Goal: Task Accomplishment & Management: Manage account settings

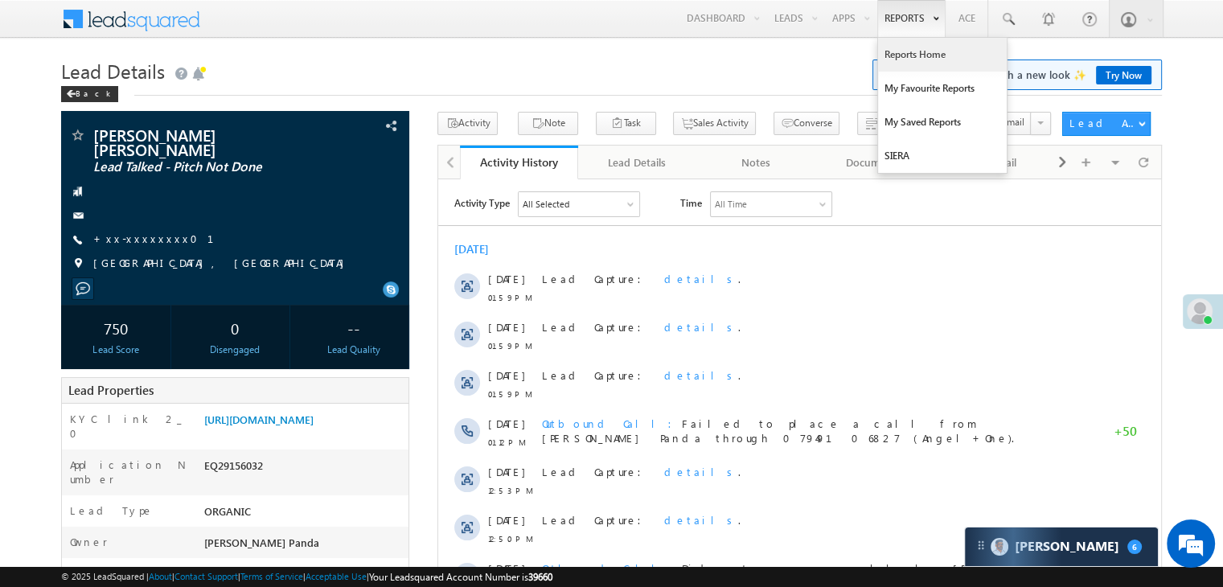
click at [910, 49] on link "Reports Home" at bounding box center [942, 55] width 129 height 34
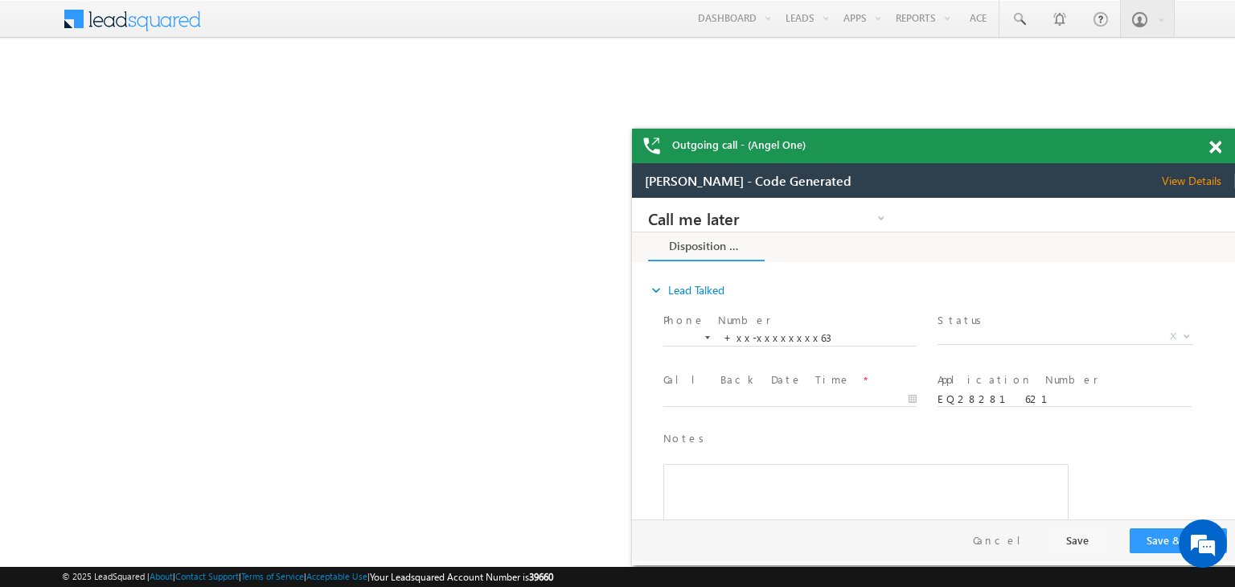
click at [1213, 149] on span at bounding box center [1215, 148] width 12 height 14
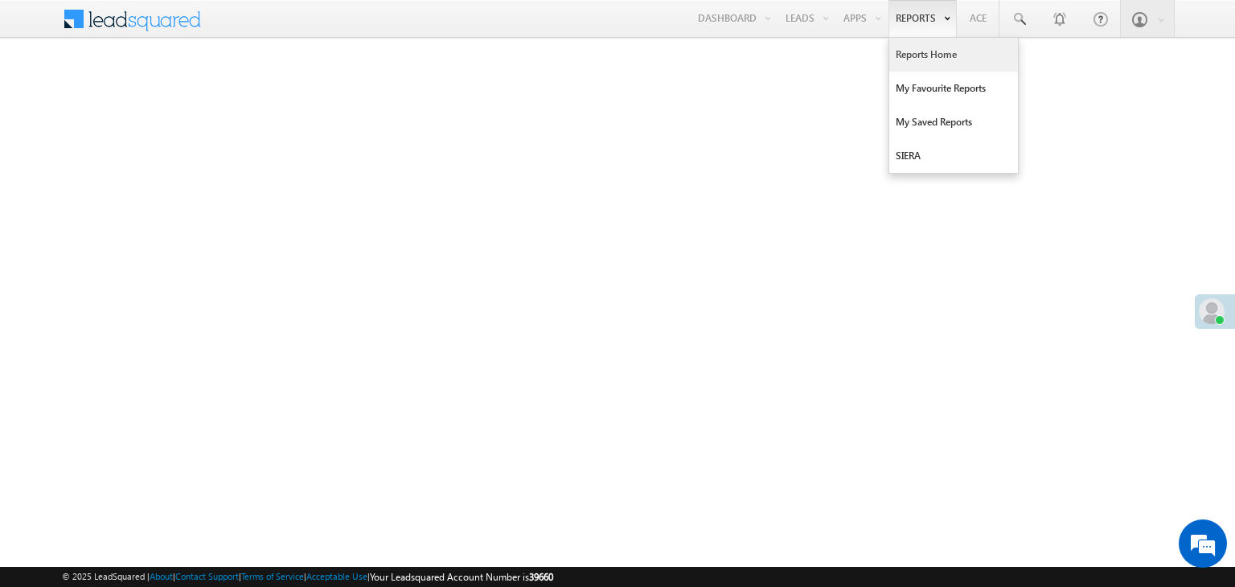
click at [920, 46] on link "Reports Home" at bounding box center [953, 55] width 129 height 34
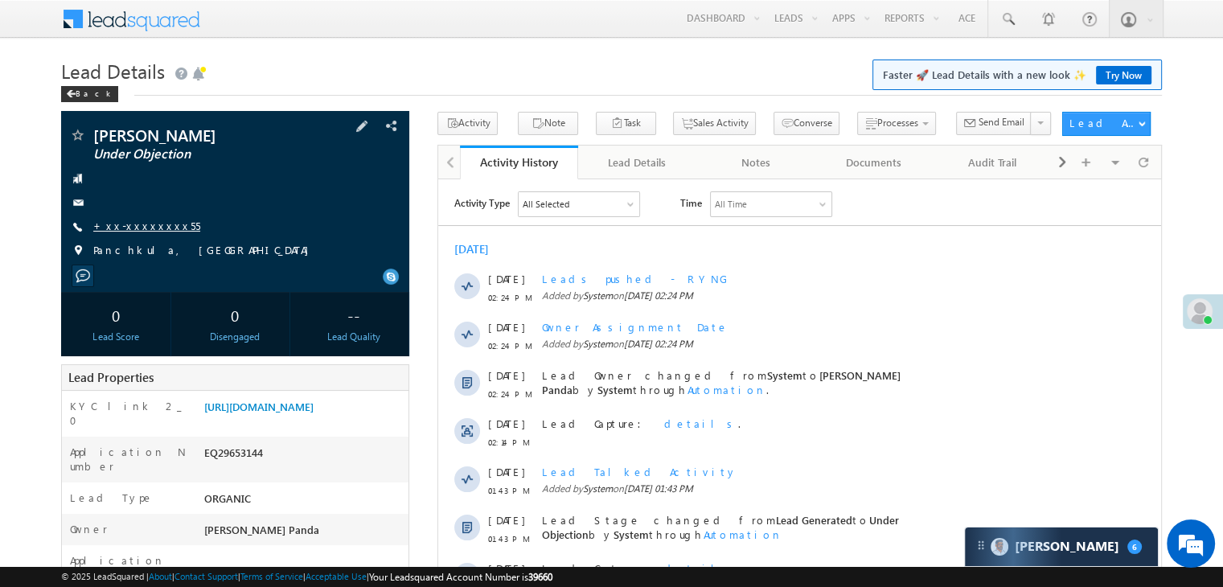
click at [131, 226] on link "+xx-xxxxxxxx55" at bounding box center [146, 226] width 107 height 14
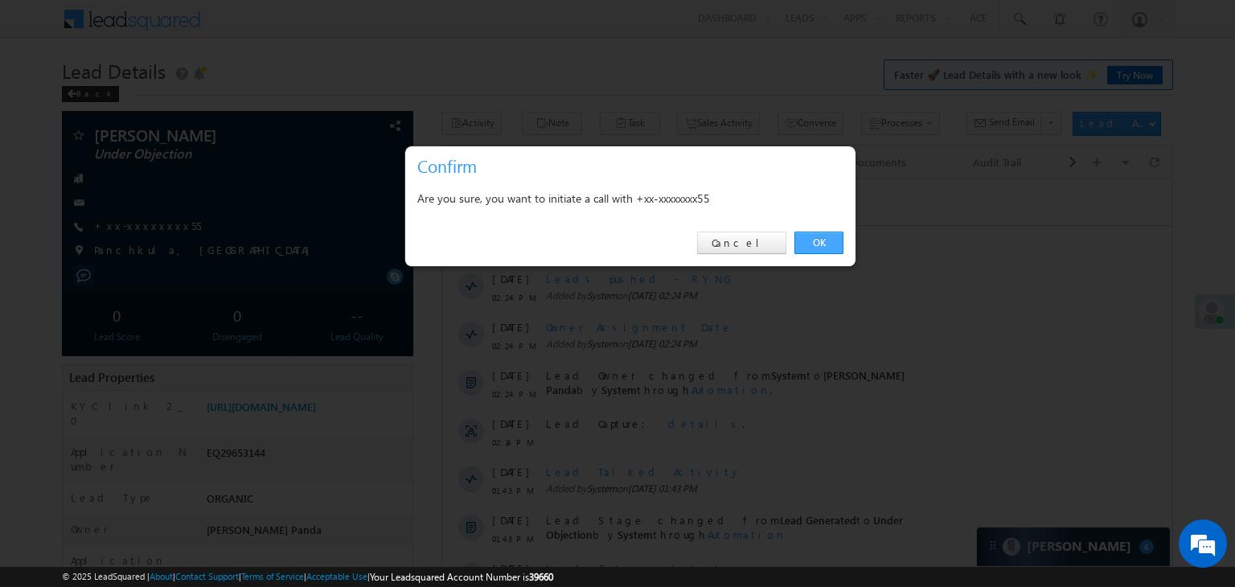
click at [824, 243] on link "OK" at bounding box center [818, 243] width 49 height 23
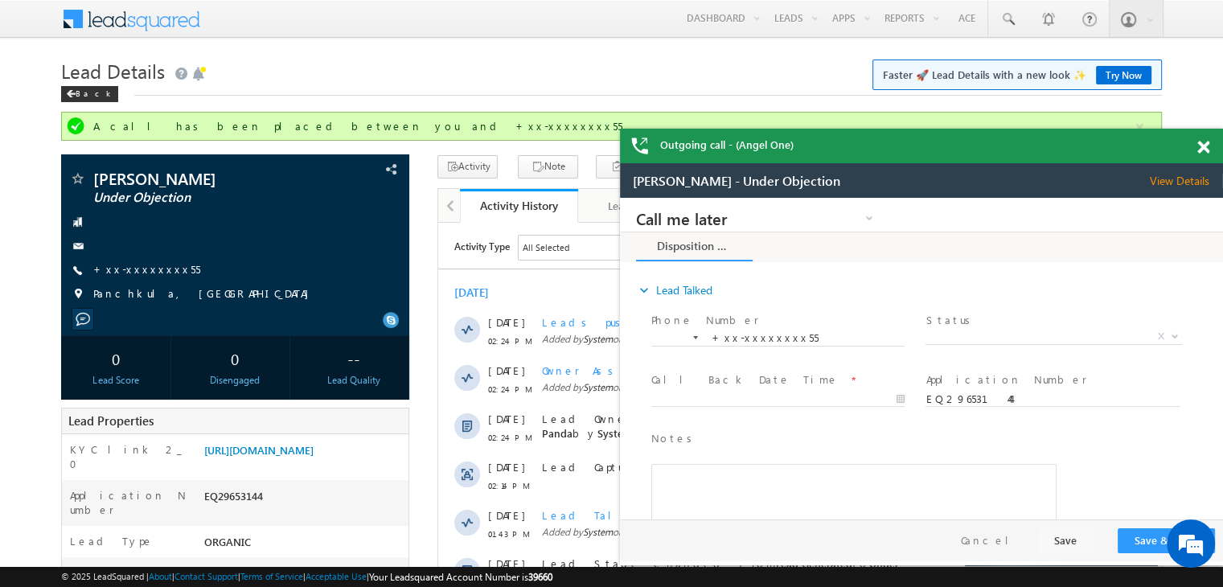
click at [1202, 150] on span at bounding box center [1203, 148] width 12 height 14
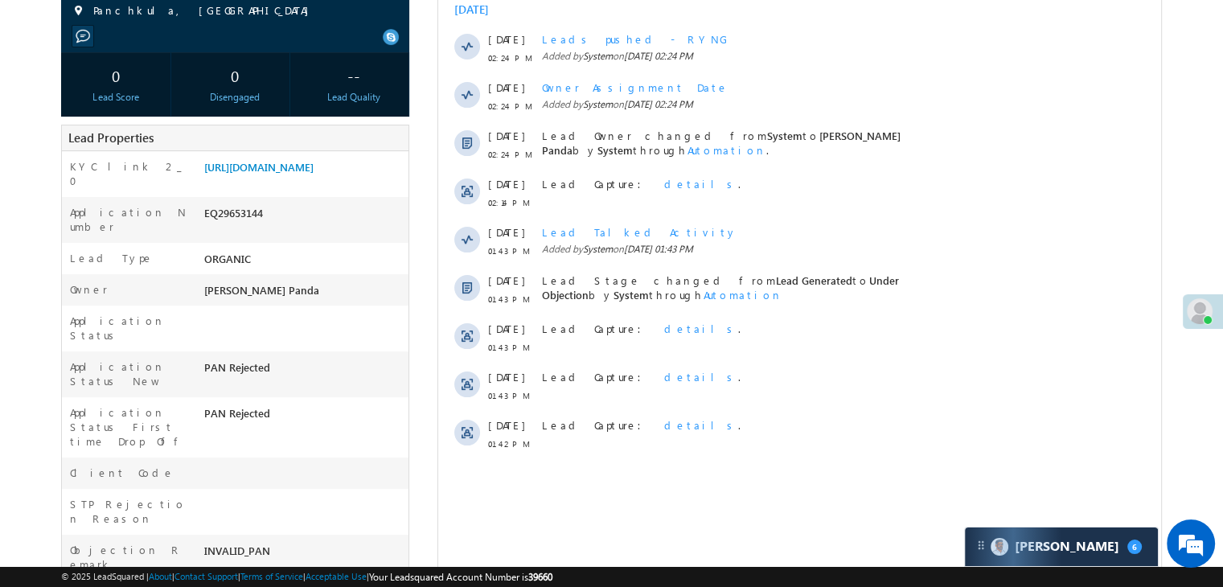
scroll to position [402, 0]
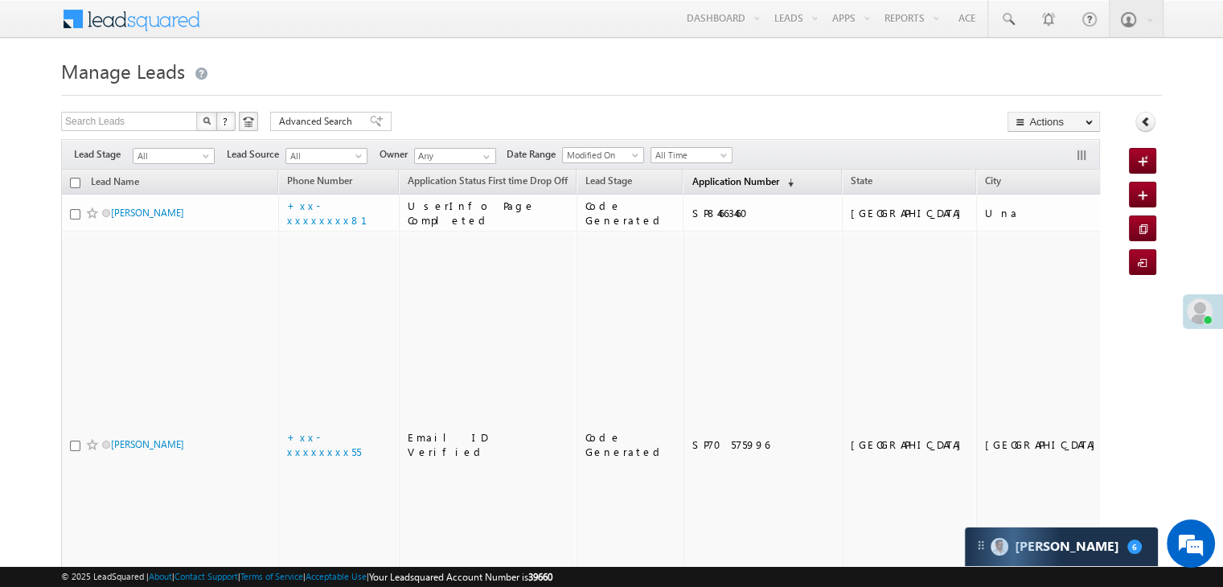
click at [718, 181] on span "Application Number" at bounding box center [734, 181] width 87 height 12
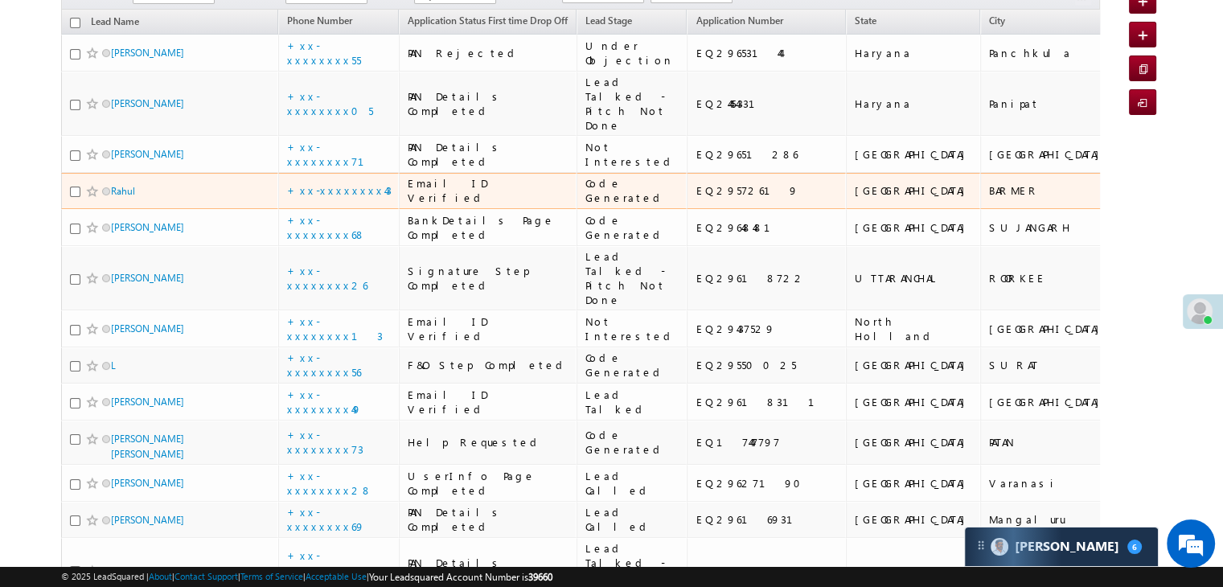
scroll to position [241, 0]
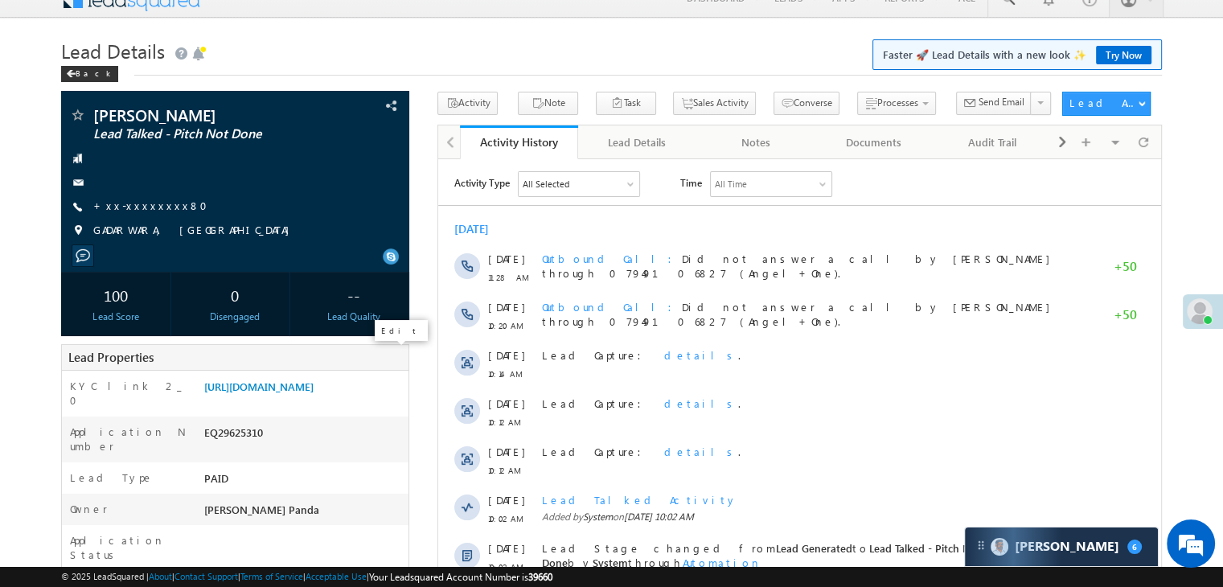
scroll to position [161, 0]
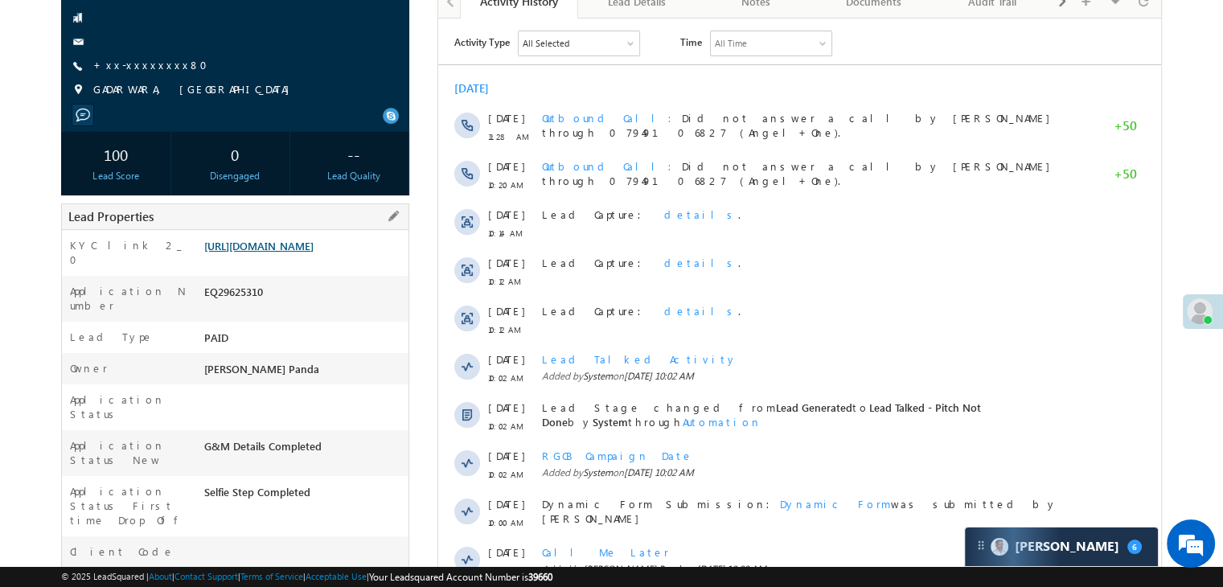
click at [307, 252] on link "[URL][DOMAIN_NAME]" at bounding box center [258, 246] width 109 height 14
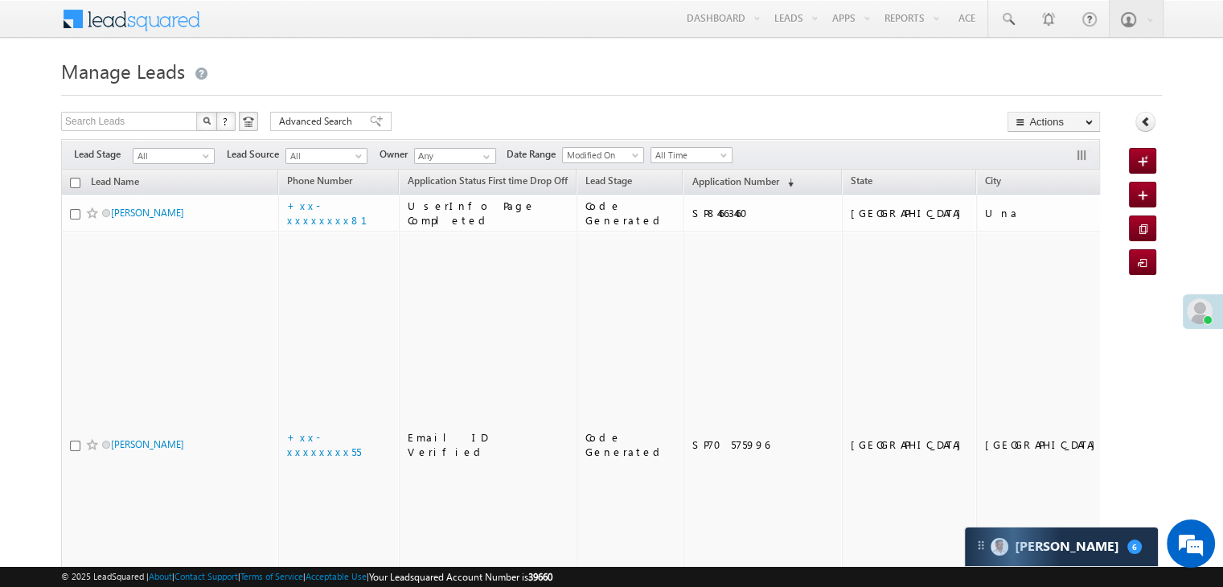
drag, startPoint x: 669, startPoint y: 185, endPoint x: 778, endPoint y: 101, distance: 137.6
click at [691, 182] on span "Application Number" at bounding box center [734, 181] width 87 height 12
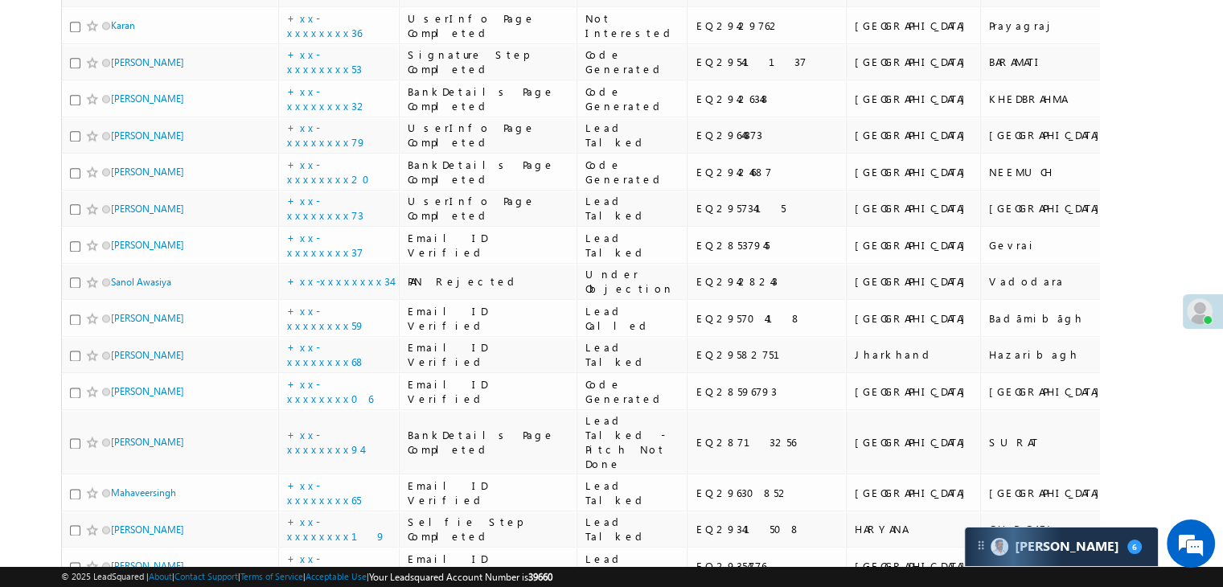
scroll to position [2090, 0]
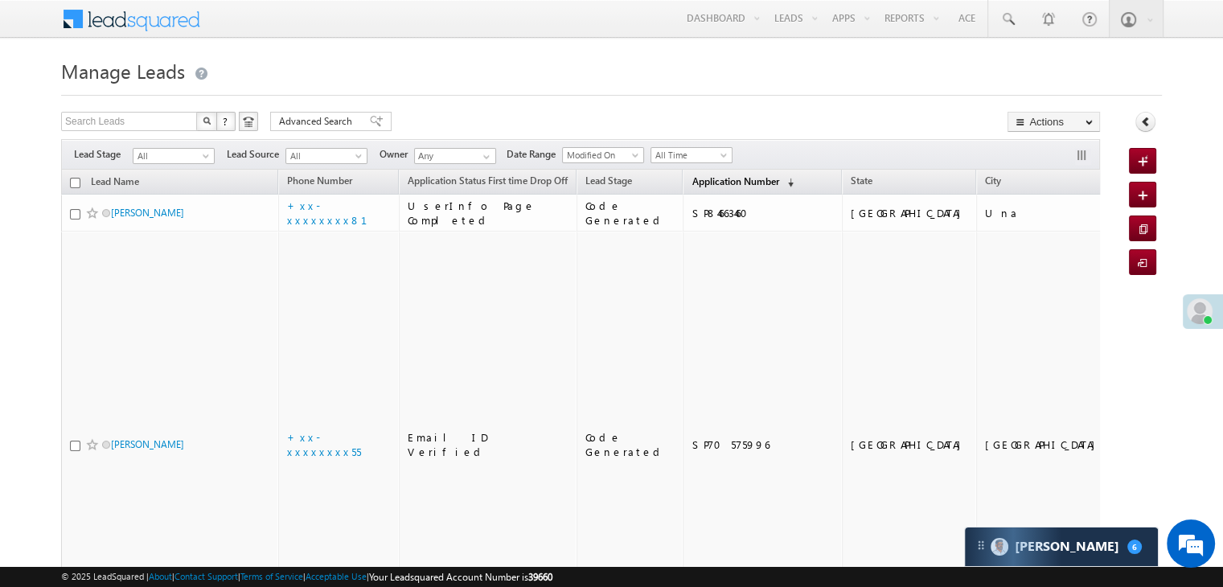
click at [715, 174] on link "Application Number (sorted descending)" at bounding box center [742, 182] width 118 height 21
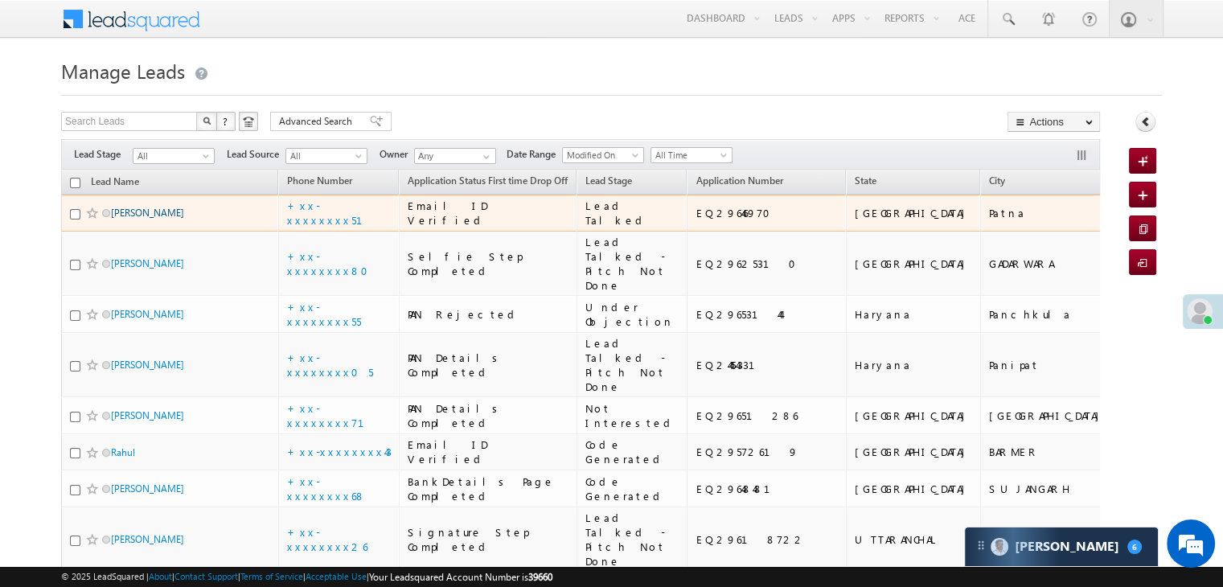
click at [125, 219] on link "[PERSON_NAME]" at bounding box center [147, 213] width 73 height 12
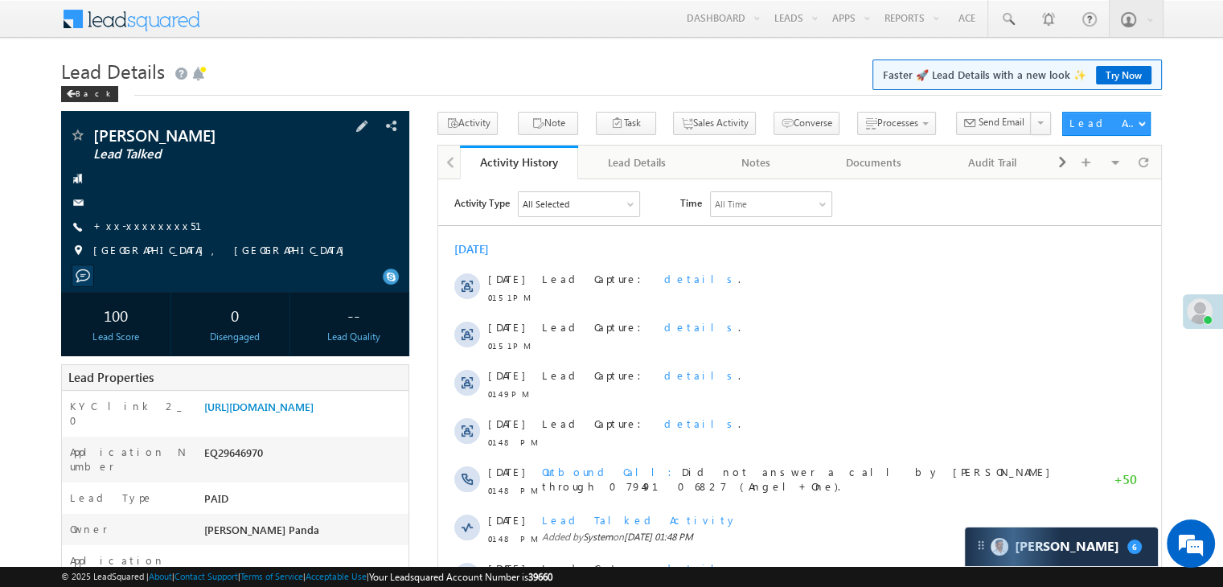
scroll to position [241, 0]
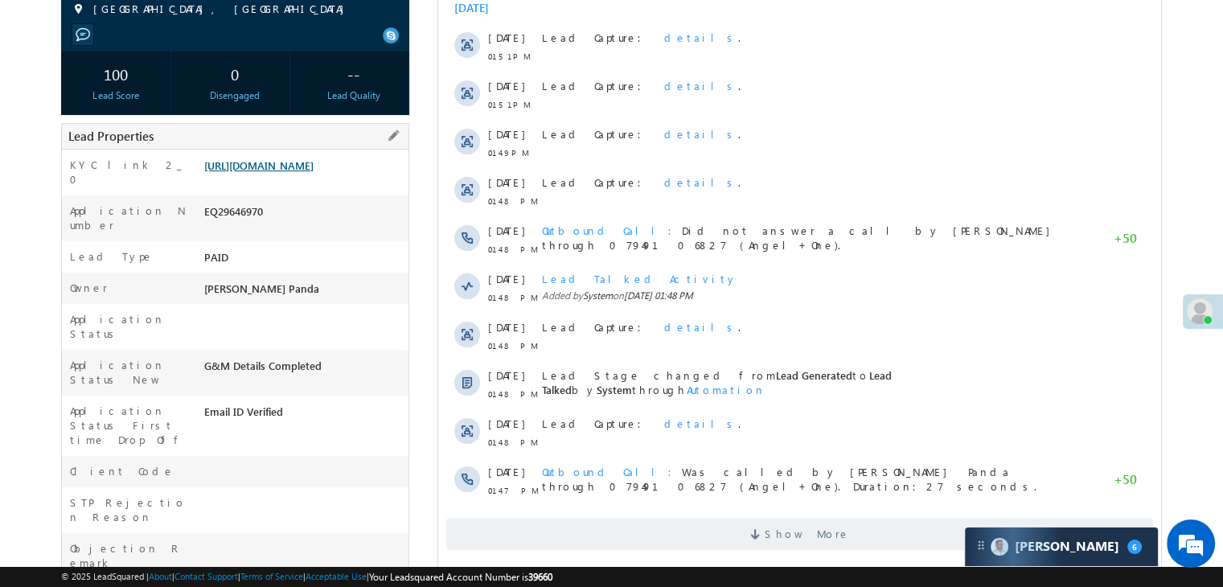
click at [313, 172] on link "[URL][DOMAIN_NAME]" at bounding box center [258, 165] width 109 height 14
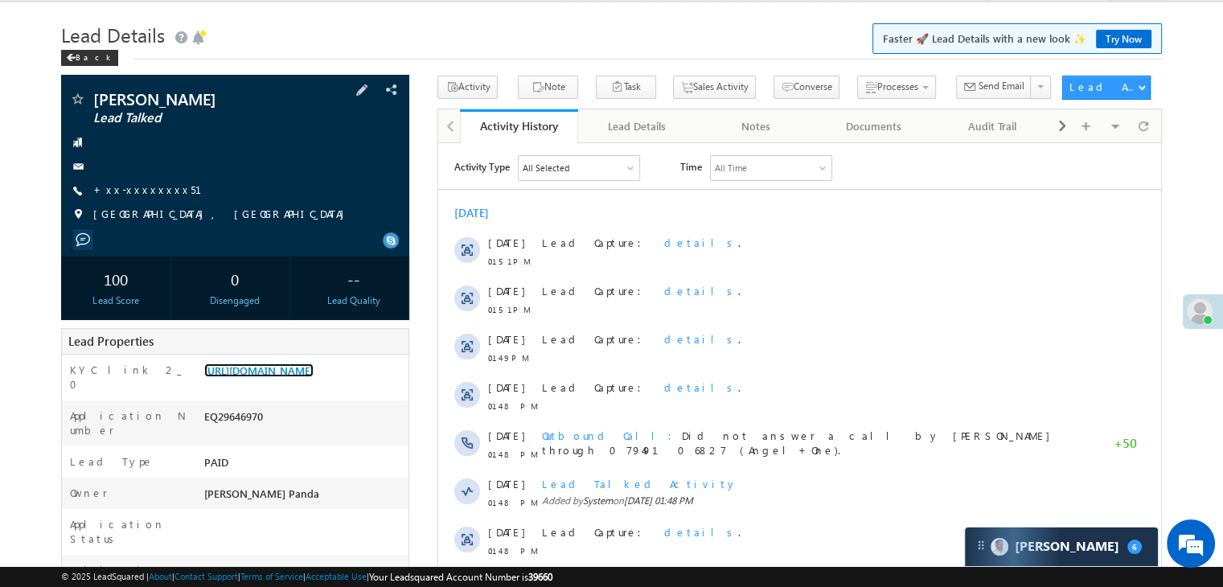
scroll to position [0, 0]
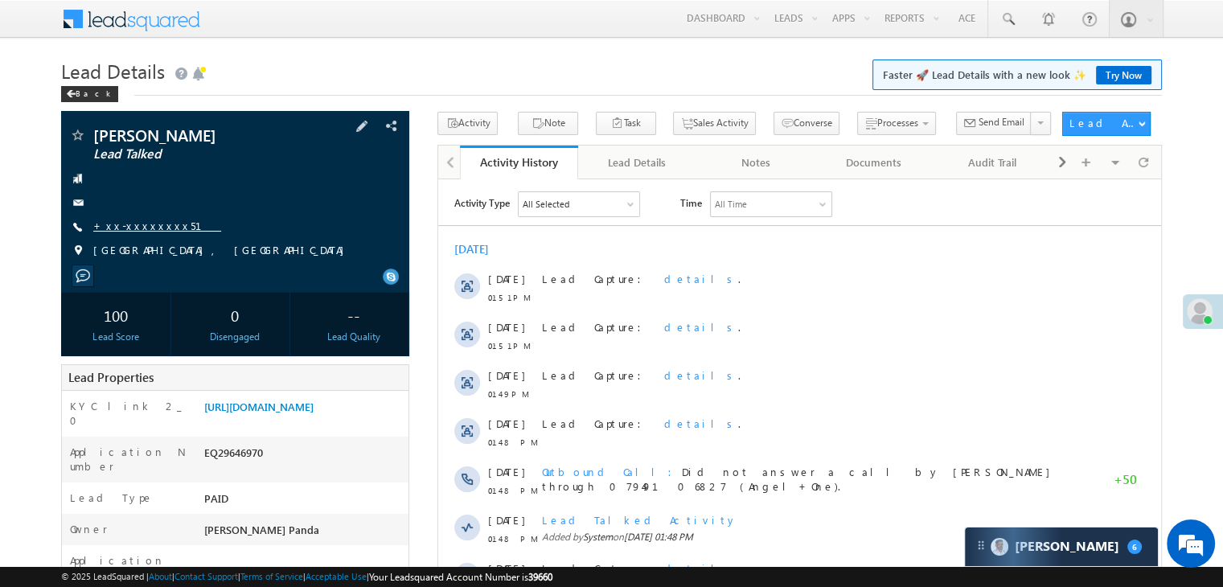
click at [155, 229] on link "+xx-xxxxxxxx51" at bounding box center [157, 226] width 128 height 14
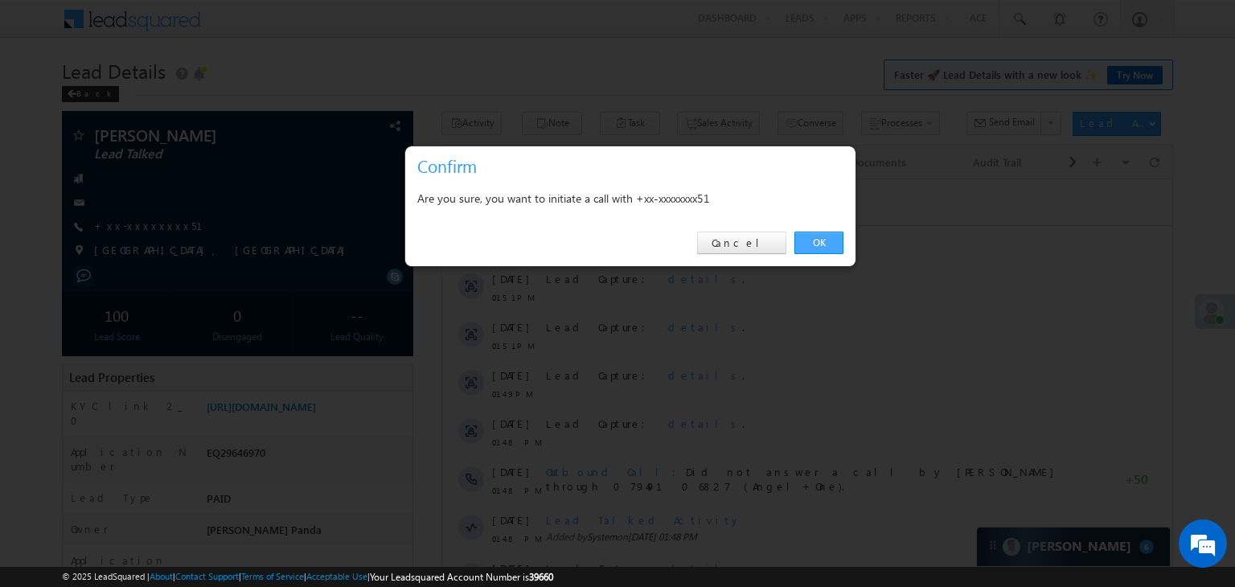
click at [813, 240] on link "OK" at bounding box center [818, 243] width 49 height 23
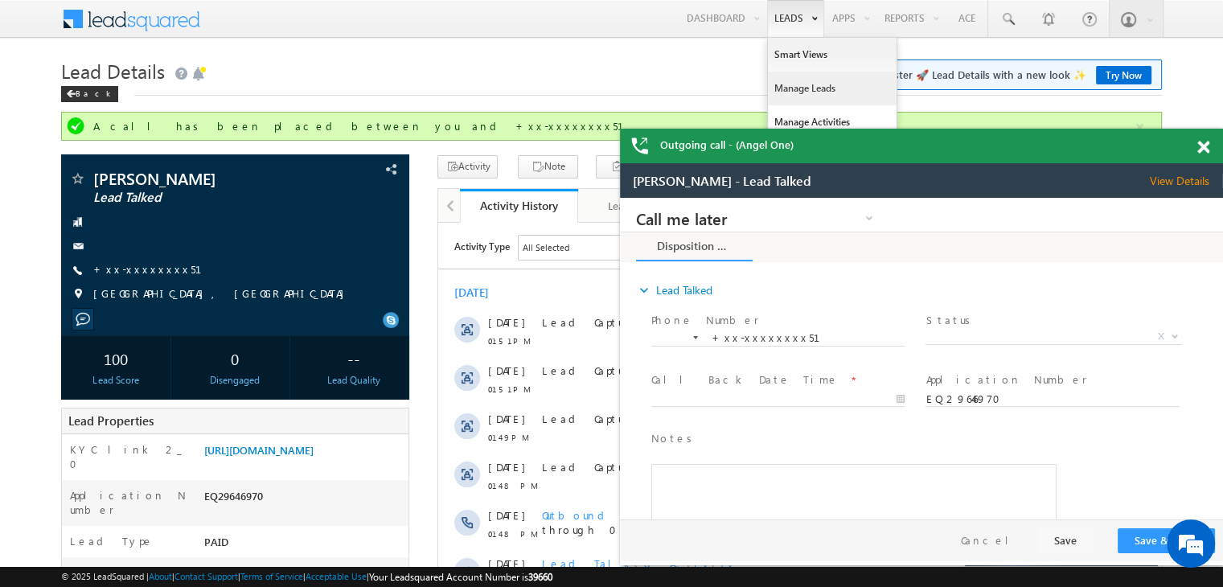
click at [788, 88] on link "Manage Leads" at bounding box center [832, 89] width 129 height 34
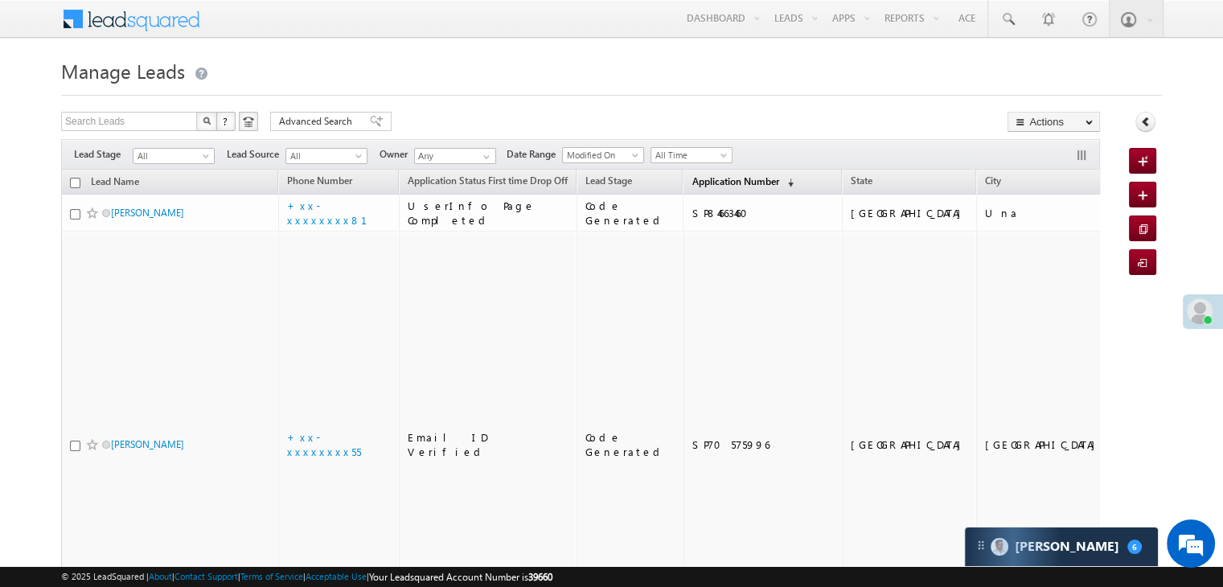
click at [691, 178] on span "Application Number" at bounding box center [734, 181] width 87 height 12
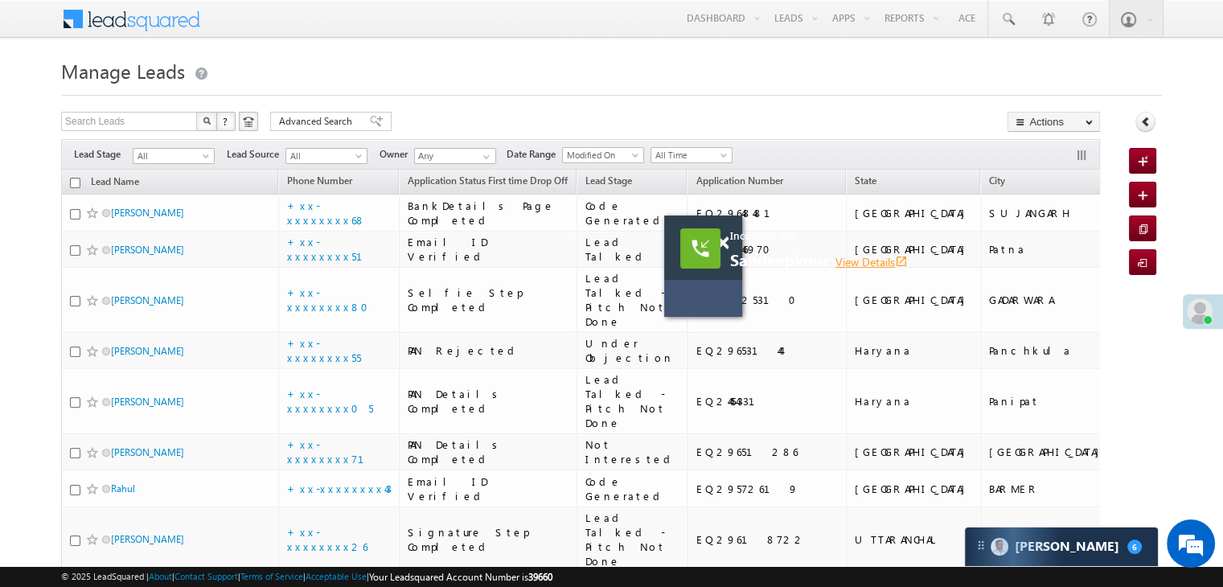
click at [883, 258] on link "View Details open_in_new" at bounding box center [871, 261] width 72 height 15
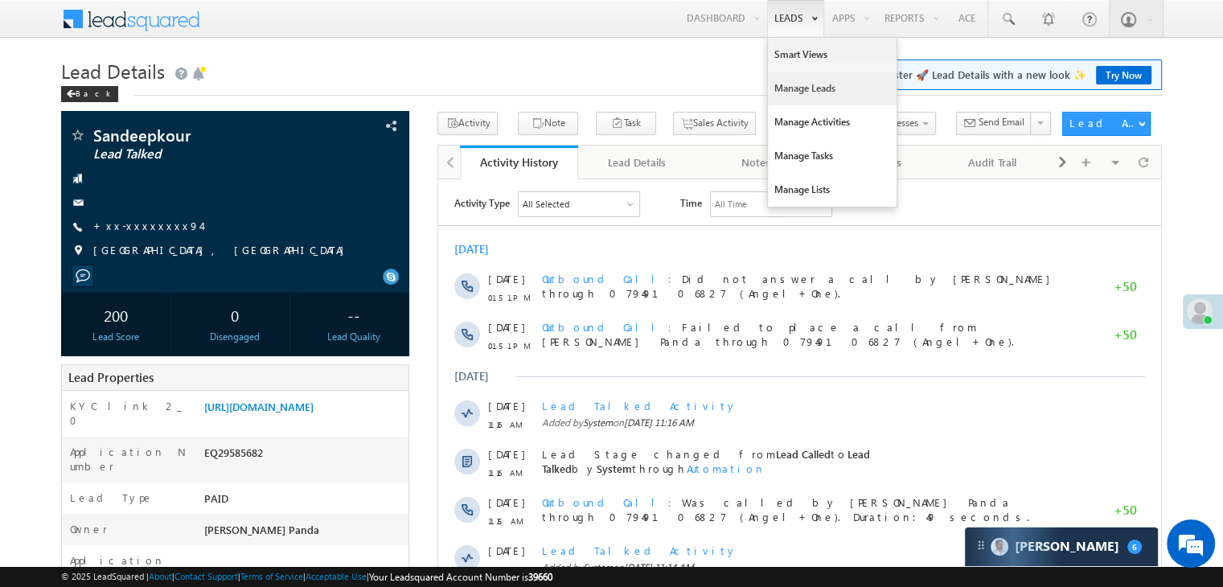
click at [785, 88] on link "Manage Leads" at bounding box center [832, 89] width 129 height 34
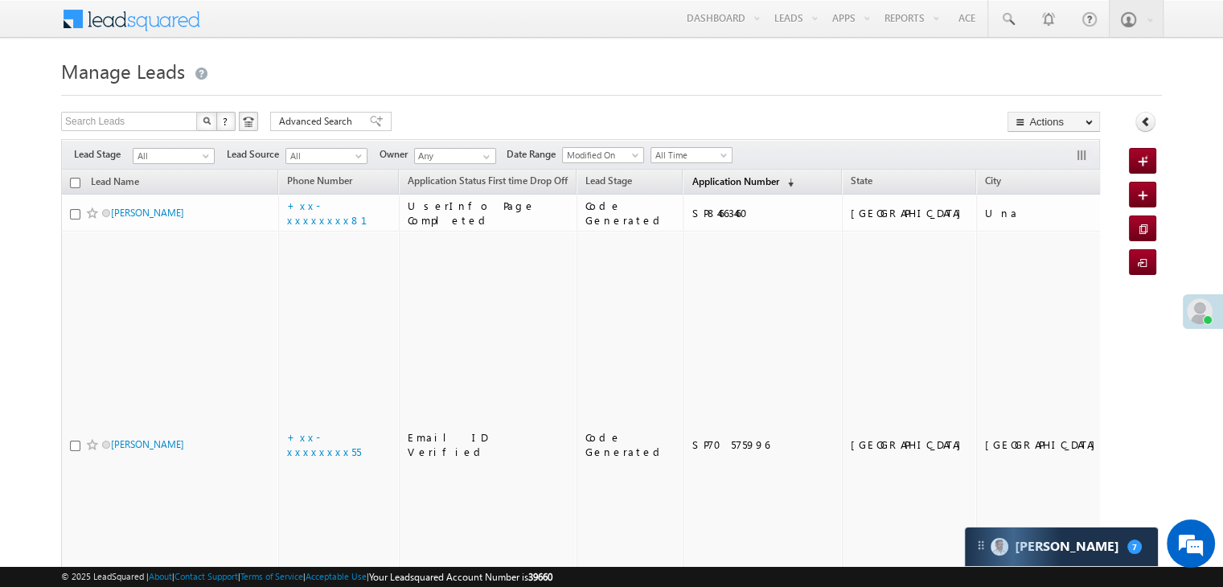
click at [707, 181] on span "Application Number" at bounding box center [734, 181] width 87 height 12
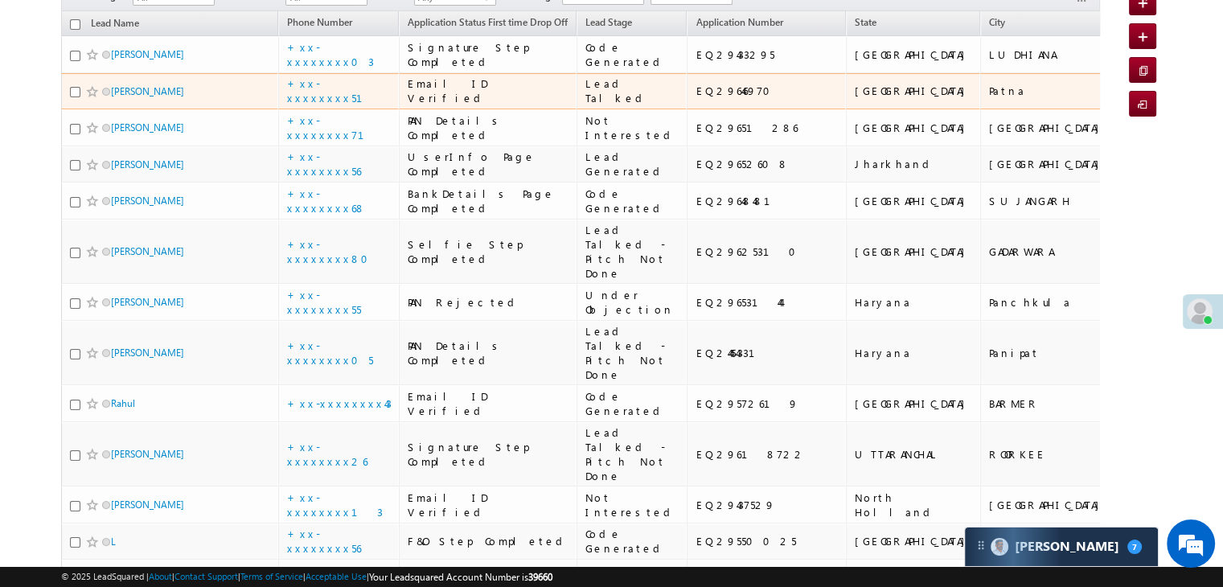
scroll to position [161, 0]
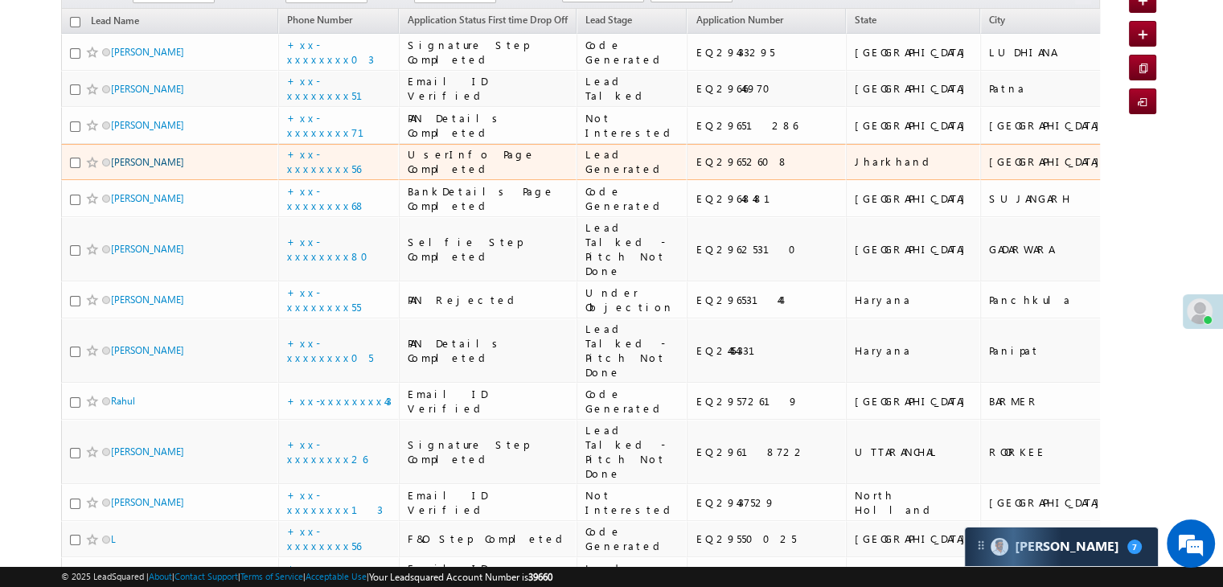
click at [149, 168] on link "[PERSON_NAME]" at bounding box center [147, 162] width 73 height 12
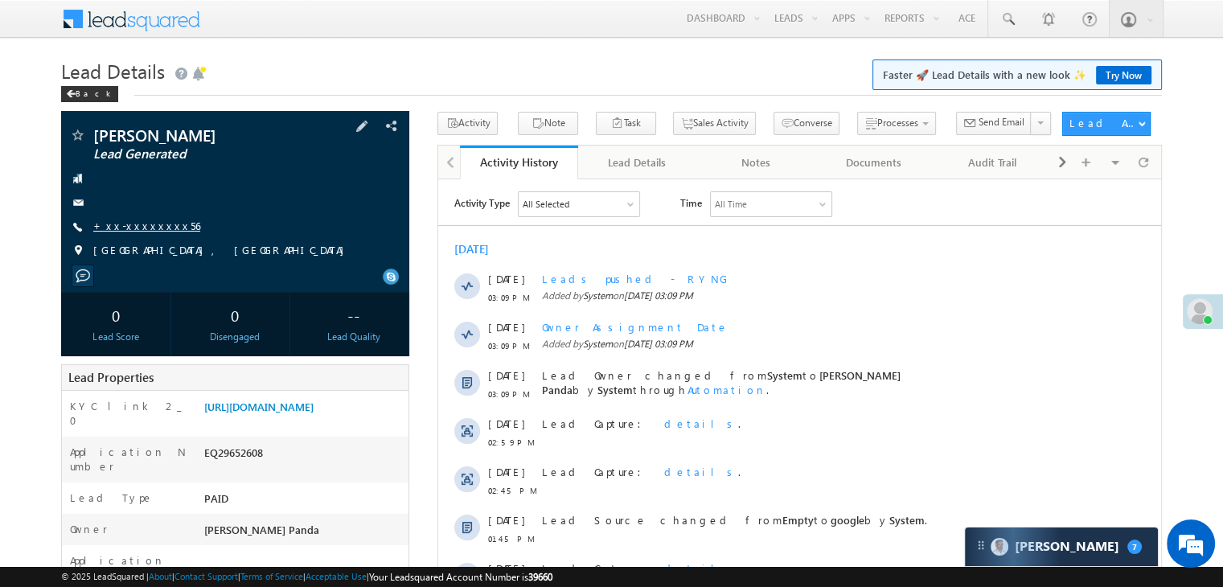
click at [140, 227] on link "+xx-xxxxxxxx56" at bounding box center [146, 226] width 107 height 14
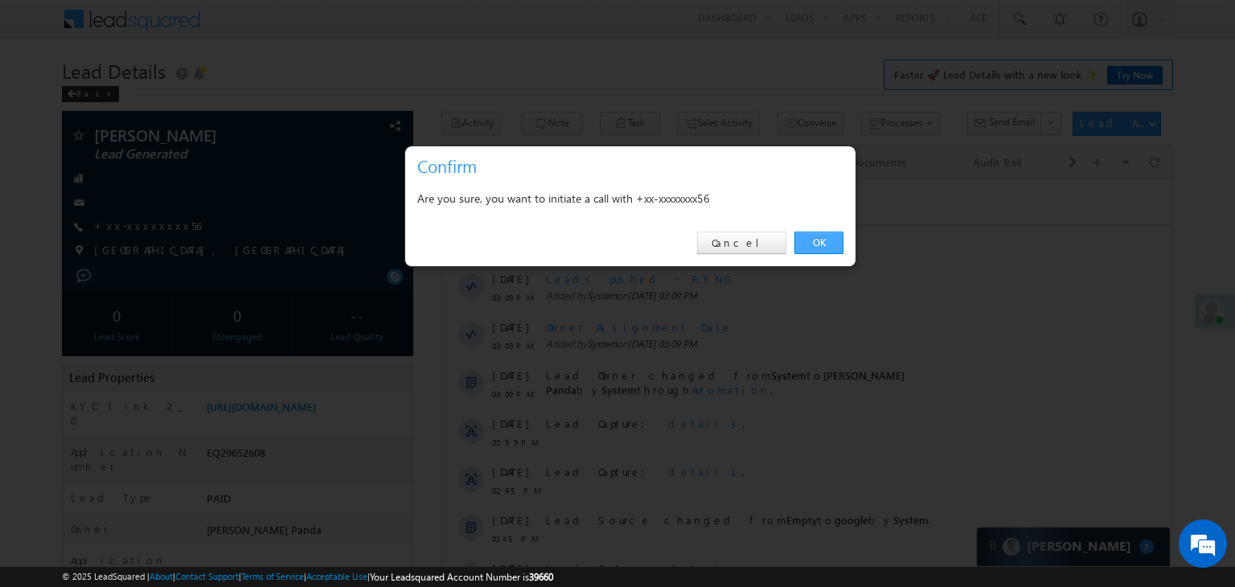
click at [815, 239] on link "OK" at bounding box center [818, 243] width 49 height 23
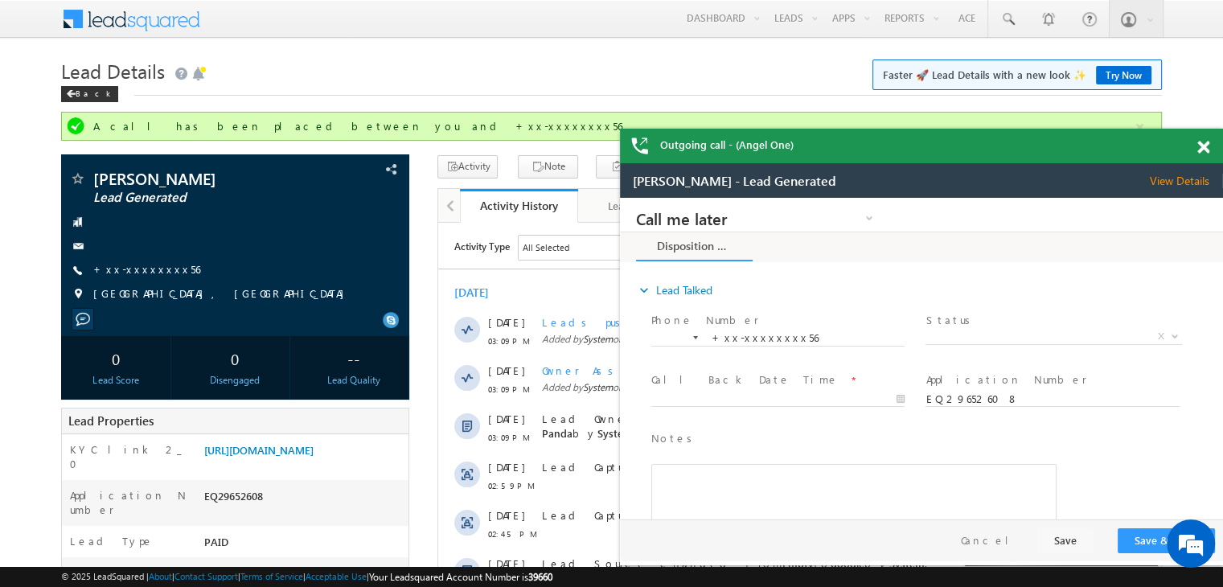
click at [1201, 146] on span at bounding box center [1203, 148] width 12 height 14
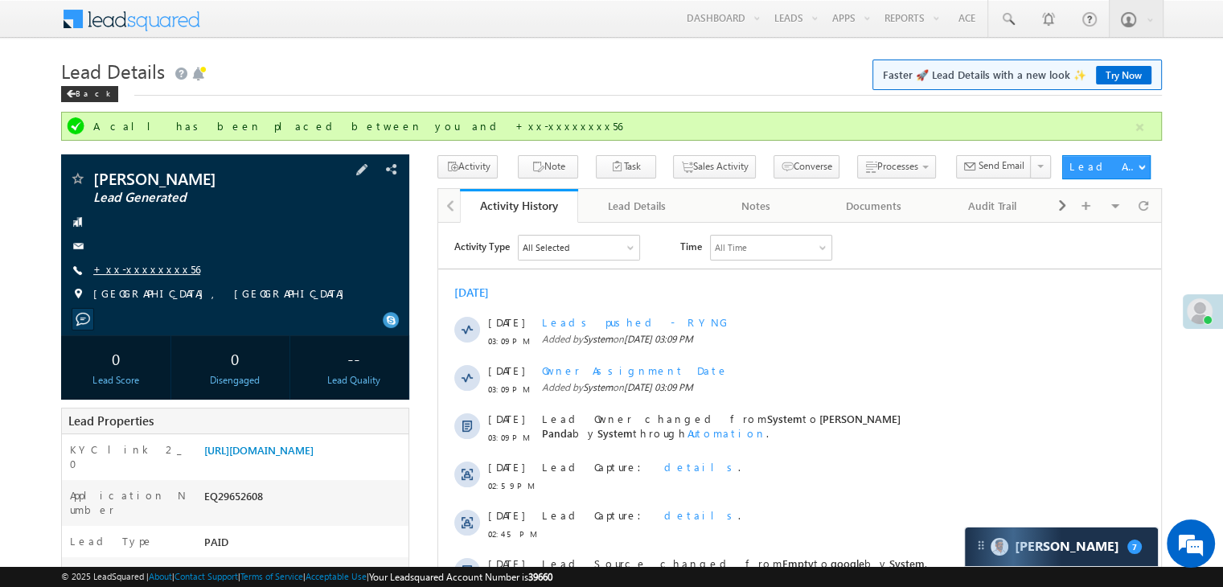
click at [137, 271] on link "+xx-xxxxxxxx56" at bounding box center [146, 269] width 107 height 14
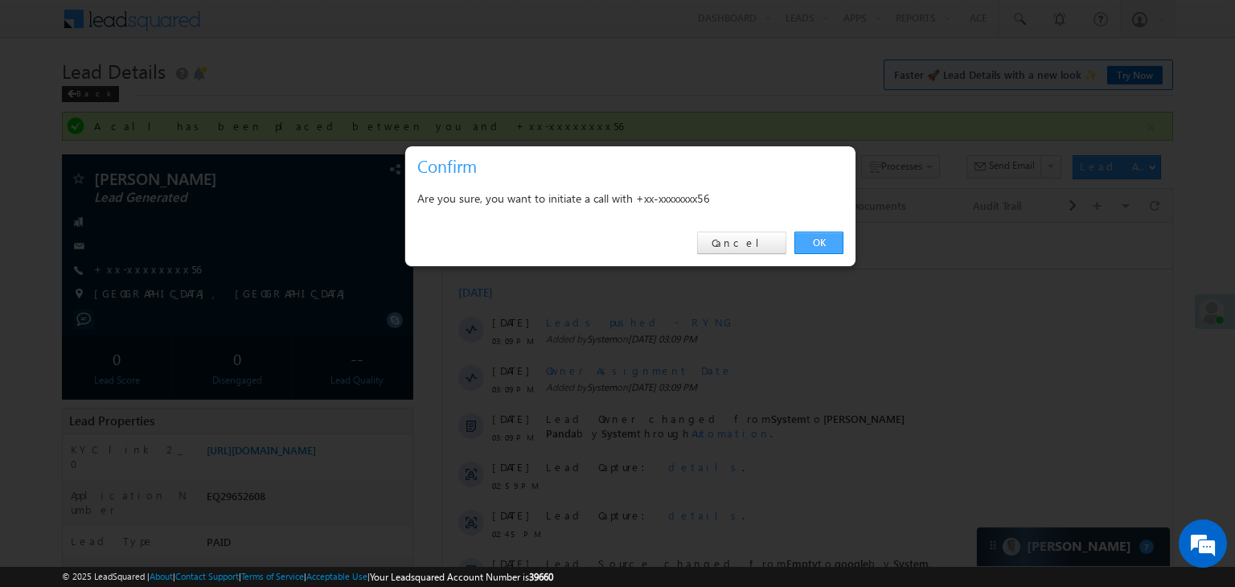
click at [813, 239] on link "OK" at bounding box center [818, 243] width 49 height 23
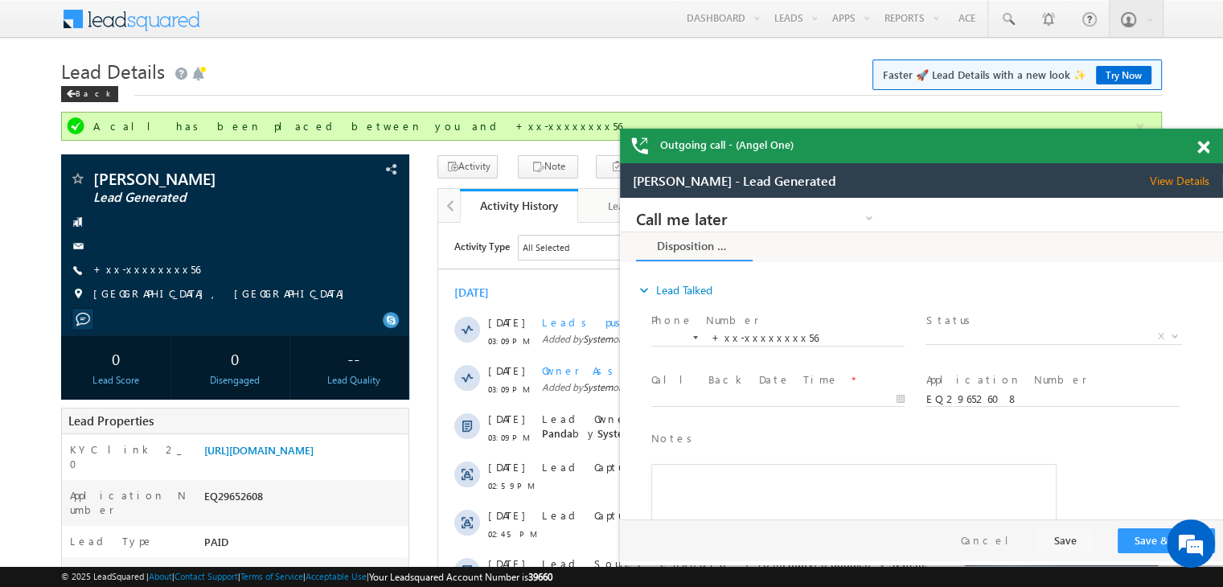
click at [1204, 150] on span at bounding box center [1203, 148] width 12 height 14
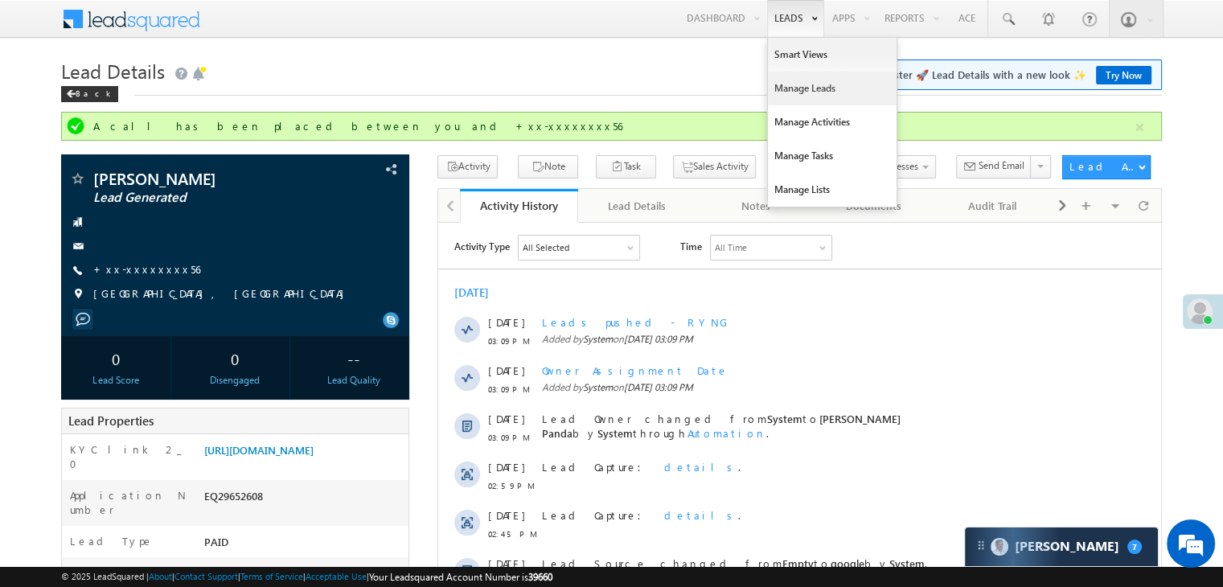
click at [788, 86] on link "Manage Leads" at bounding box center [832, 89] width 129 height 34
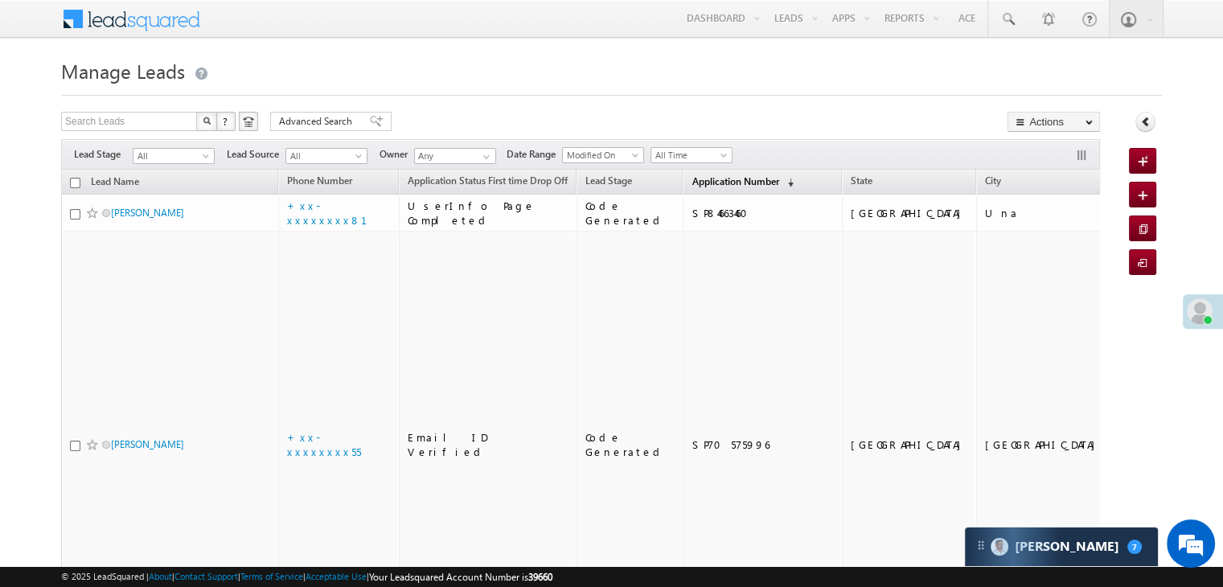
click at [705, 185] on span "Application Number" at bounding box center [734, 181] width 87 height 12
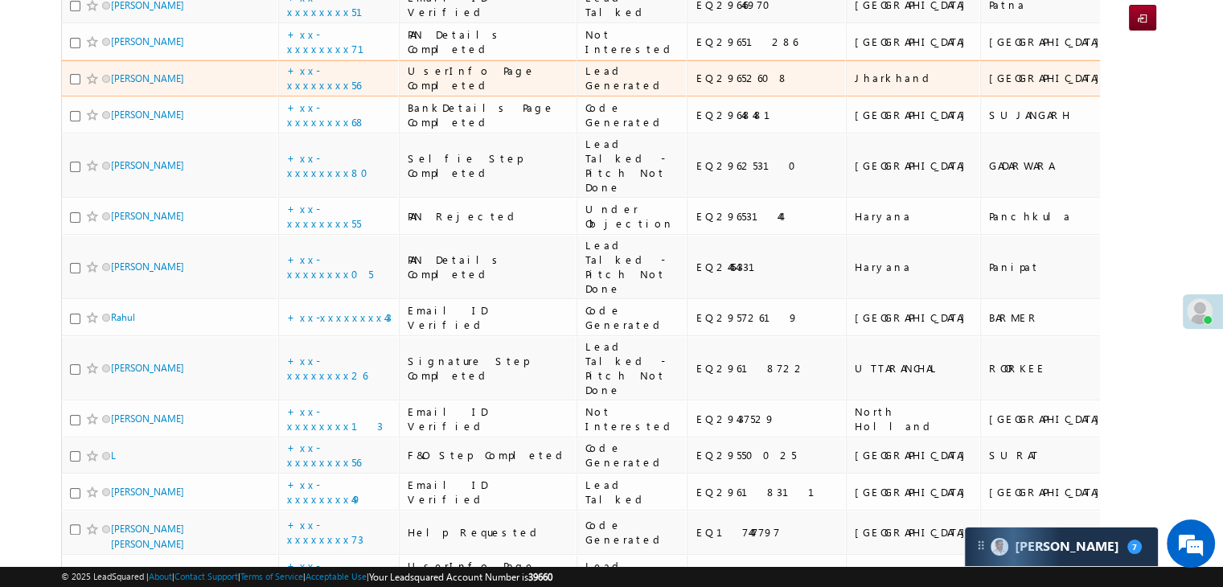
scroll to position [322, 0]
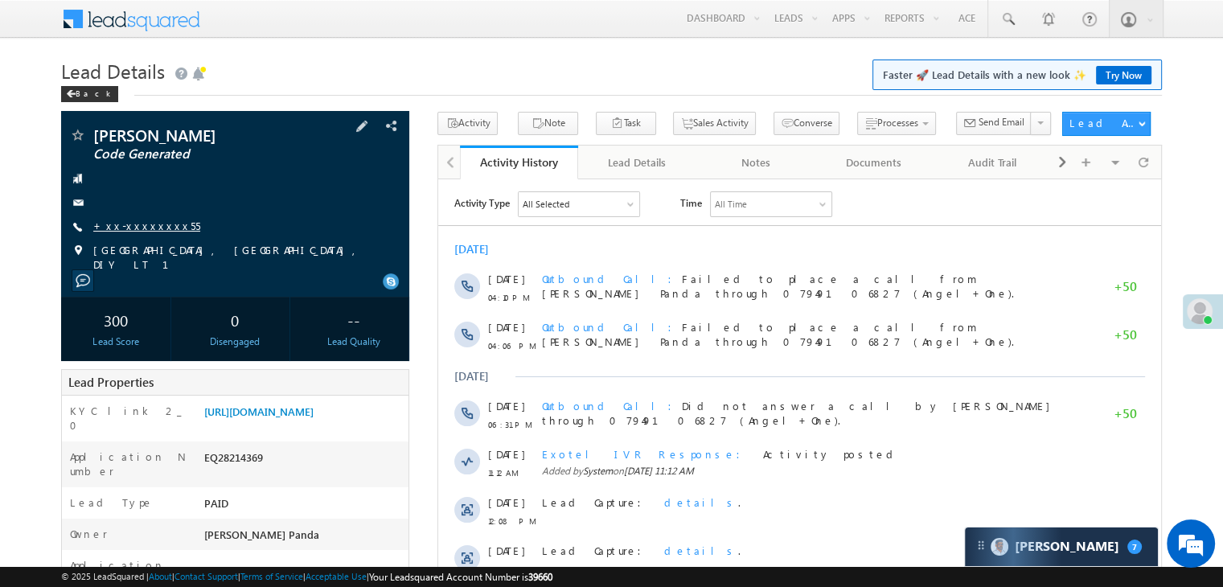
click at [150, 224] on link "+xx-xxxxxxxx55" at bounding box center [146, 226] width 107 height 14
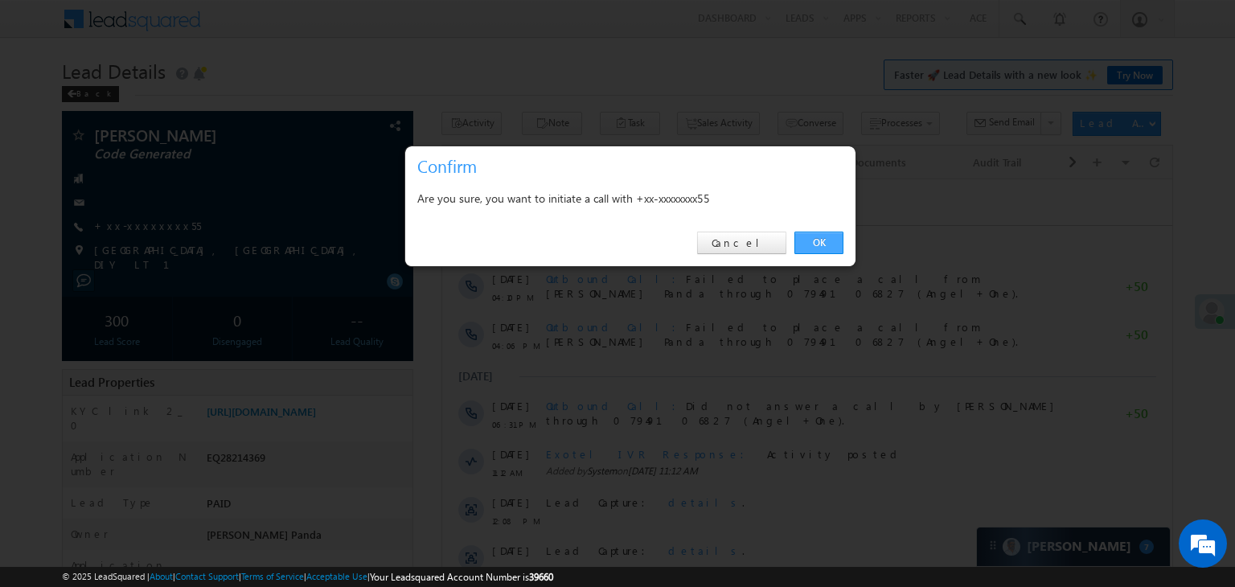
drag, startPoint x: 814, startPoint y: 241, endPoint x: 377, endPoint y: 60, distance: 473.2
click at [814, 241] on link "OK" at bounding box center [818, 243] width 49 height 23
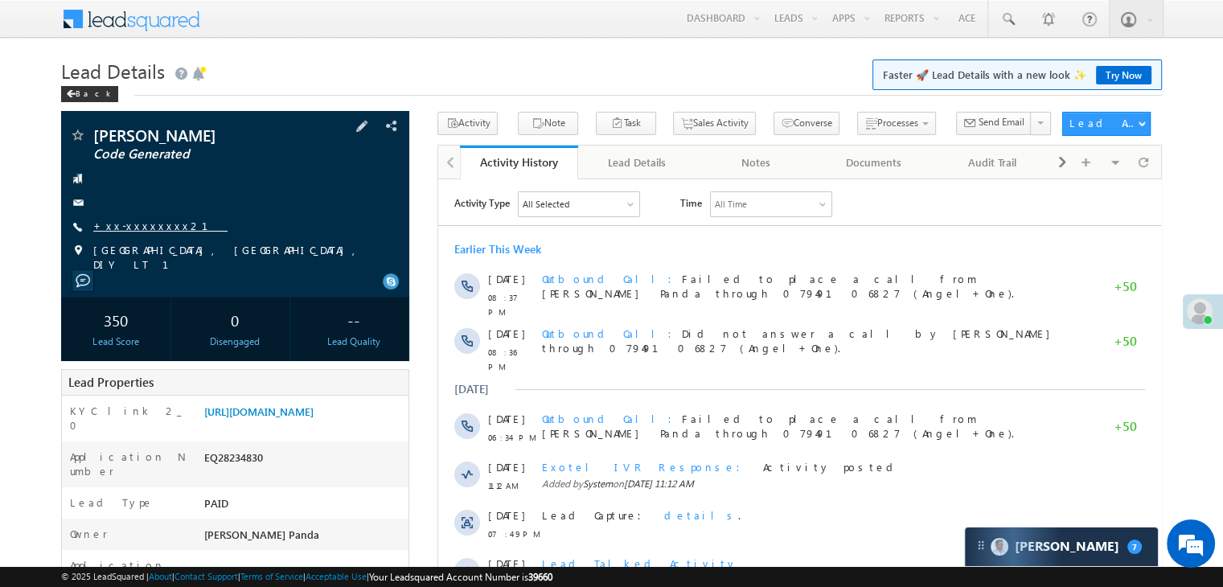
click at [145, 226] on link "+xx-xxxxxxxx21" at bounding box center [160, 226] width 134 height 14
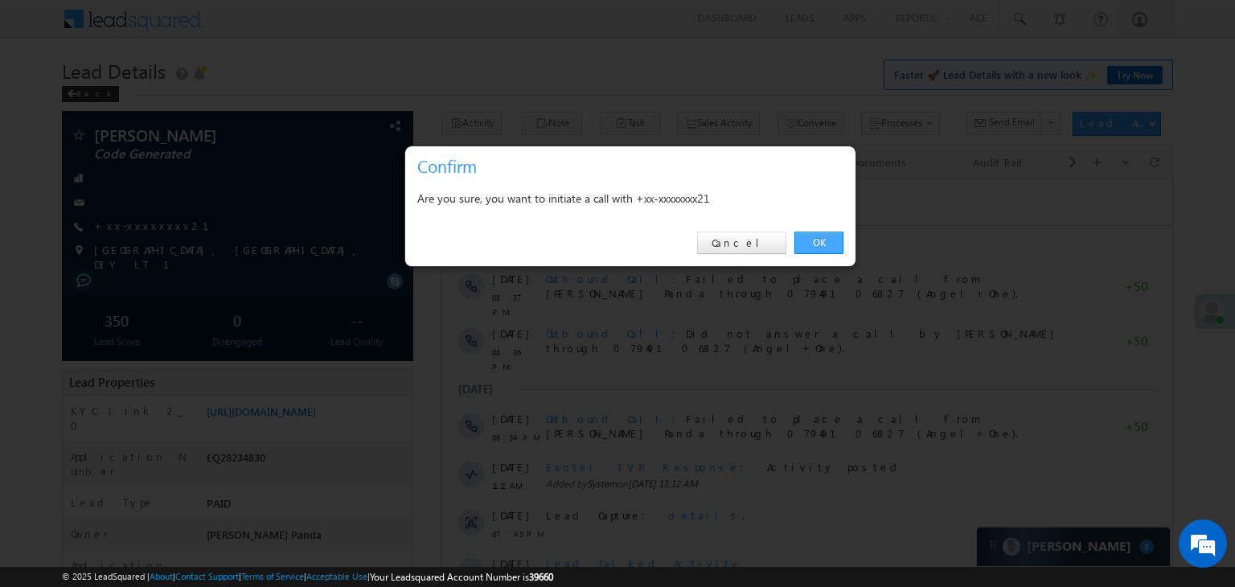
click at [809, 239] on link "OK" at bounding box center [818, 243] width 49 height 23
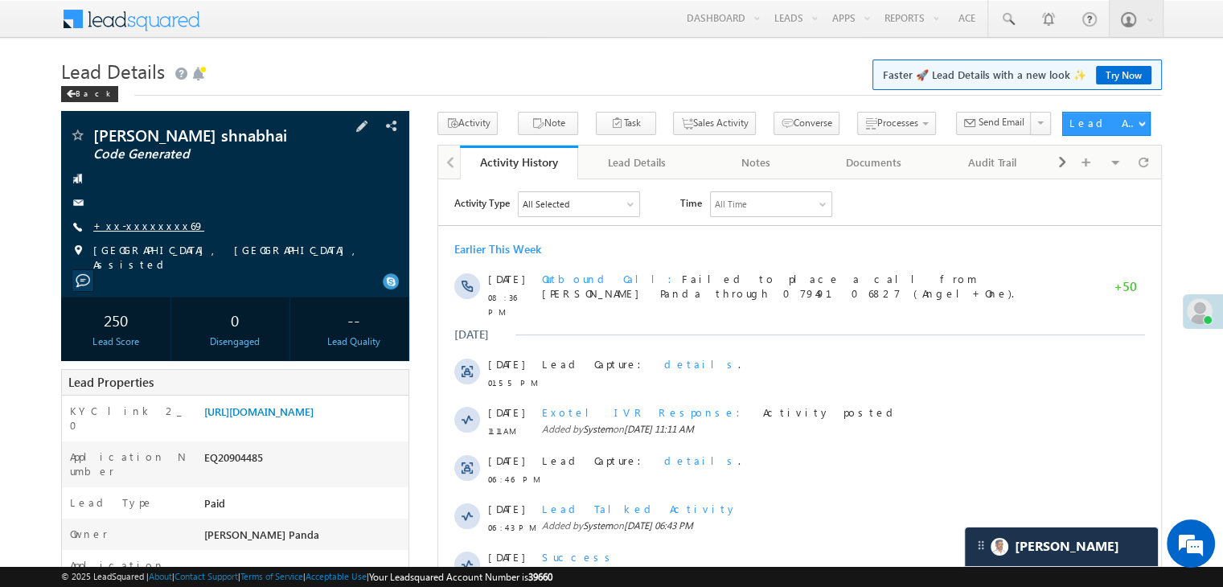
click at [149, 229] on link "+xx-xxxxxxxx69" at bounding box center [148, 226] width 111 height 14
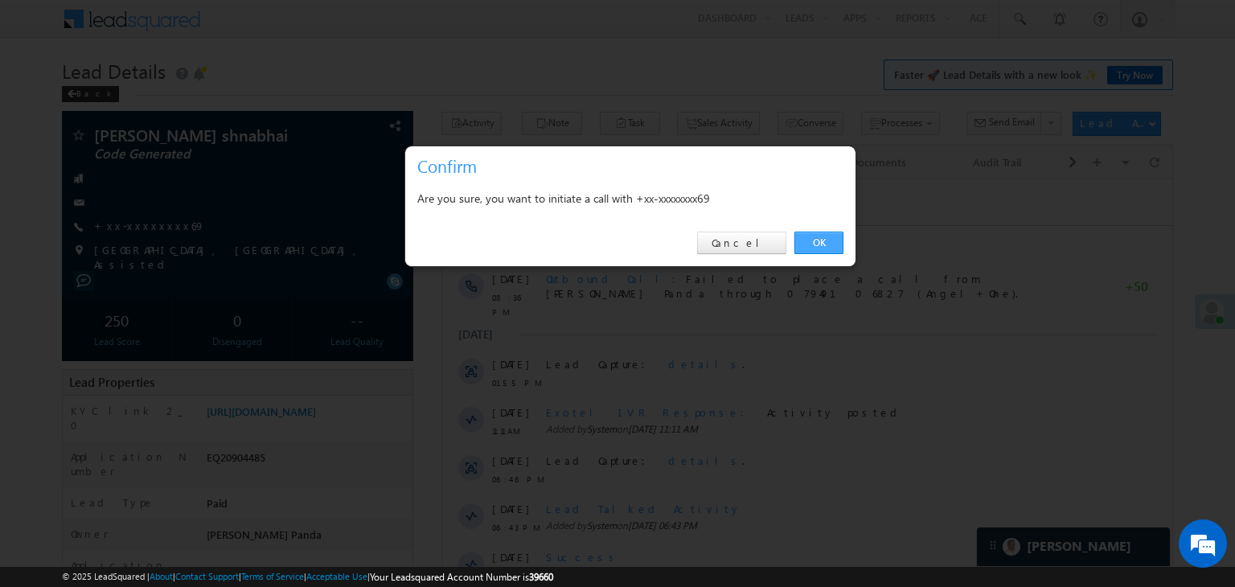
click at [821, 239] on link "OK" at bounding box center [818, 243] width 49 height 23
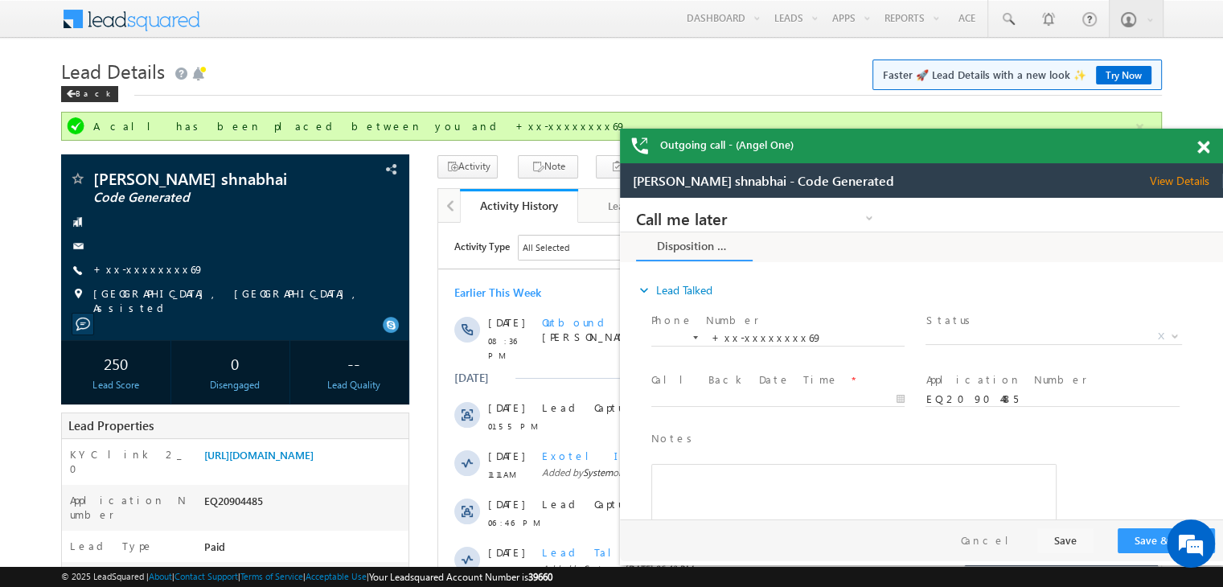
click at [1207, 144] on span at bounding box center [1203, 148] width 12 height 14
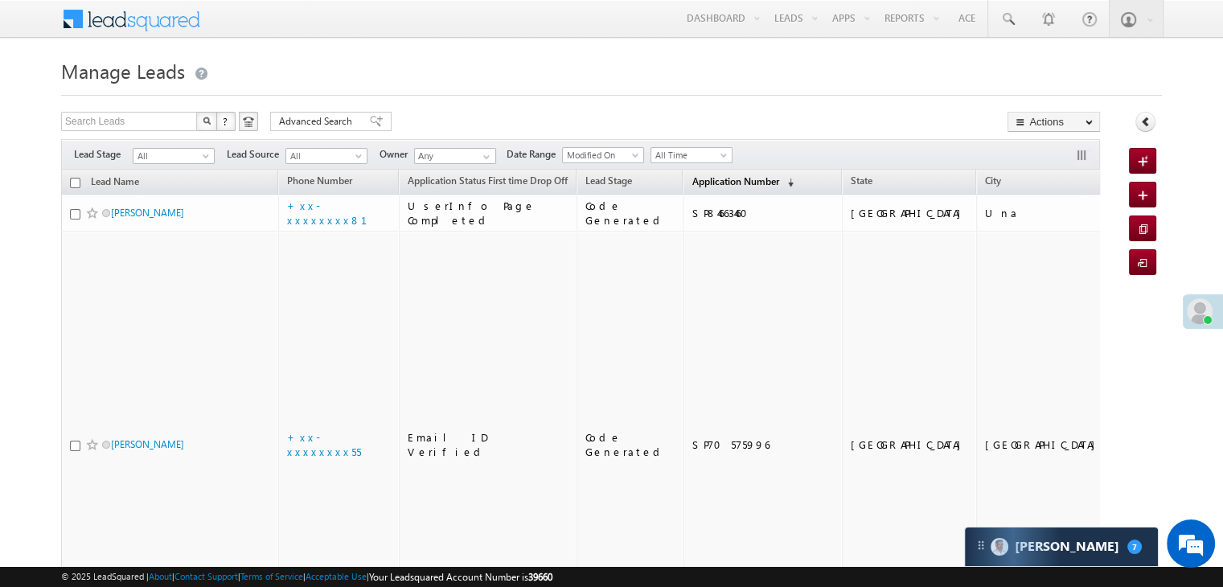
click at [691, 184] on span "Application Number" at bounding box center [734, 181] width 87 height 12
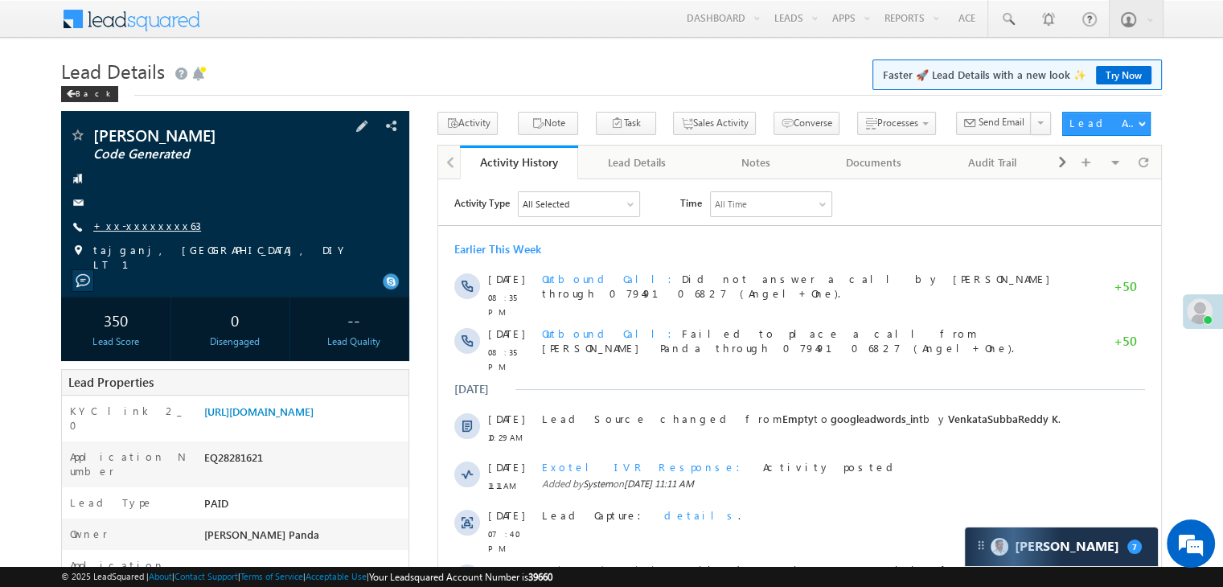
click at [143, 227] on link "+xx-xxxxxxxx63" at bounding box center [147, 226] width 108 height 14
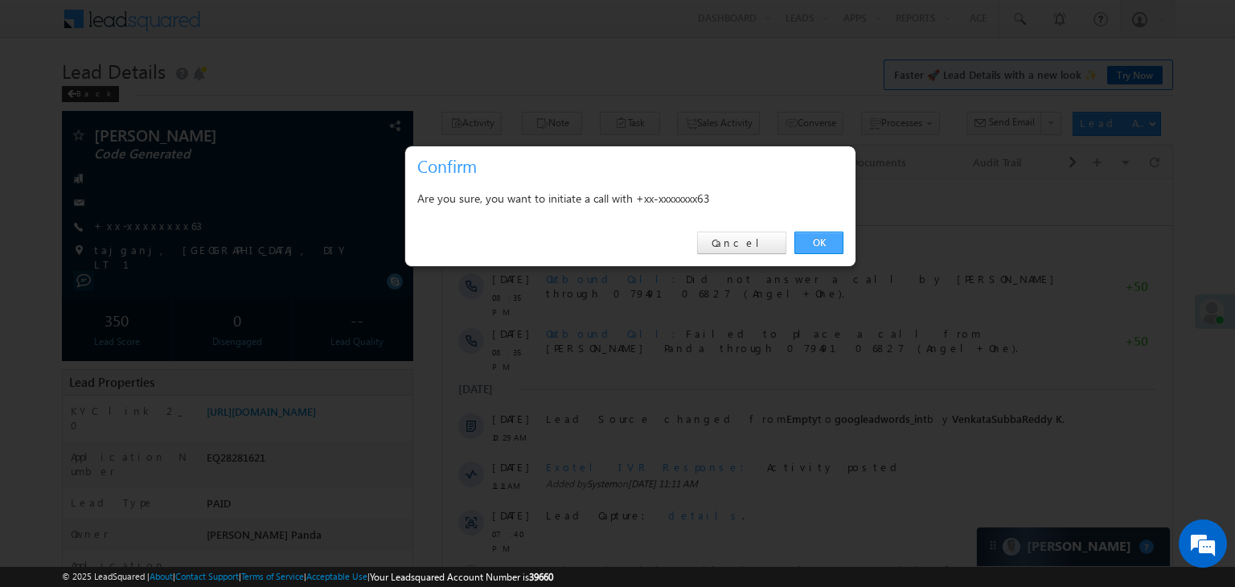
click at [813, 238] on link "OK" at bounding box center [818, 243] width 49 height 23
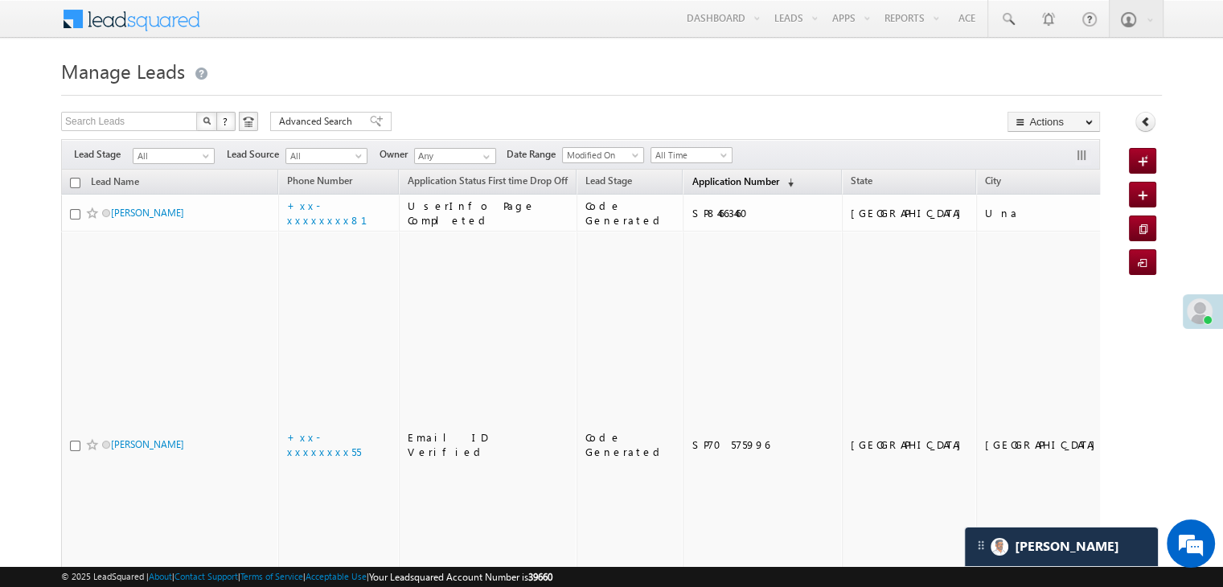
click at [702, 182] on span "Application Number" at bounding box center [734, 181] width 87 height 12
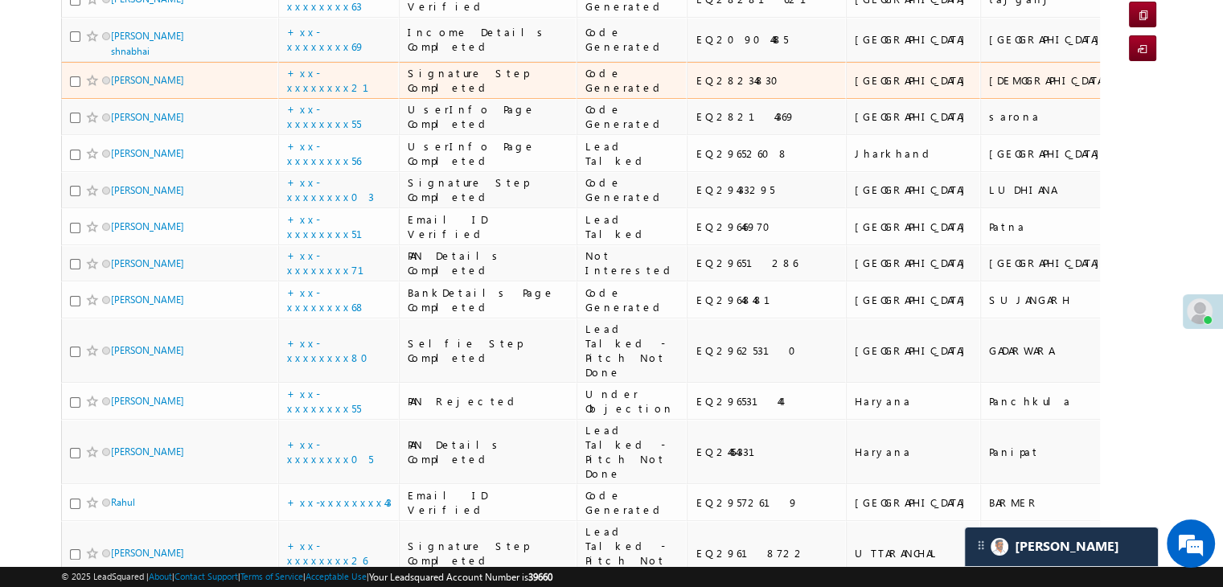
scroll to position [241, 0]
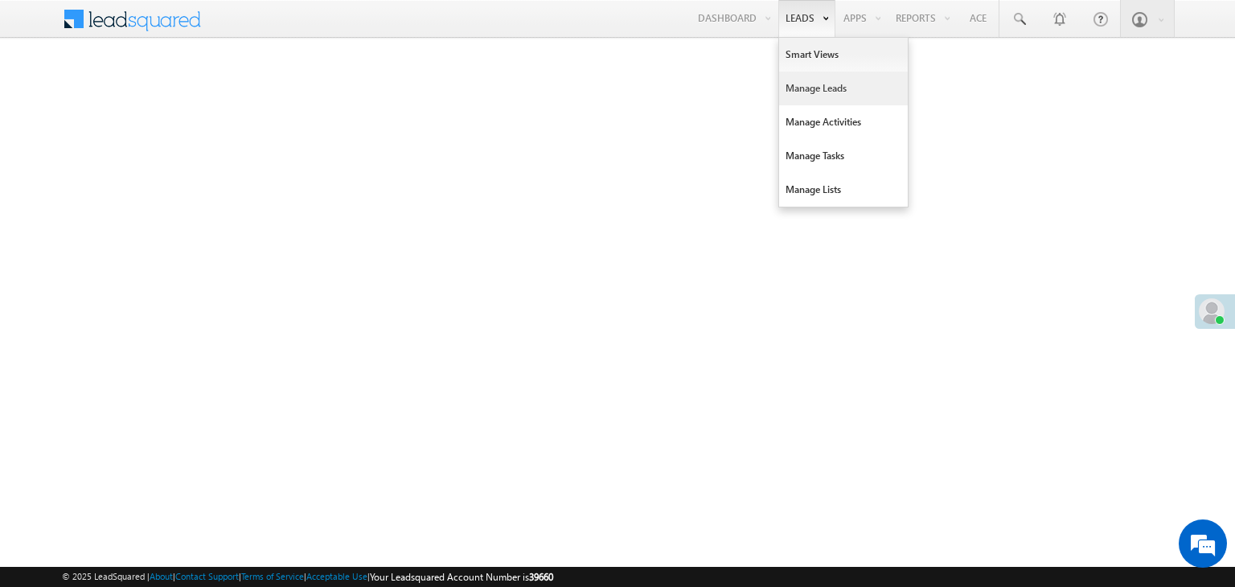
click at [808, 88] on link "Manage Leads" at bounding box center [843, 89] width 129 height 34
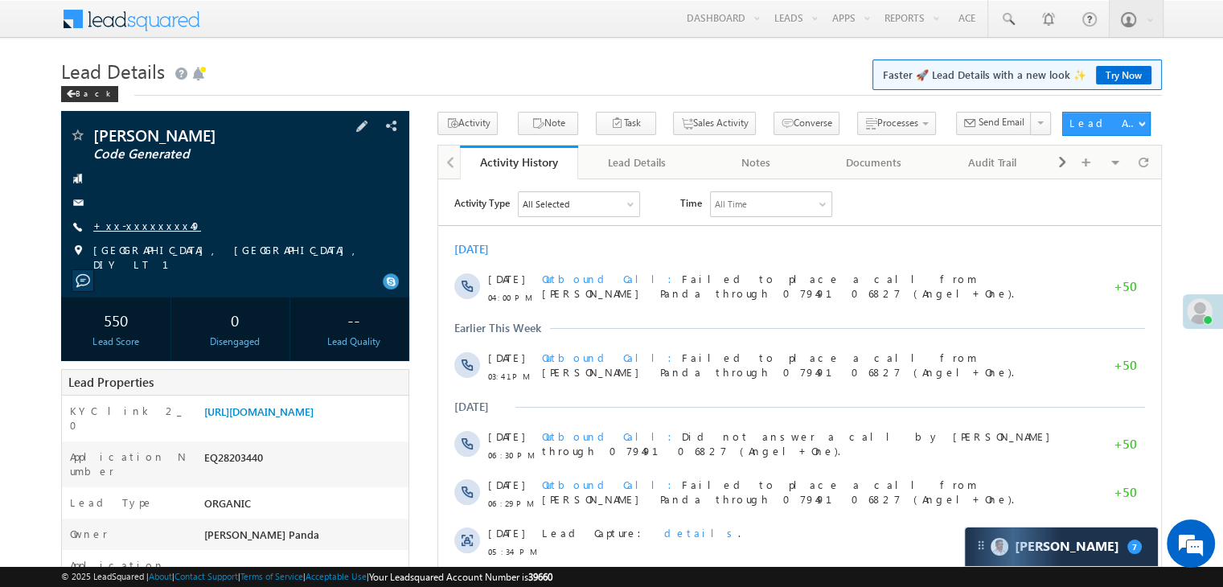
click at [145, 232] on link "+xx-xxxxxxxx49" at bounding box center [147, 226] width 108 height 14
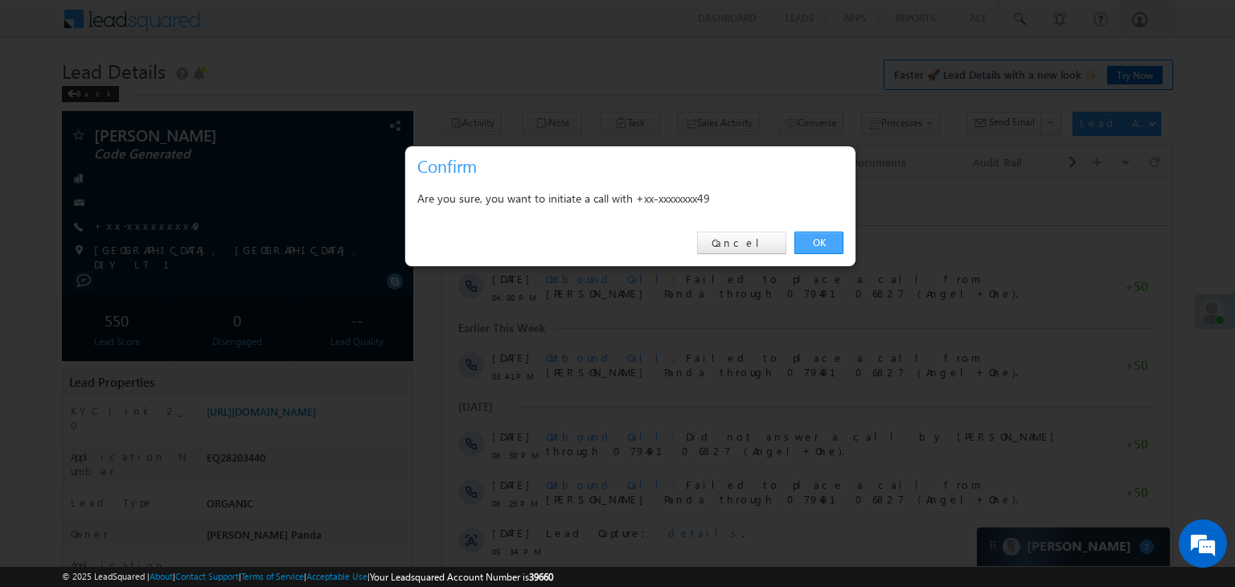
click at [816, 237] on link "OK" at bounding box center [818, 243] width 49 height 23
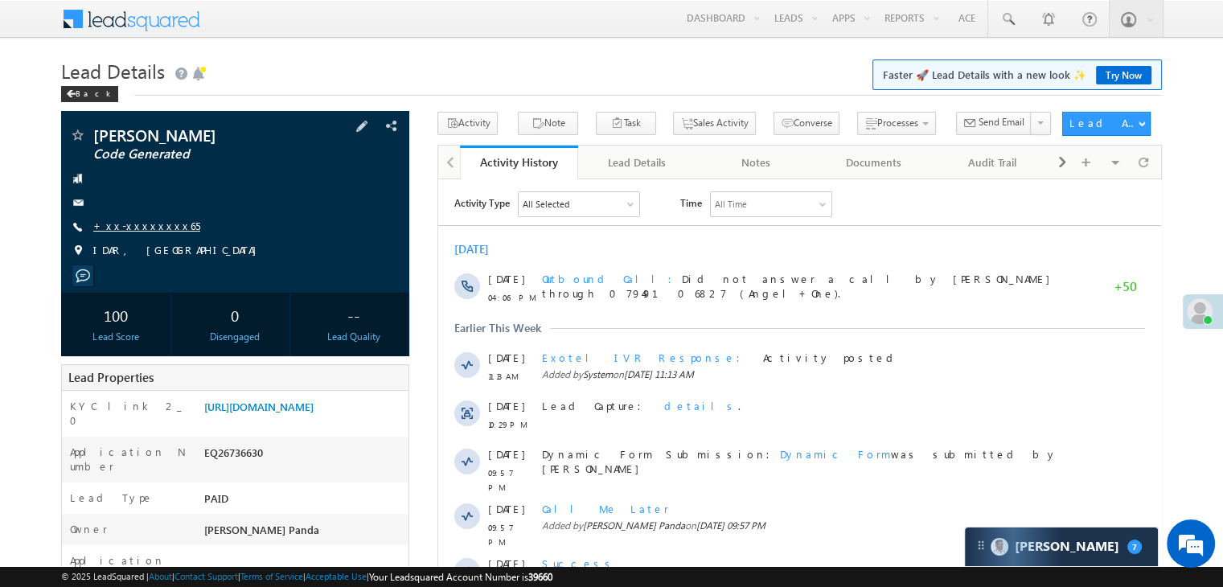
click at [133, 227] on link "+xx-xxxxxxxx65" at bounding box center [146, 226] width 107 height 14
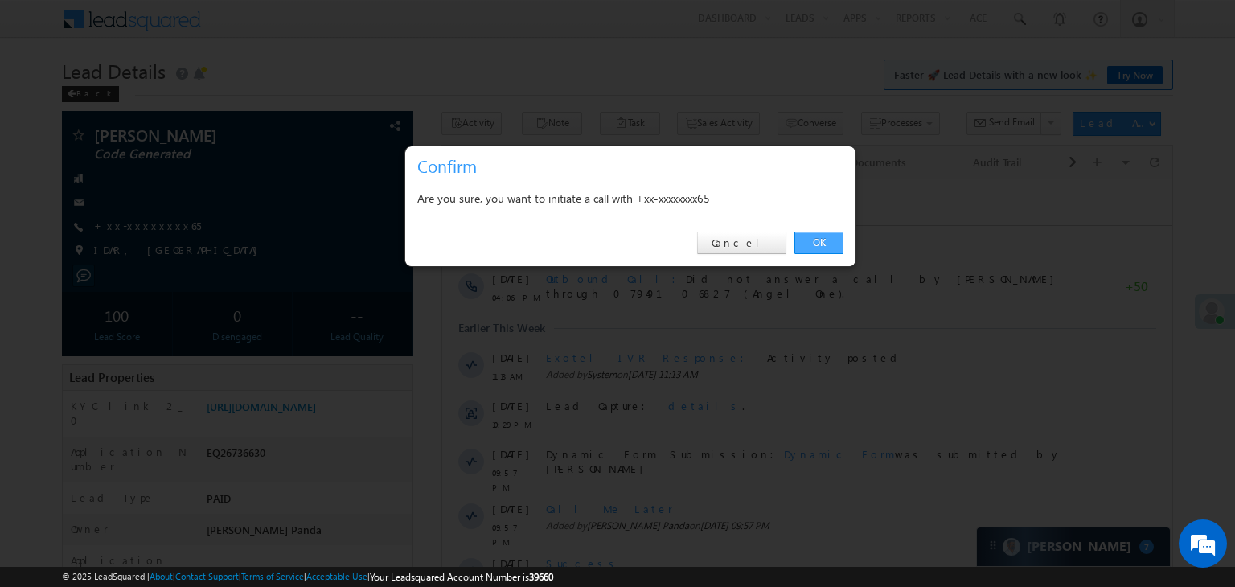
click at [815, 242] on link "OK" at bounding box center [818, 243] width 49 height 23
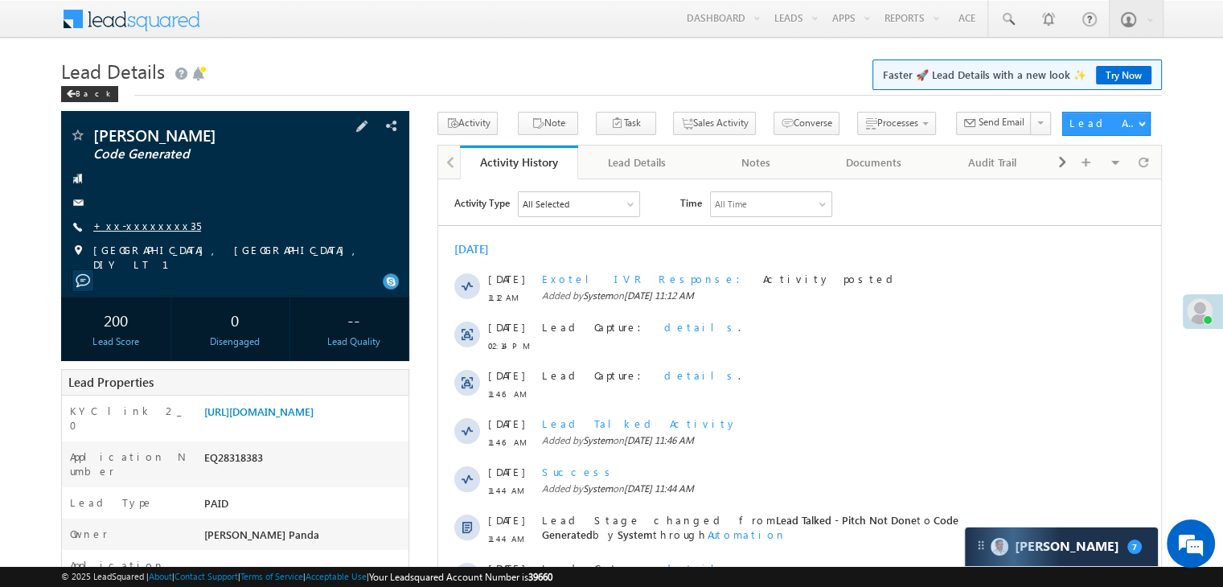
click at [142, 229] on link "+xx-xxxxxxxx35" at bounding box center [147, 226] width 108 height 14
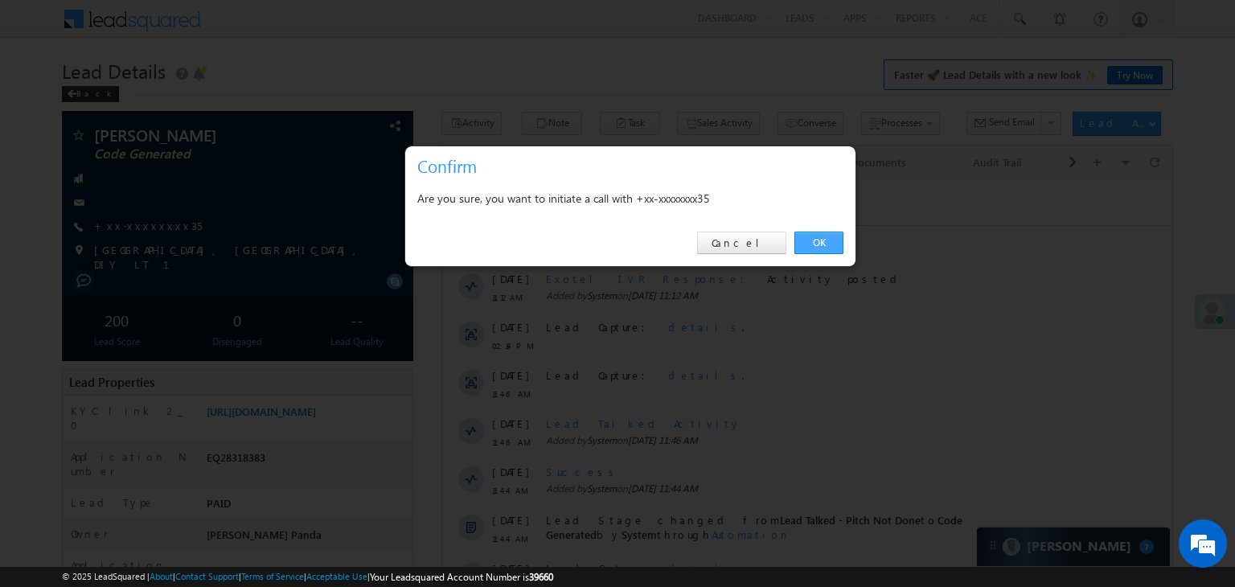
click at [811, 248] on link "OK" at bounding box center [818, 243] width 49 height 23
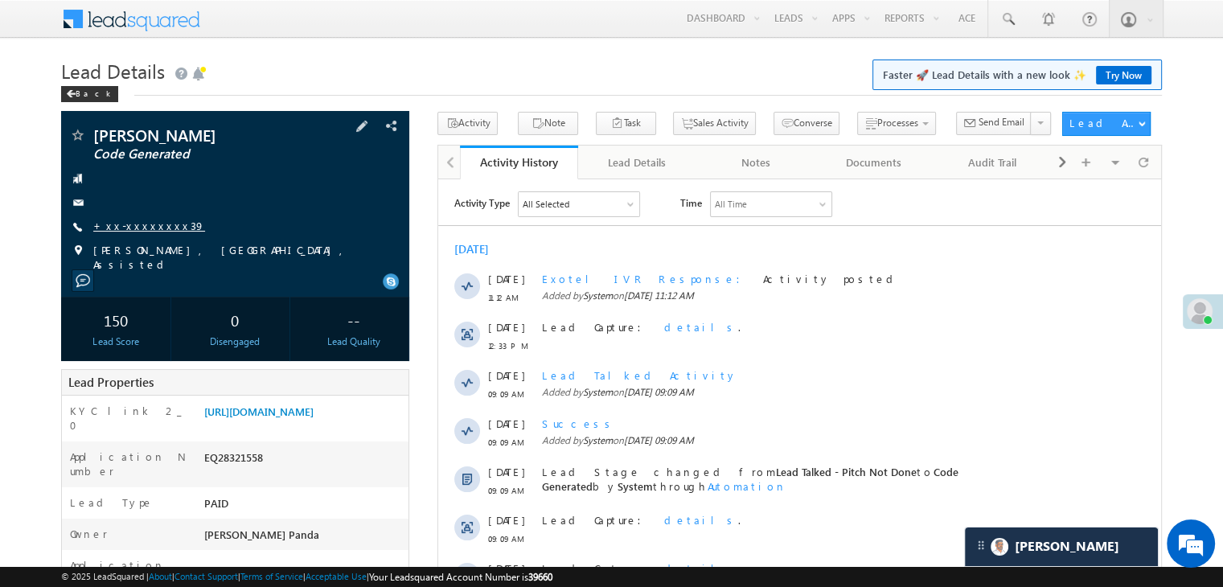
click at [140, 229] on link "+xx-xxxxxxxx39" at bounding box center [149, 226] width 112 height 14
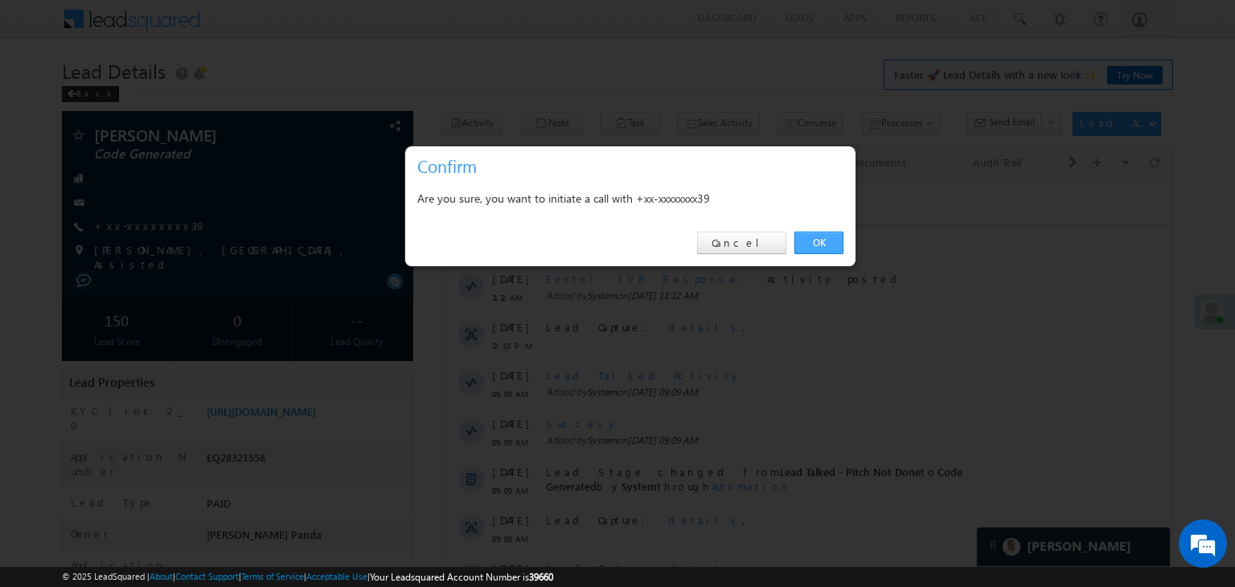
click at [817, 244] on link "OK" at bounding box center [818, 243] width 49 height 23
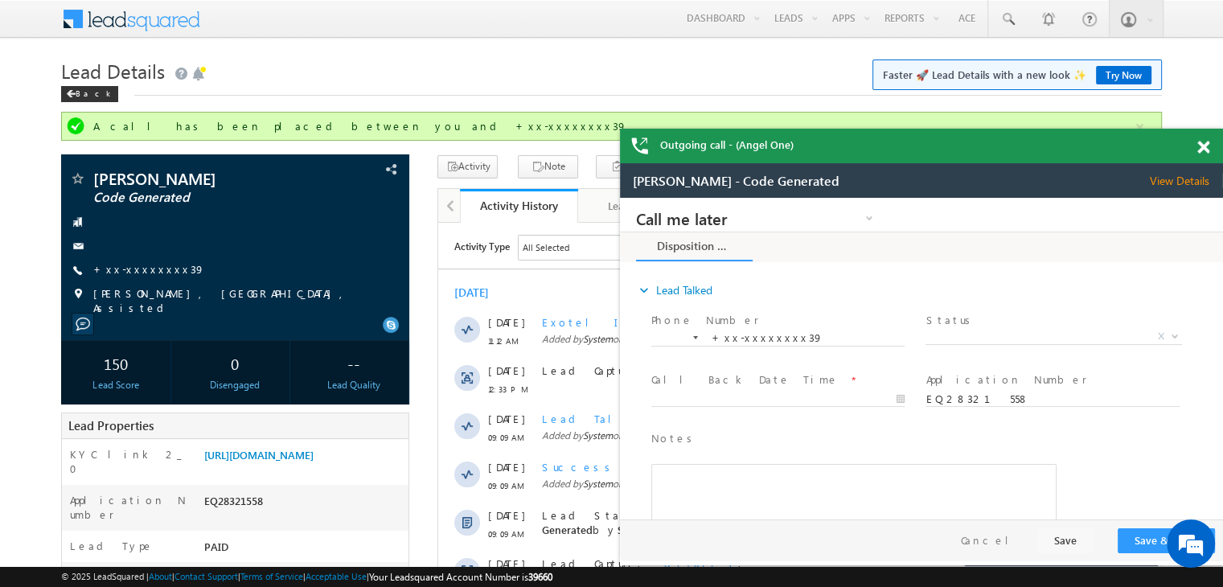
click at [1207, 144] on div "Outgoing call - (Angel One)" at bounding box center [921, 146] width 603 height 35
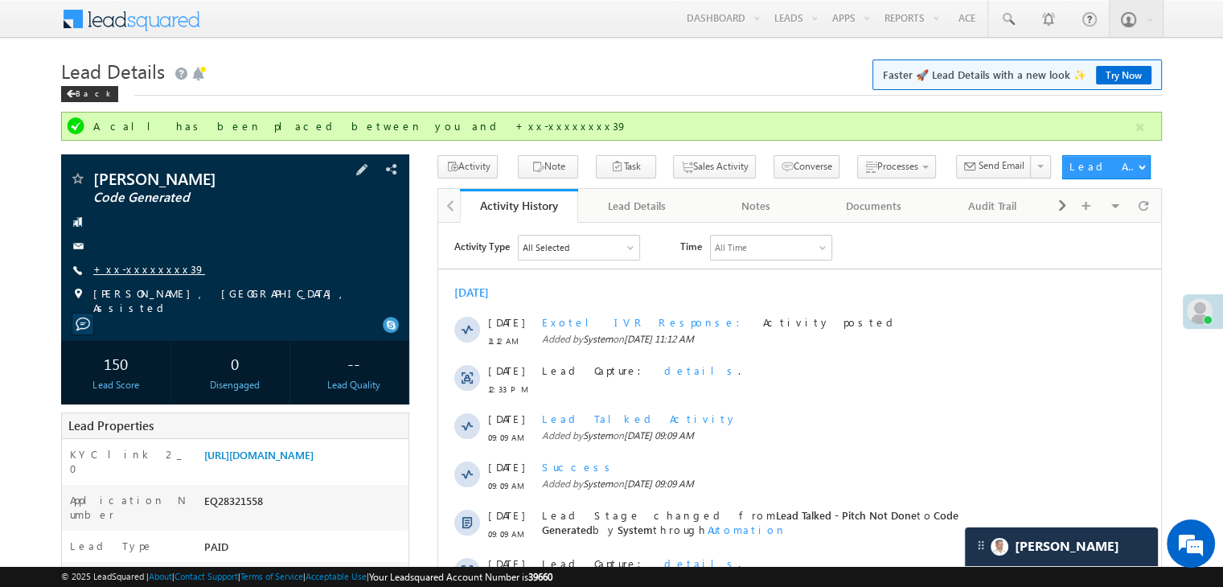
click at [131, 271] on link "+xx-xxxxxxxx39" at bounding box center [149, 269] width 112 height 14
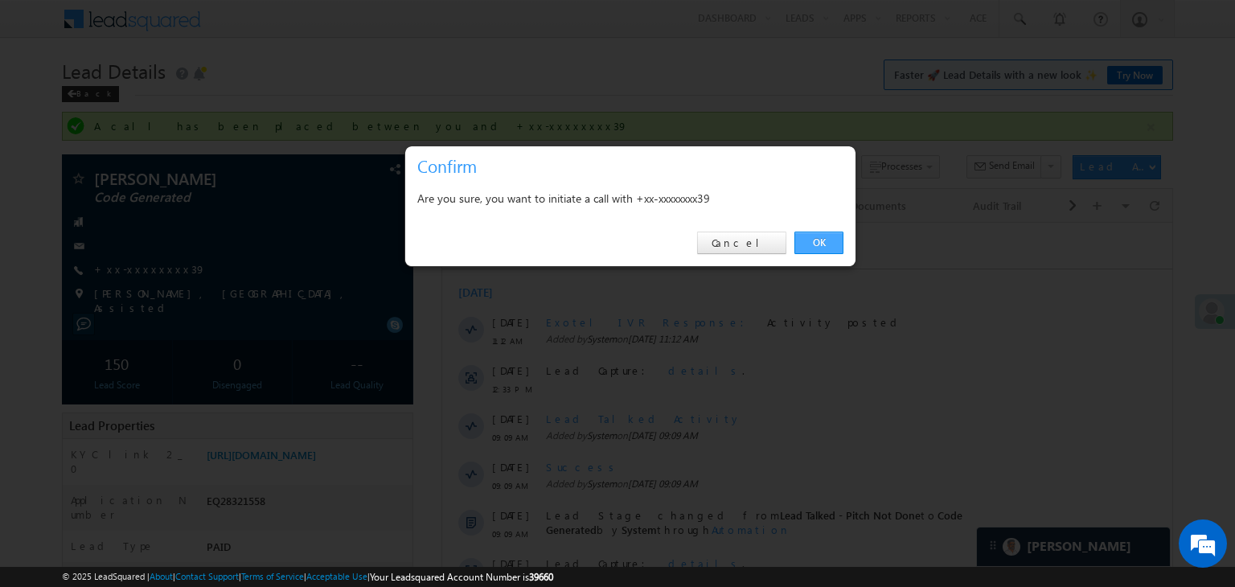
click at [819, 240] on link "OK" at bounding box center [818, 243] width 49 height 23
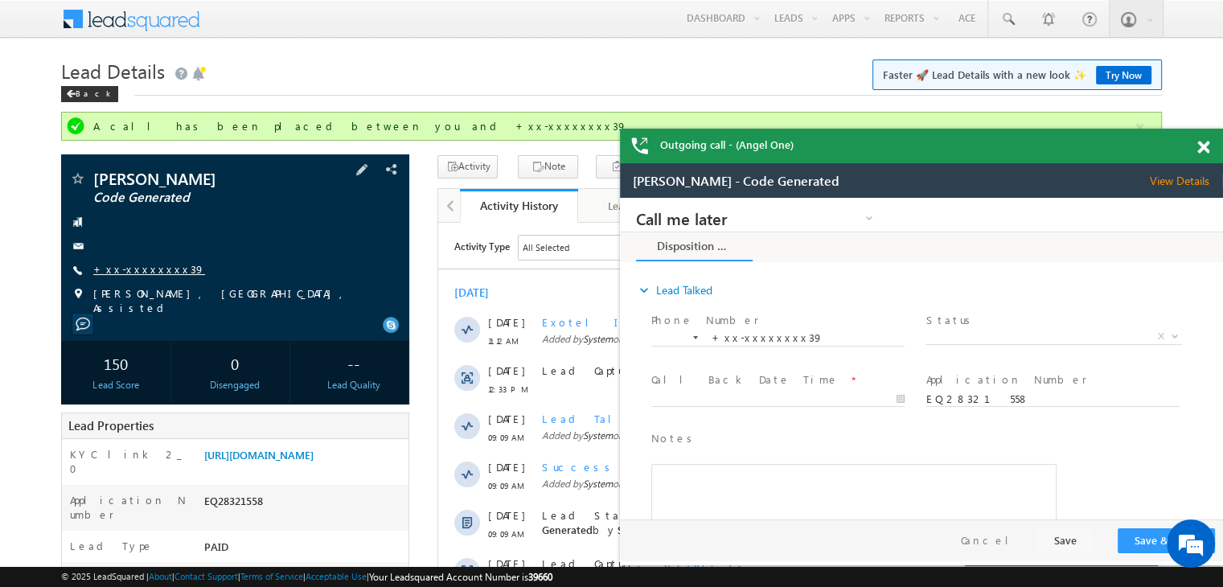
click at [129, 267] on link "+xx-xxxxxxxx39" at bounding box center [149, 269] width 112 height 14
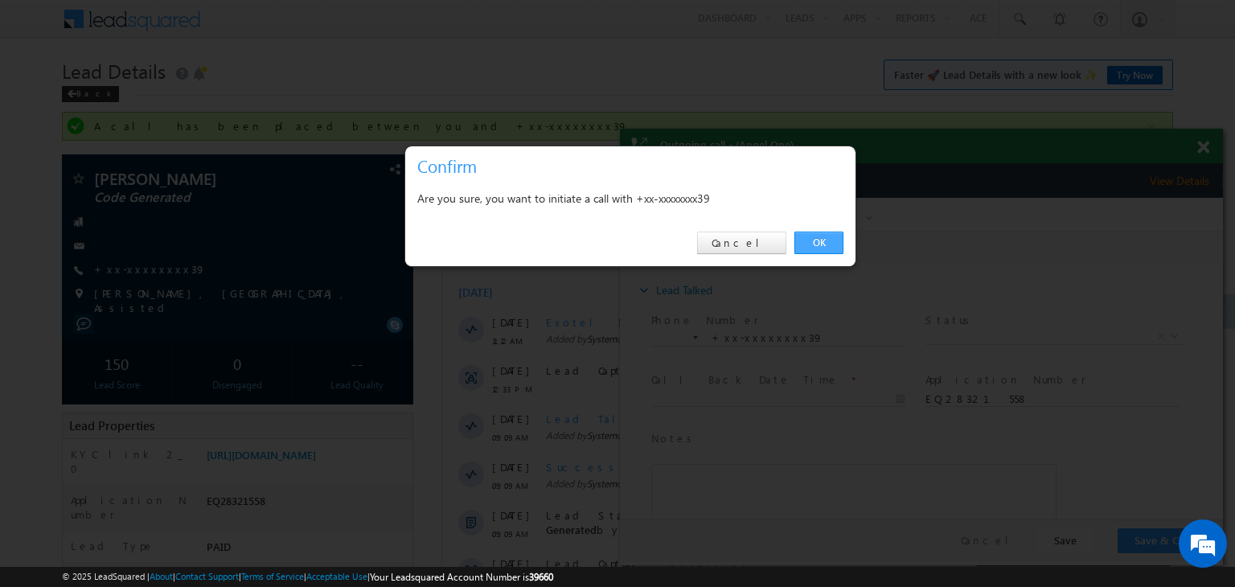
click at [817, 248] on link "OK" at bounding box center [818, 243] width 49 height 23
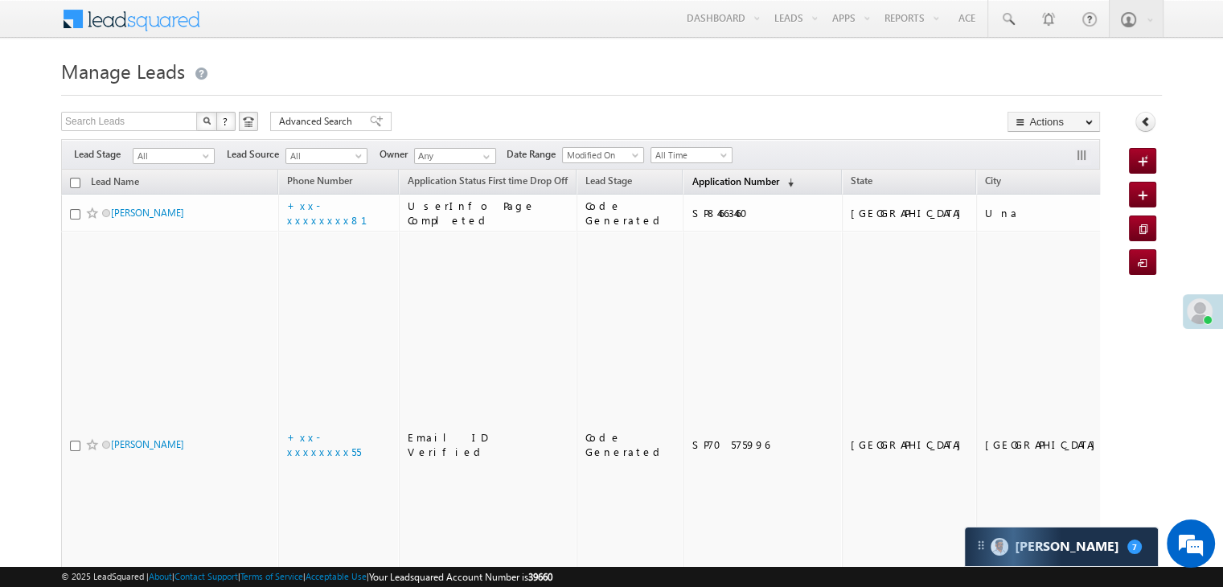
click at [691, 182] on span "Application Number" at bounding box center [734, 181] width 87 height 12
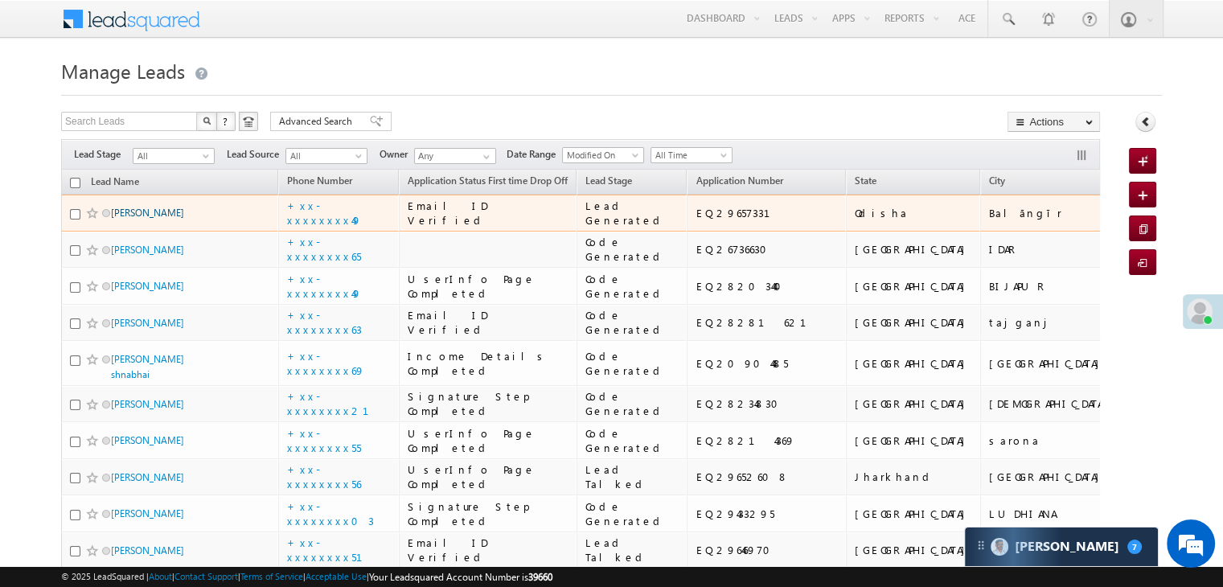
click at [150, 219] on link "[PERSON_NAME]" at bounding box center [147, 213] width 73 height 12
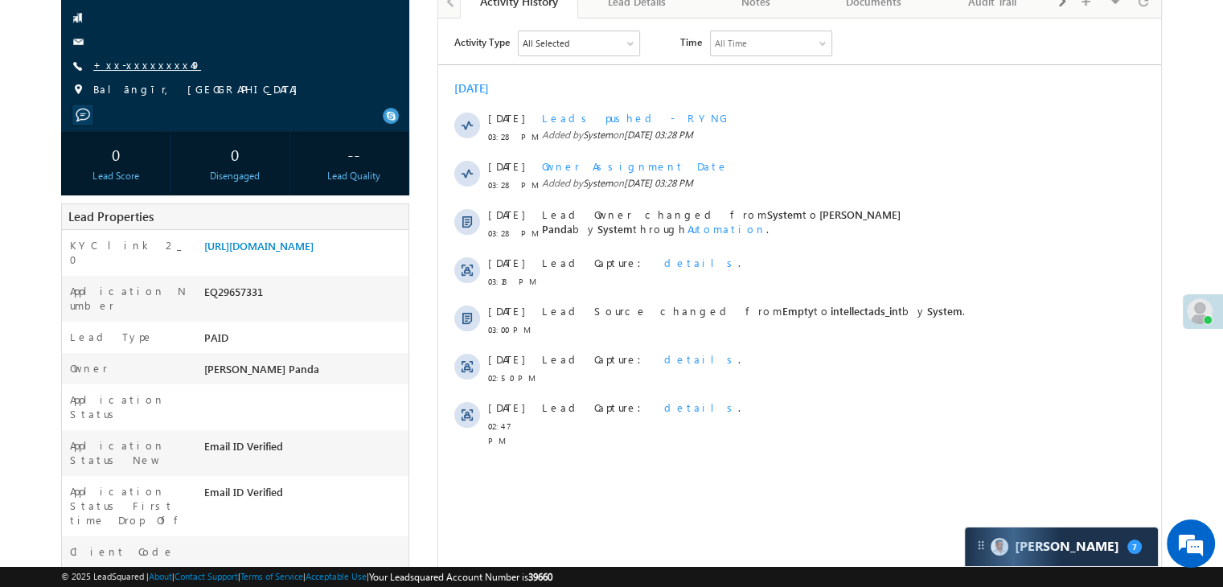
click at [149, 68] on link "+xx-xxxxxxxx49" at bounding box center [147, 65] width 108 height 14
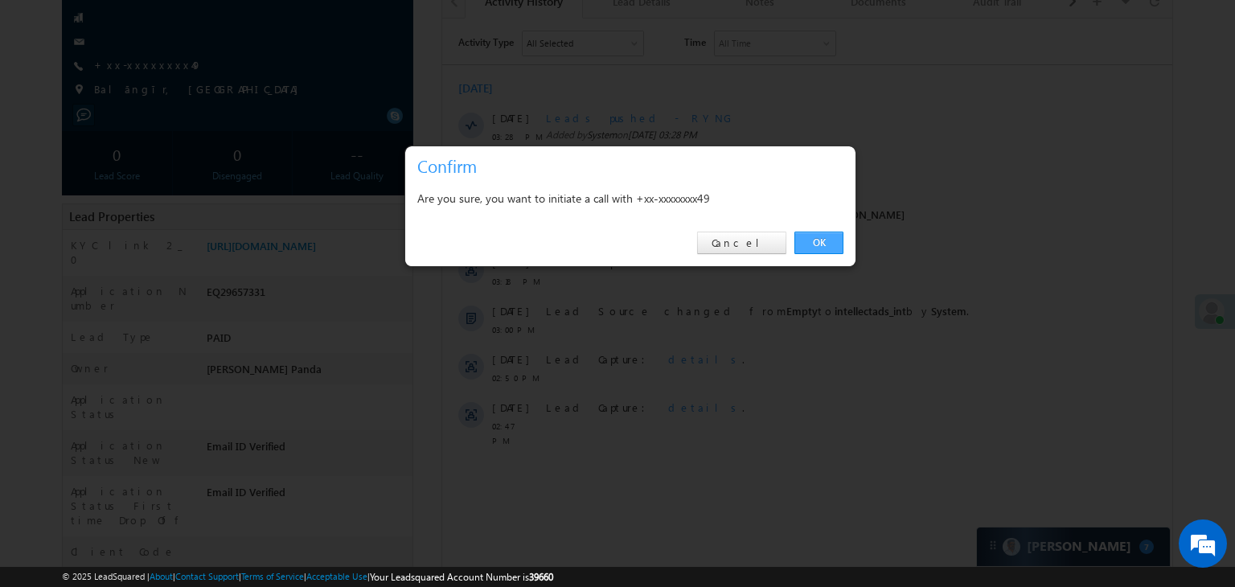
click at [824, 244] on link "OK" at bounding box center [818, 243] width 49 height 23
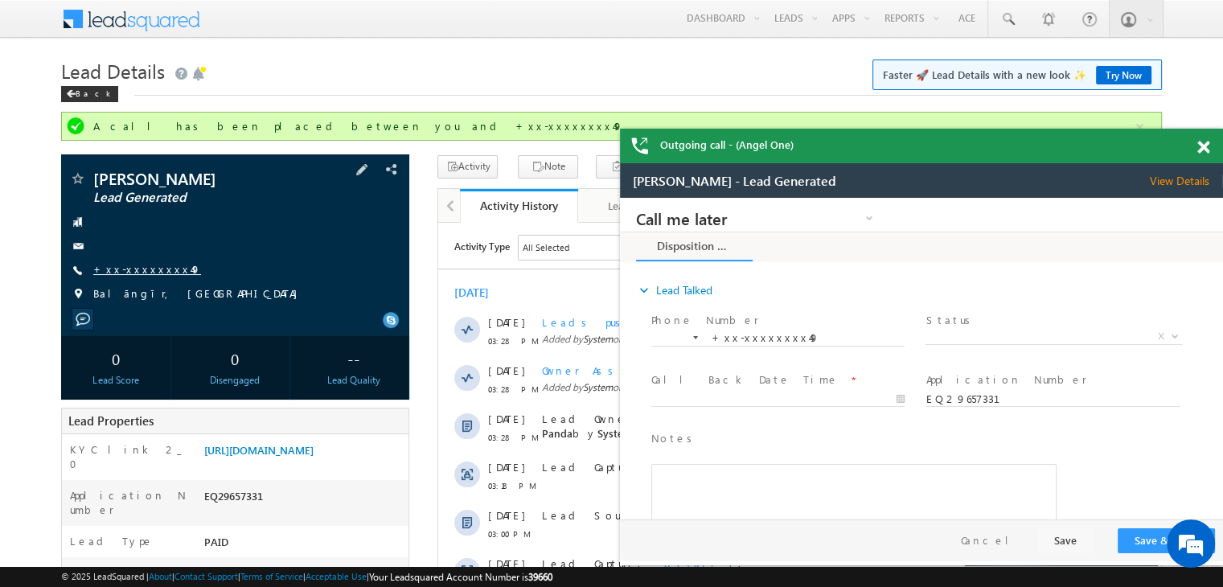
click at [138, 268] on link "+xx-xxxxxxxx49" at bounding box center [147, 269] width 108 height 14
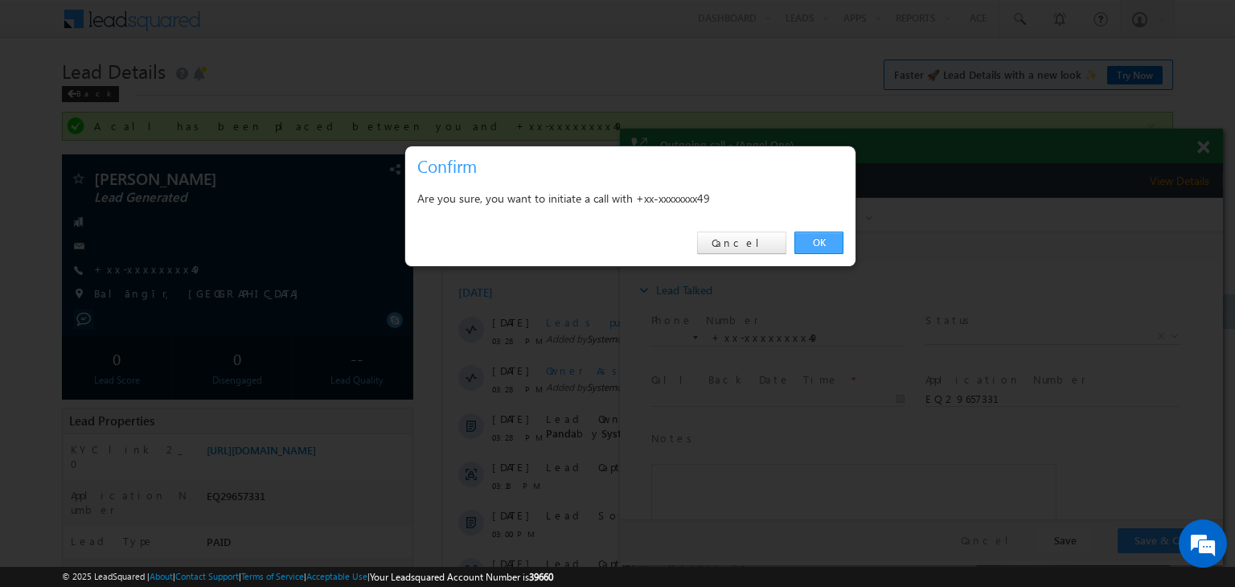
click at [811, 244] on link "OK" at bounding box center [818, 243] width 49 height 23
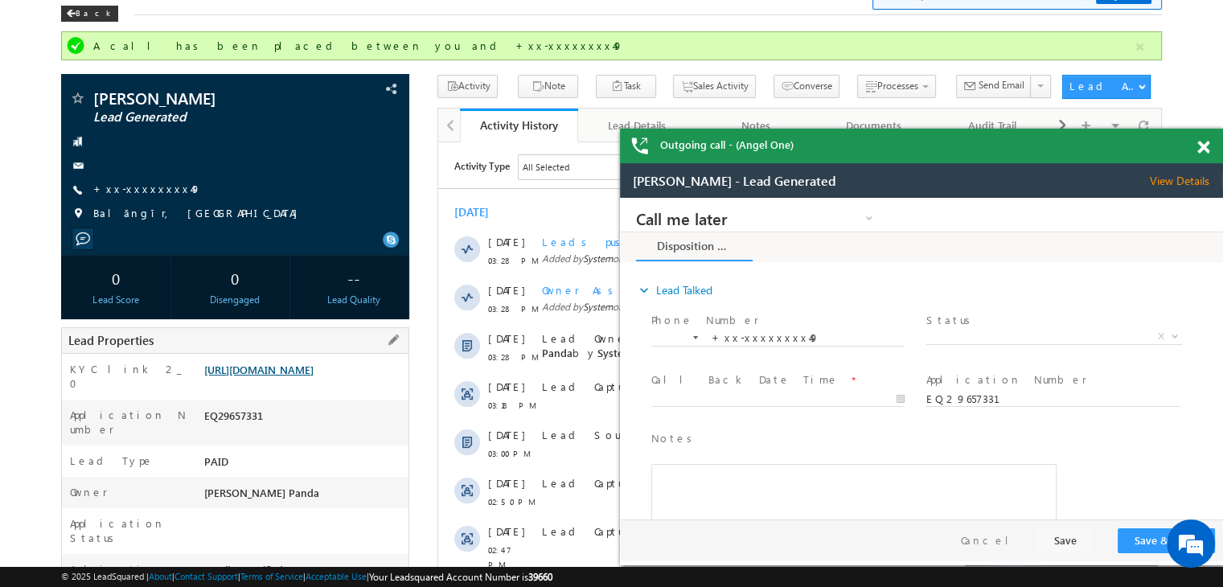
click at [313, 376] on link "[URL][DOMAIN_NAME]" at bounding box center [258, 370] width 109 height 14
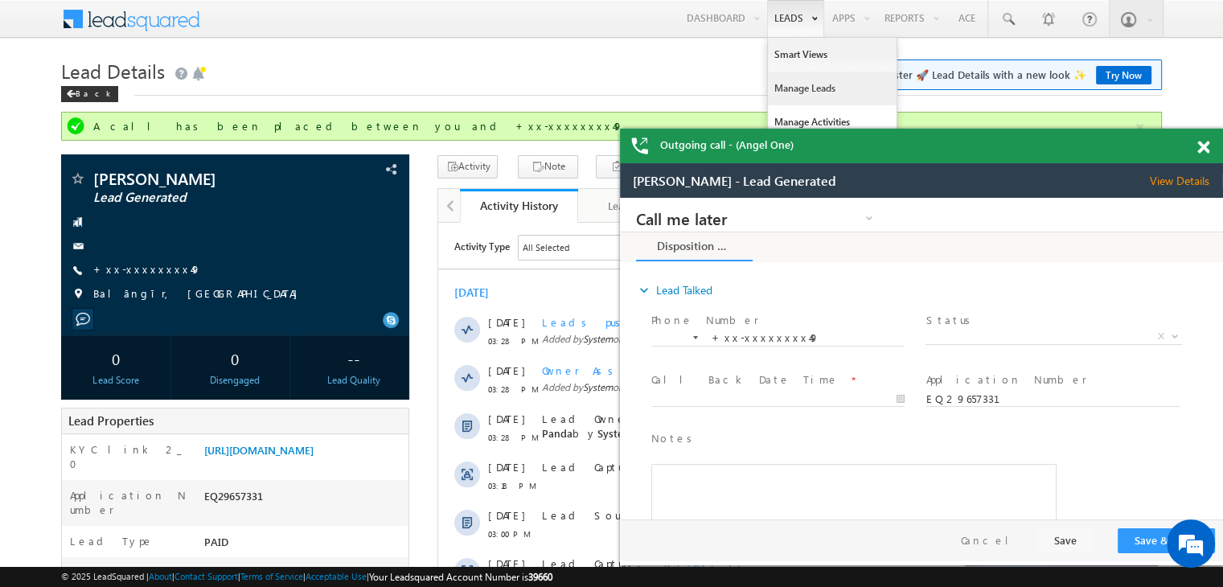
click at [794, 85] on link "Manage Leads" at bounding box center [832, 89] width 129 height 34
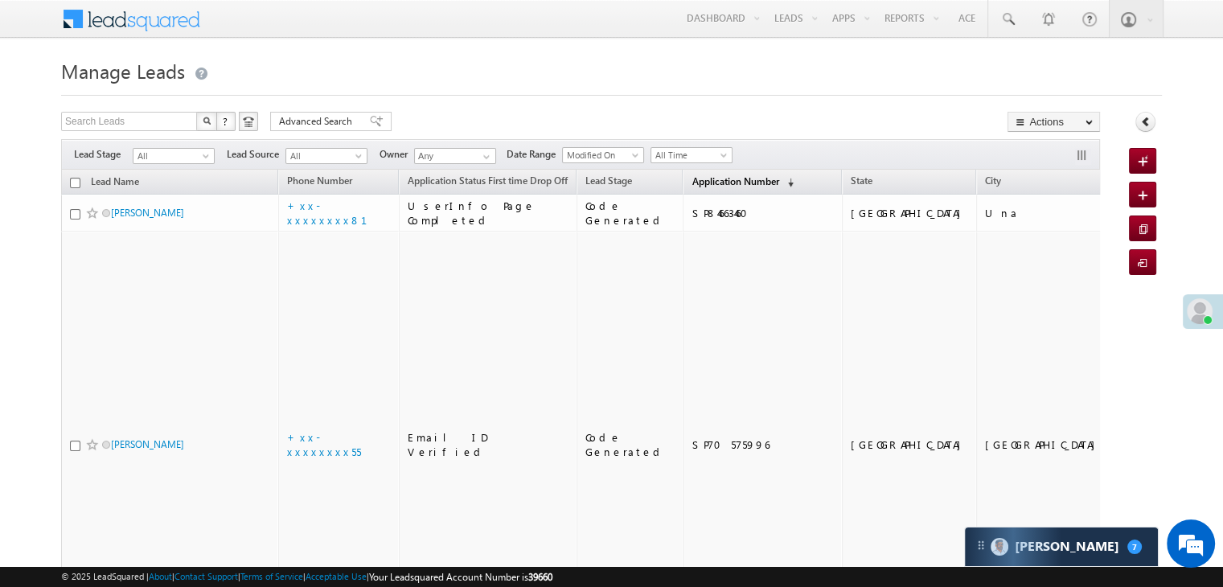
click at [691, 186] on span "Application Number" at bounding box center [734, 181] width 87 height 12
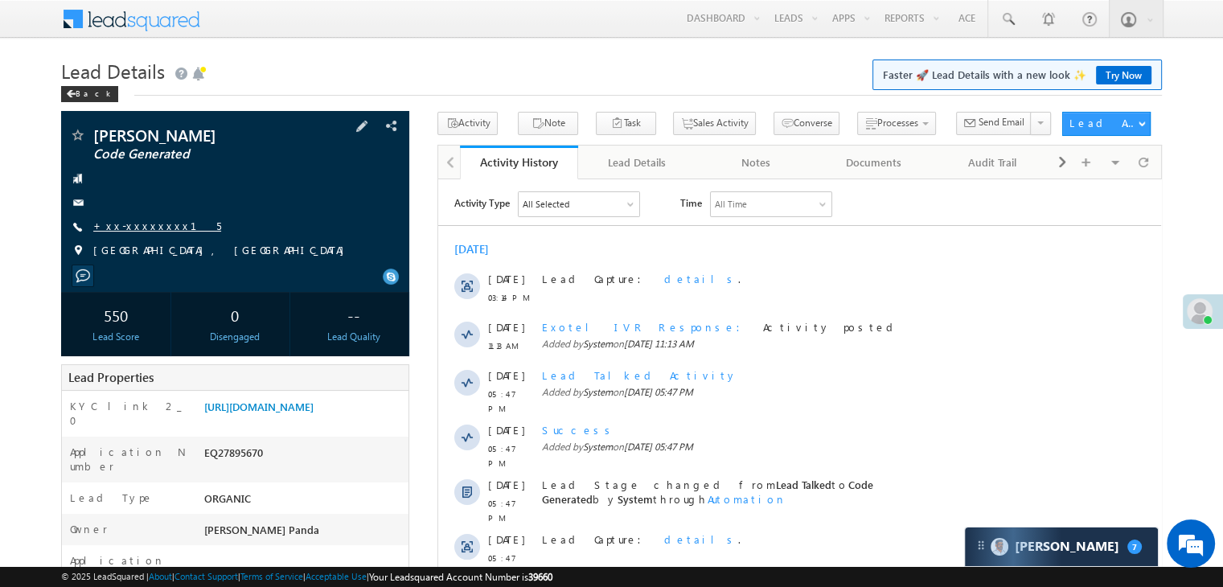
click at [122, 232] on link "+xx-xxxxxxxx15" at bounding box center [157, 226] width 128 height 14
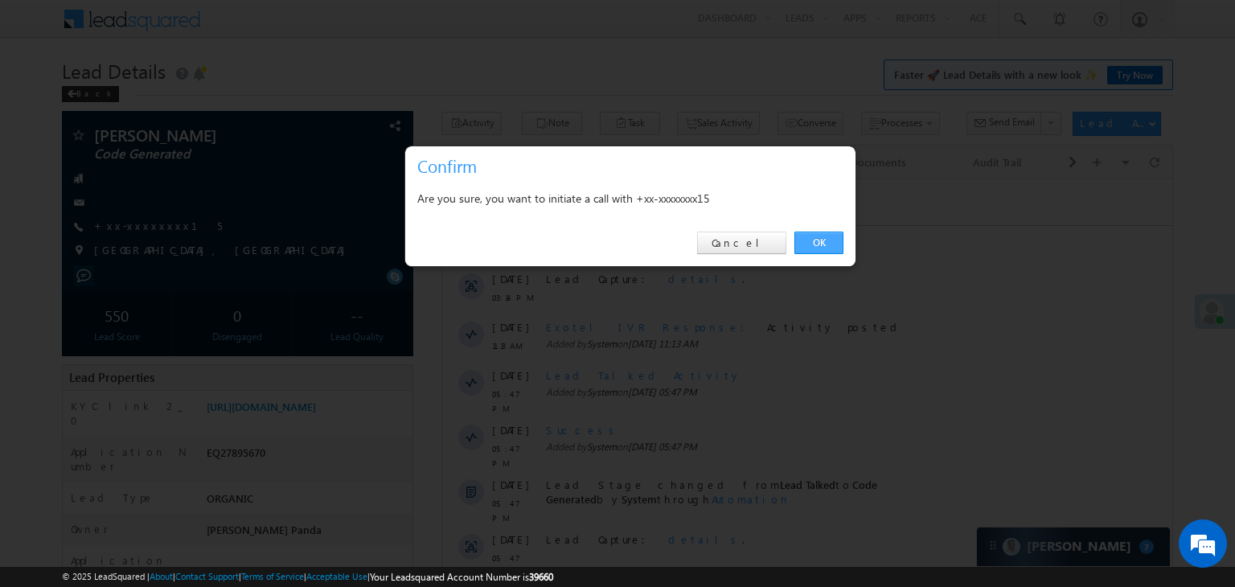
click at [829, 235] on link "OK" at bounding box center [818, 243] width 49 height 23
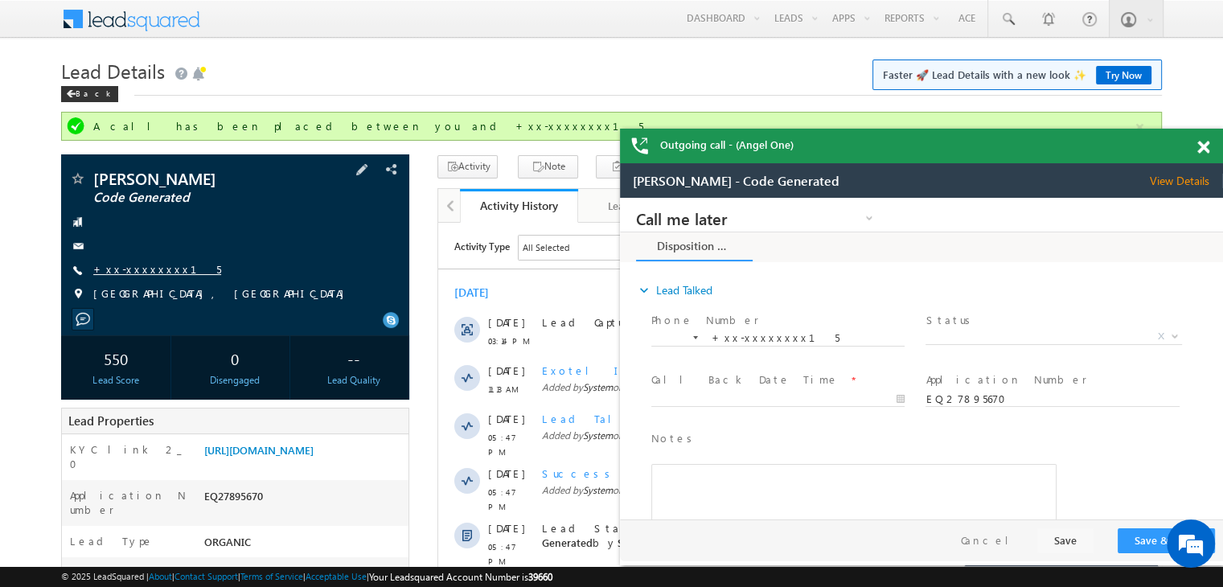
click at [133, 265] on link "+xx-xxxxxxxx15" at bounding box center [157, 269] width 128 height 14
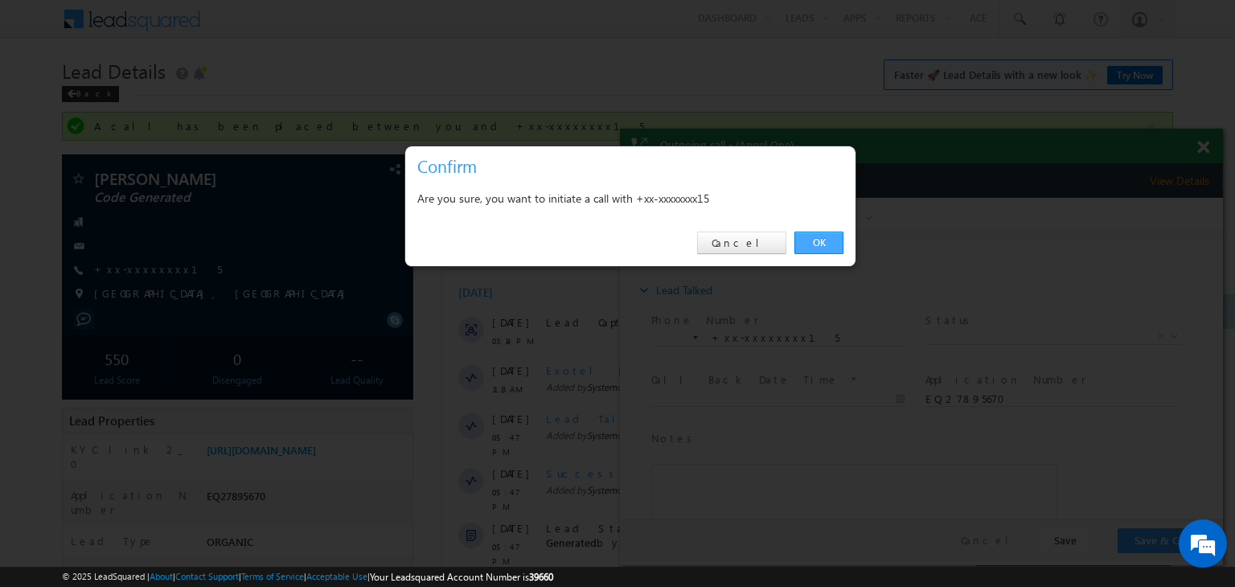
click at [822, 242] on link "OK" at bounding box center [818, 243] width 49 height 23
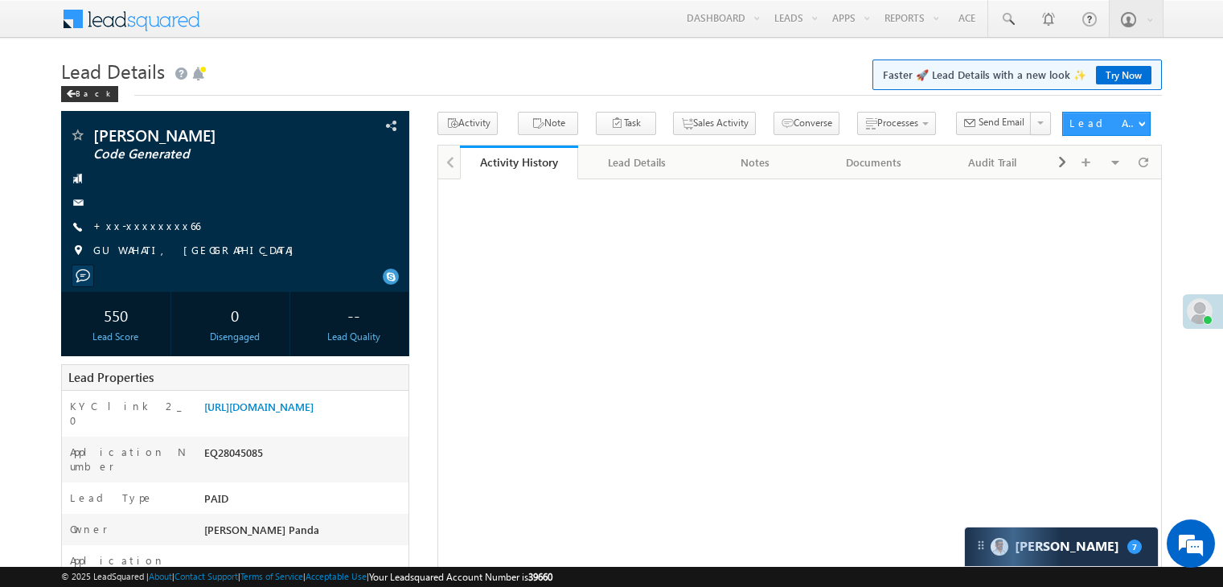
click at [138, 223] on link "+xx-xxxxxxxx66" at bounding box center [146, 226] width 107 height 14
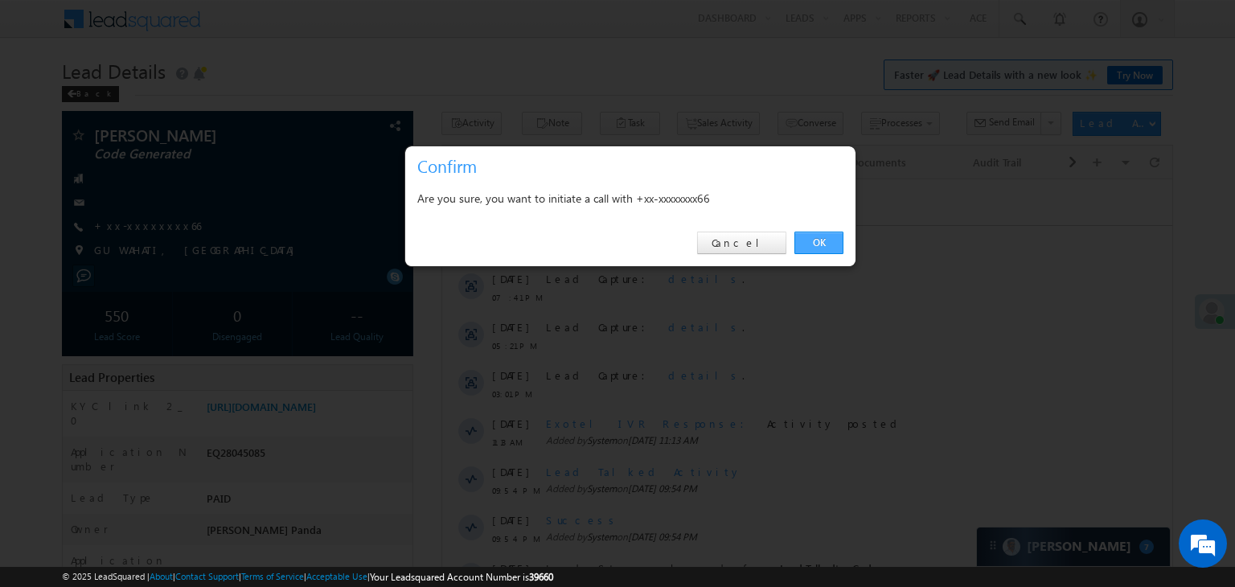
click at [820, 242] on link "OK" at bounding box center [818, 243] width 49 height 23
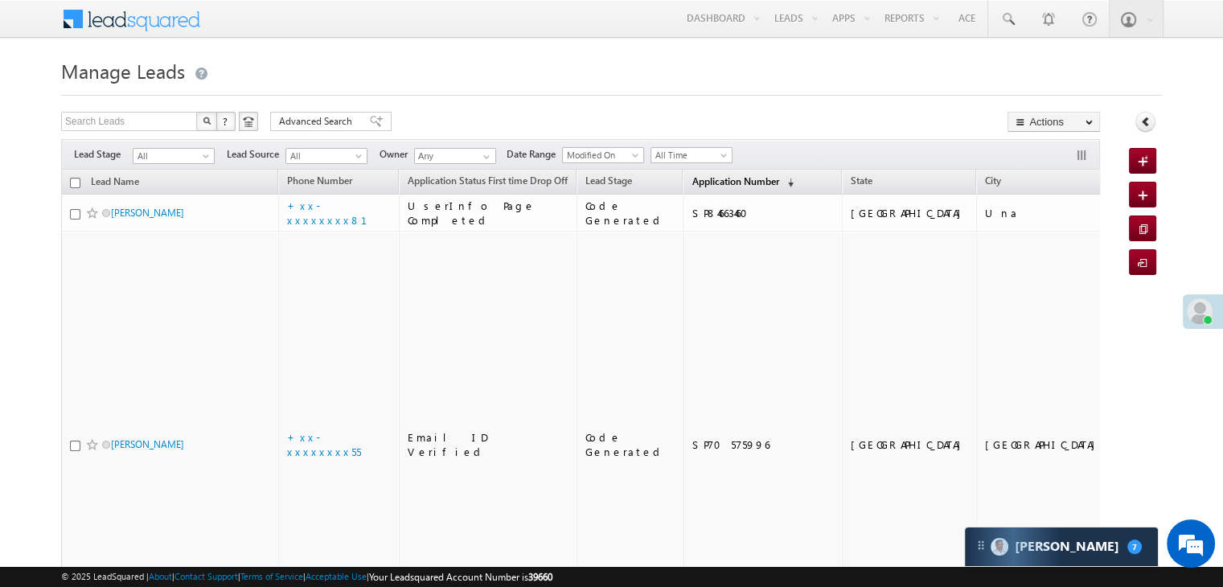
click at [720, 181] on span "Application Number" at bounding box center [734, 181] width 87 height 12
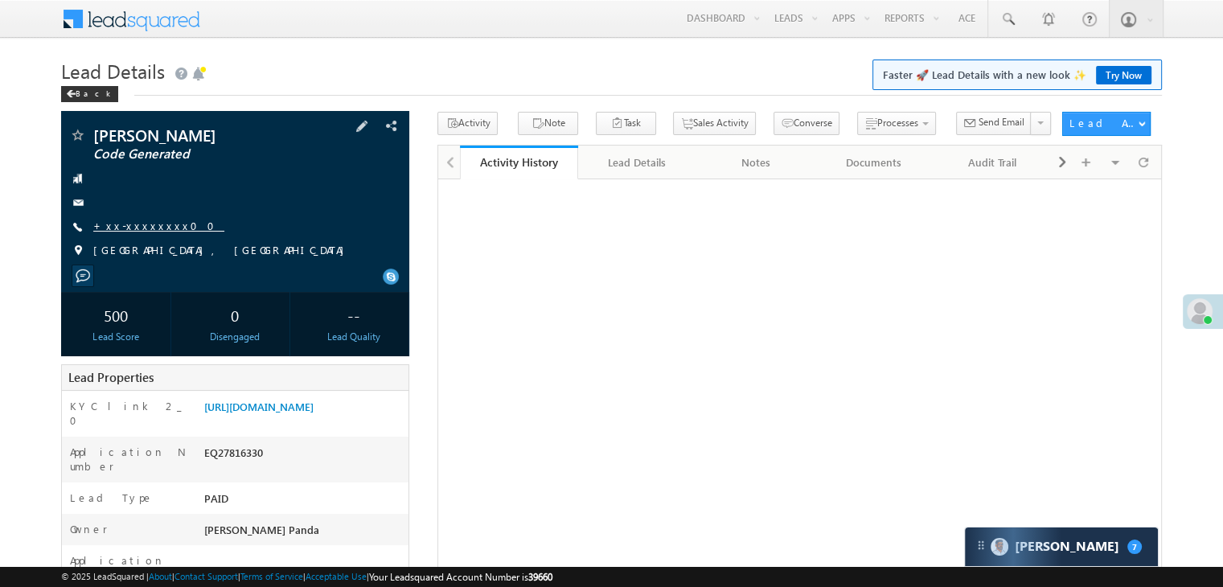
click at [122, 224] on link "+xx-xxxxxxxx00" at bounding box center [158, 226] width 131 height 14
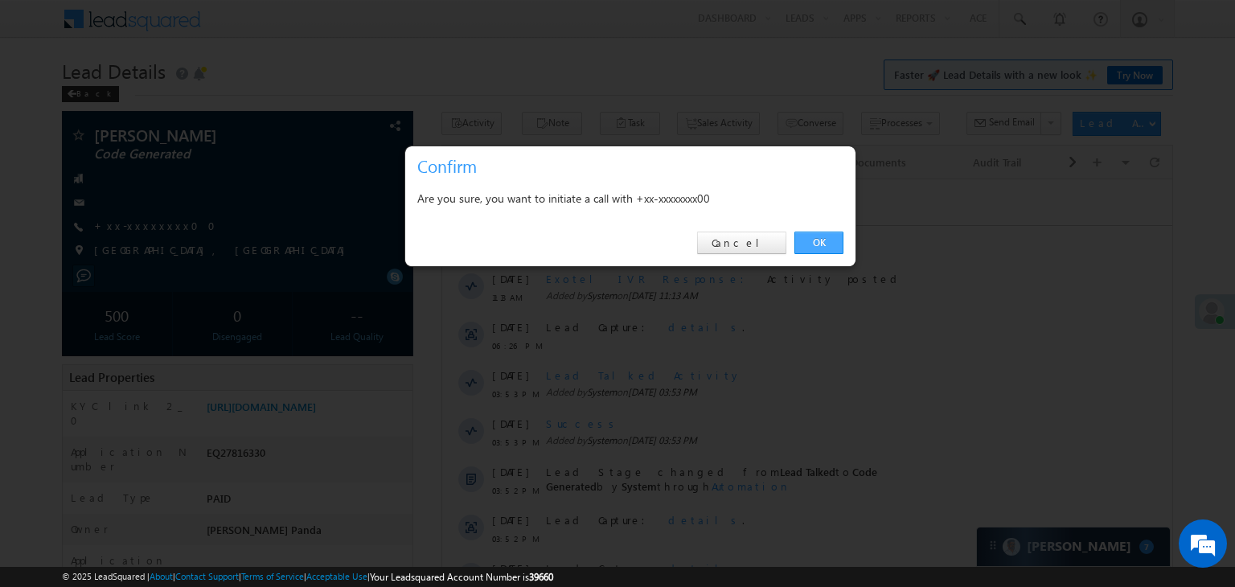
click at [809, 238] on link "OK" at bounding box center [818, 243] width 49 height 23
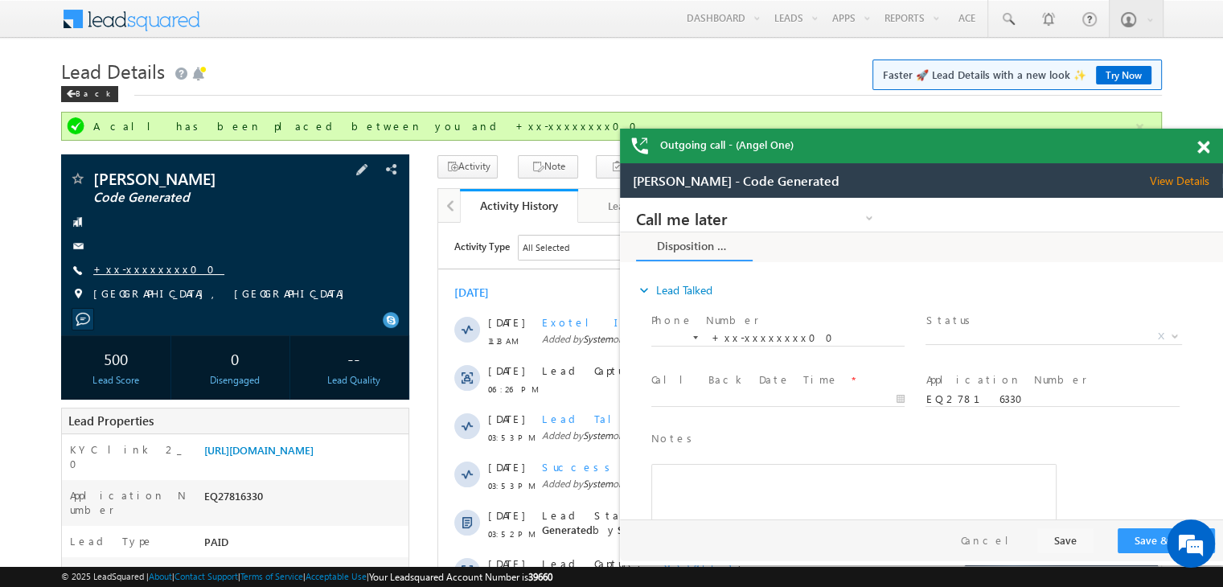
click at [130, 268] on link "+xx-xxxxxxxx00" at bounding box center [158, 269] width 131 height 14
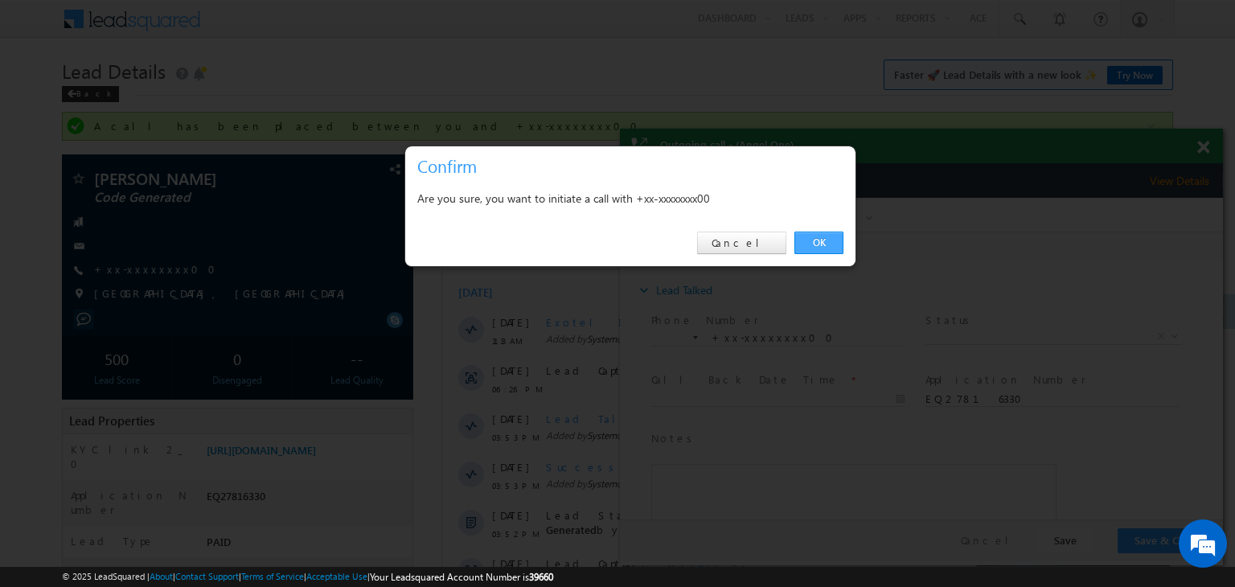
click at [819, 245] on link "OK" at bounding box center [818, 243] width 49 height 23
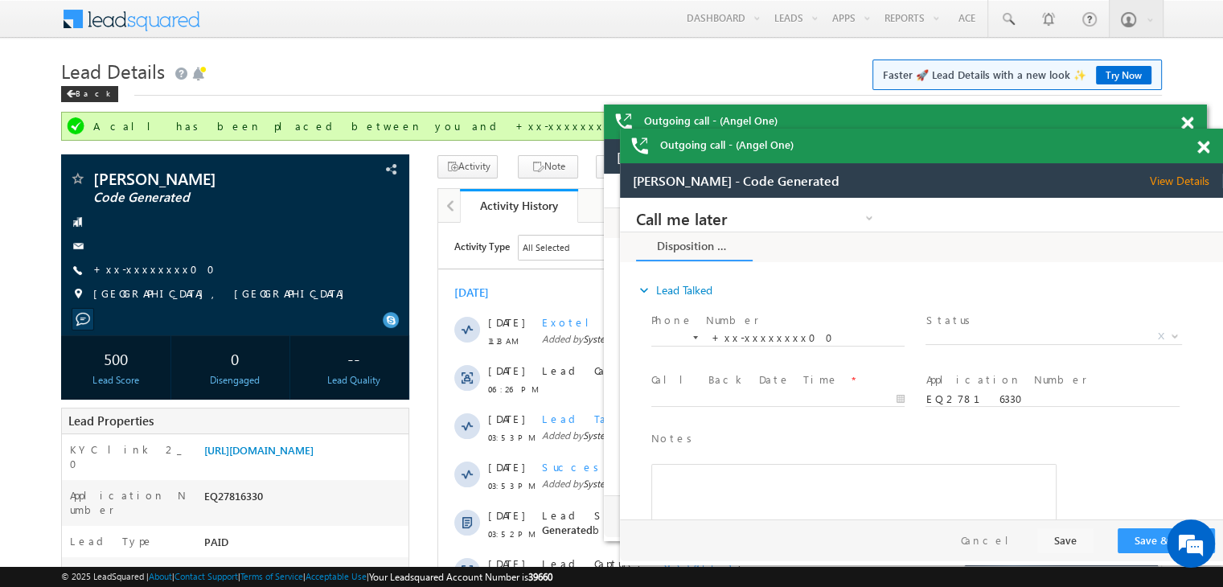
click at [1204, 147] on span at bounding box center [1203, 148] width 12 height 14
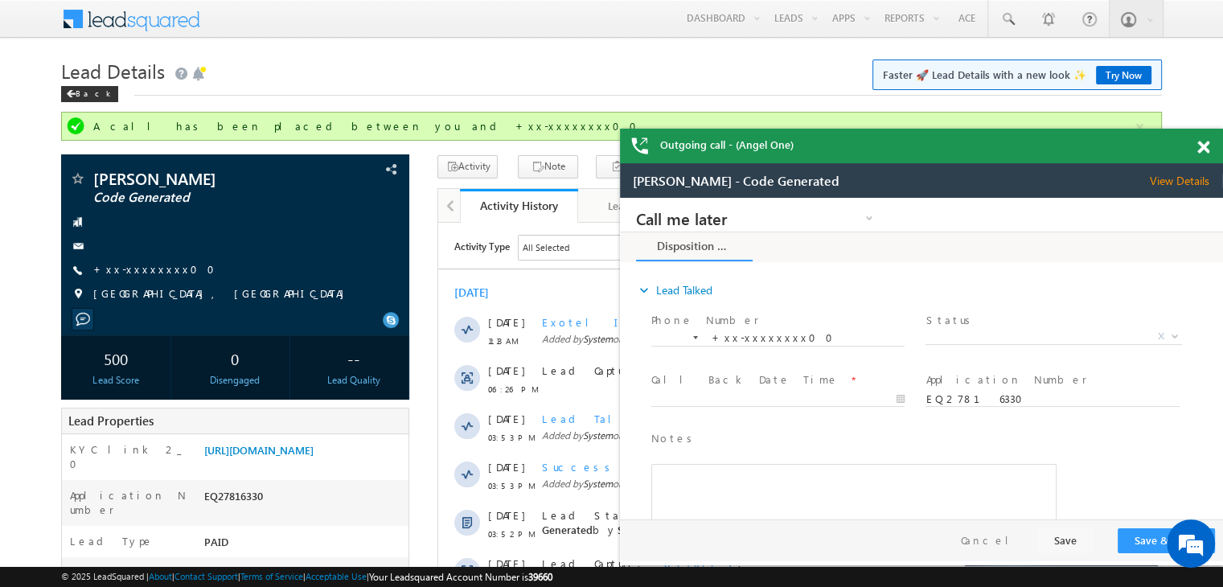
click at [1204, 147] on span at bounding box center [1203, 148] width 12 height 14
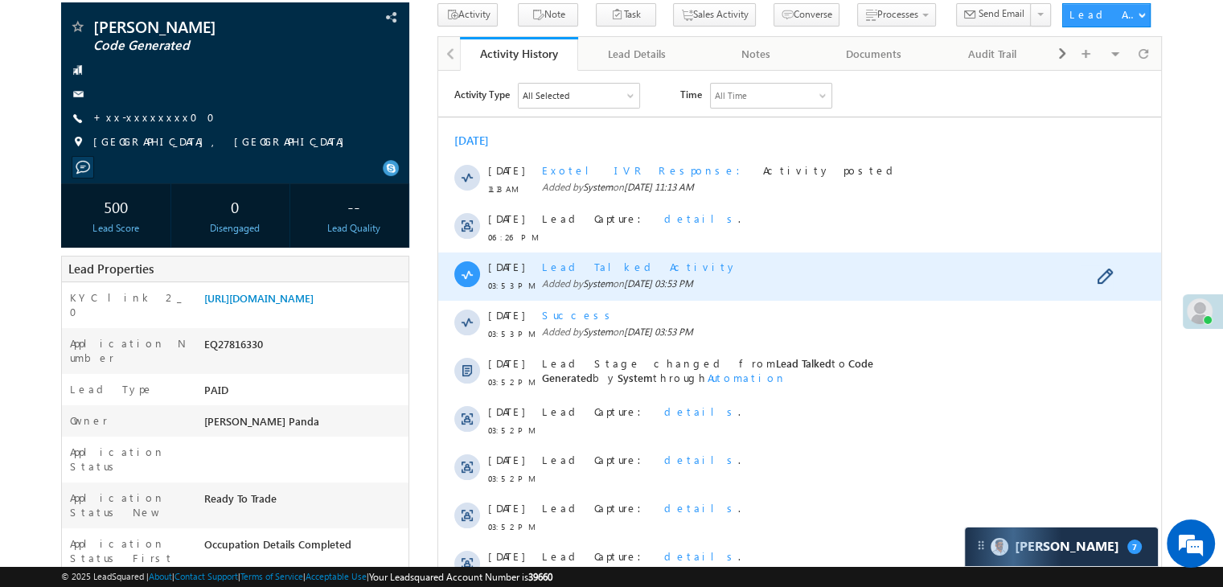
scroll to position [402, 0]
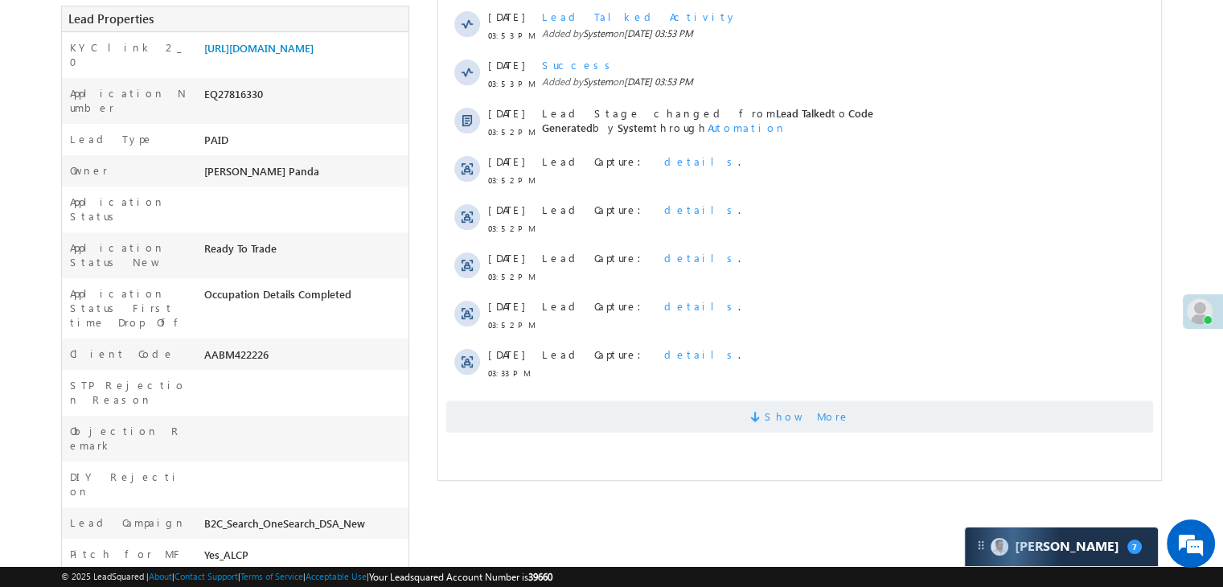
click at [787, 412] on span "Show More" at bounding box center [806, 416] width 85 height 32
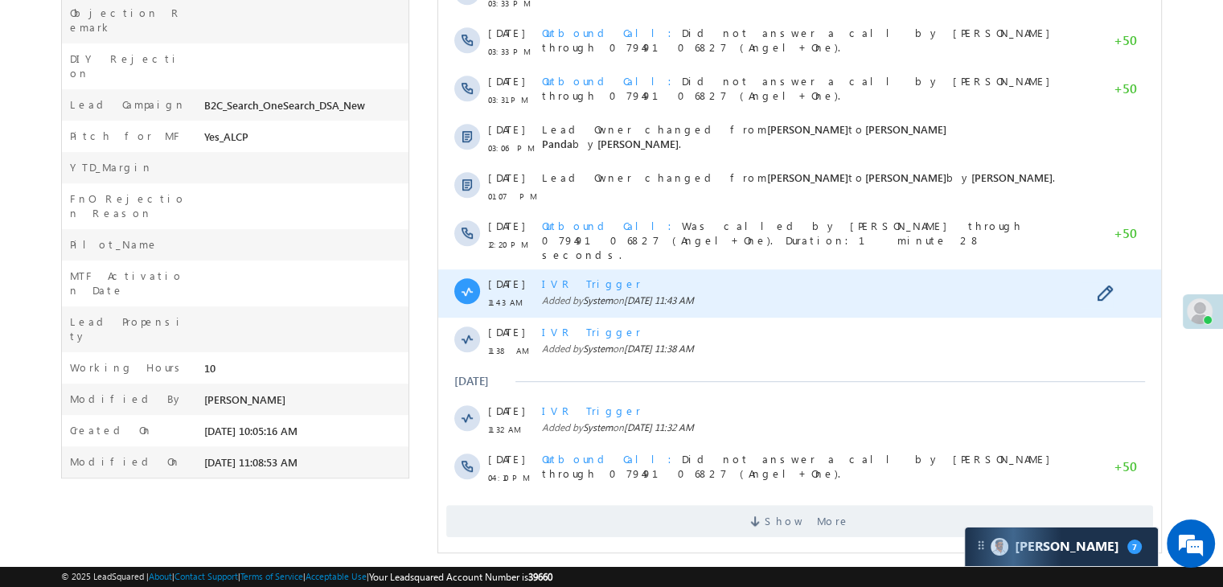
scroll to position [826, 0]
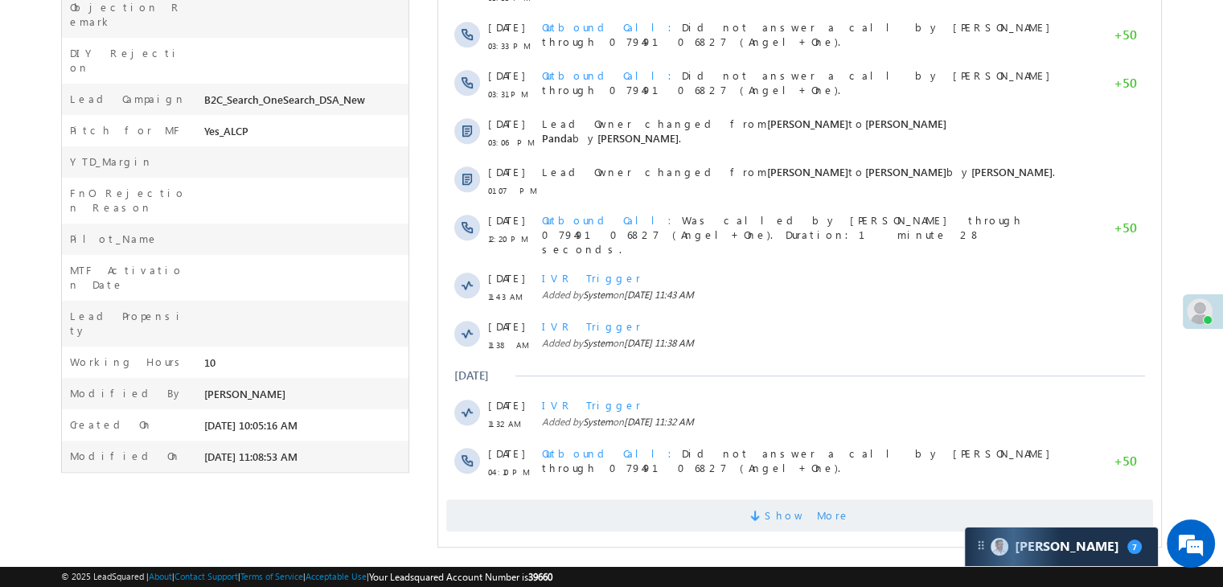
click at [808, 506] on span "Show More" at bounding box center [806, 515] width 85 height 32
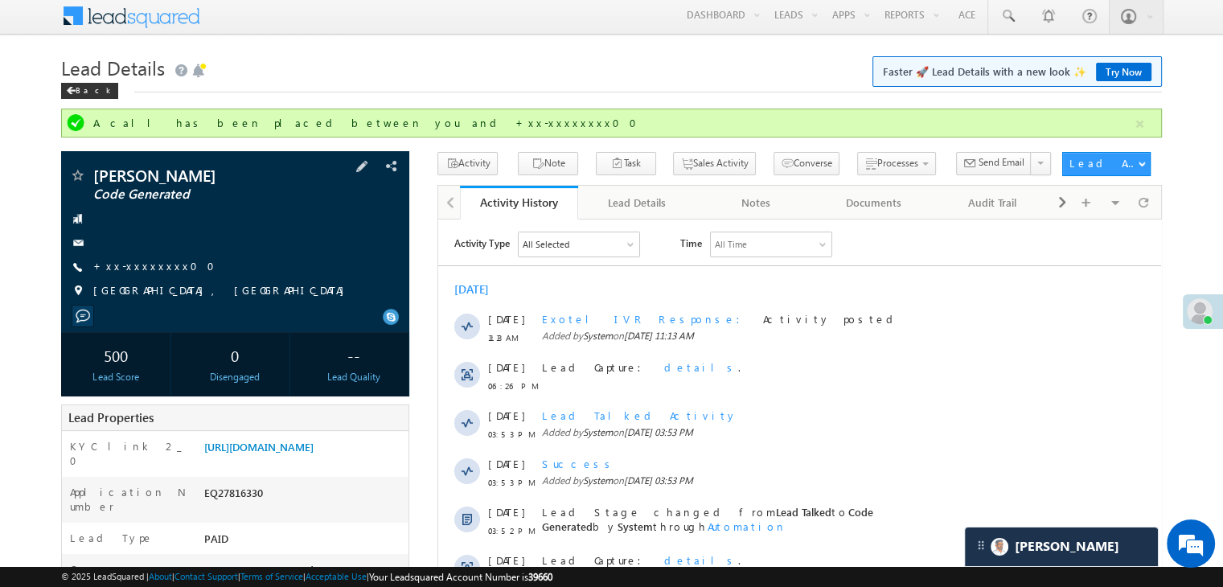
scroll to position [0, 0]
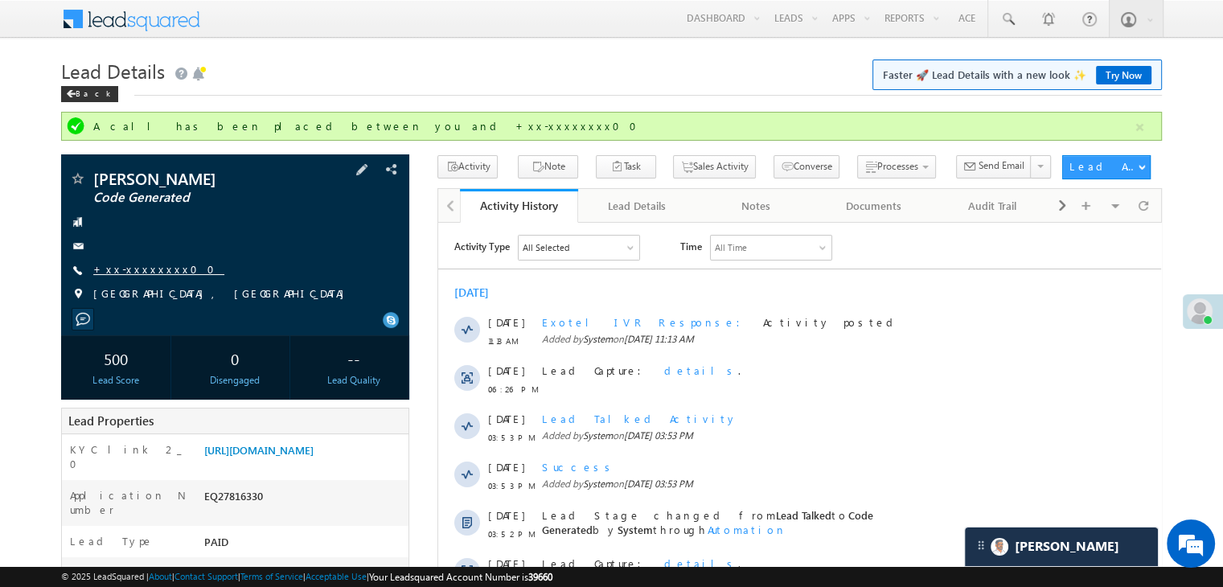
click at [138, 269] on link "+xx-xxxxxxxx00" at bounding box center [158, 269] width 131 height 14
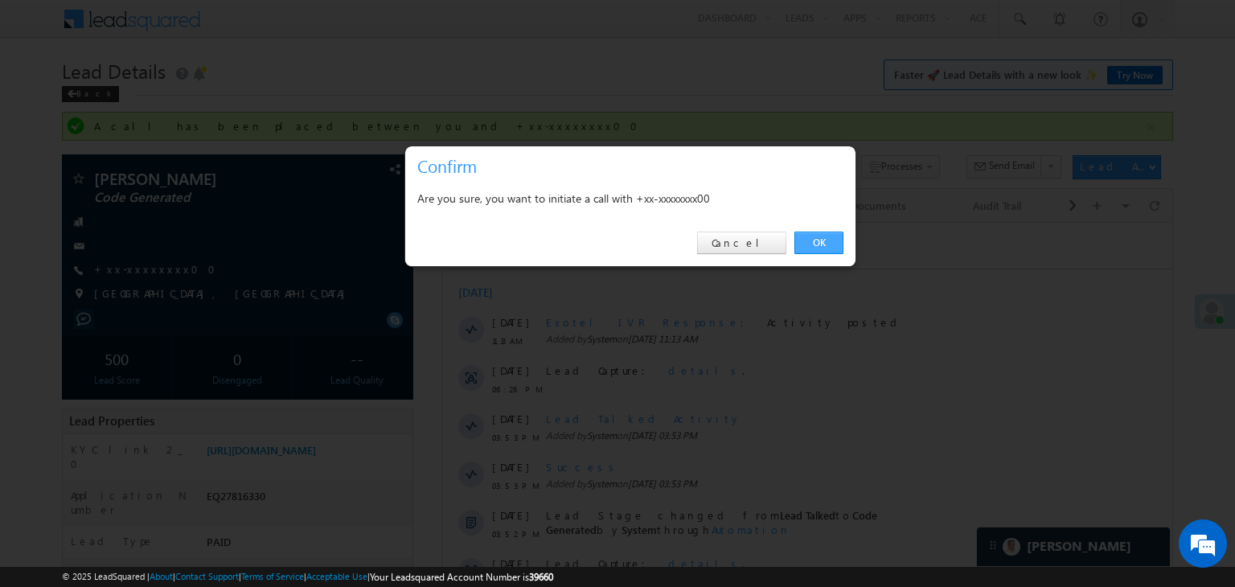
click at [814, 242] on link "OK" at bounding box center [818, 243] width 49 height 23
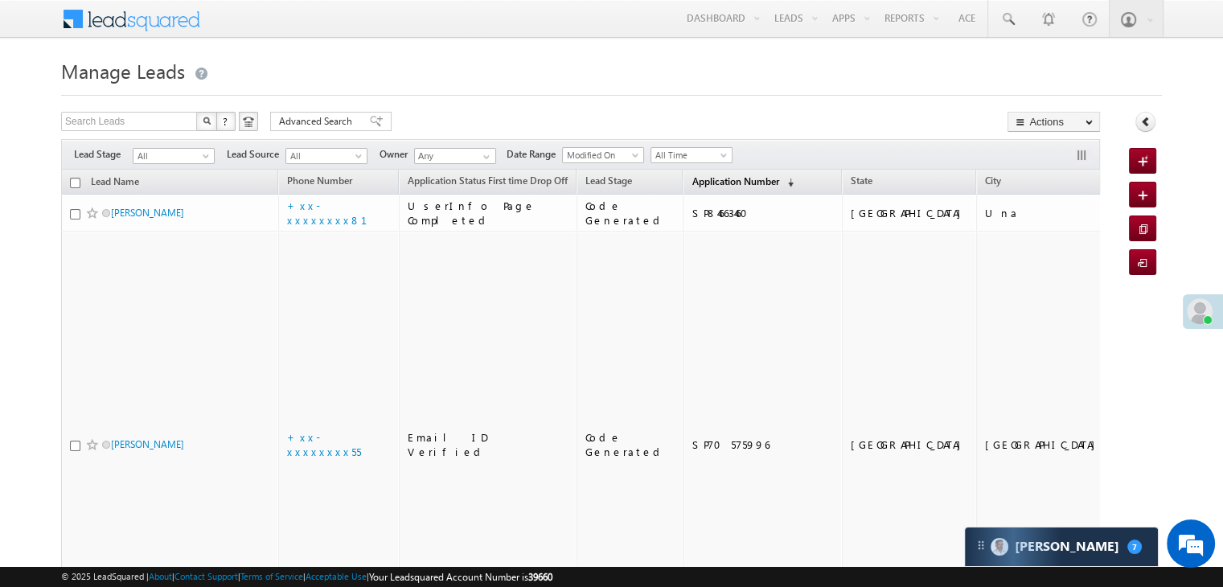
click at [695, 181] on span "Application Number" at bounding box center [734, 181] width 87 height 12
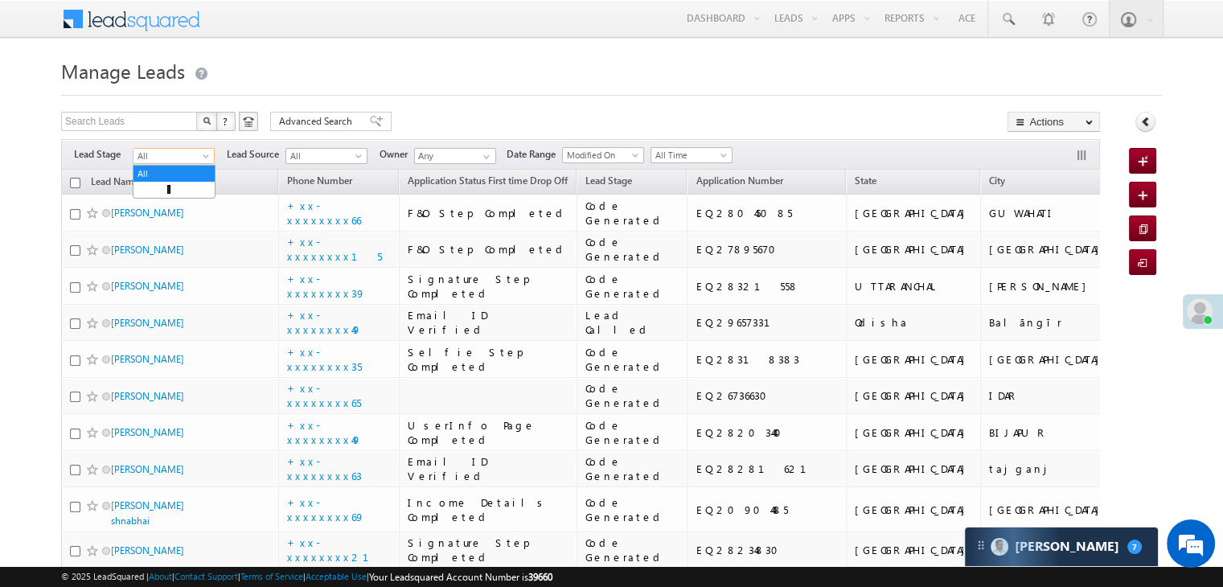
click at [209, 158] on span at bounding box center [207, 159] width 13 height 13
click at [183, 191] on link "Lead Generated" at bounding box center [173, 189] width 81 height 14
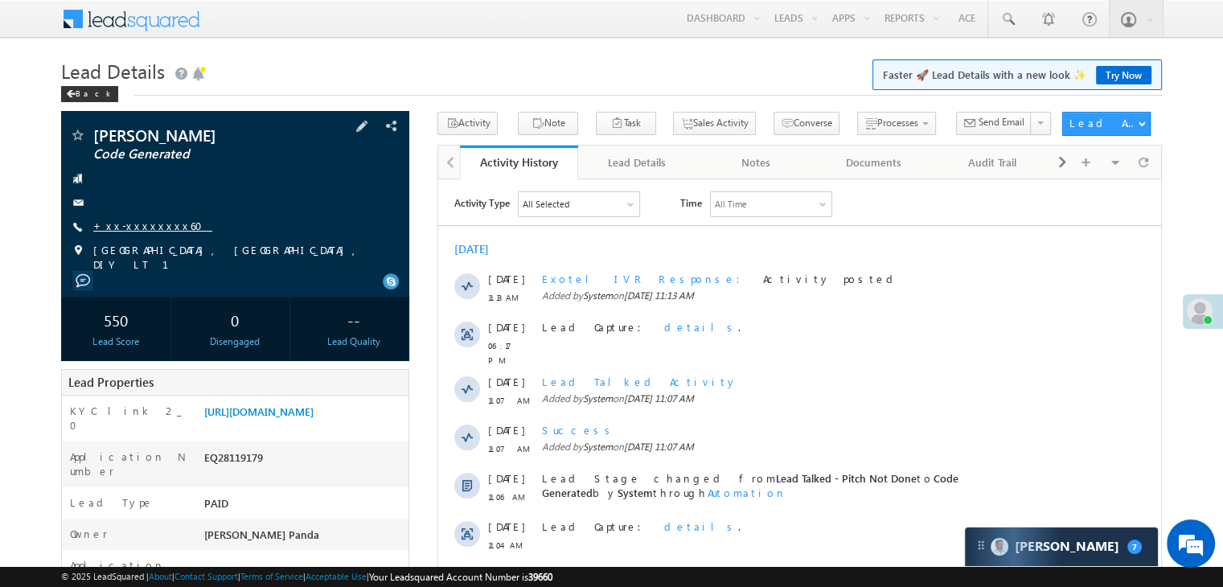
click at [136, 225] on link "+xx-xxxxxxxx60" at bounding box center [152, 226] width 119 height 14
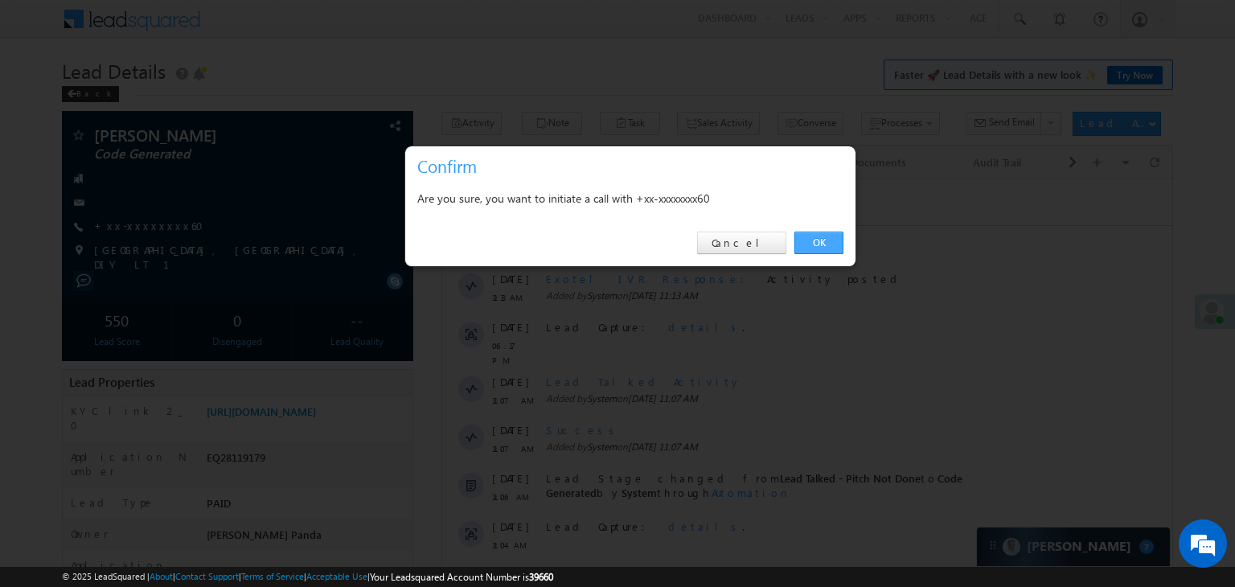
click at [822, 240] on link "OK" at bounding box center [818, 243] width 49 height 23
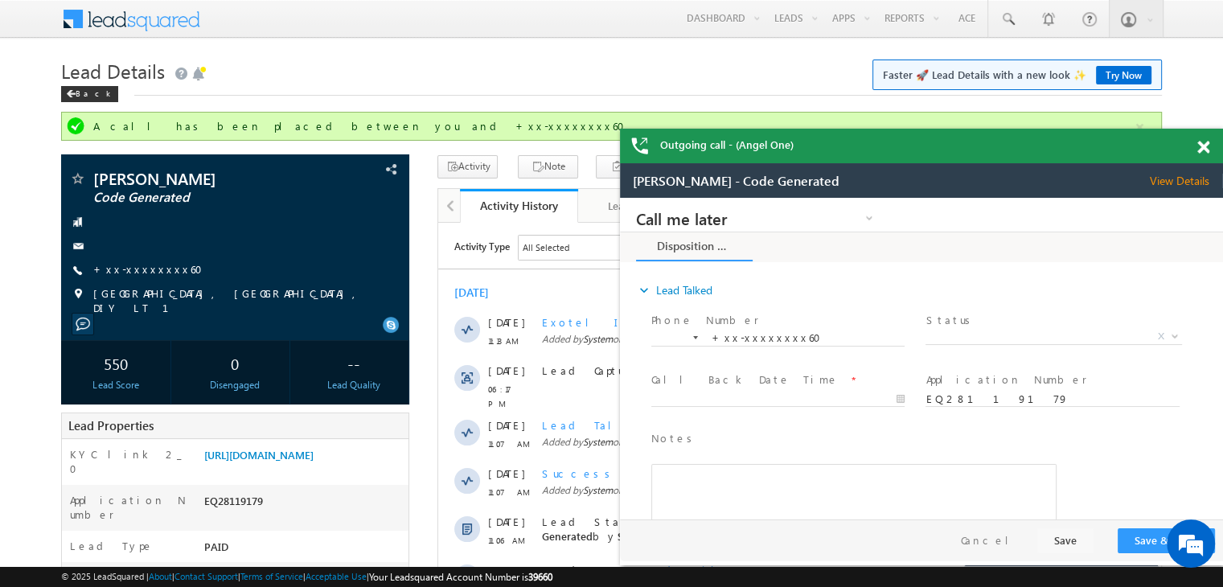
drag, startPoint x: 137, startPoint y: 270, endPoint x: 596, endPoint y: 55, distance: 506.0
click at [596, 55] on h1 "Lead Details Faster 🚀 Lead Details with a new look ✨ Try Now" at bounding box center [611, 69] width 1100 height 31
click at [158, 270] on link "+xx-xxxxxxxx60" at bounding box center [152, 269] width 119 height 14
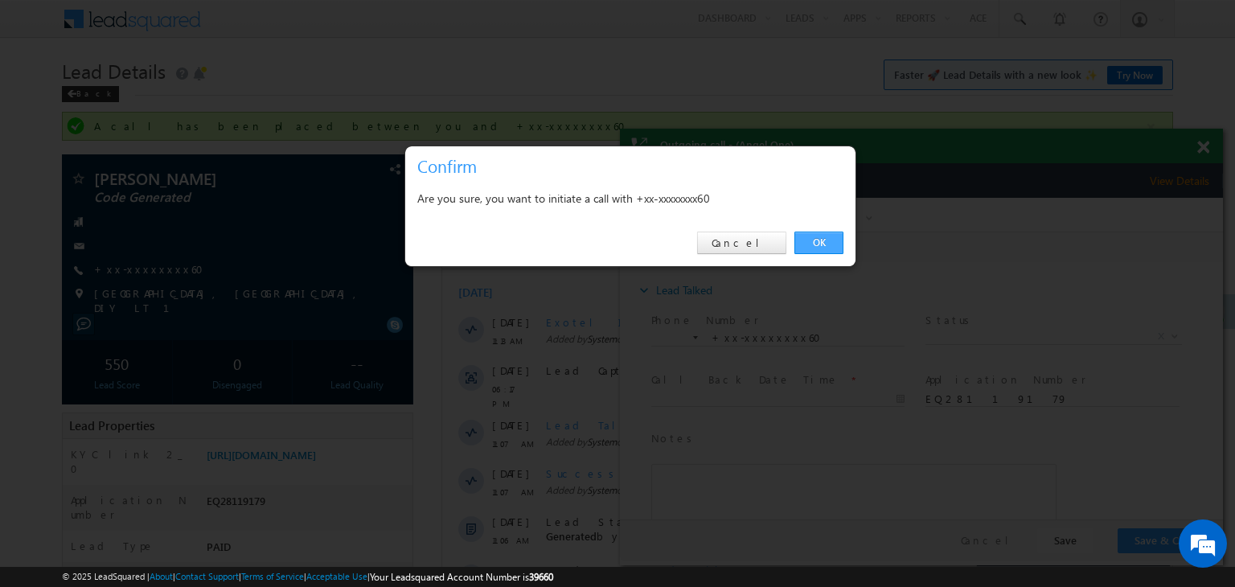
click at [821, 242] on link "OK" at bounding box center [818, 243] width 49 height 23
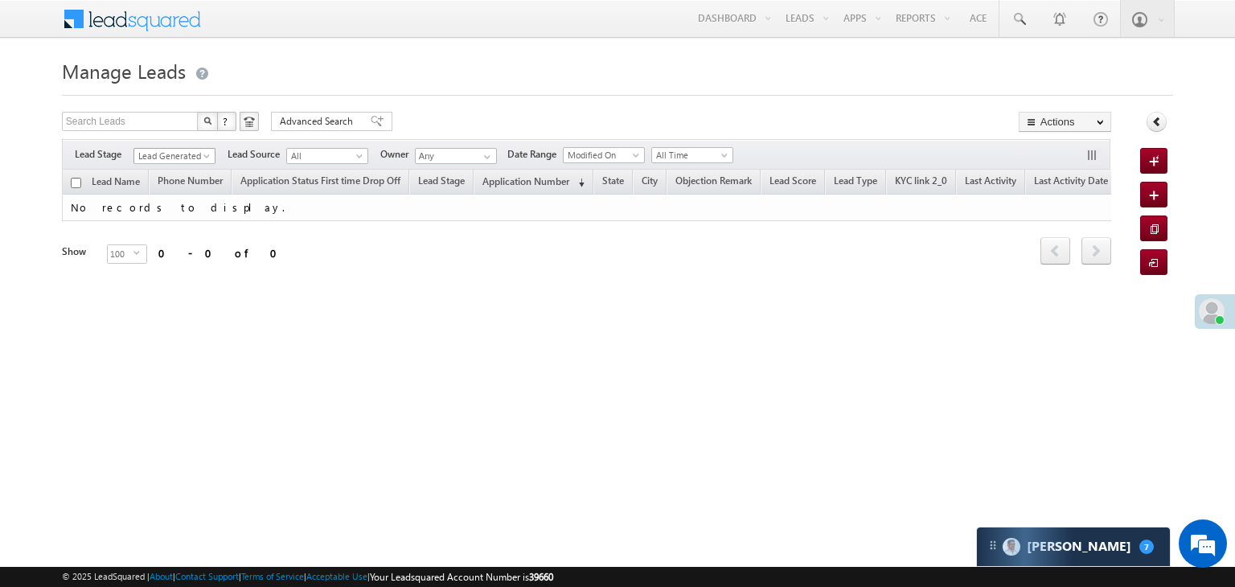
click at [207, 154] on span at bounding box center [208, 159] width 13 height 13
click at [179, 170] on link "All" at bounding box center [174, 173] width 81 height 14
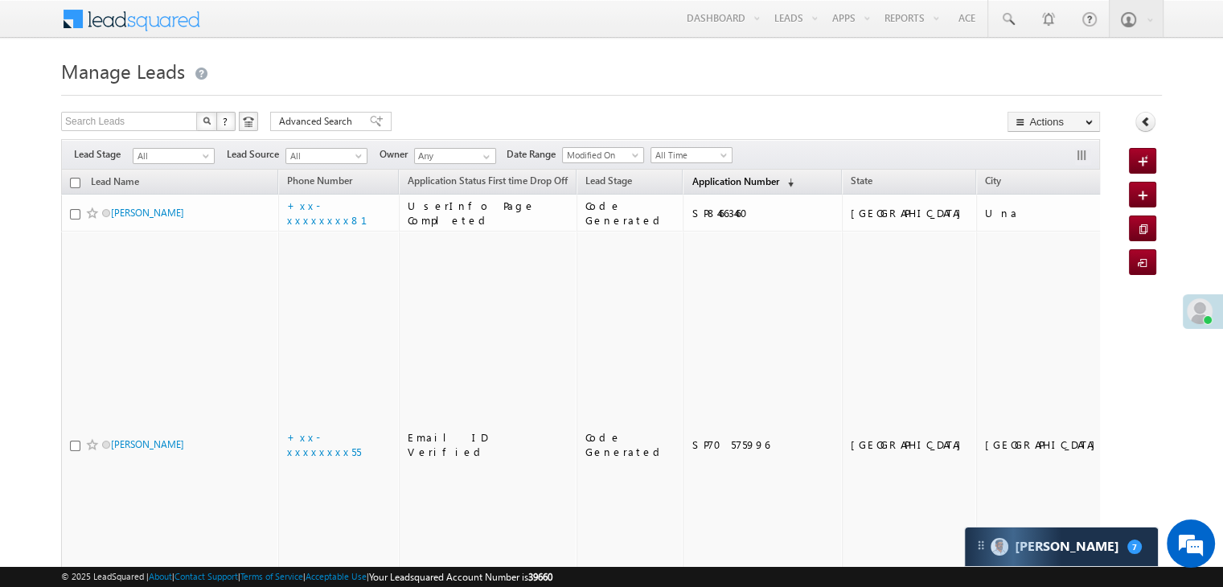
click at [699, 182] on span "Application Number" at bounding box center [734, 181] width 87 height 12
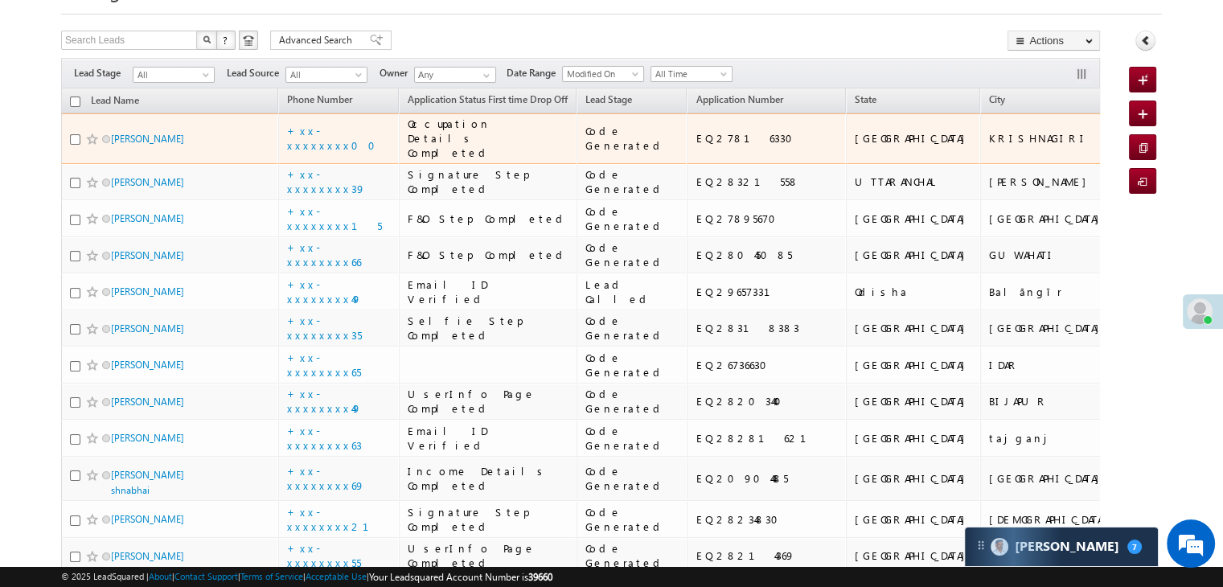
scroll to position [80, 0]
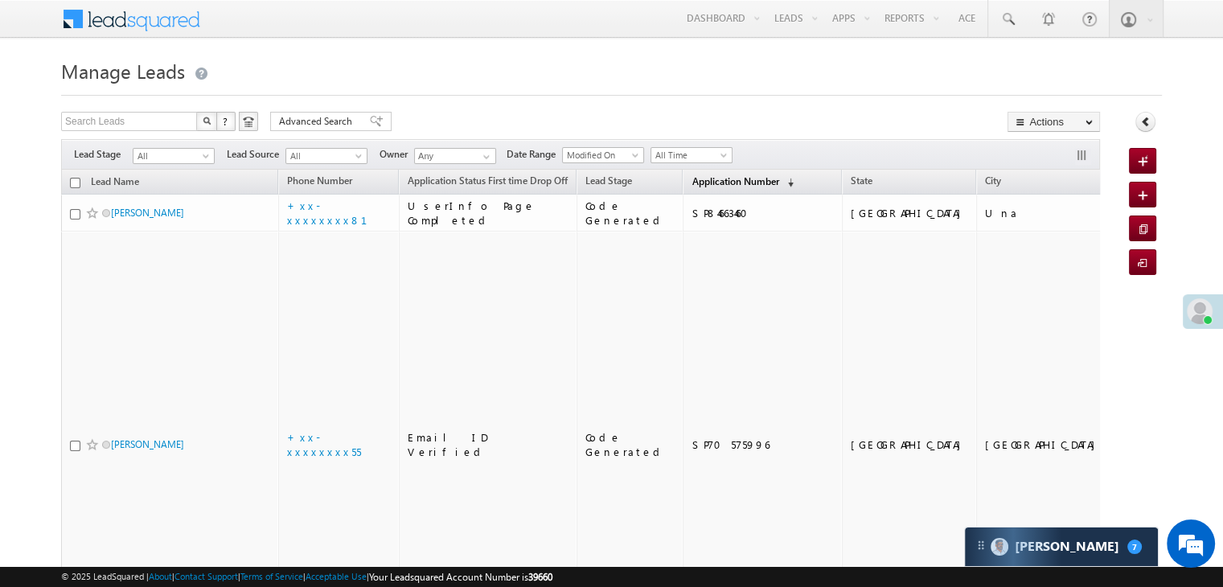
click at [719, 178] on span "Application Number" at bounding box center [734, 181] width 87 height 12
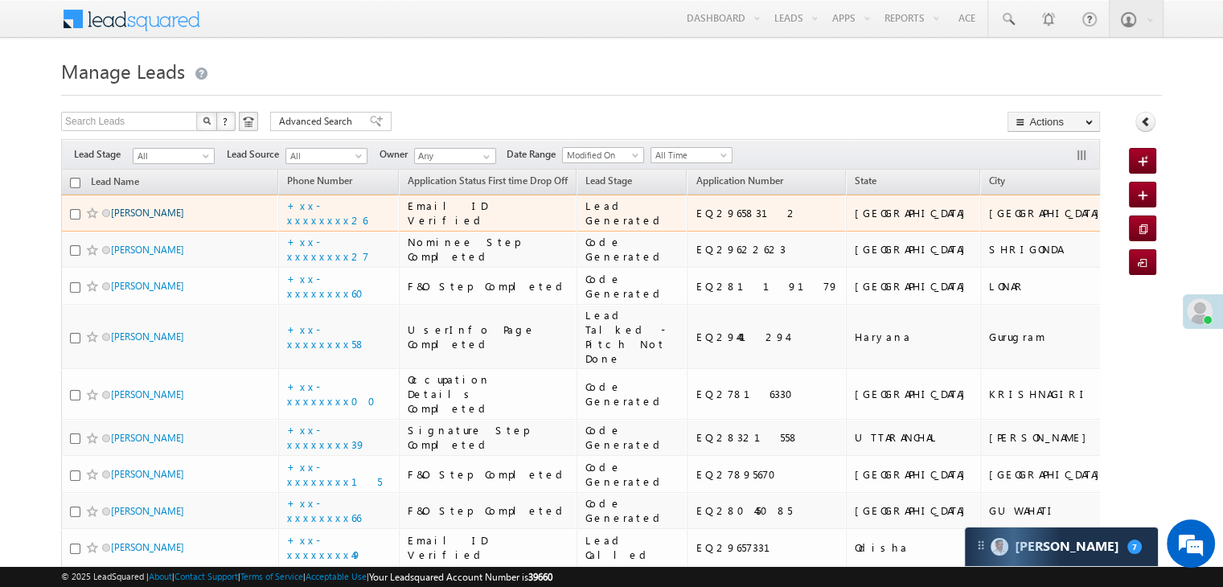
click at [116, 219] on link "[PERSON_NAME]" at bounding box center [147, 213] width 73 height 12
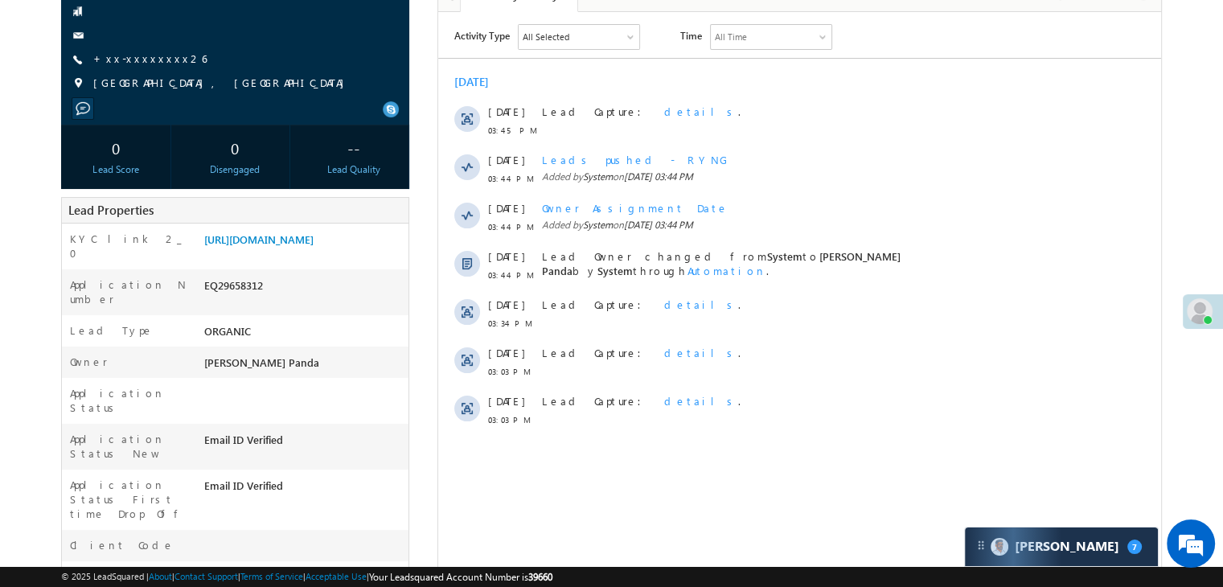
scroll to position [80, 0]
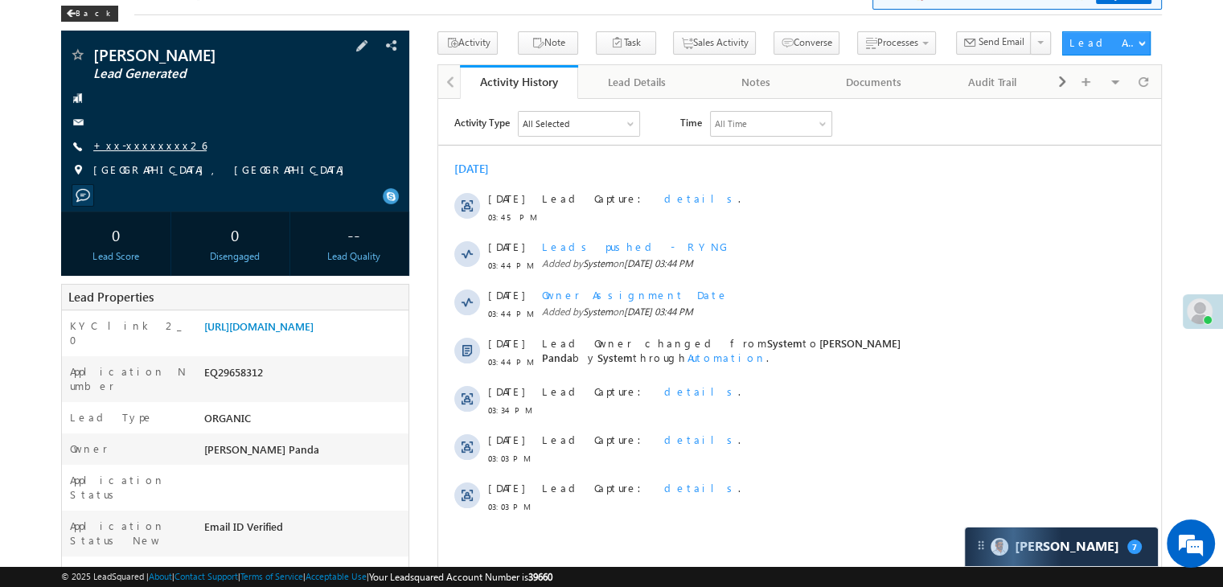
click at [141, 148] on link "+xx-xxxxxxxx26" at bounding box center [149, 145] width 113 height 14
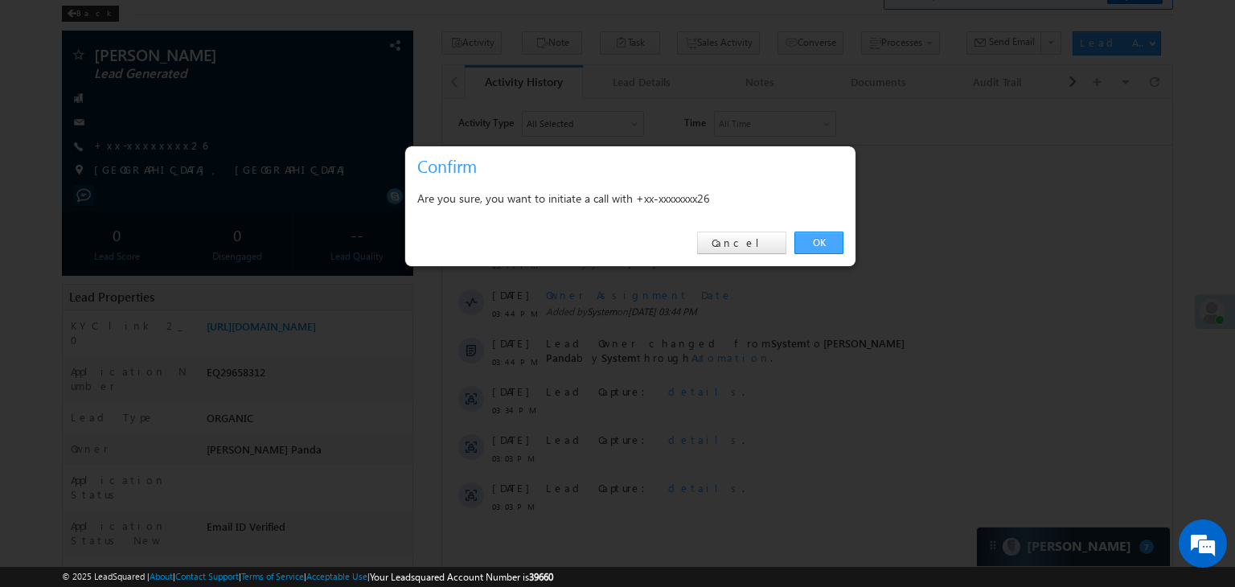
click at [818, 241] on link "OK" at bounding box center [818, 243] width 49 height 23
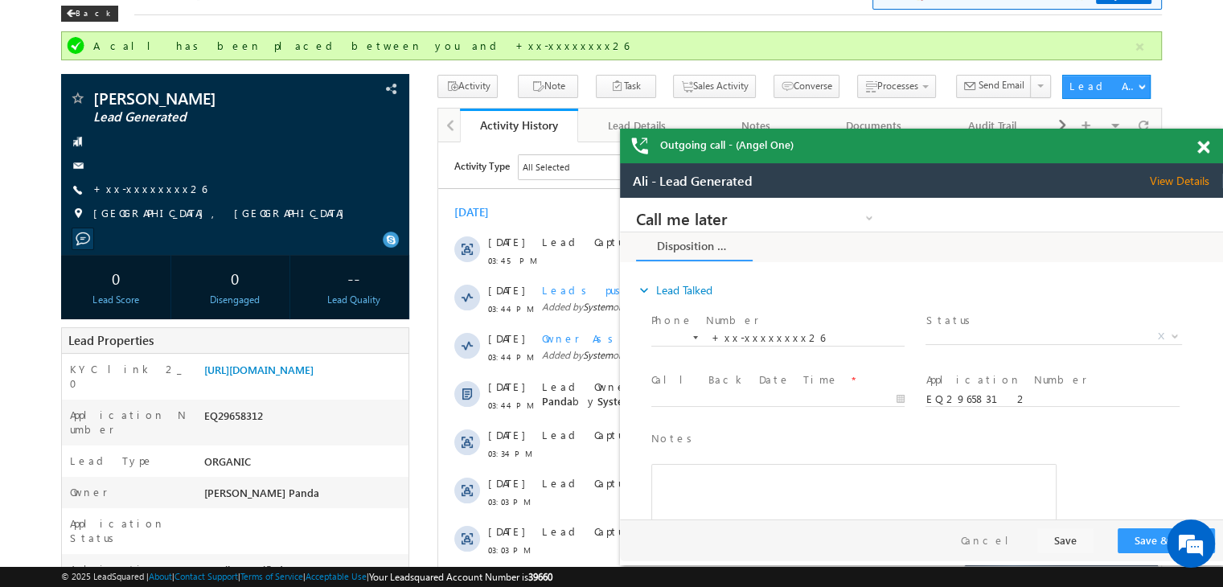
scroll to position [0, 0]
click at [1205, 149] on span at bounding box center [1203, 148] width 12 height 14
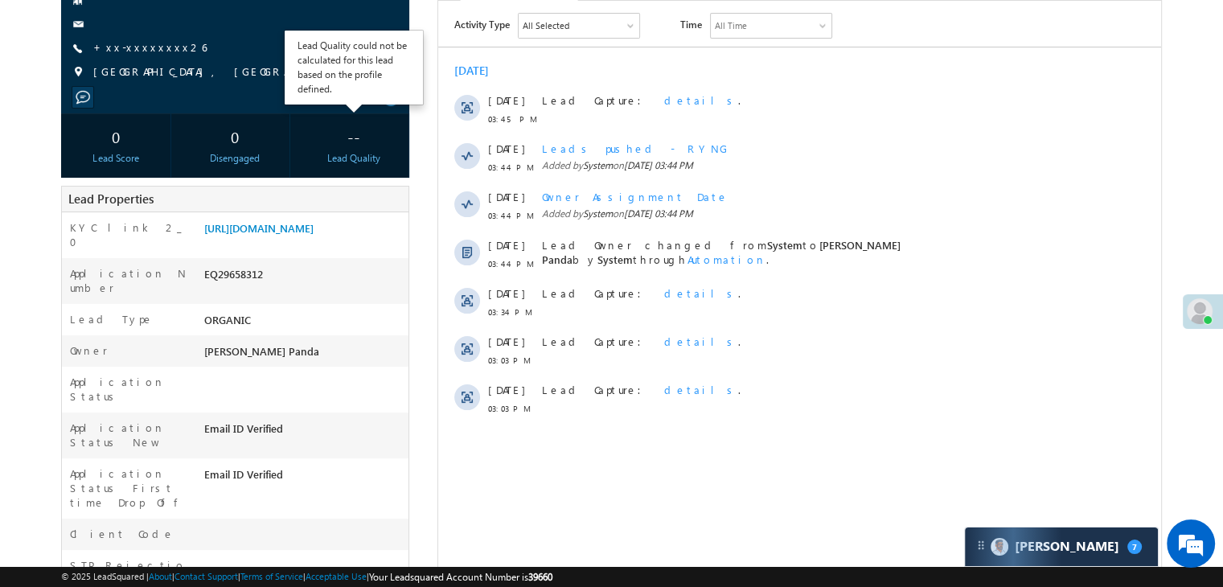
scroll to position [241, 0]
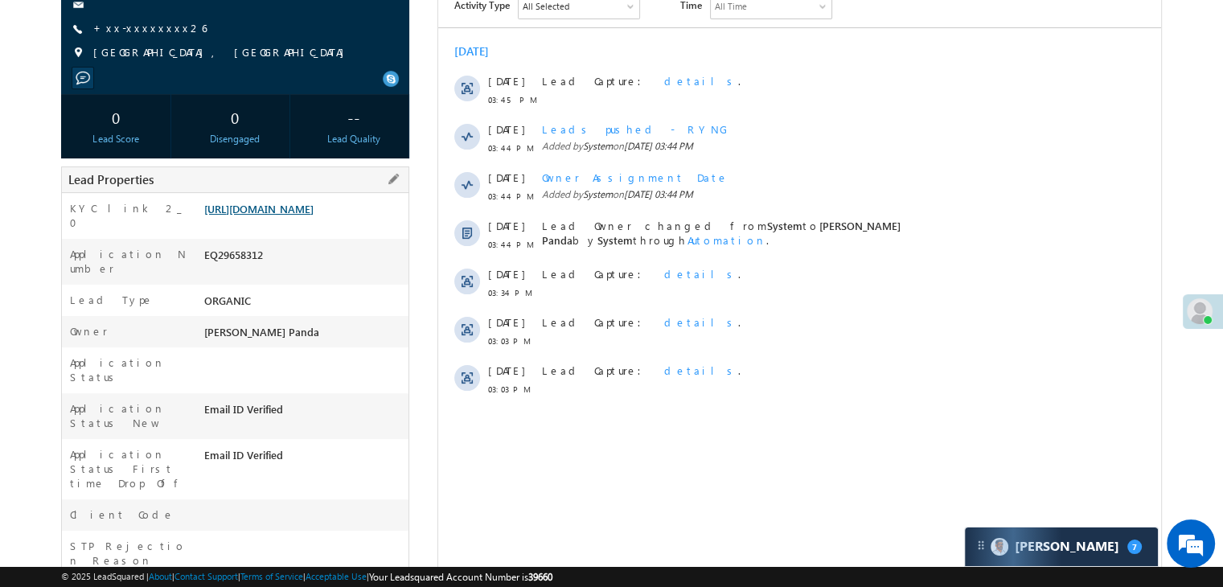
click at [309, 214] on link "https://angelbroking1-pk3em7sa.customui-test.leadsquared.com?leadId=4005dbac-ba…" at bounding box center [258, 209] width 109 height 14
click at [145, 21] on link "+xx-xxxxxxxx26" at bounding box center [149, 28] width 113 height 14
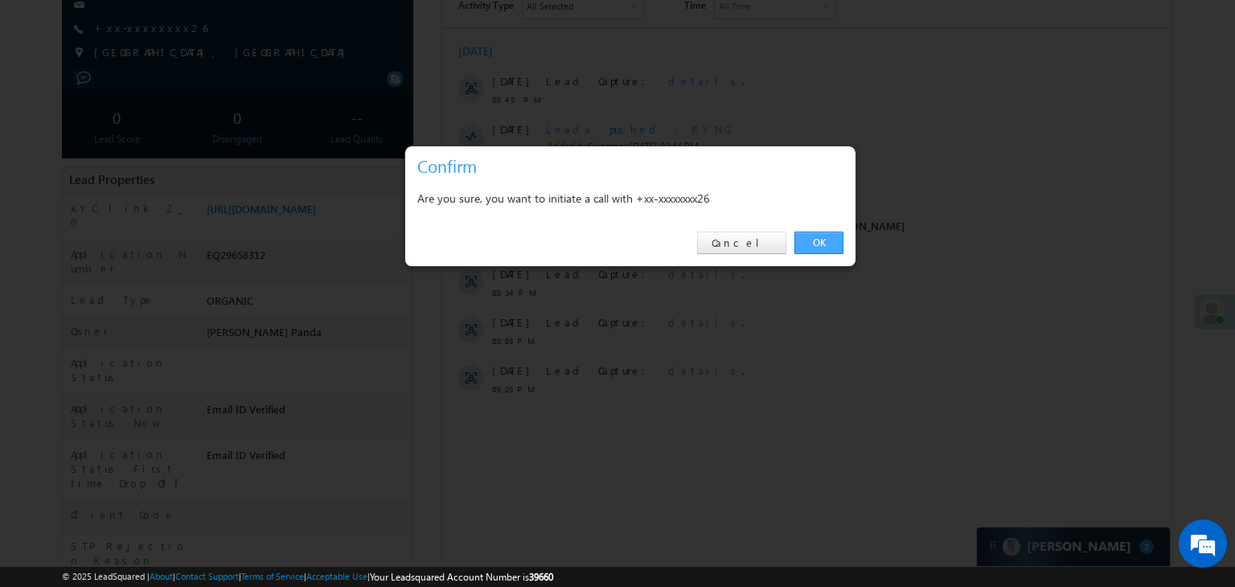
click at [820, 242] on link "OK" at bounding box center [818, 243] width 49 height 23
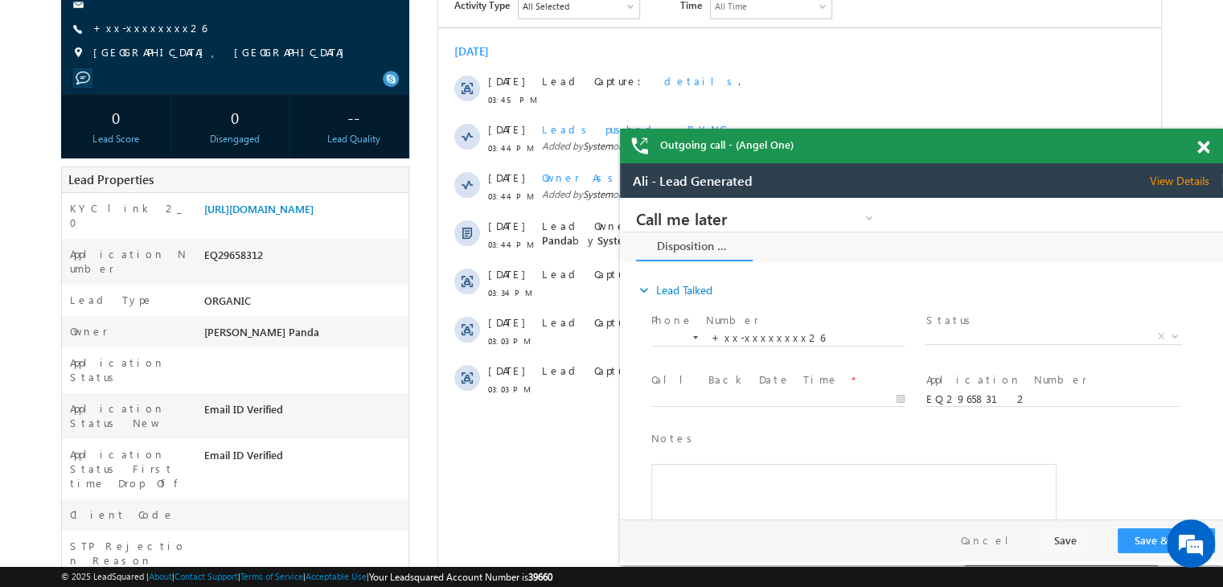
scroll to position [0, 0]
click at [1202, 150] on span at bounding box center [1203, 148] width 12 height 14
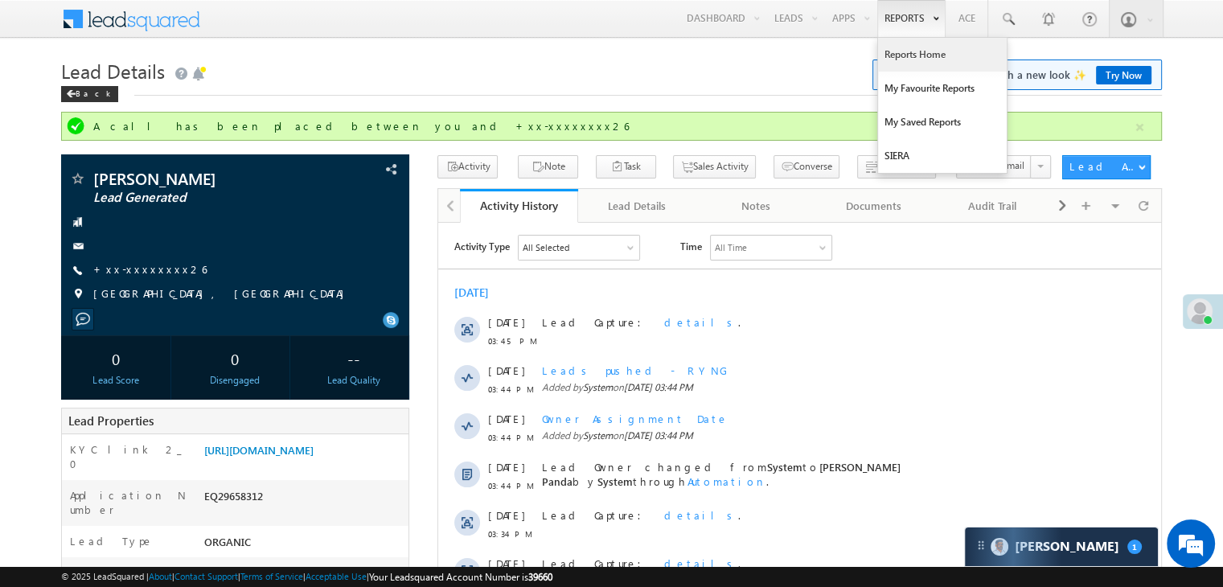
click at [917, 55] on link "Reports Home" at bounding box center [942, 55] width 129 height 34
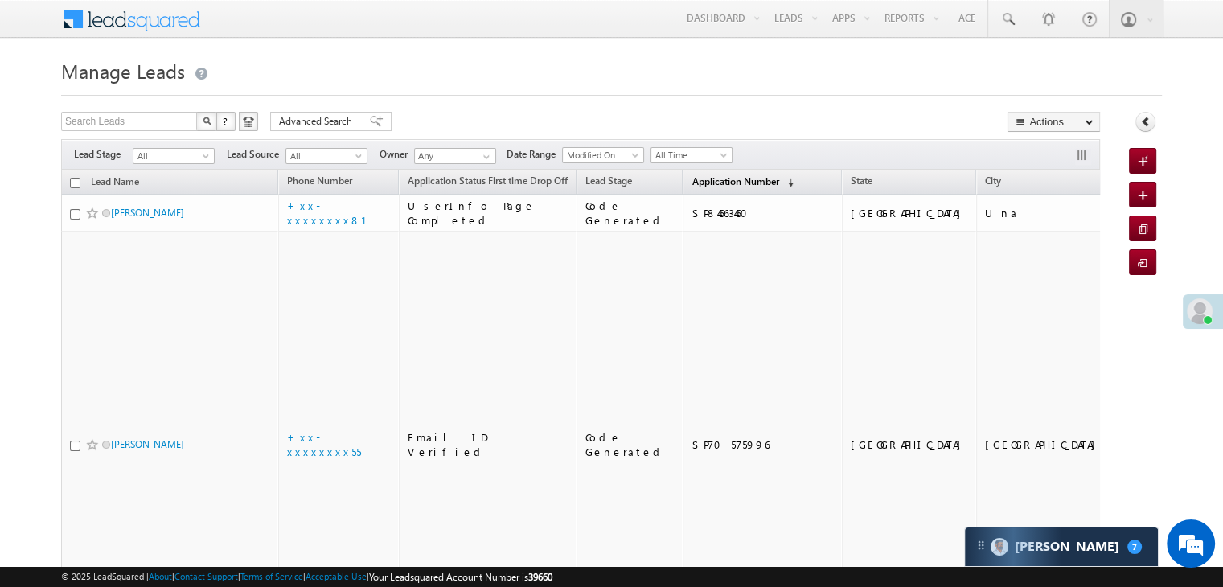
click at [711, 180] on span "Application Number" at bounding box center [734, 181] width 87 height 12
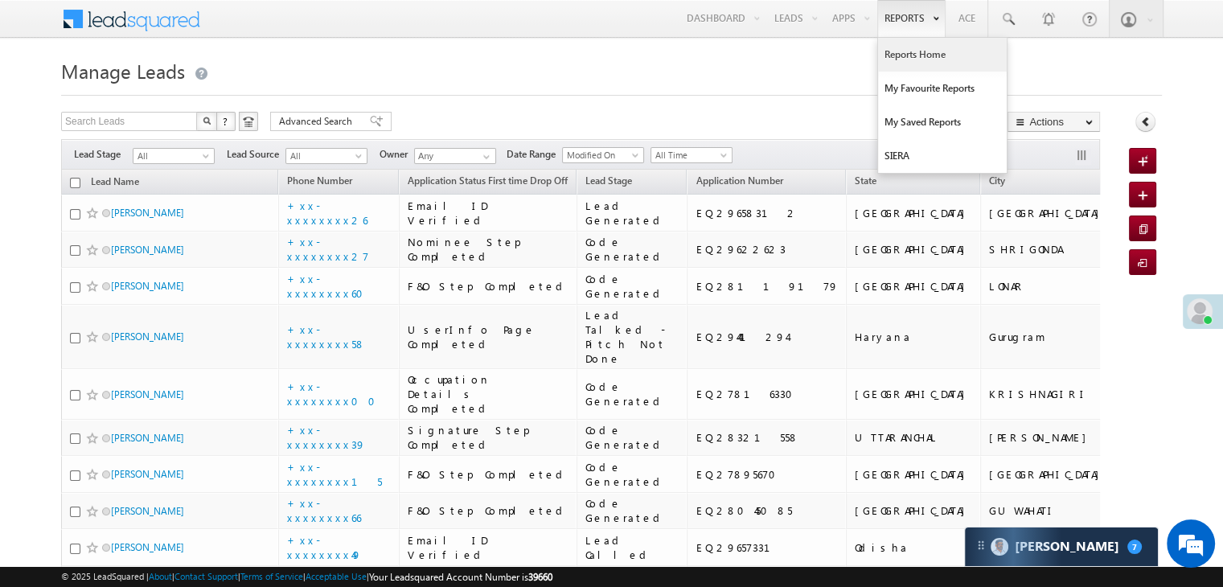
click at [908, 57] on link "Reports Home" at bounding box center [942, 55] width 129 height 34
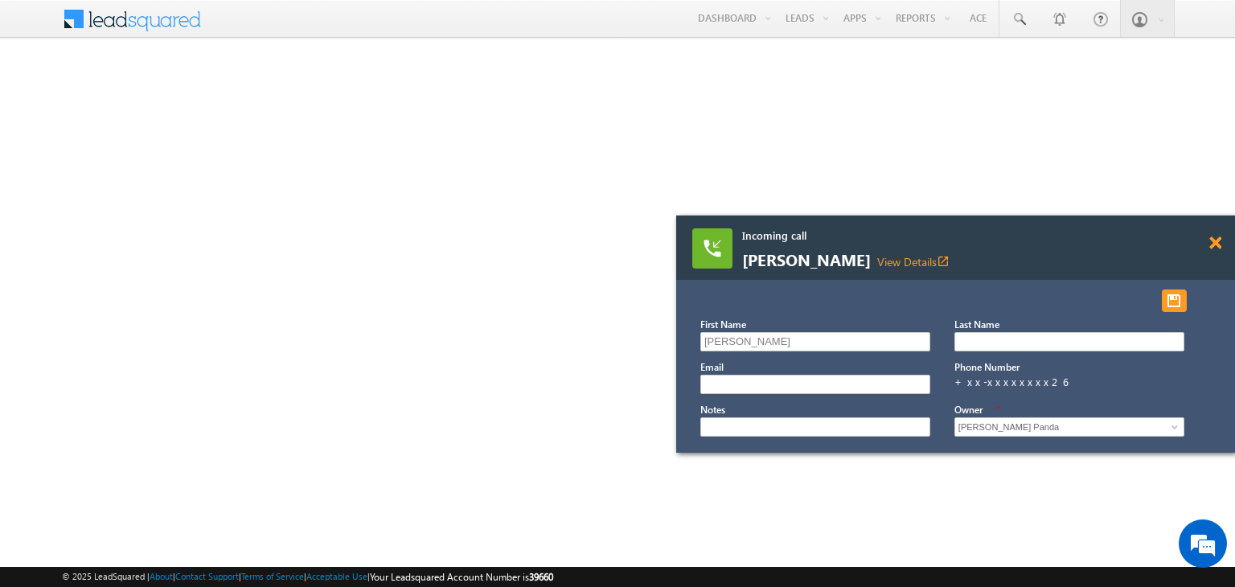
click at [1213, 240] on span at bounding box center [1215, 243] width 12 height 14
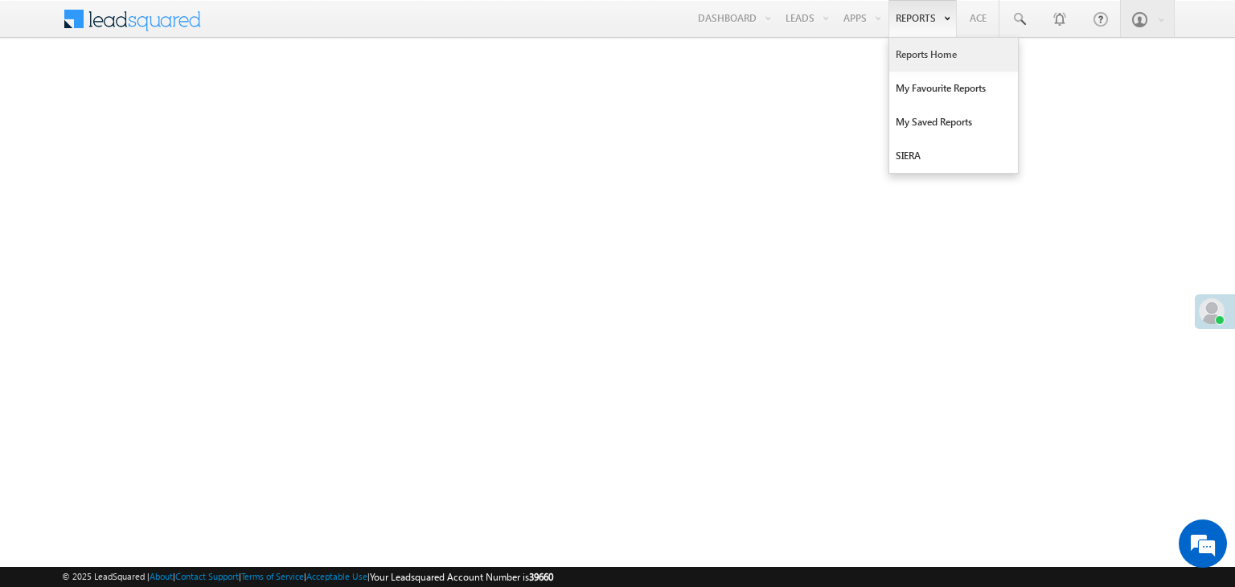
click at [926, 55] on link "Reports Home" at bounding box center [953, 55] width 129 height 34
click at [928, 56] on link "Reports Home" at bounding box center [953, 55] width 129 height 34
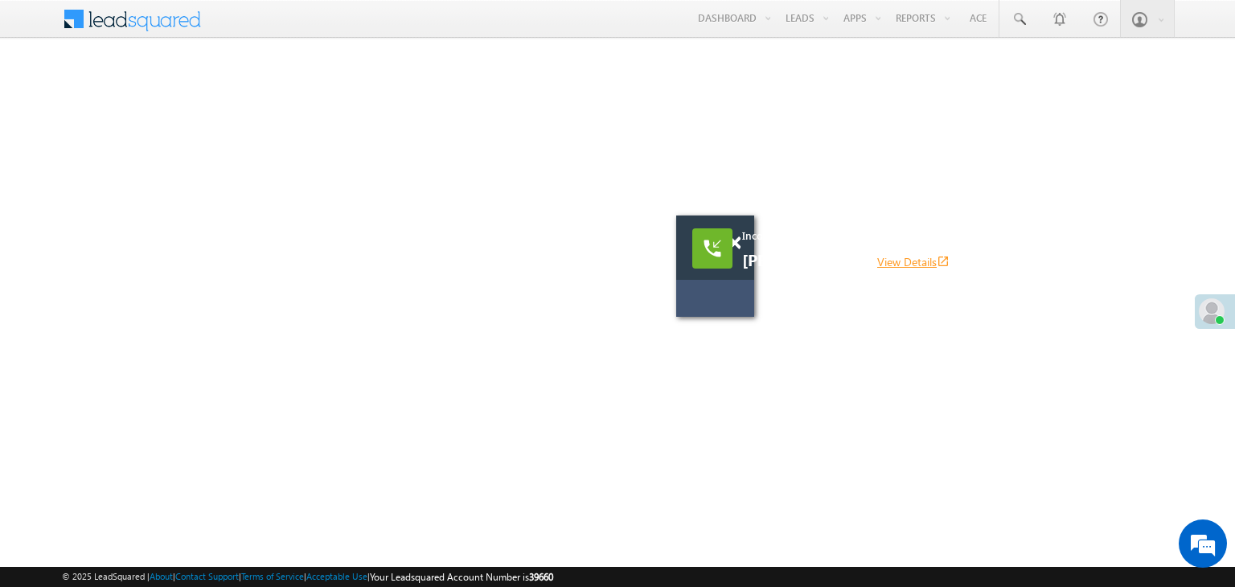
click at [910, 259] on link "View Details open_in_new" at bounding box center [913, 261] width 72 height 15
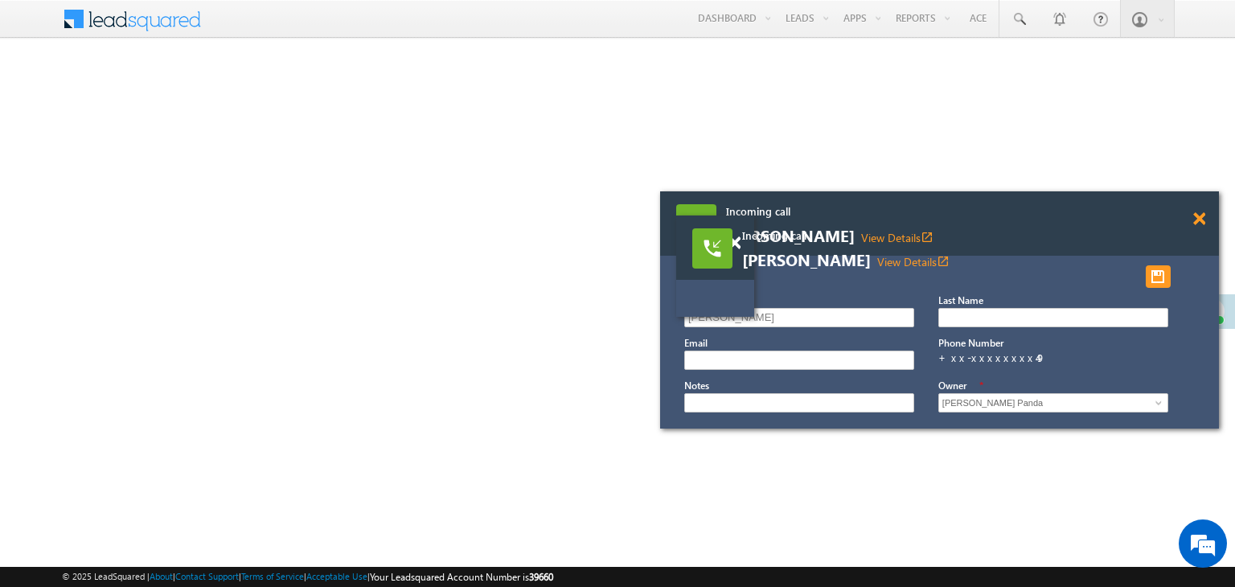
click at [1201, 219] on span at bounding box center [1199, 219] width 12 height 14
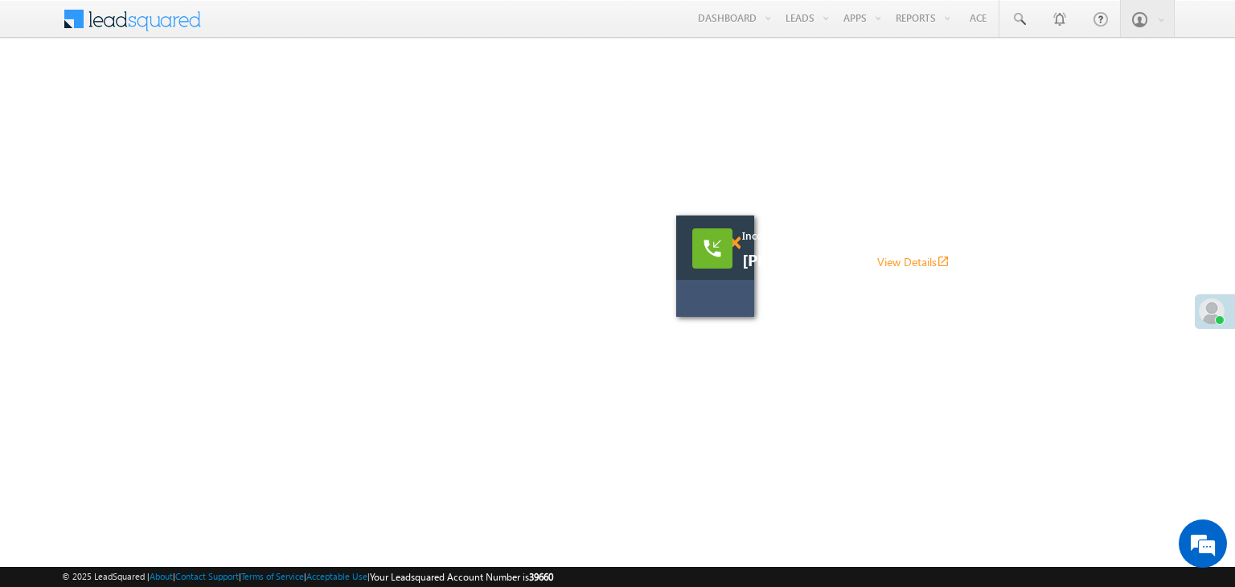
click at [735, 244] on span at bounding box center [734, 243] width 12 height 14
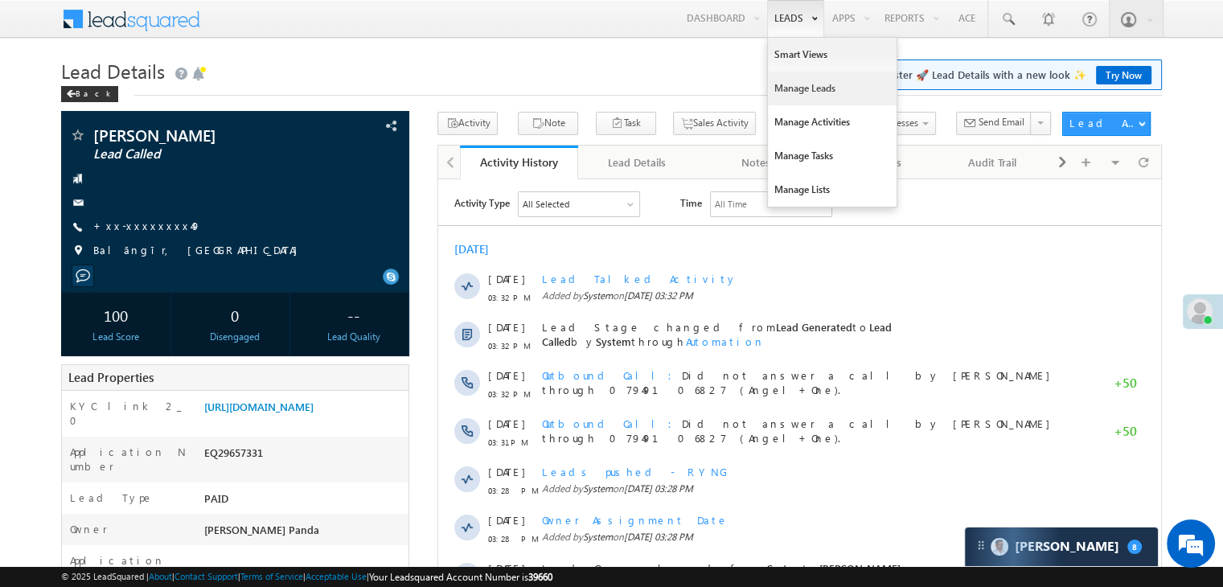
click at [795, 86] on link "Manage Leads" at bounding box center [832, 89] width 129 height 34
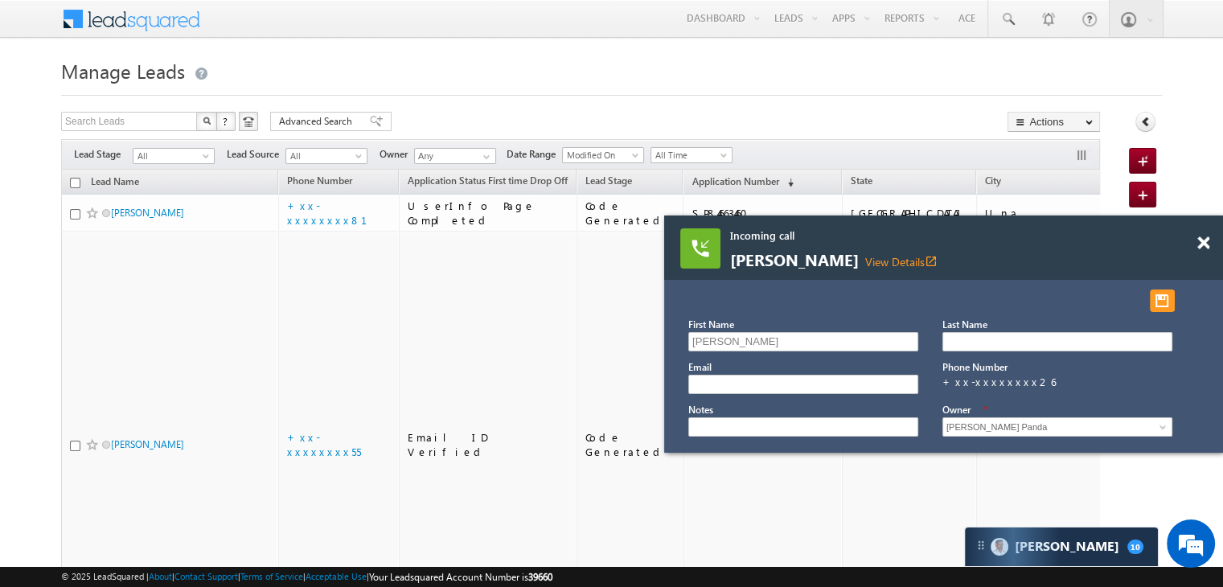
drag, startPoint x: 1202, startPoint y: 245, endPoint x: 1161, endPoint y: 247, distance: 41.0
click at [1202, 245] on span at bounding box center [1203, 243] width 12 height 14
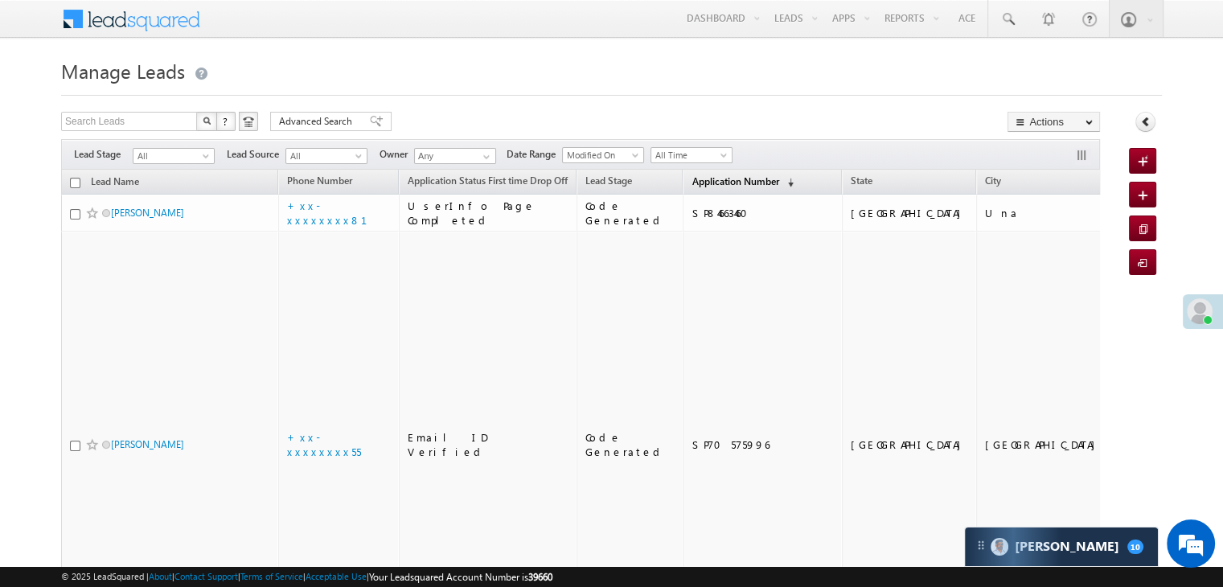
click at [725, 180] on span "Application Number" at bounding box center [734, 181] width 87 height 12
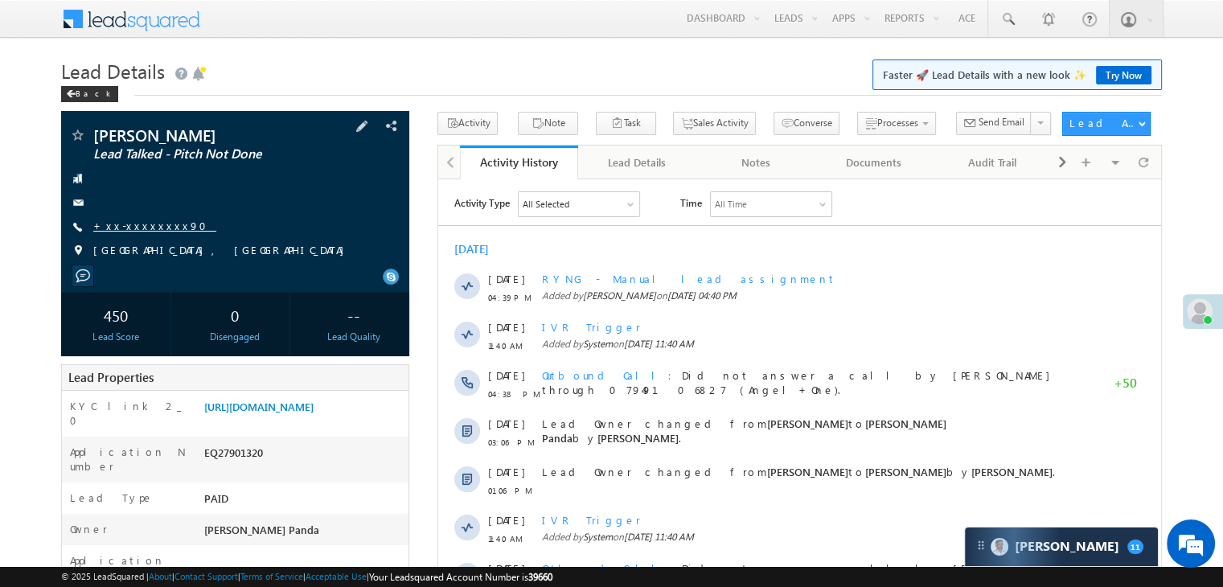
click at [145, 226] on link "+xx-xxxxxxxx90" at bounding box center [154, 226] width 123 height 14
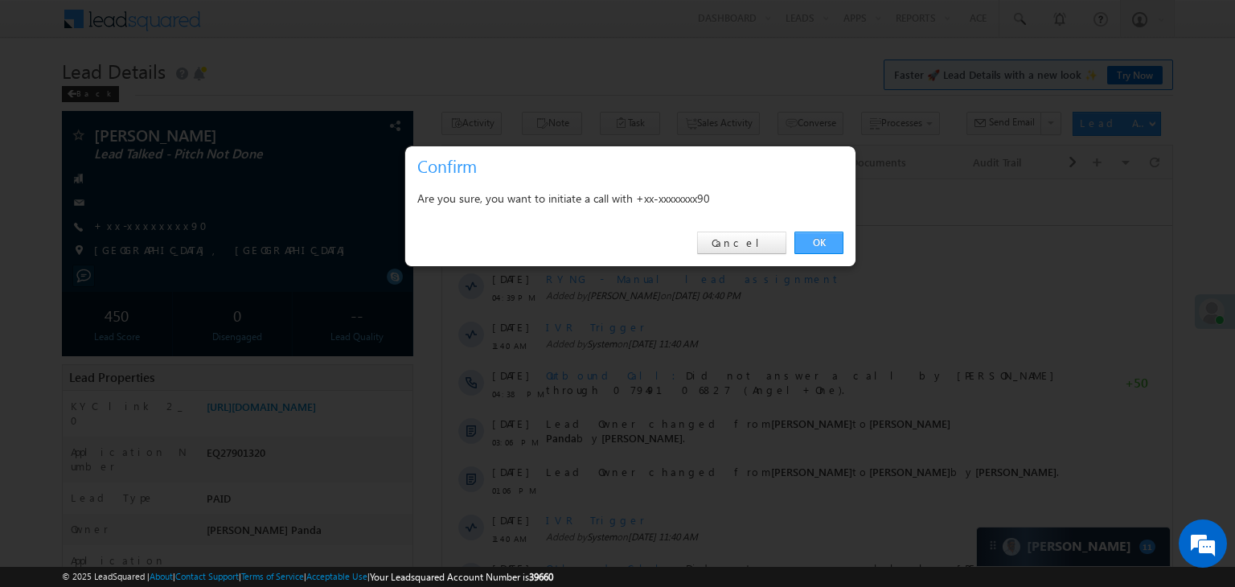
click at [830, 247] on link "OK" at bounding box center [818, 243] width 49 height 23
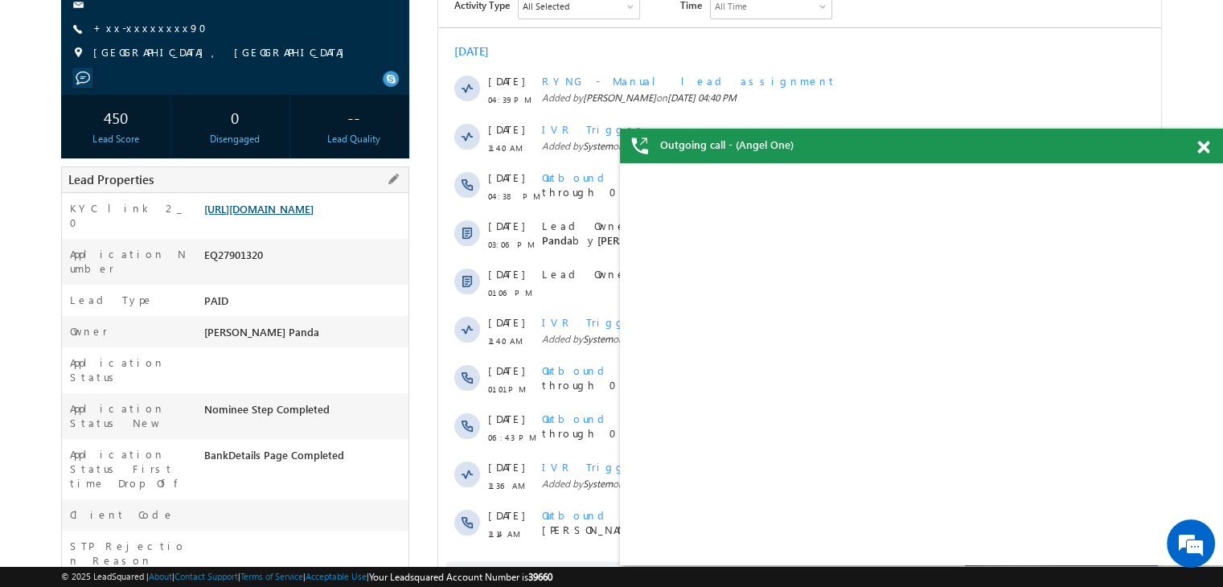
click at [302, 214] on link "[URL][DOMAIN_NAME]" at bounding box center [258, 209] width 109 height 14
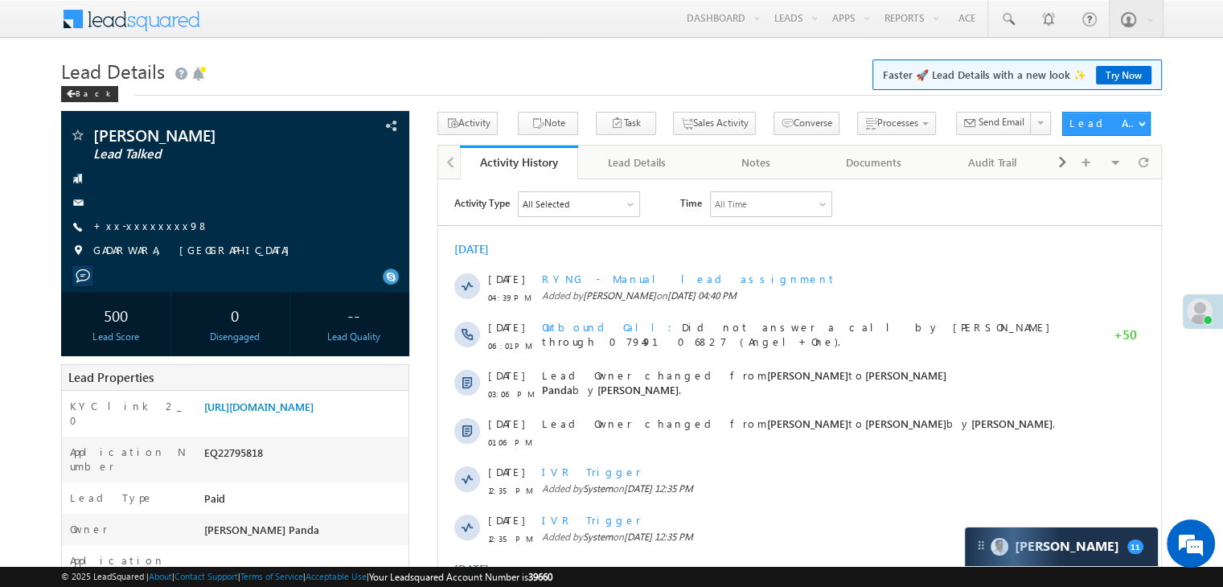
scroll to position [161, 0]
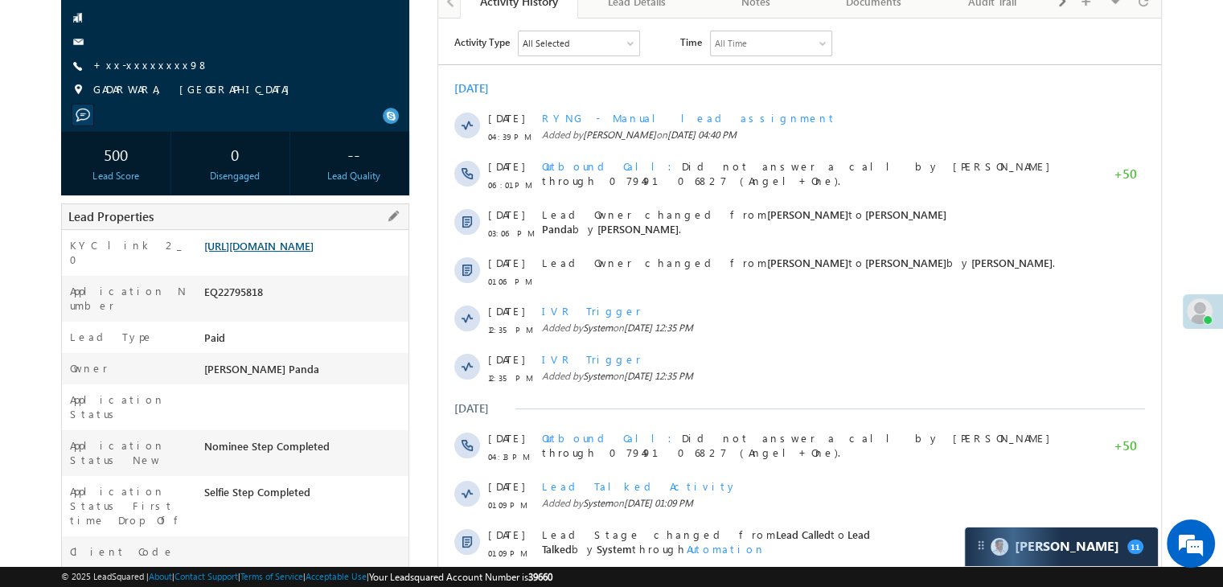
click at [277, 252] on link "https://angelbroking1-pk3em7sa.customui-test.leadsquared.com?leadId=033f6ace-d4…" at bounding box center [258, 246] width 109 height 14
click at [141, 68] on link "+xx-xxxxxxxx98" at bounding box center [151, 65] width 116 height 14
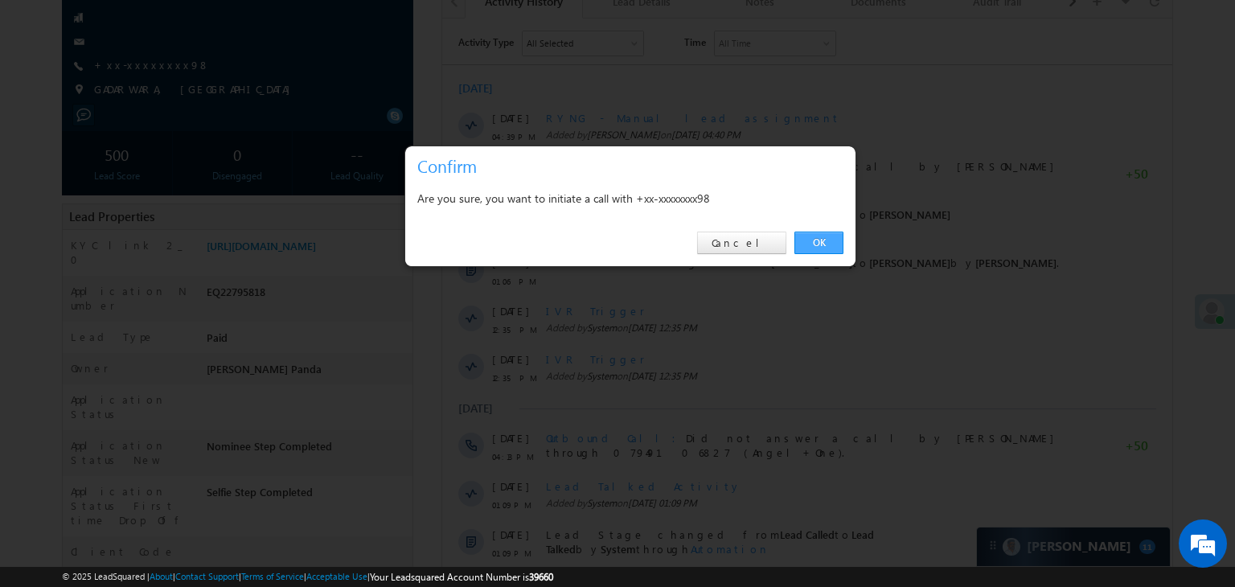
click at [810, 249] on link "OK" at bounding box center [818, 243] width 49 height 23
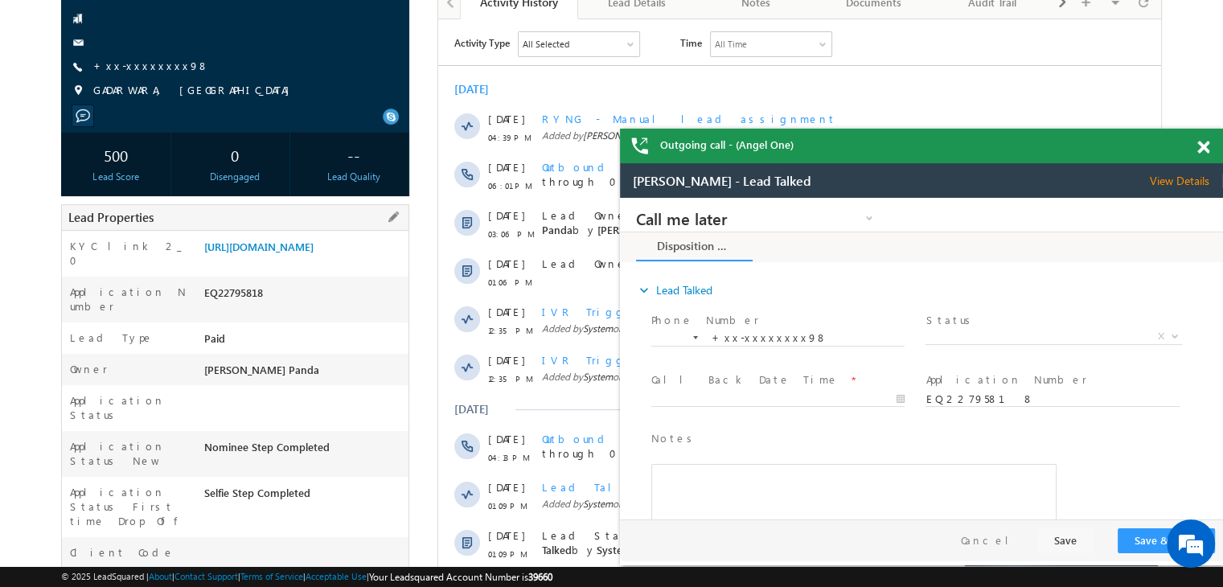
scroll to position [0, 0]
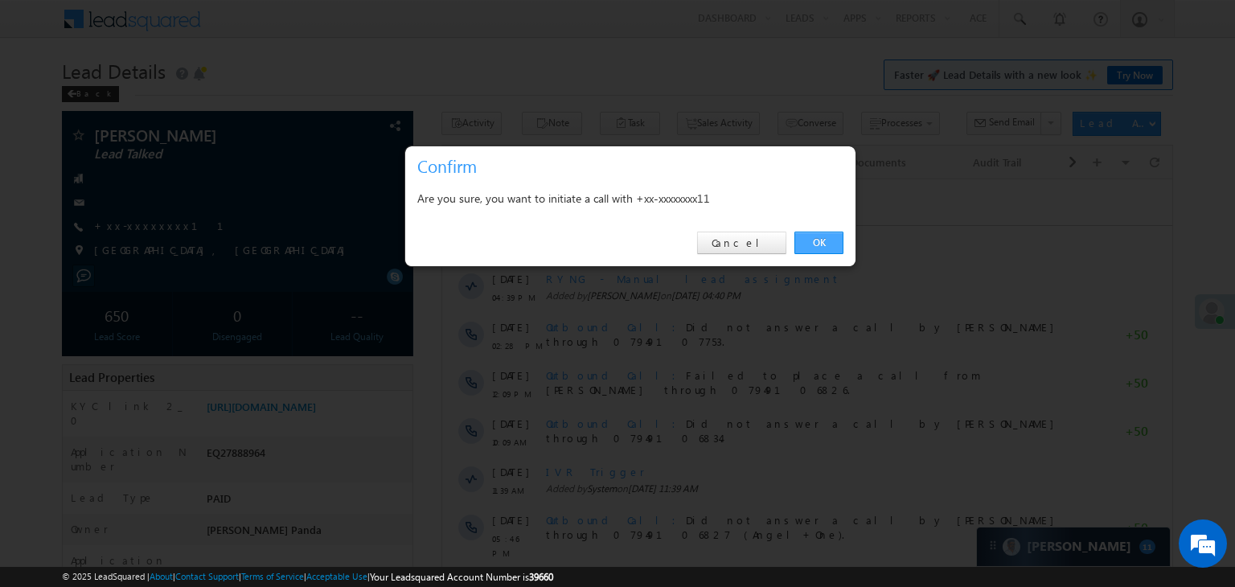
click at [820, 240] on link "OK" at bounding box center [818, 243] width 49 height 23
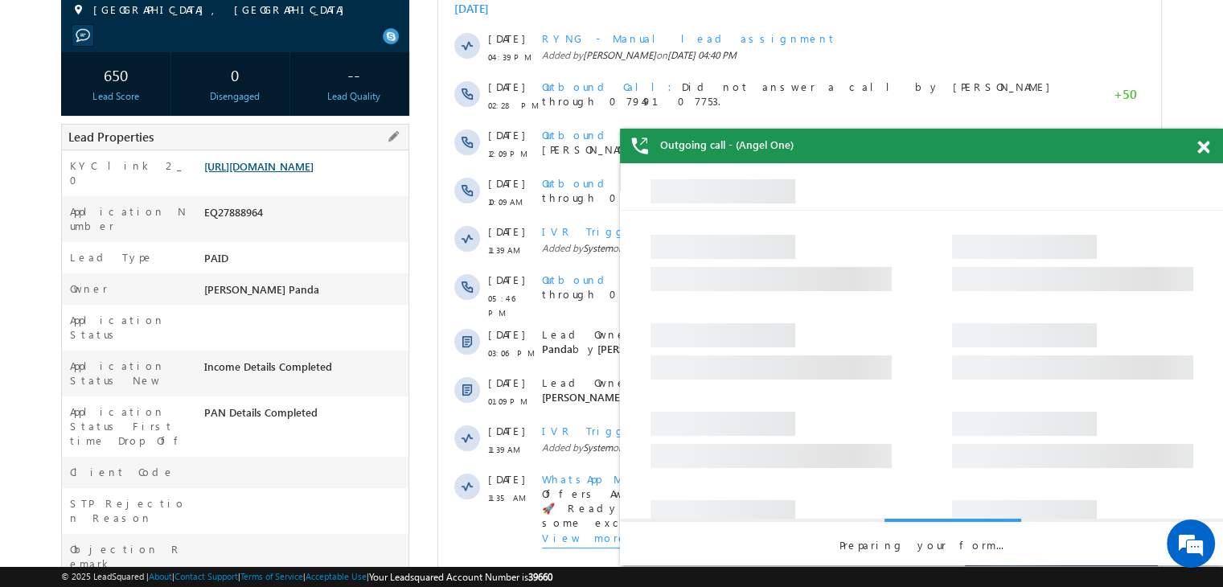
click at [288, 173] on link "https://angelbroking1-pk3em7sa.customui-test.leadsquared.com?leadId=07cedac2-9c…" at bounding box center [258, 166] width 109 height 14
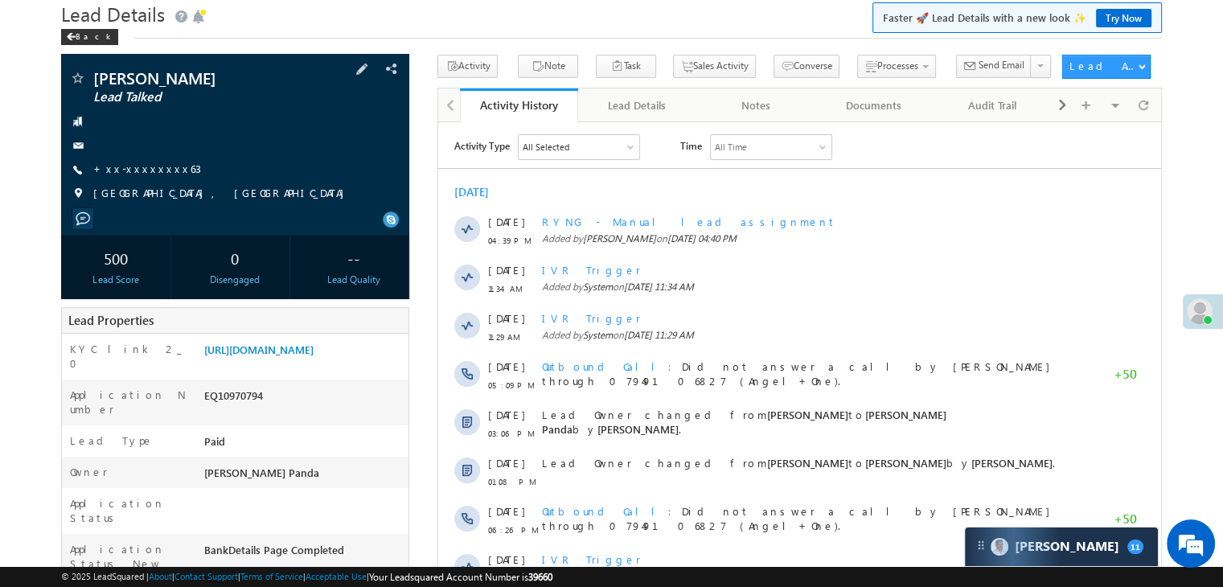
scroll to position [80, 0]
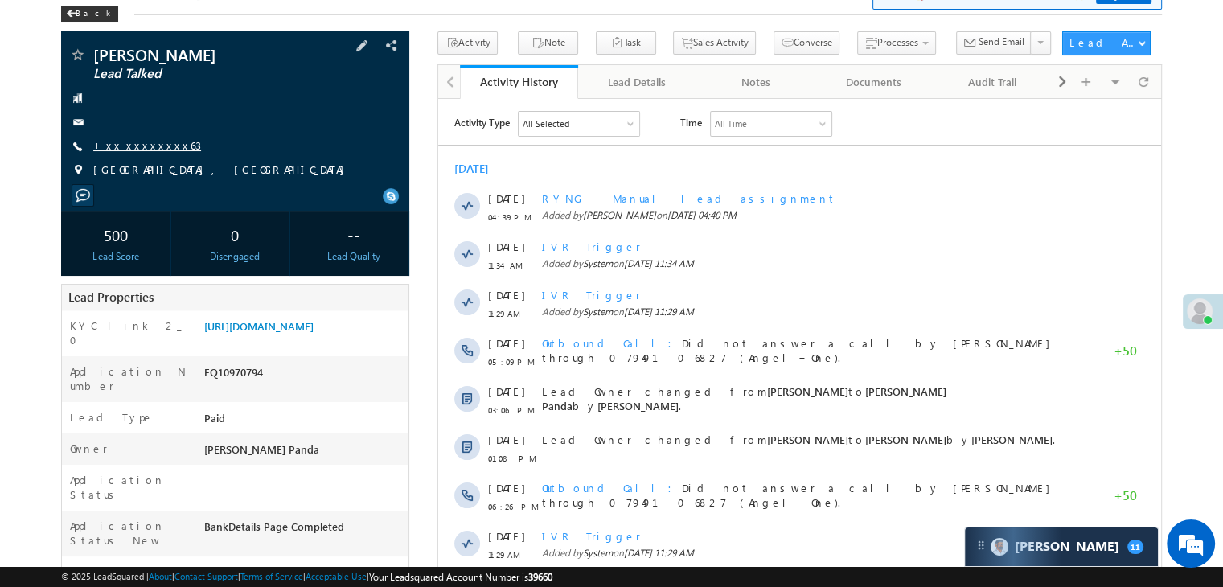
click at [134, 145] on link "+xx-xxxxxxxx63" at bounding box center [147, 145] width 108 height 14
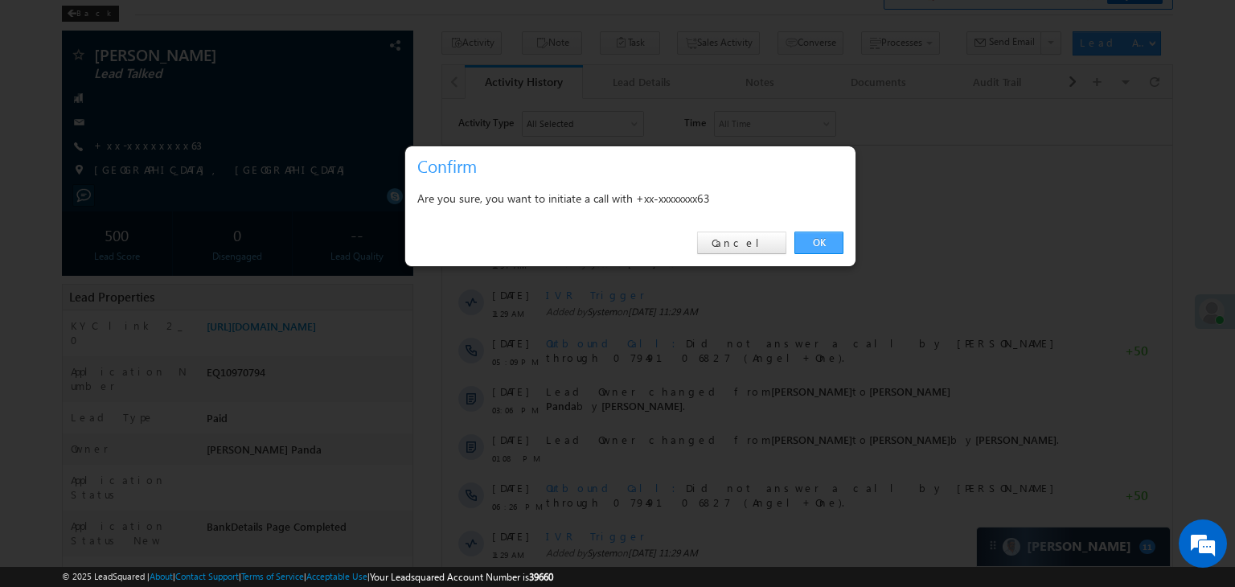
click at [826, 233] on link "OK" at bounding box center [818, 243] width 49 height 23
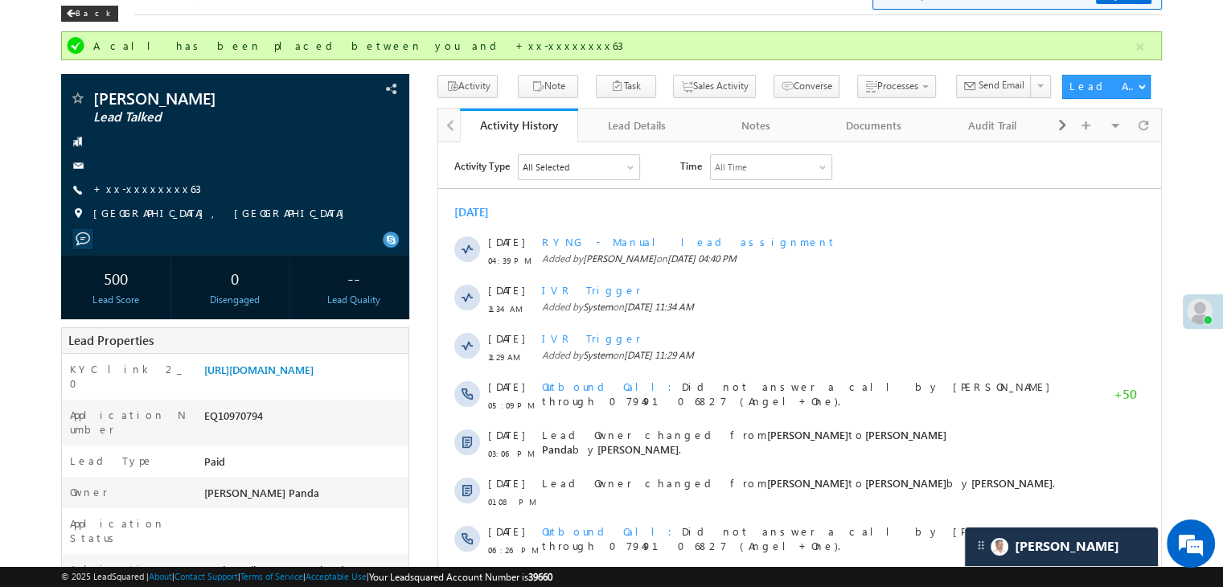
scroll to position [0, 0]
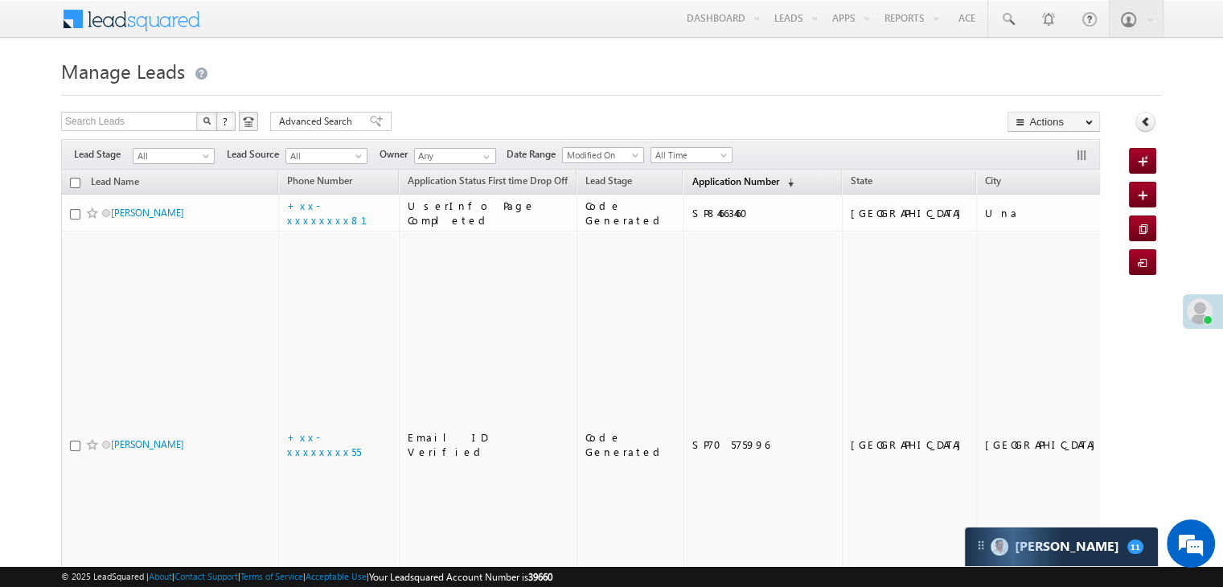
click at [691, 178] on span "Application Number" at bounding box center [734, 181] width 87 height 12
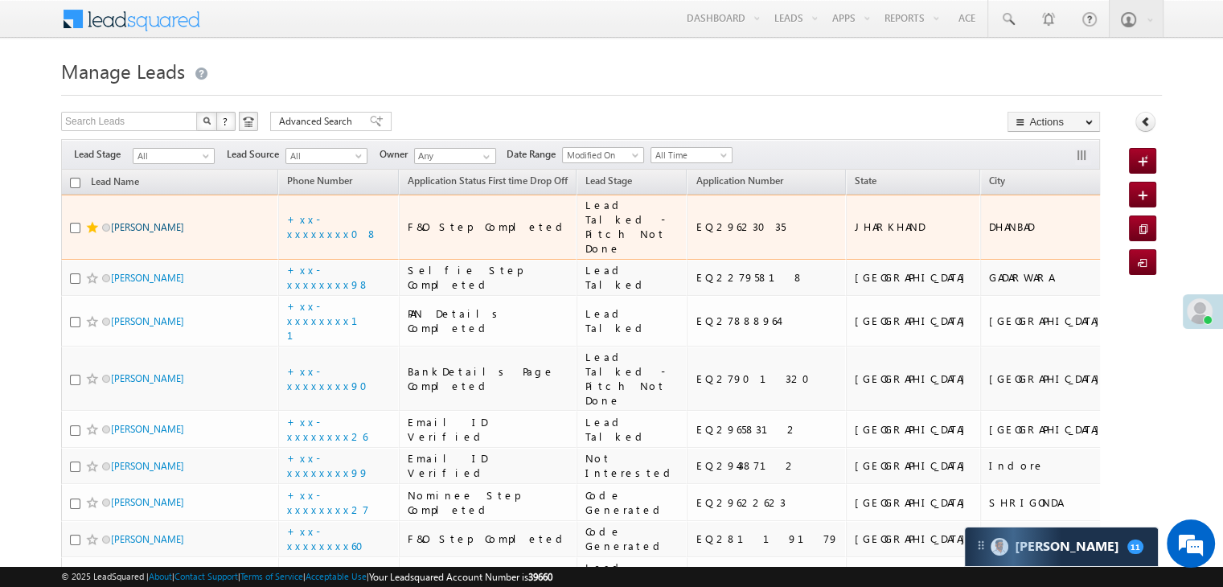
click at [132, 233] on link "Arbaj shah" at bounding box center [147, 227] width 73 height 12
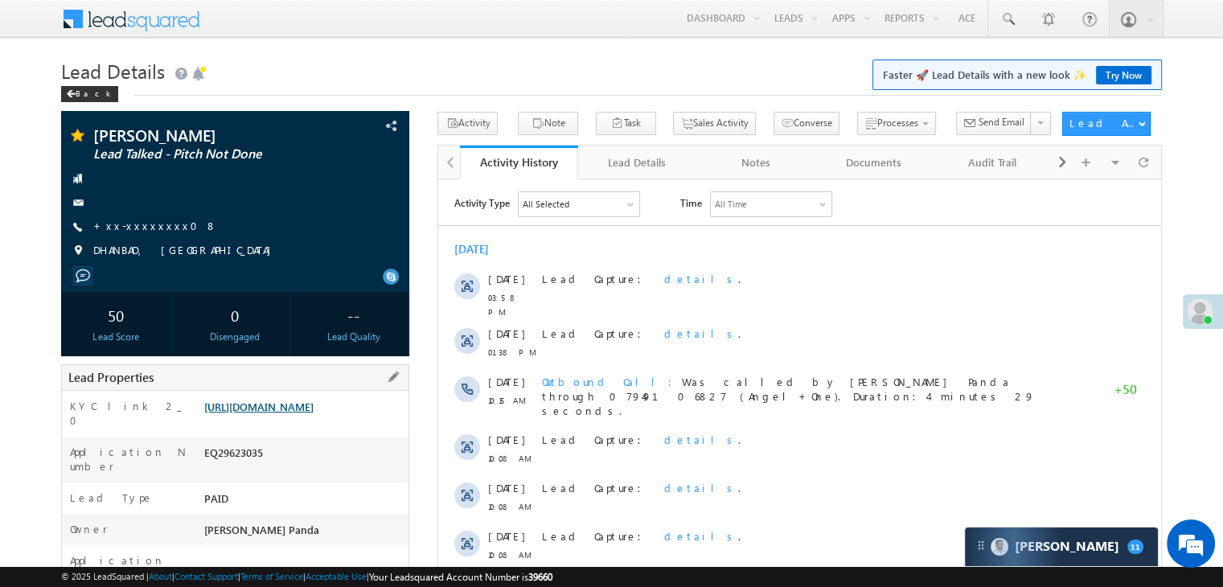
click at [313, 413] on link "[URL][DOMAIN_NAME]" at bounding box center [258, 407] width 109 height 14
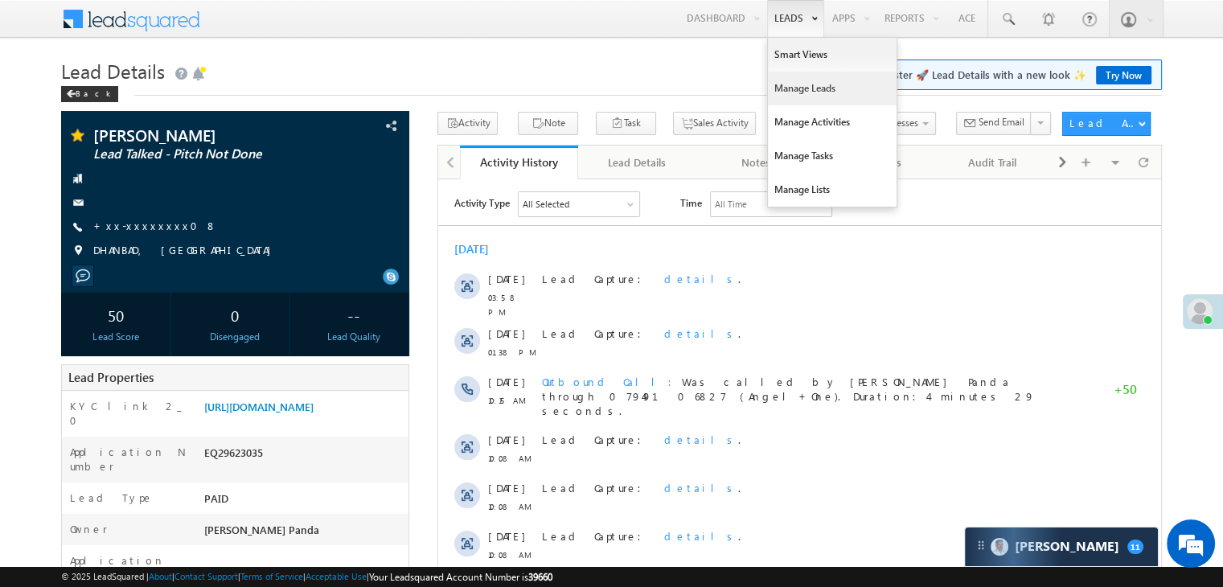
click at [788, 89] on link "Manage Leads" at bounding box center [832, 89] width 129 height 34
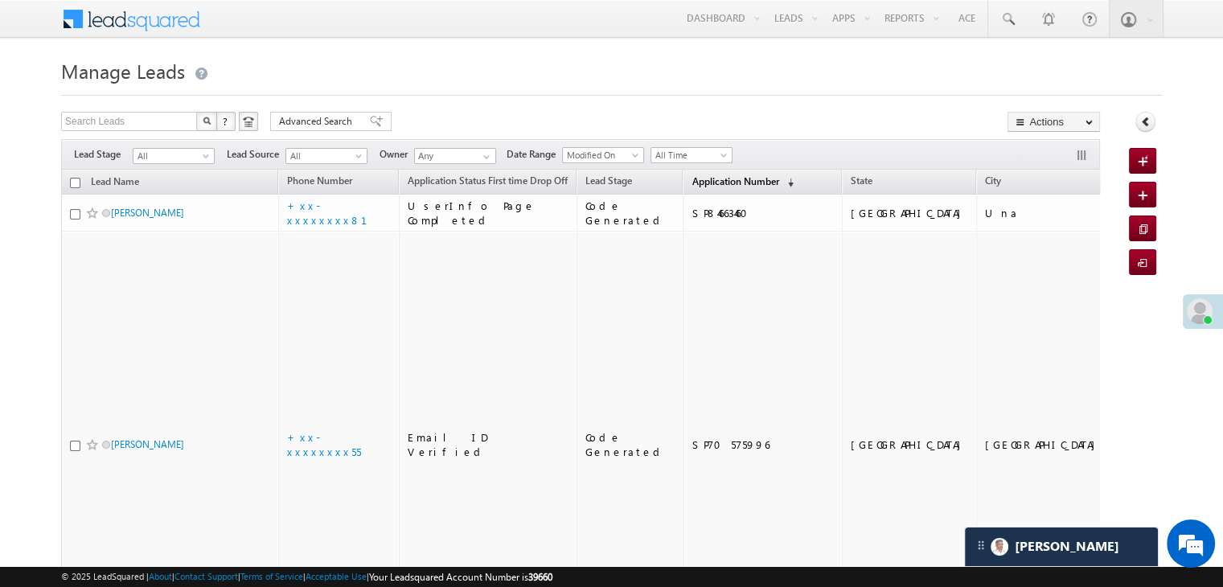
click at [695, 184] on span "Application Number" at bounding box center [734, 181] width 87 height 12
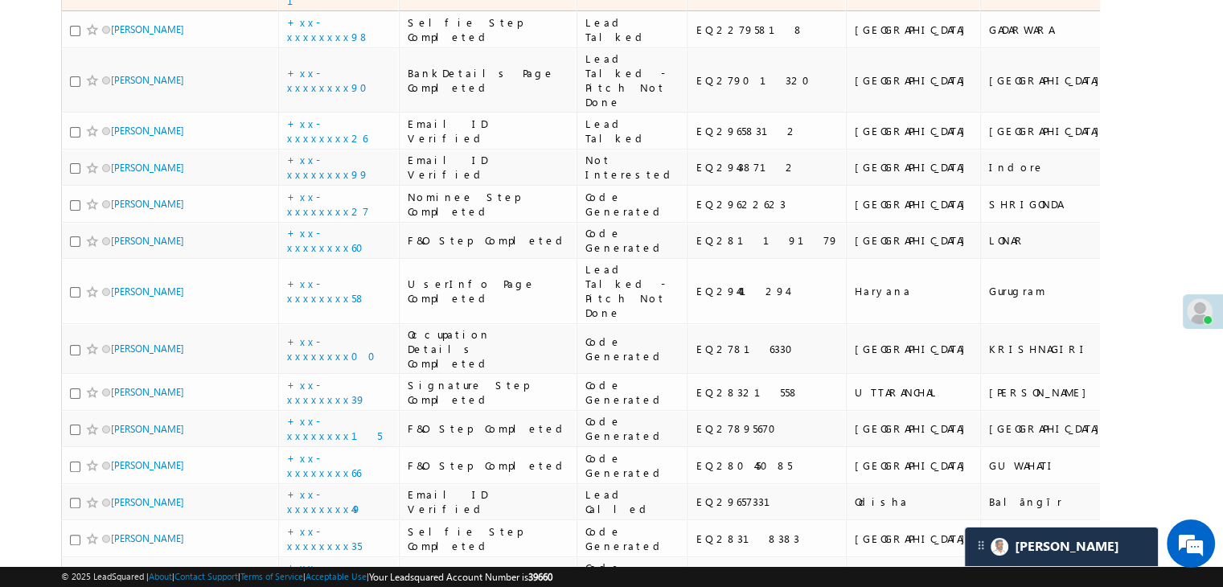
scroll to position [482, 0]
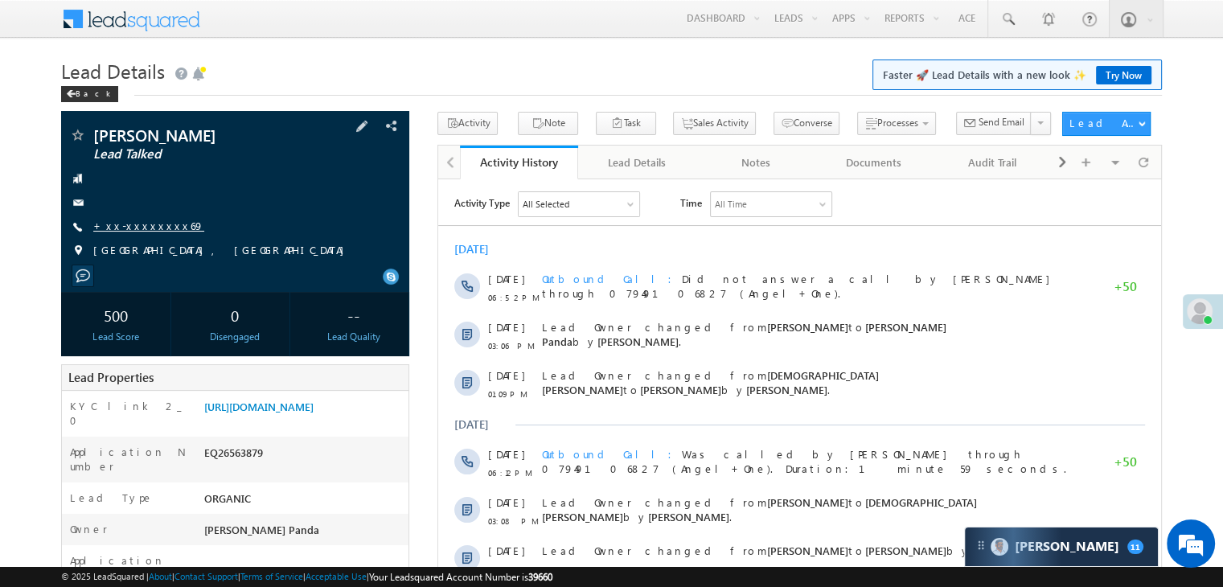
click at [145, 223] on link "+xx-xxxxxxxx69" at bounding box center [148, 226] width 111 height 14
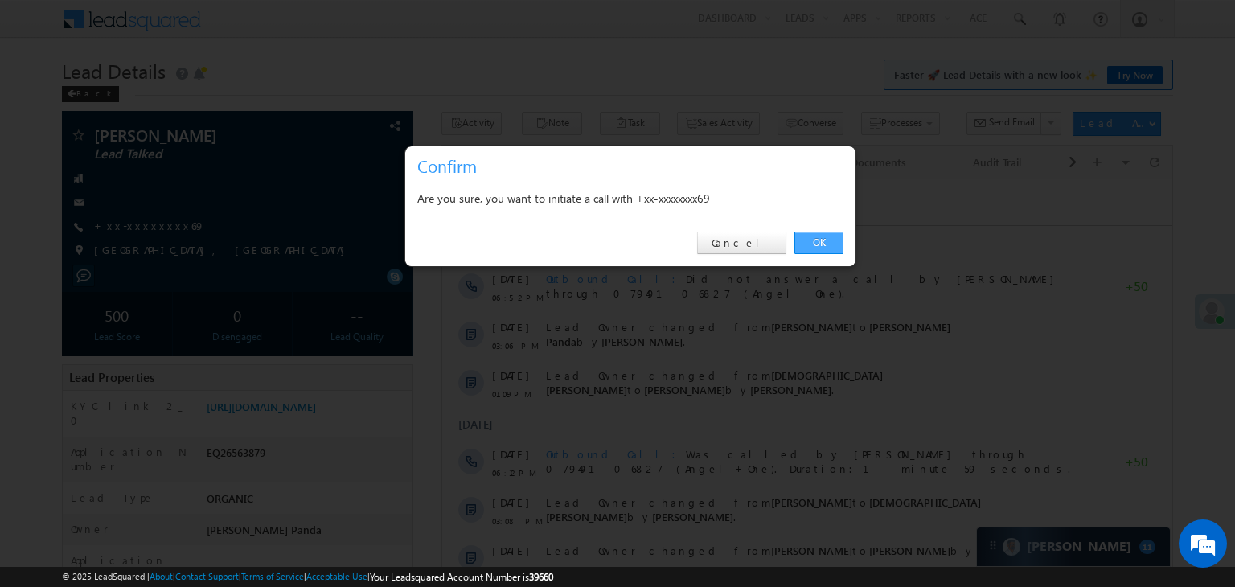
click at [827, 240] on link "OK" at bounding box center [818, 243] width 49 height 23
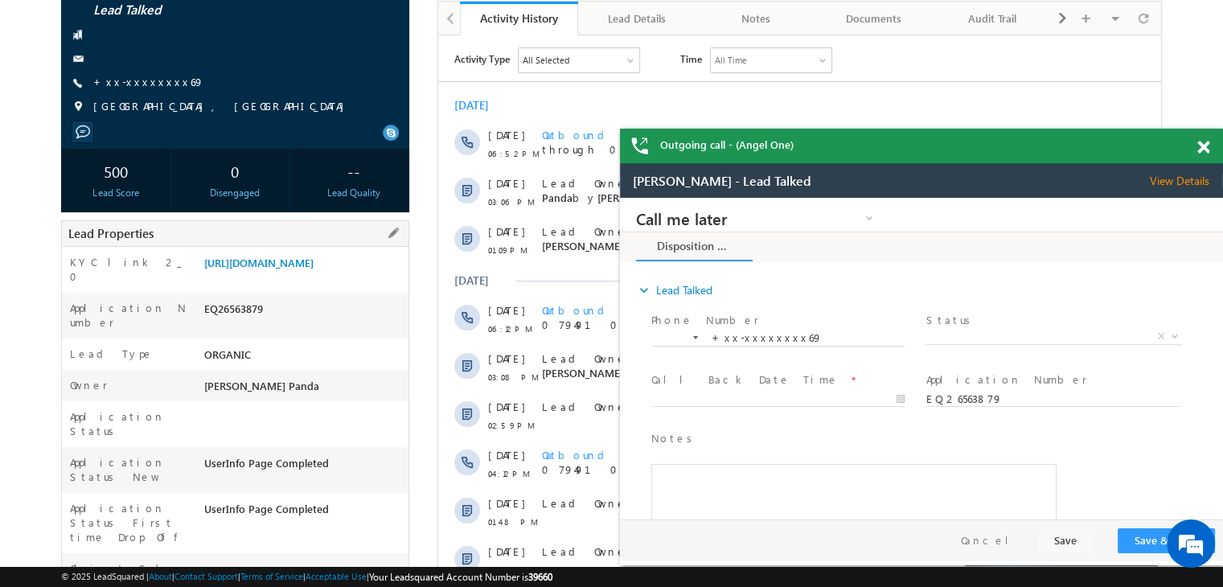
scroll to position [80, 0]
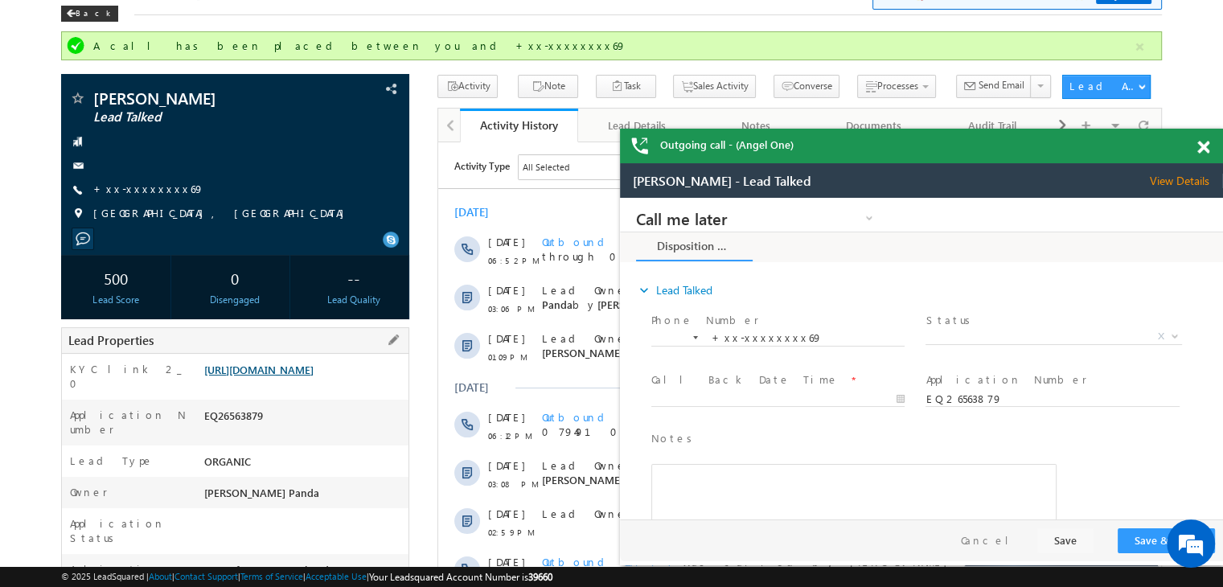
click at [313, 376] on link "https://angelbroking1-pk3em7sa.customui-test.leadsquared.com?leadId=128678c5-b9…" at bounding box center [258, 370] width 109 height 14
click at [1199, 149] on span at bounding box center [1203, 148] width 12 height 14
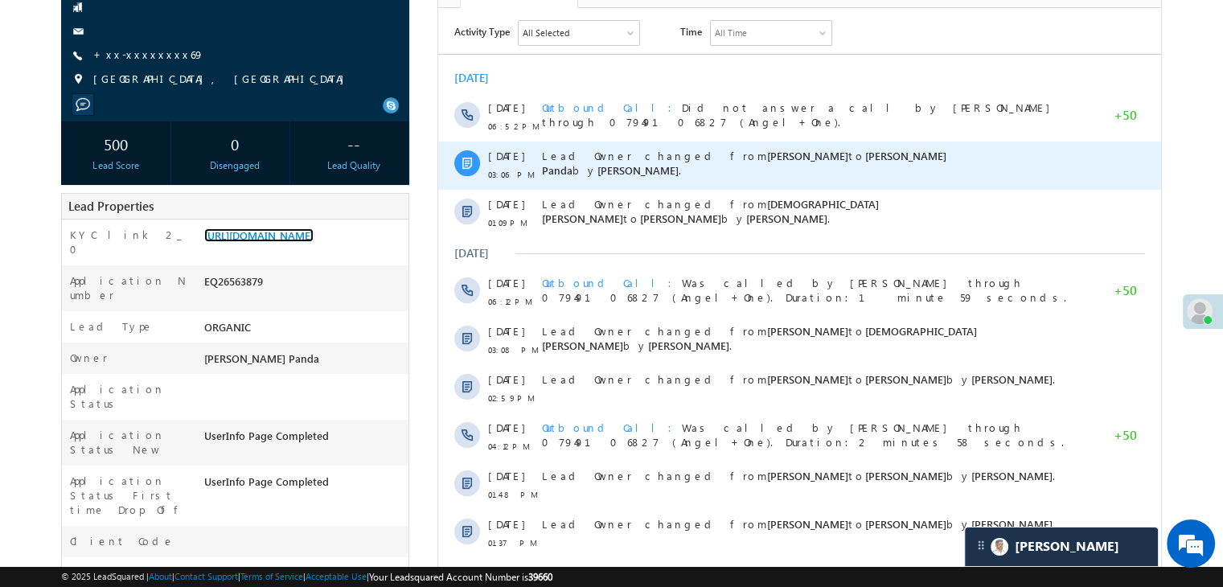
scroll to position [0, 0]
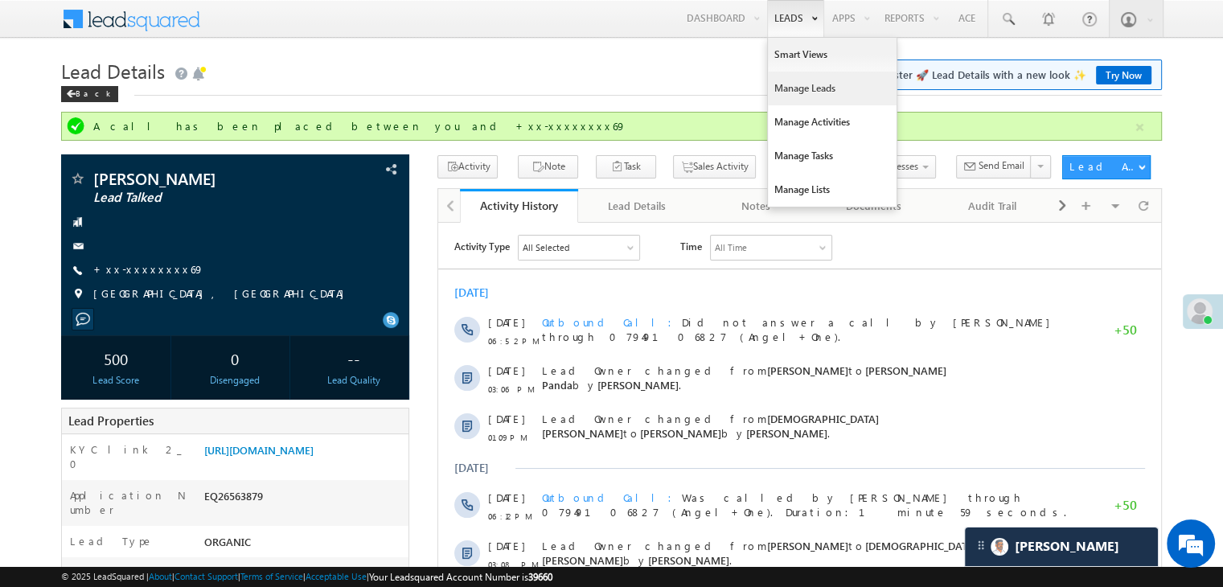
click at [805, 87] on link "Manage Leads" at bounding box center [832, 89] width 129 height 34
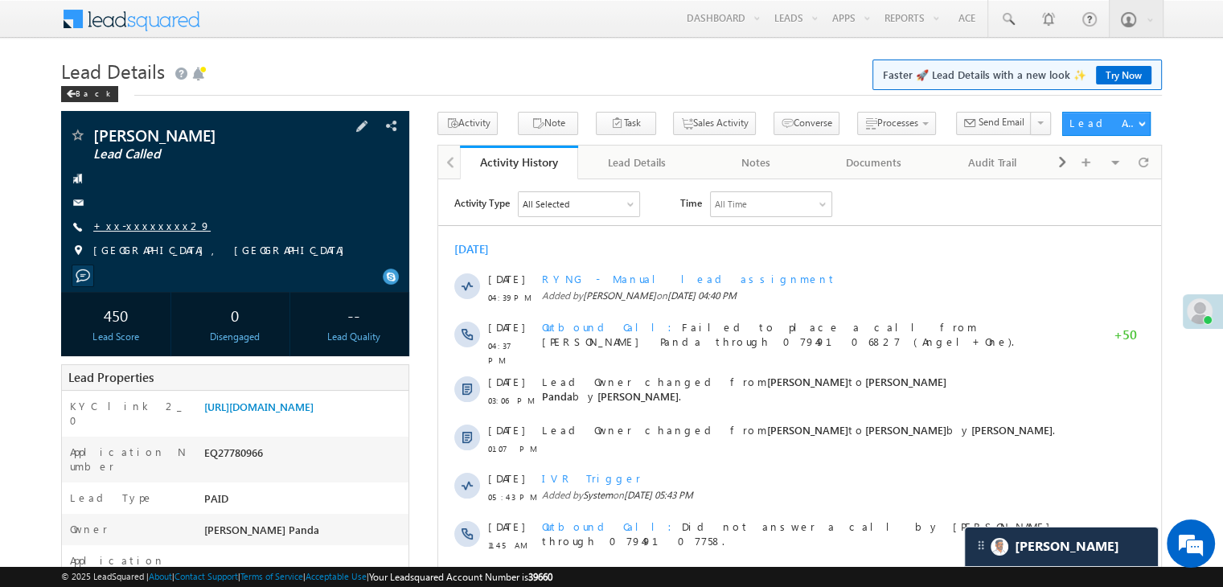
click at [135, 226] on link "+xx-xxxxxxxx29" at bounding box center [151, 226] width 117 height 14
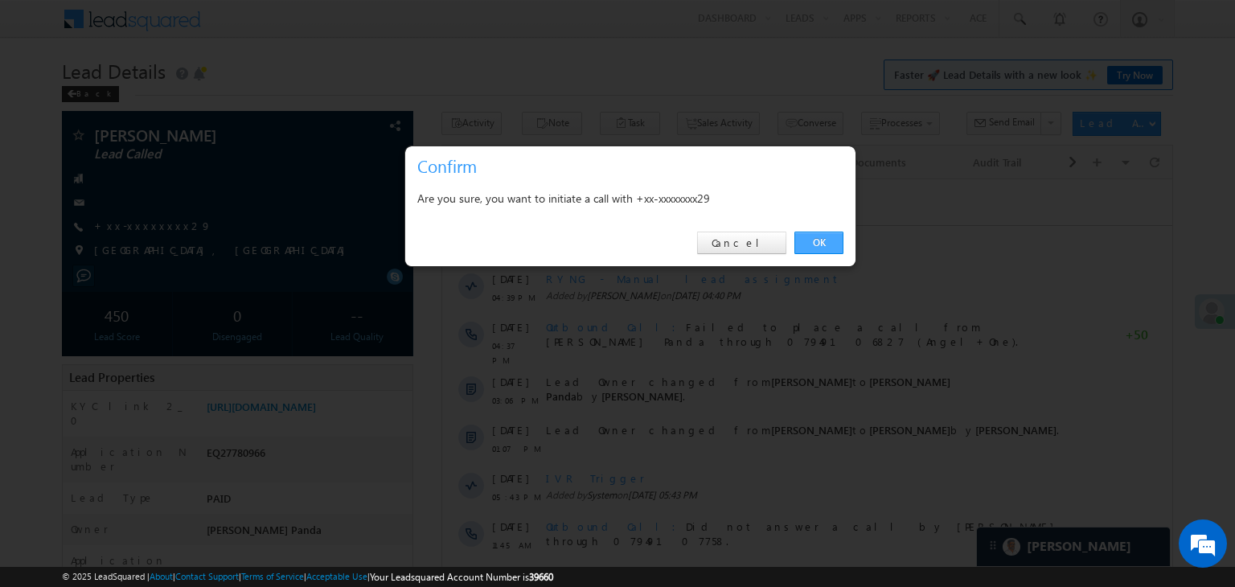
click at [820, 244] on link "OK" at bounding box center [818, 243] width 49 height 23
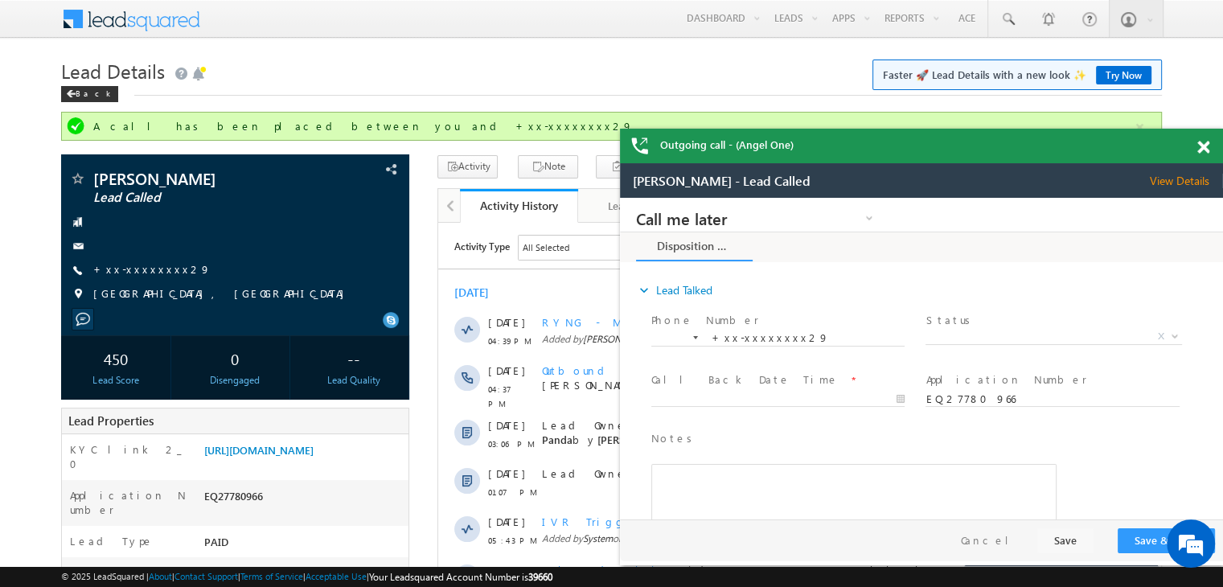
click at [1203, 149] on span at bounding box center [1203, 148] width 12 height 14
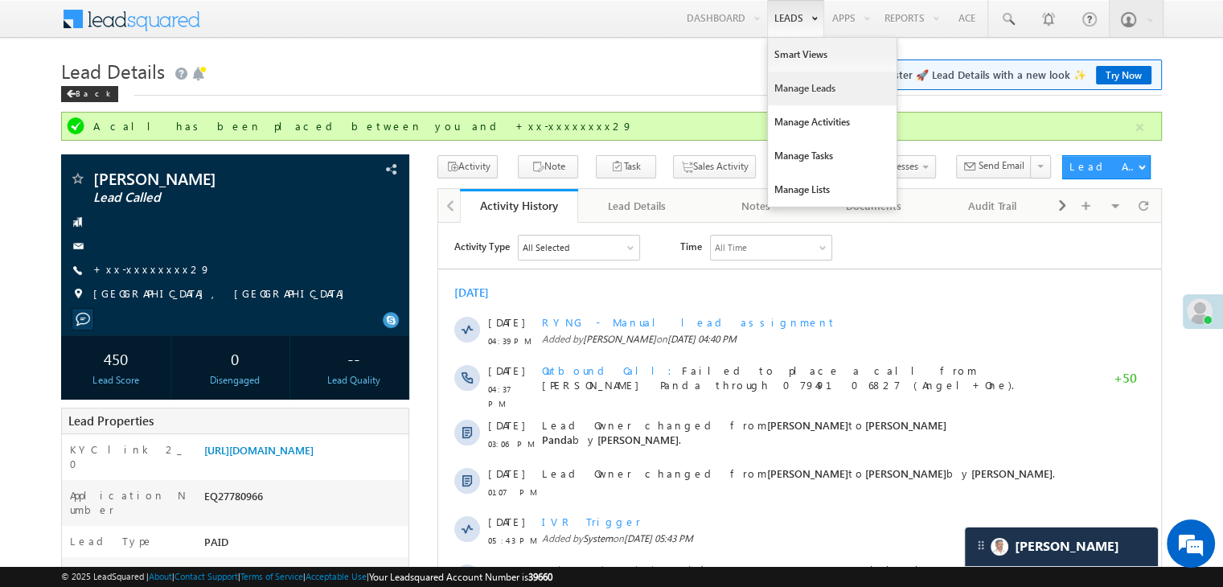
click at [788, 87] on link "Manage Leads" at bounding box center [832, 89] width 129 height 34
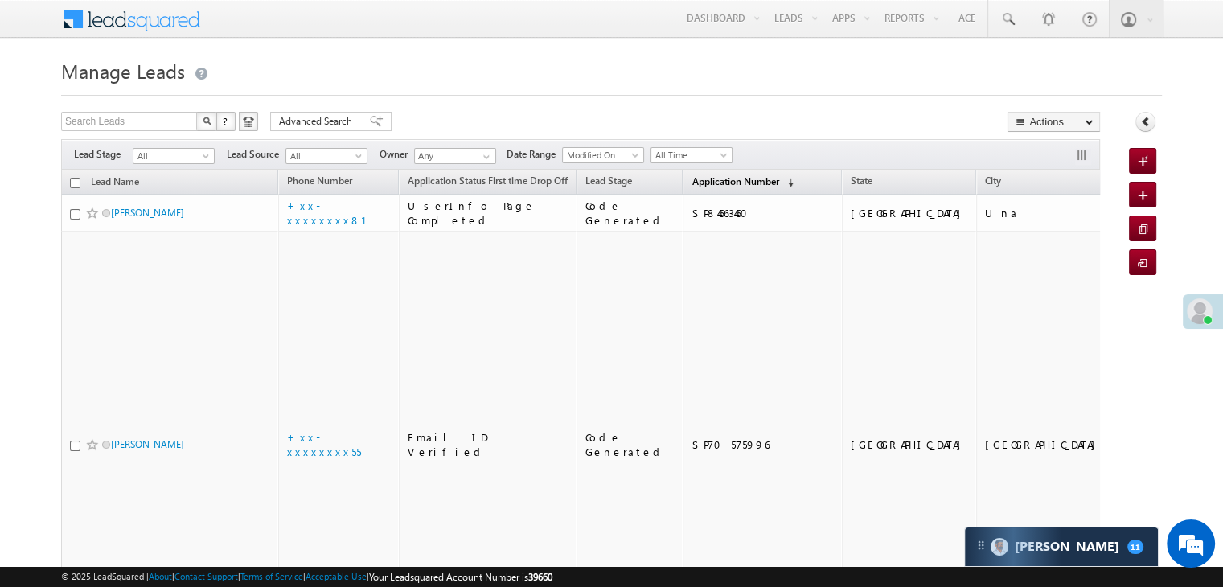
click at [691, 181] on span "Application Number" at bounding box center [734, 181] width 87 height 12
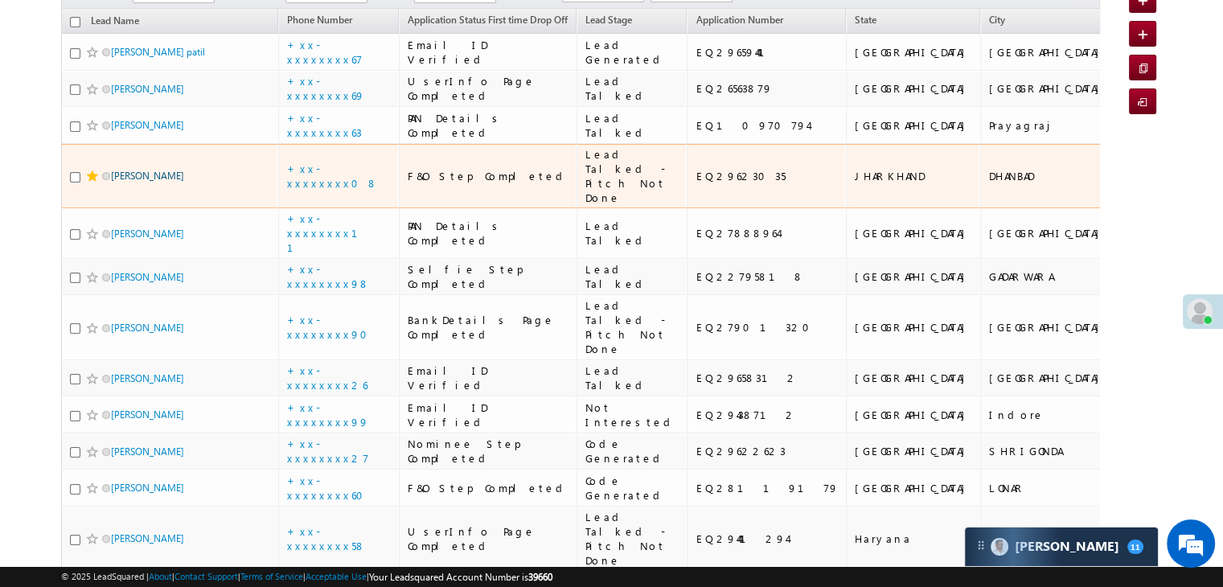
click at [119, 182] on link "Arbaj shah" at bounding box center [147, 176] width 73 height 12
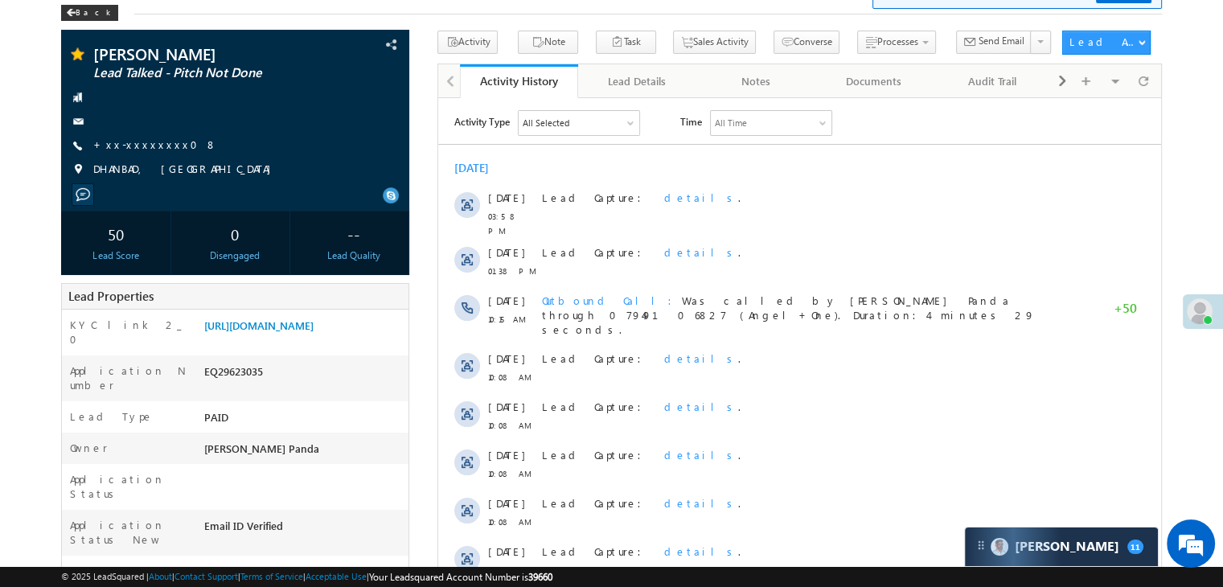
scroll to position [161, 0]
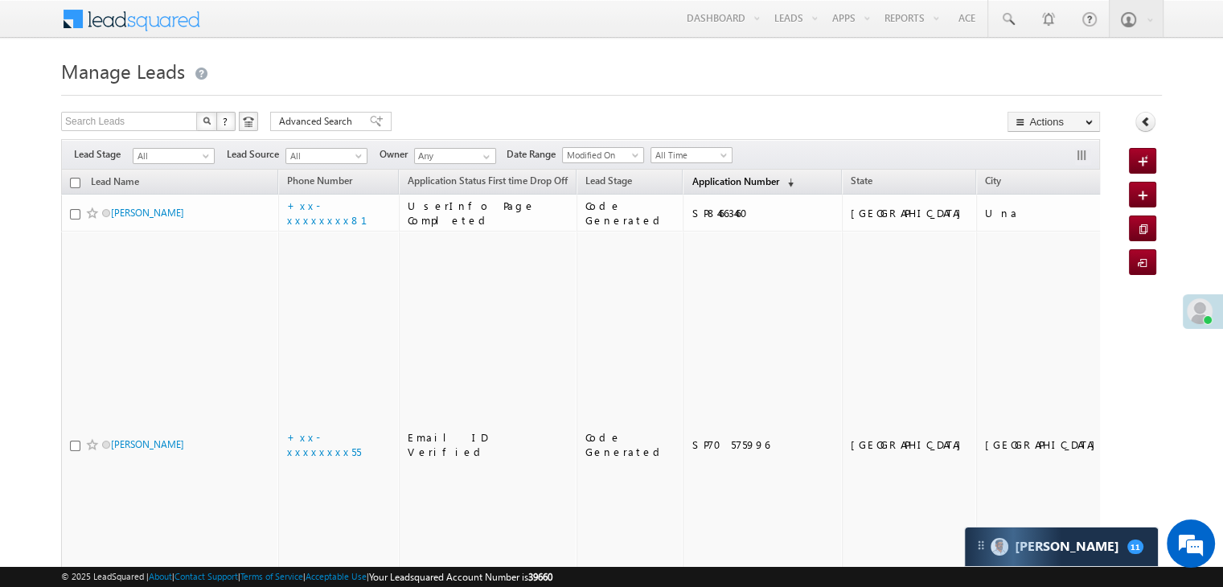
click at [691, 178] on span "Application Number" at bounding box center [734, 181] width 87 height 12
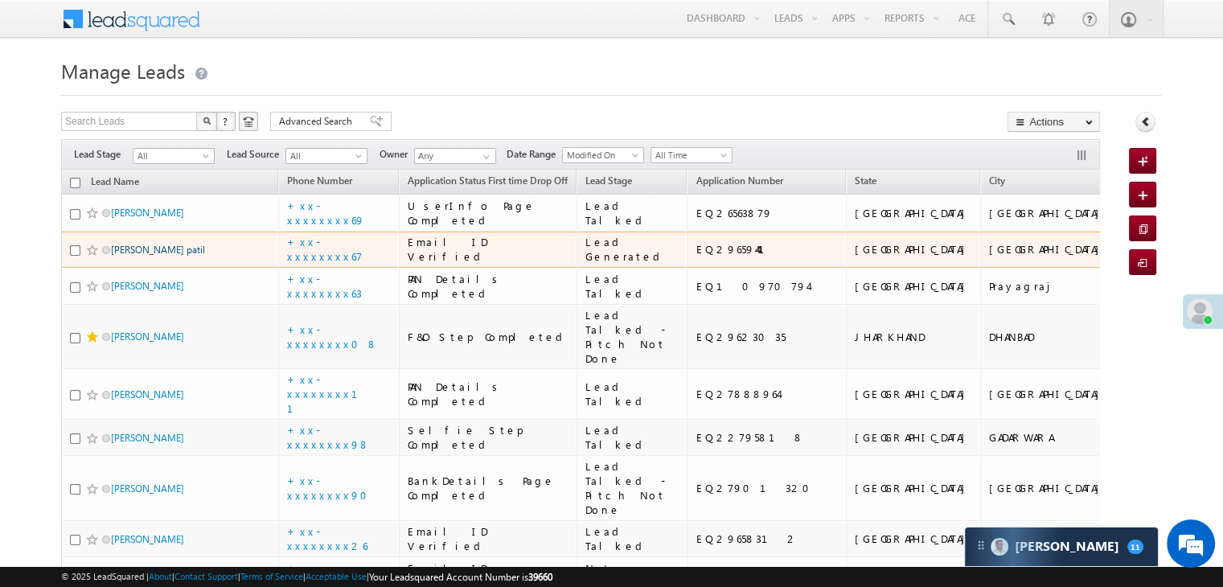
click at [146, 256] on link "[PERSON_NAME] patil" at bounding box center [158, 250] width 94 height 12
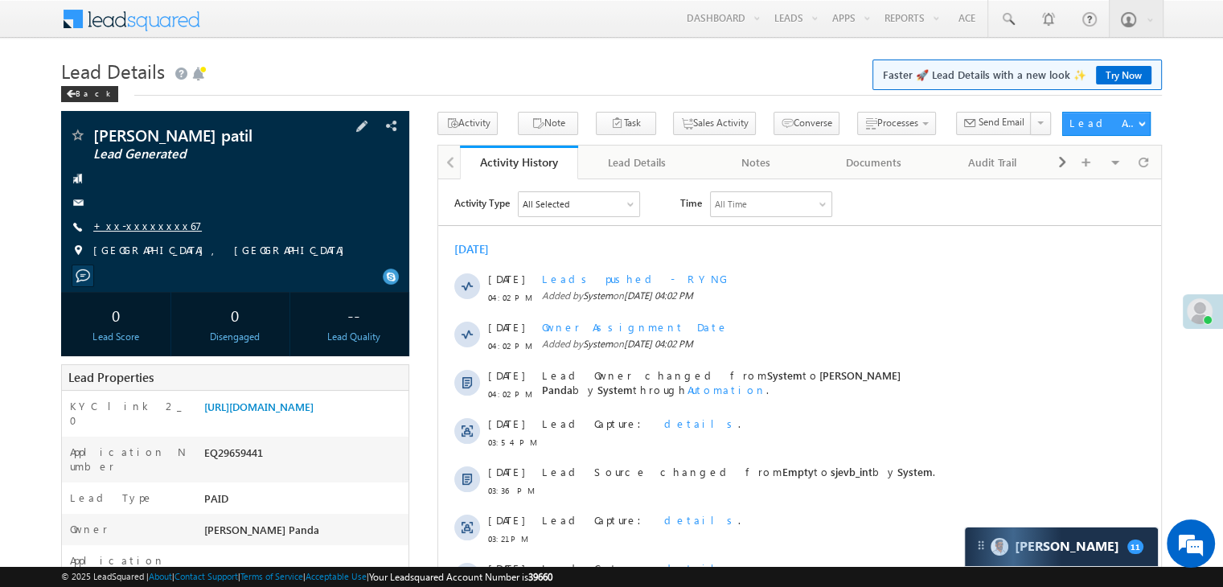
click at [131, 222] on link "+xx-xxxxxxxx67" at bounding box center [147, 226] width 109 height 14
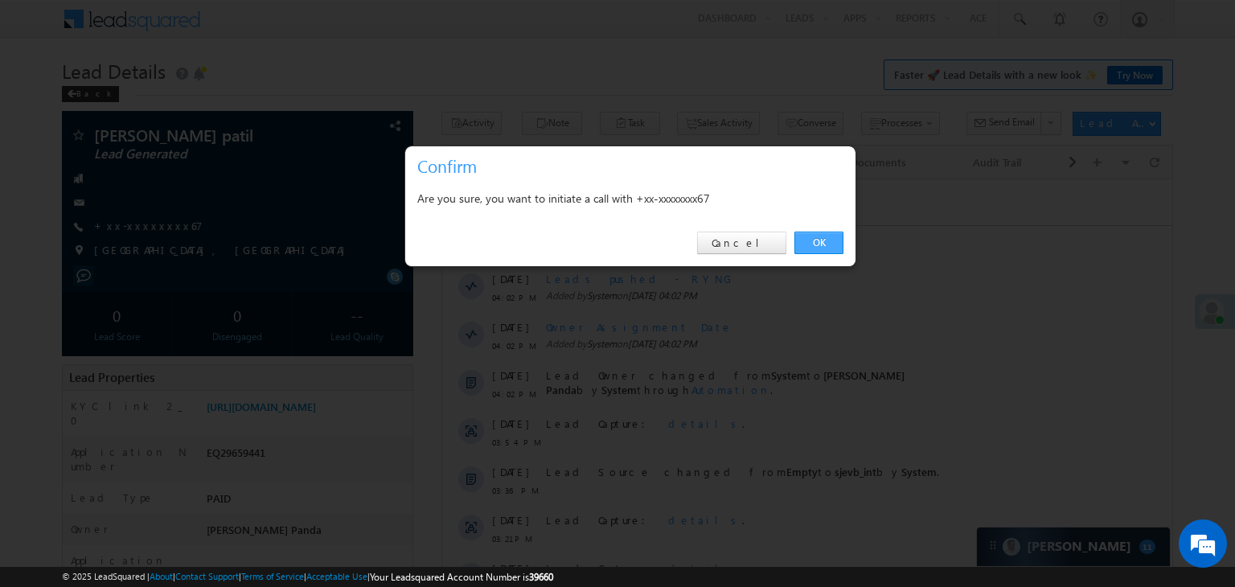
click at [813, 247] on link "OK" at bounding box center [818, 243] width 49 height 23
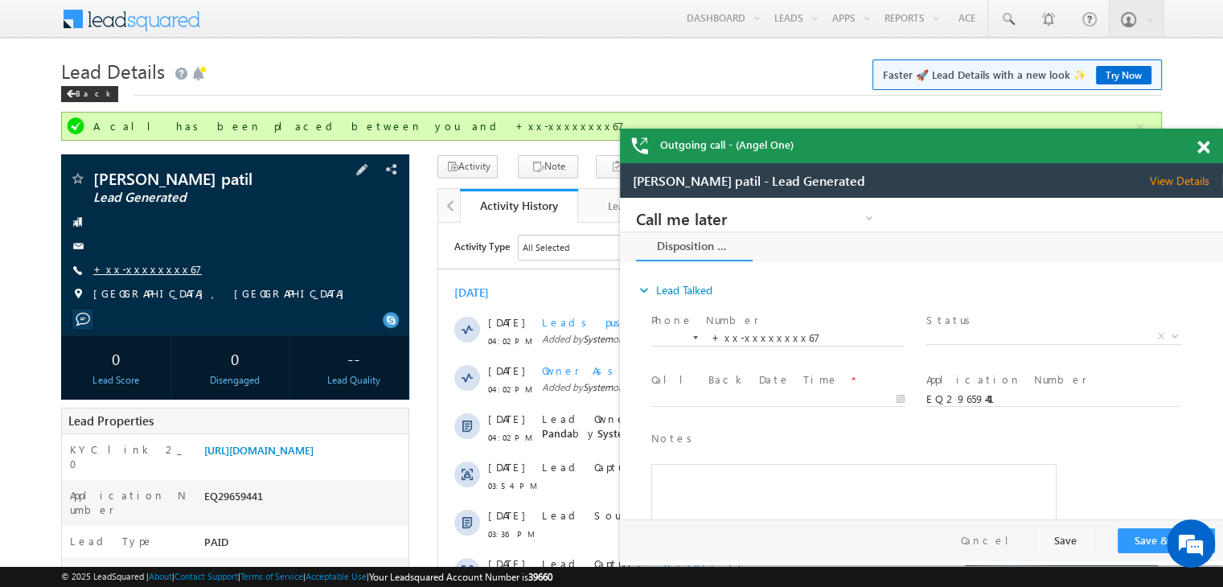
click at [125, 271] on link "+xx-xxxxxxxx67" at bounding box center [147, 269] width 109 height 14
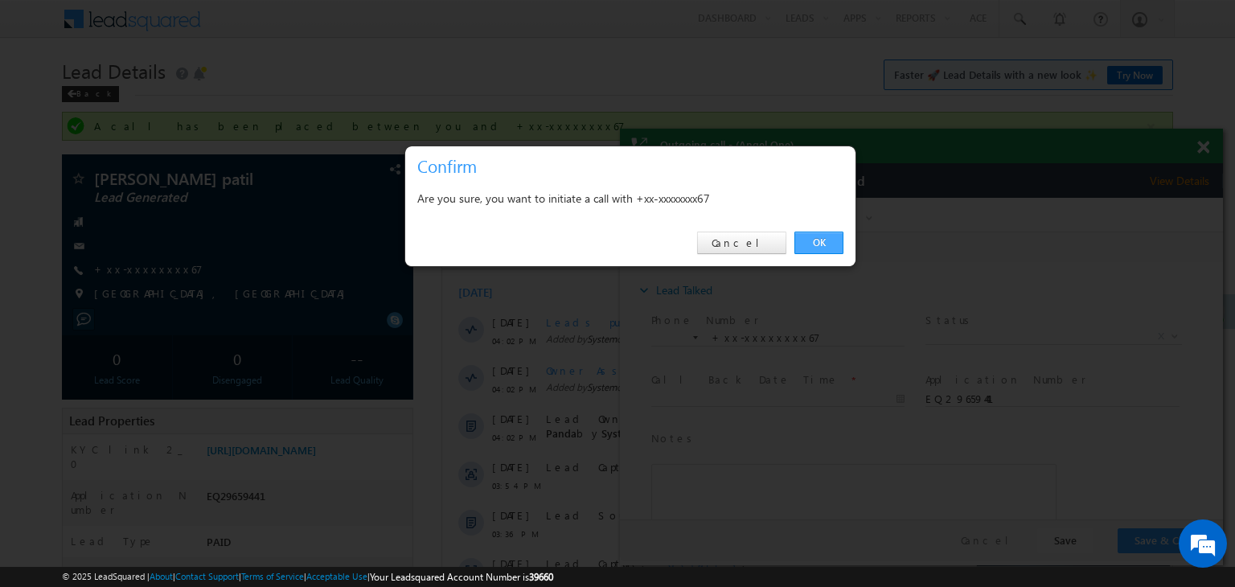
click at [813, 233] on link "OK" at bounding box center [818, 243] width 49 height 23
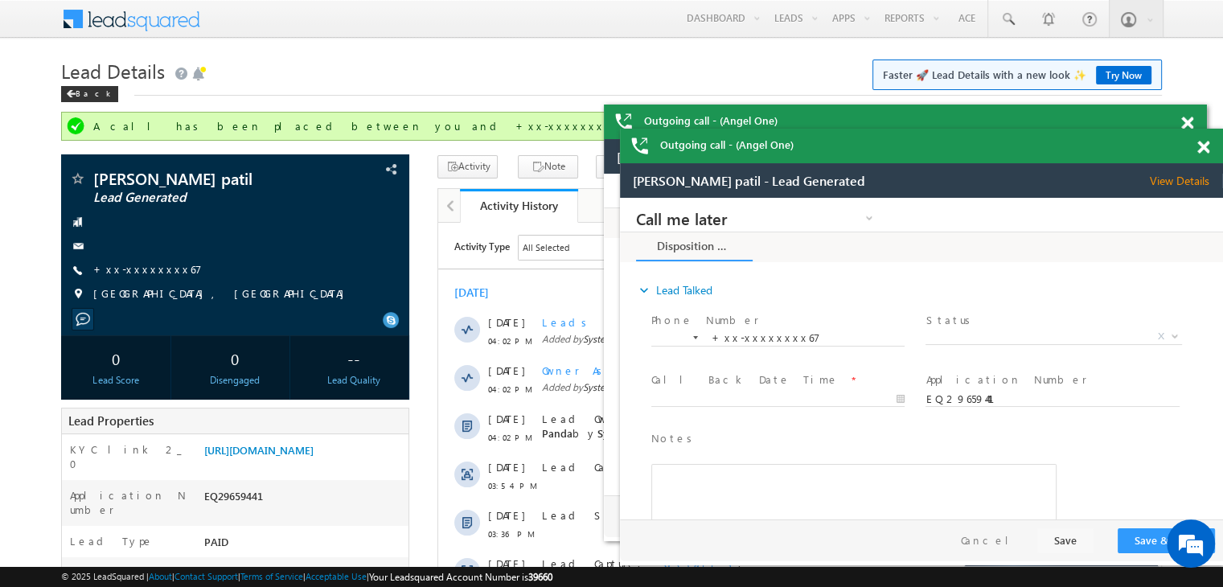
click at [1203, 150] on span at bounding box center [1203, 148] width 12 height 14
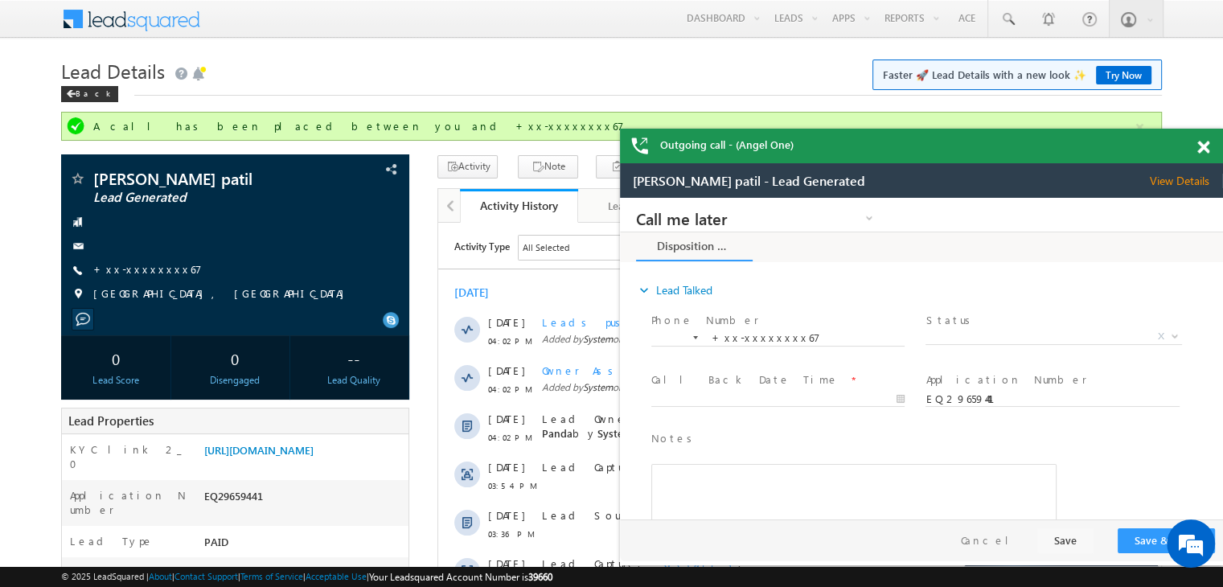
click at [1203, 142] on span at bounding box center [1203, 148] width 12 height 14
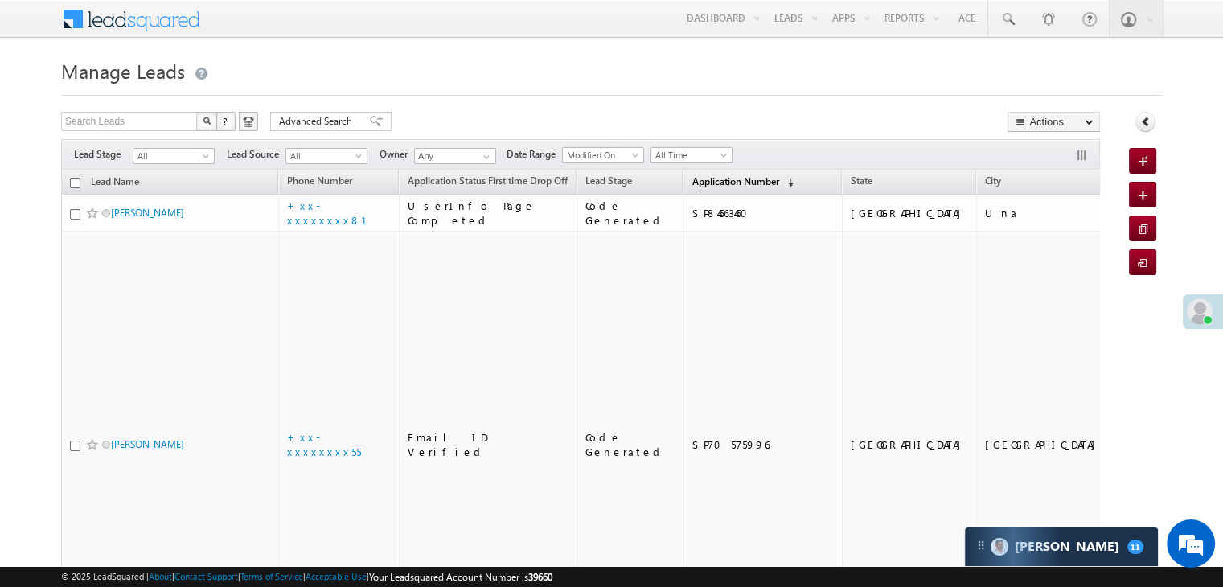
click at [691, 182] on span "Application Number" at bounding box center [734, 181] width 87 height 12
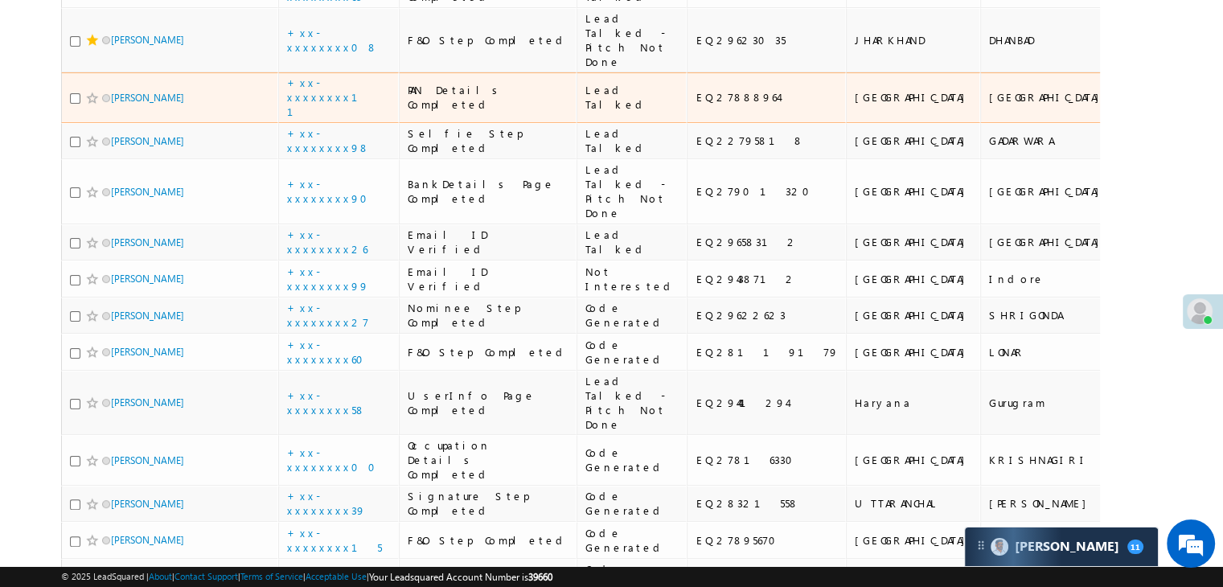
scroll to position [161, 0]
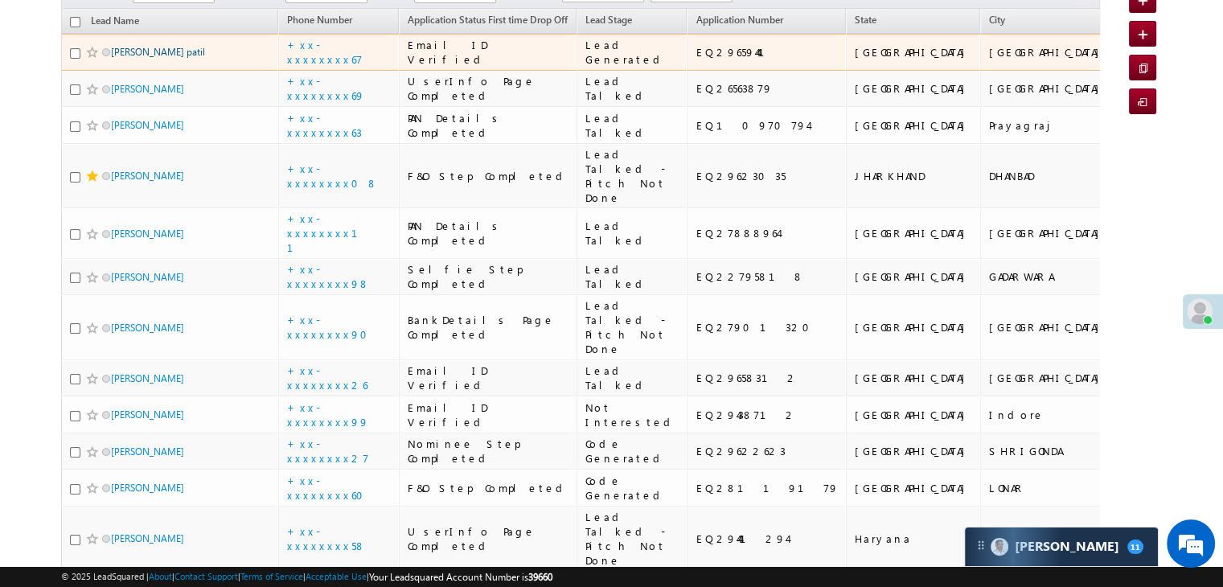
click at [138, 58] on link "[PERSON_NAME] patil" at bounding box center [158, 52] width 94 height 12
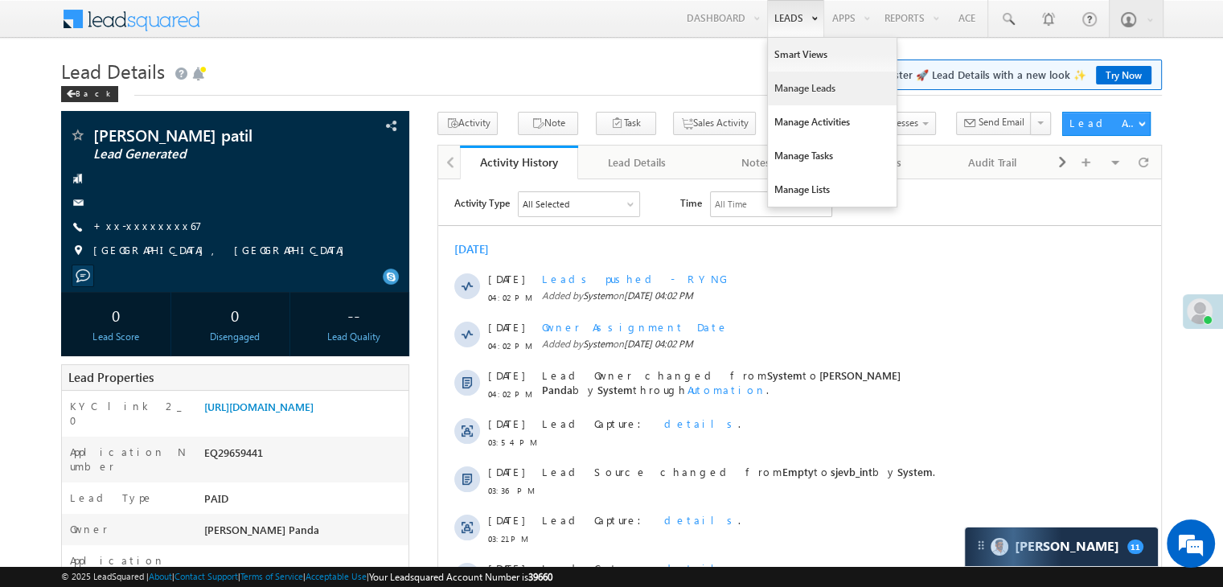
click at [792, 89] on link "Manage Leads" at bounding box center [832, 89] width 129 height 34
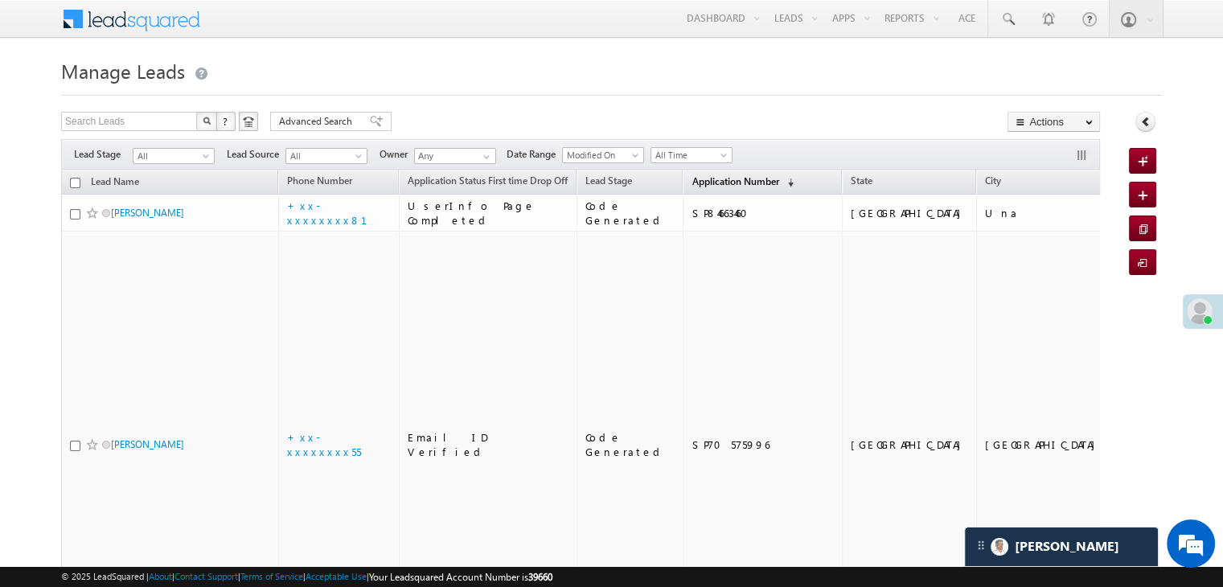
click at [711, 182] on span "Application Number" at bounding box center [734, 181] width 87 height 12
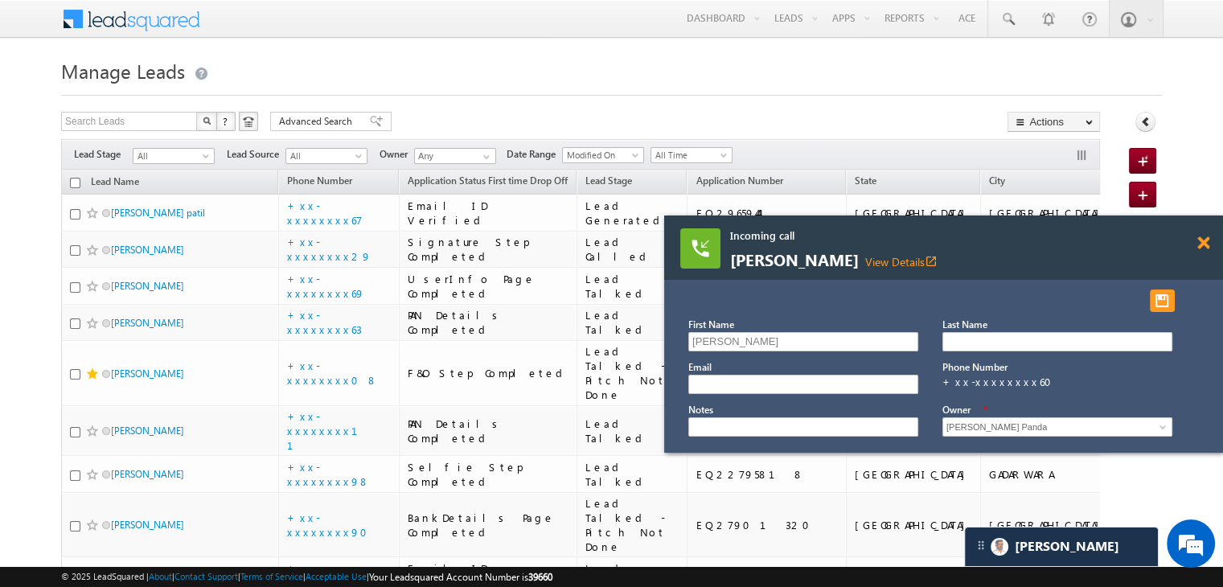
click at [1203, 238] on span at bounding box center [1203, 243] width 12 height 14
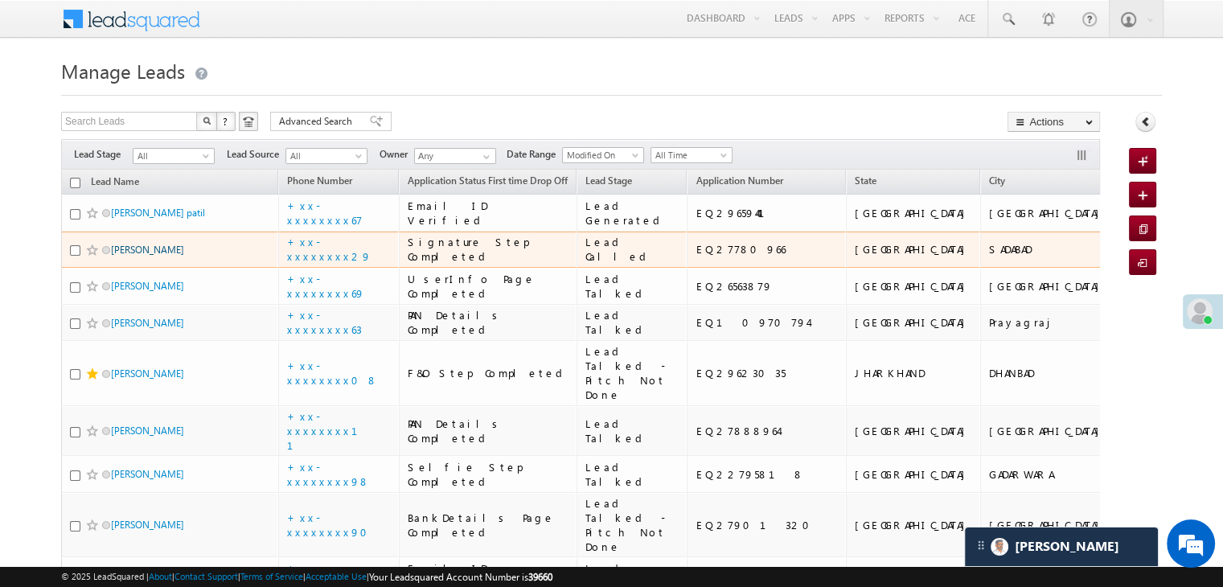
click at [132, 256] on link "krishn kant" at bounding box center [147, 250] width 73 height 12
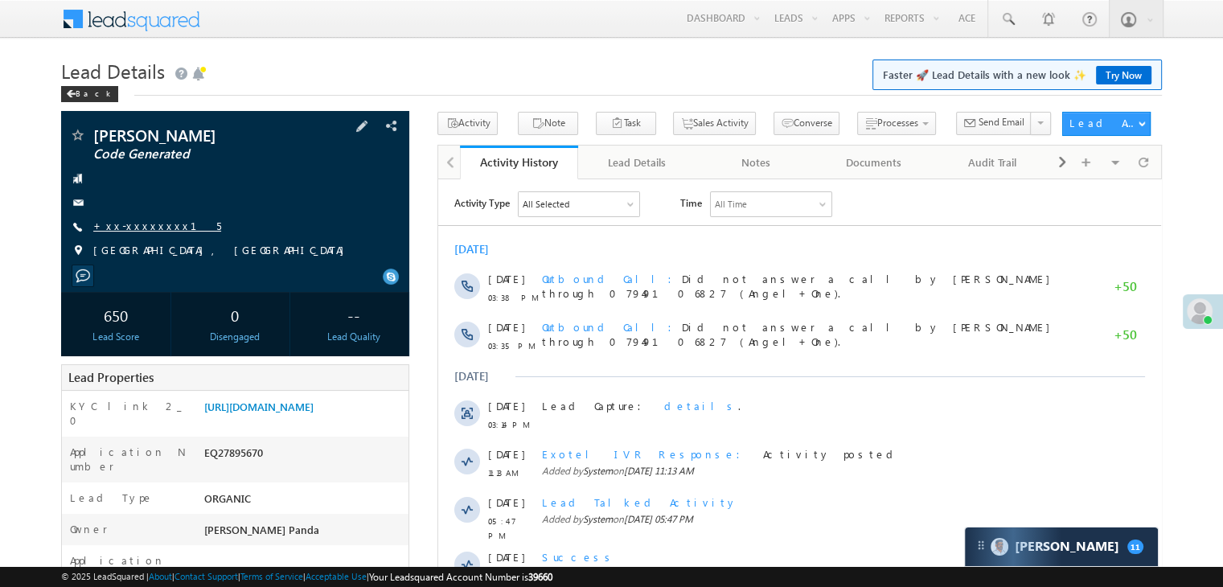
click at [138, 226] on link "+xx-xxxxxxxx15" at bounding box center [157, 226] width 128 height 14
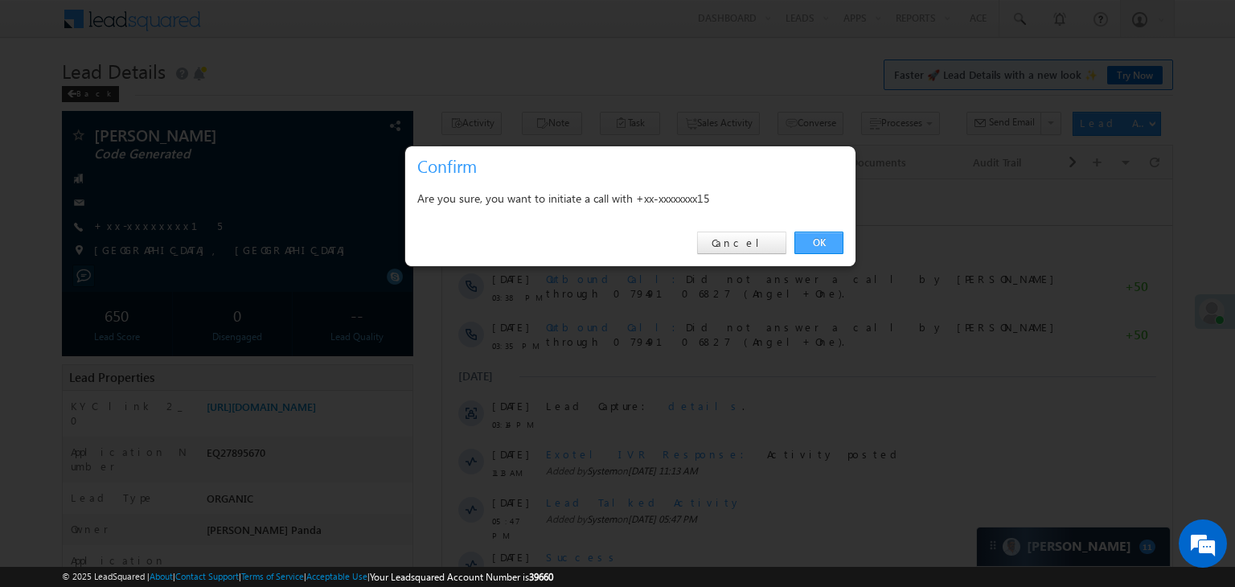
click at [817, 238] on link "OK" at bounding box center [818, 243] width 49 height 23
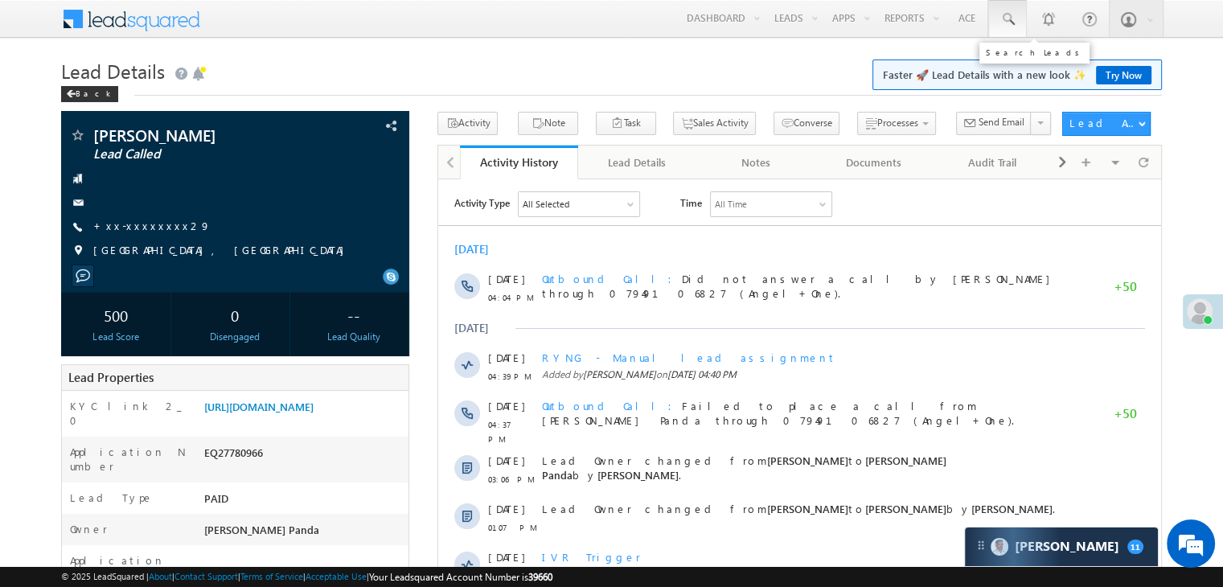
click at [1009, 14] on span at bounding box center [1007, 19] width 16 height 16
paste input "7038219601"
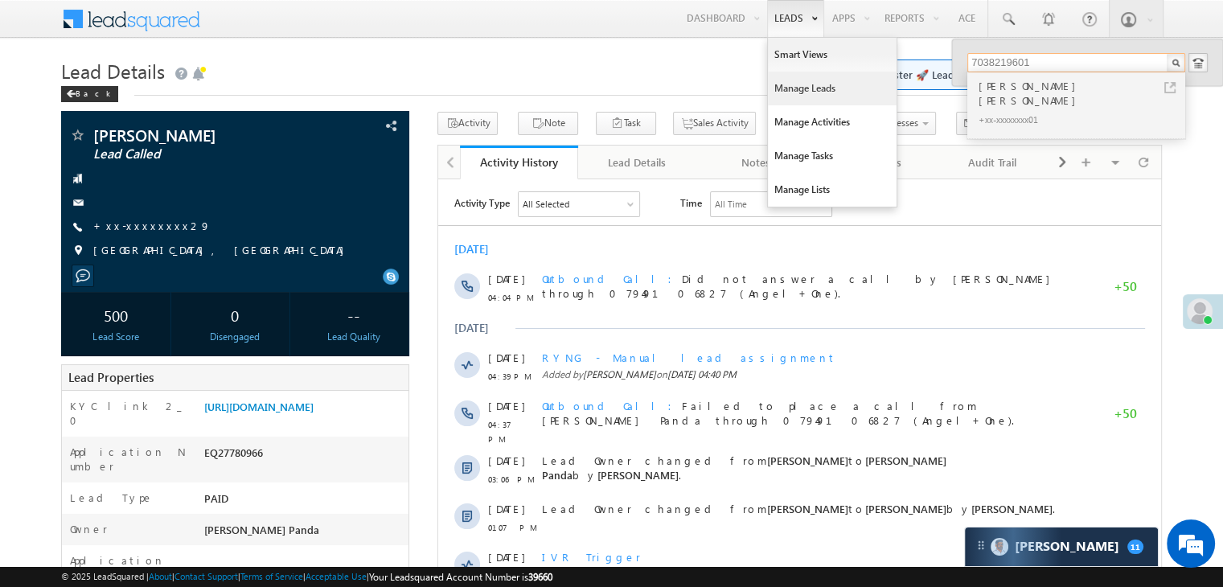
type input "7038219601"
click at [799, 88] on link "Manage Leads" at bounding box center [832, 89] width 129 height 34
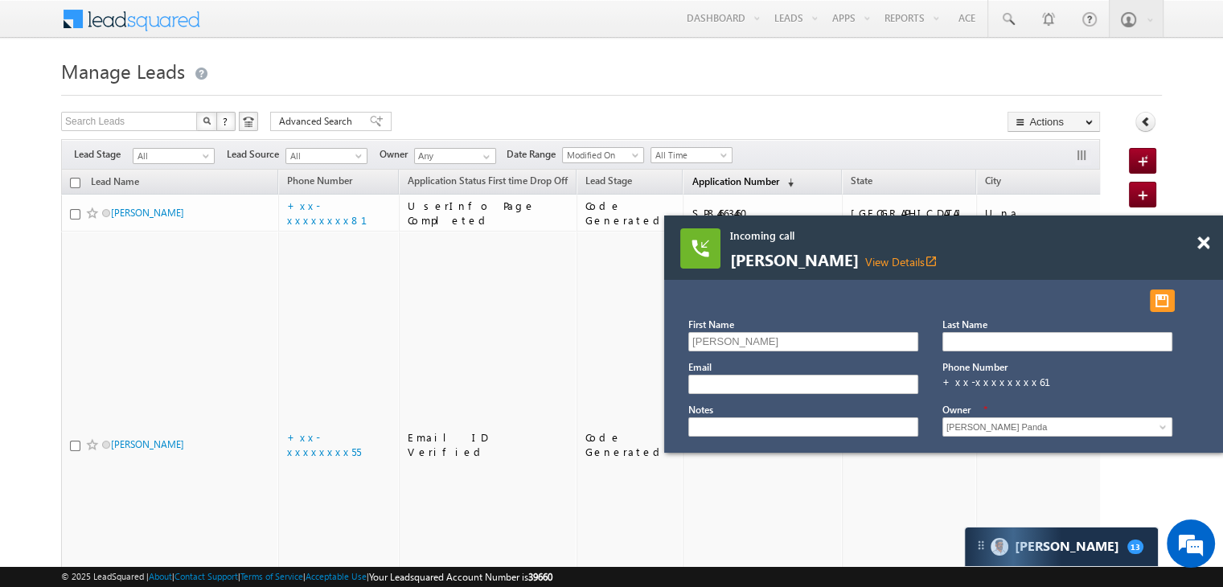
click at [710, 178] on span "Application Number" at bounding box center [734, 181] width 87 height 12
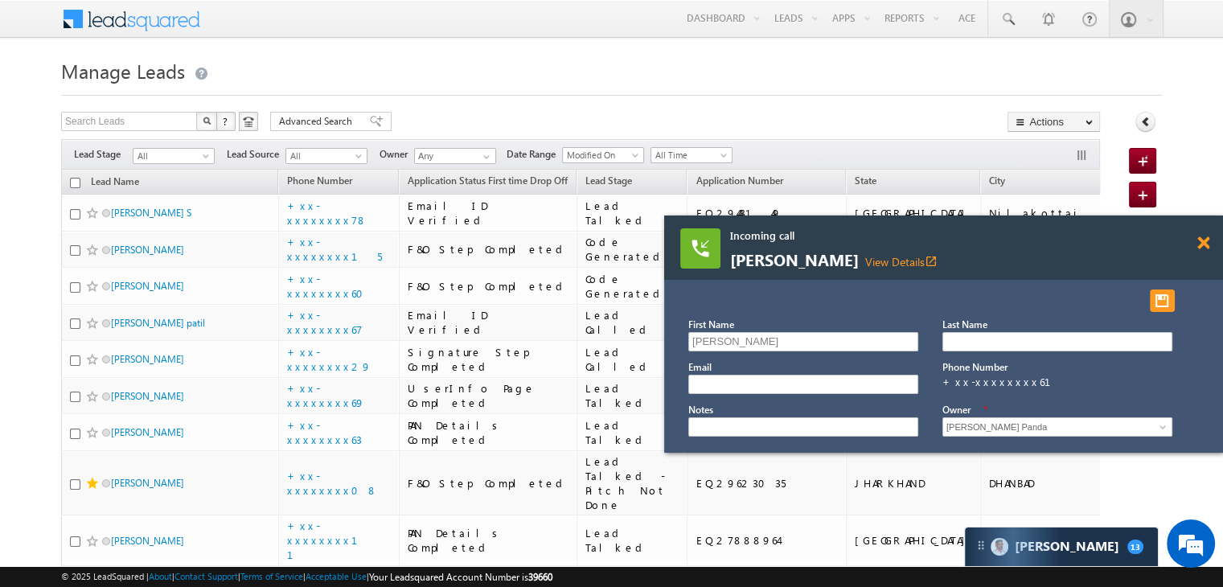
click at [1204, 242] on span at bounding box center [1203, 243] width 12 height 14
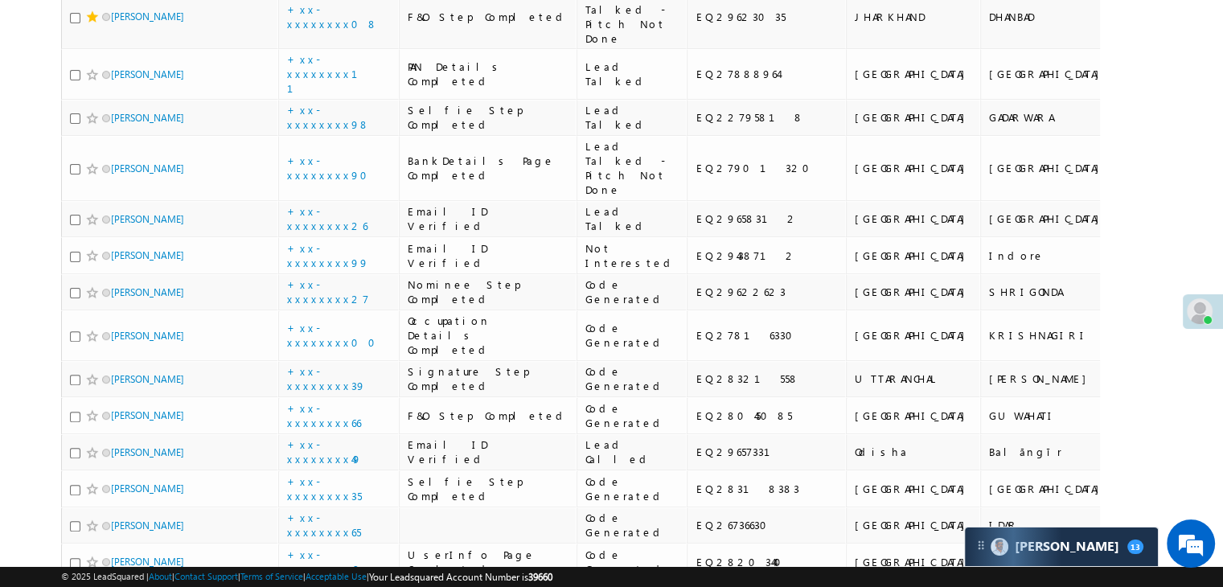
scroll to position [563, 0]
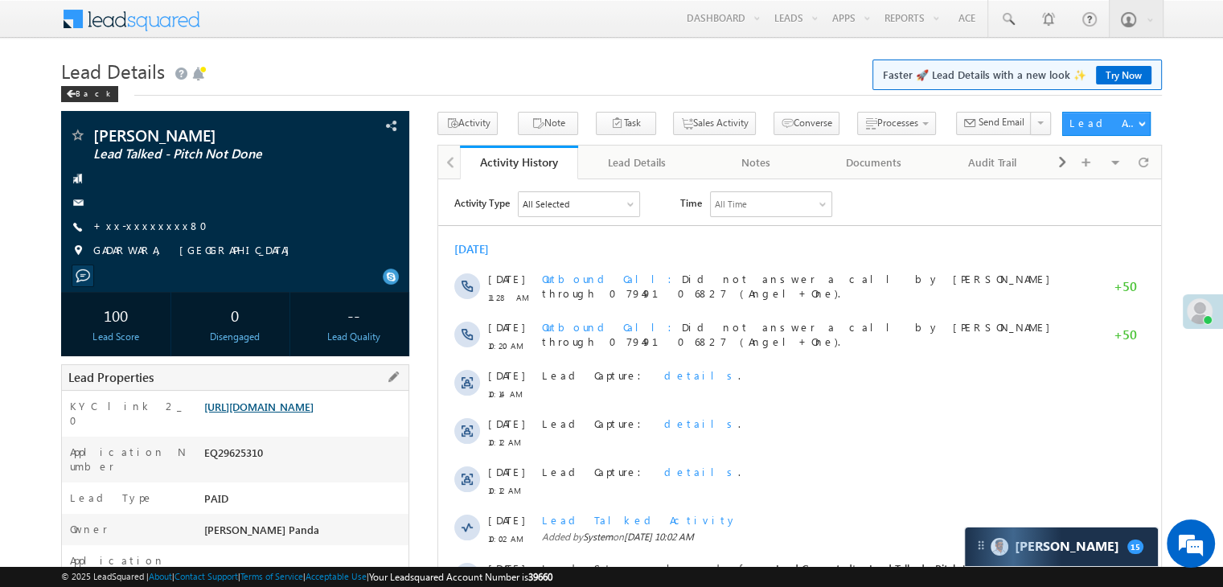
click at [296, 413] on link "[URL][DOMAIN_NAME]" at bounding box center [258, 407] width 109 height 14
click at [313, 413] on link "[URL][DOMAIN_NAME]" at bounding box center [258, 407] width 109 height 14
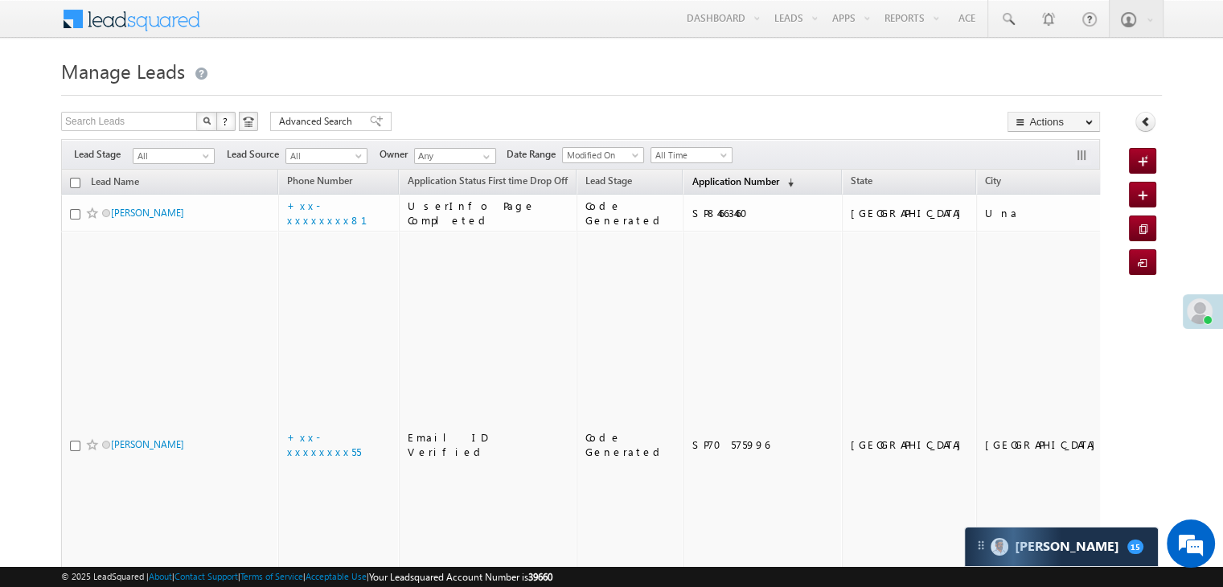
click at [702, 180] on span "Application Number" at bounding box center [734, 181] width 87 height 12
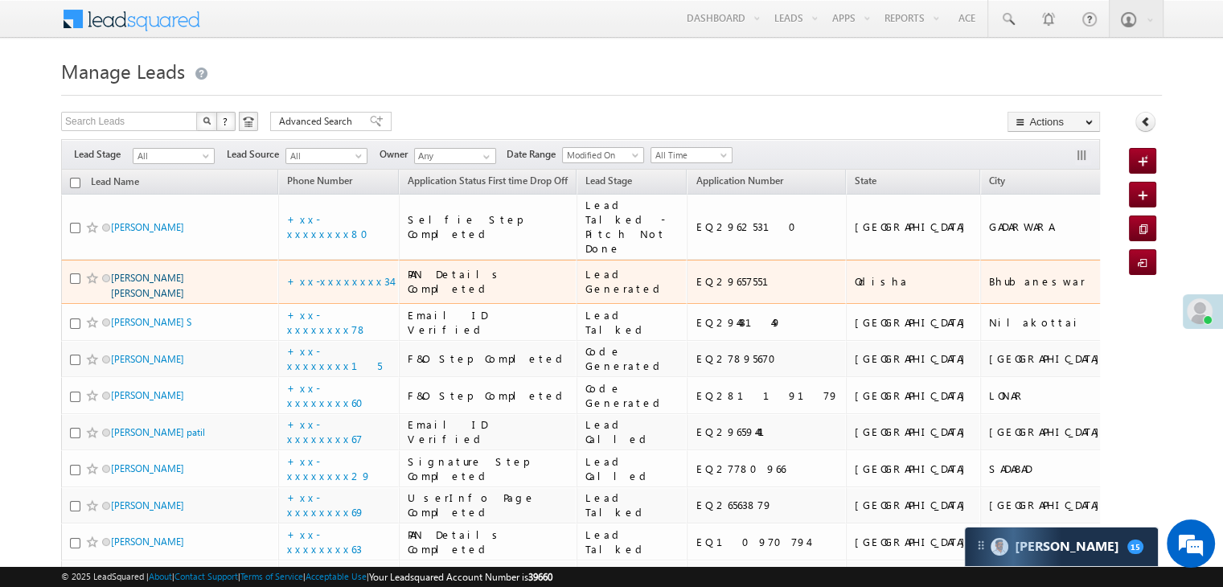
click at [148, 299] on link "[PERSON_NAME] [PERSON_NAME]" at bounding box center [147, 285] width 73 height 27
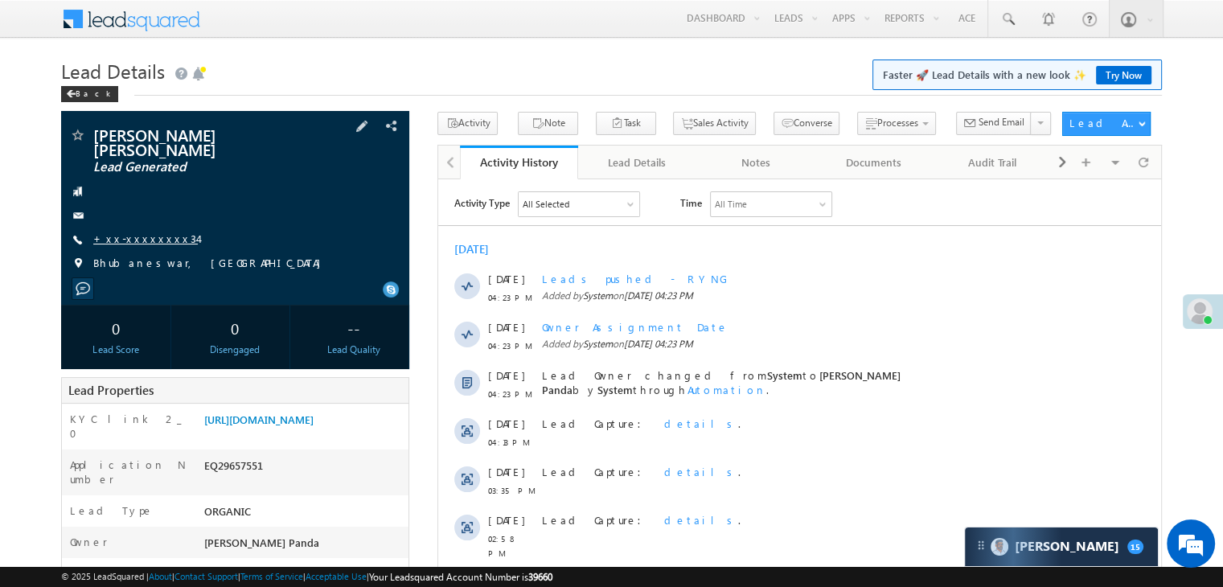
click at [137, 232] on link "+xx-xxxxxxxx34" at bounding box center [145, 239] width 104 height 14
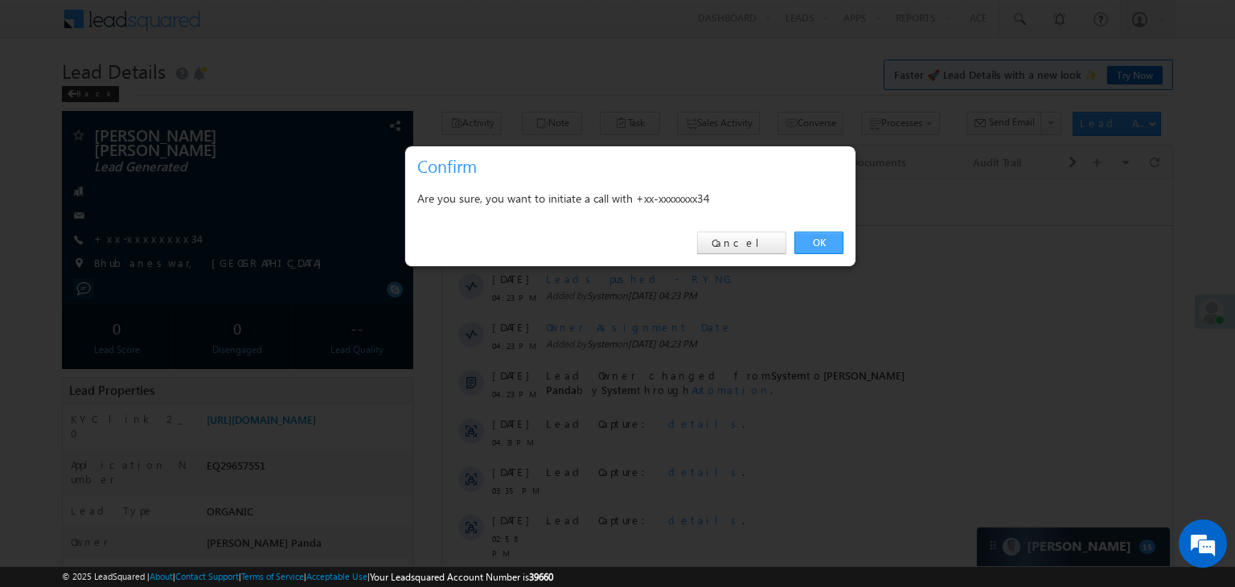
click at [818, 238] on link "OK" at bounding box center [818, 243] width 49 height 23
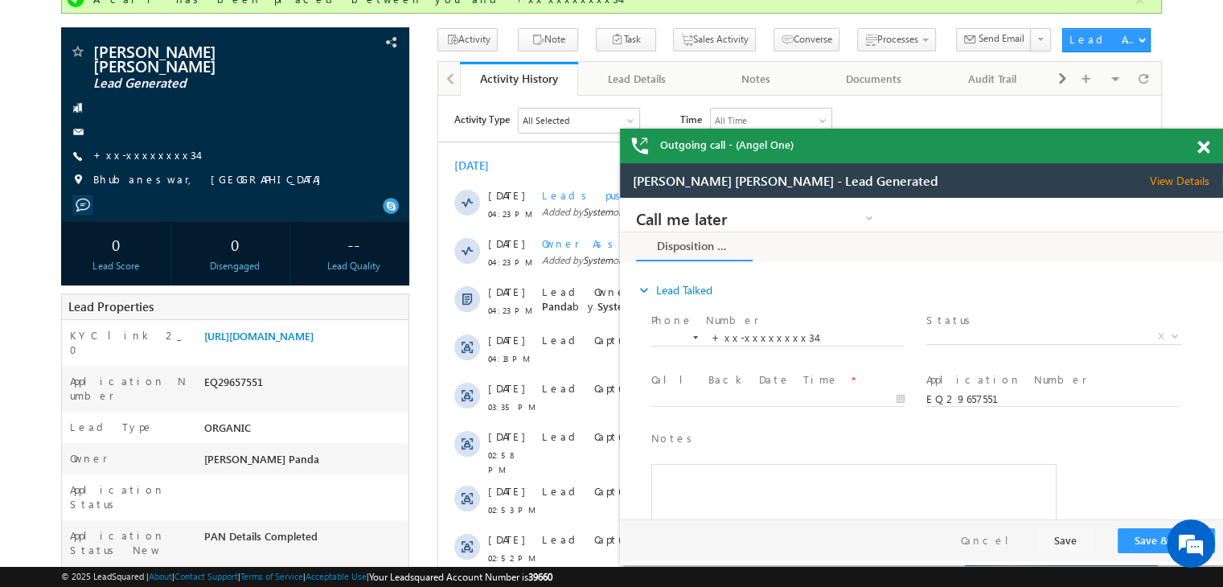
scroll to position [161, 0]
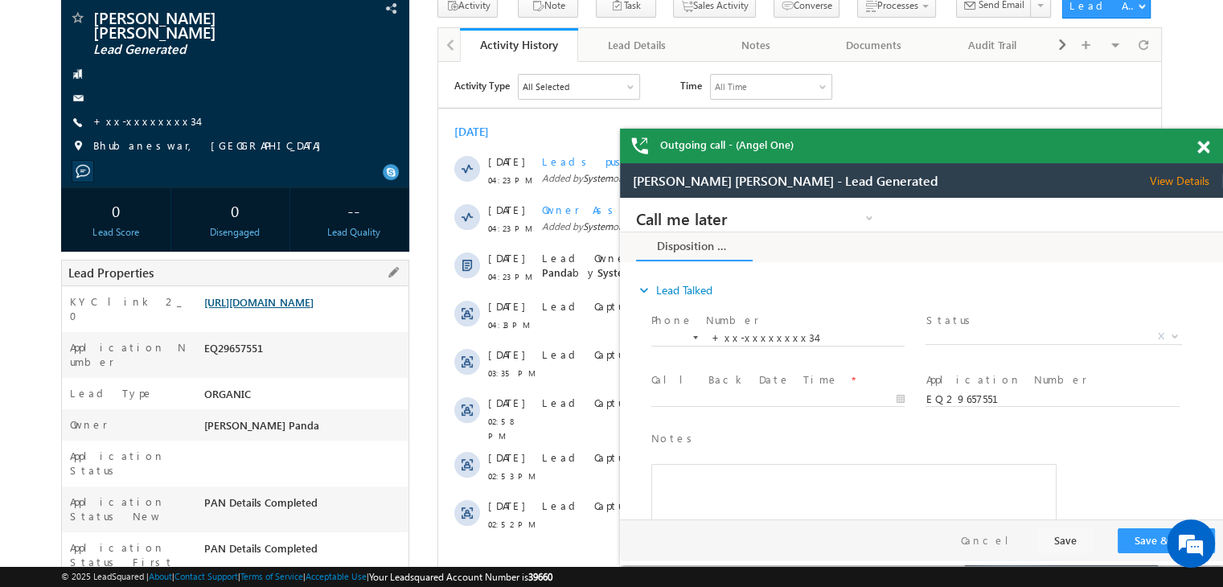
click at [301, 295] on link "[URL][DOMAIN_NAME]" at bounding box center [258, 302] width 109 height 14
click at [1199, 149] on span at bounding box center [1203, 148] width 12 height 14
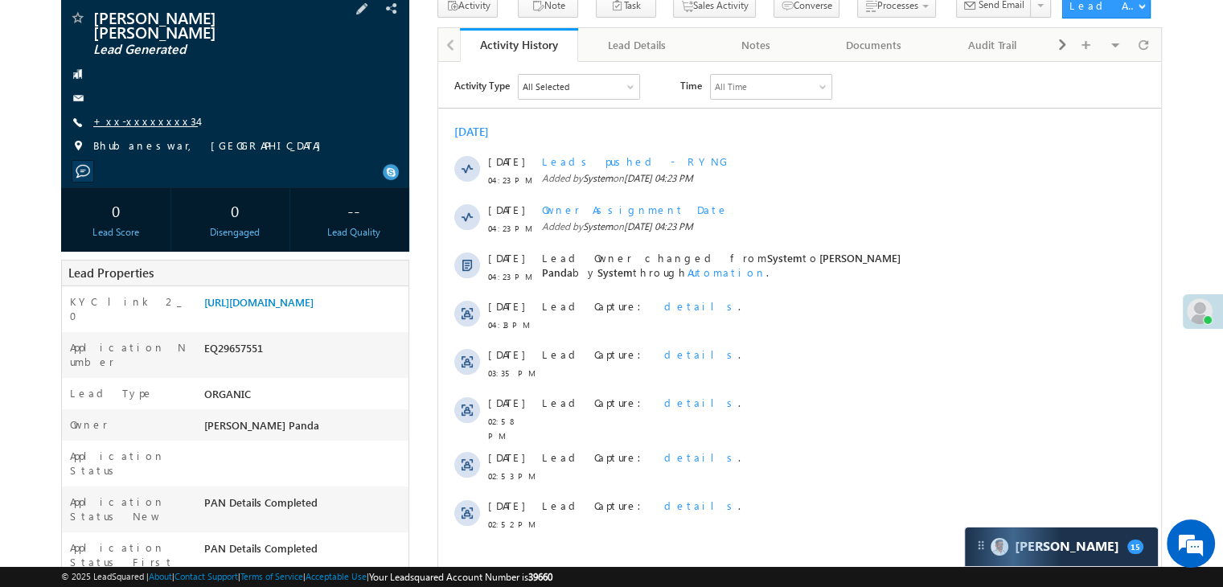
click at [149, 114] on link "+xx-xxxxxxxx34" at bounding box center [145, 121] width 104 height 14
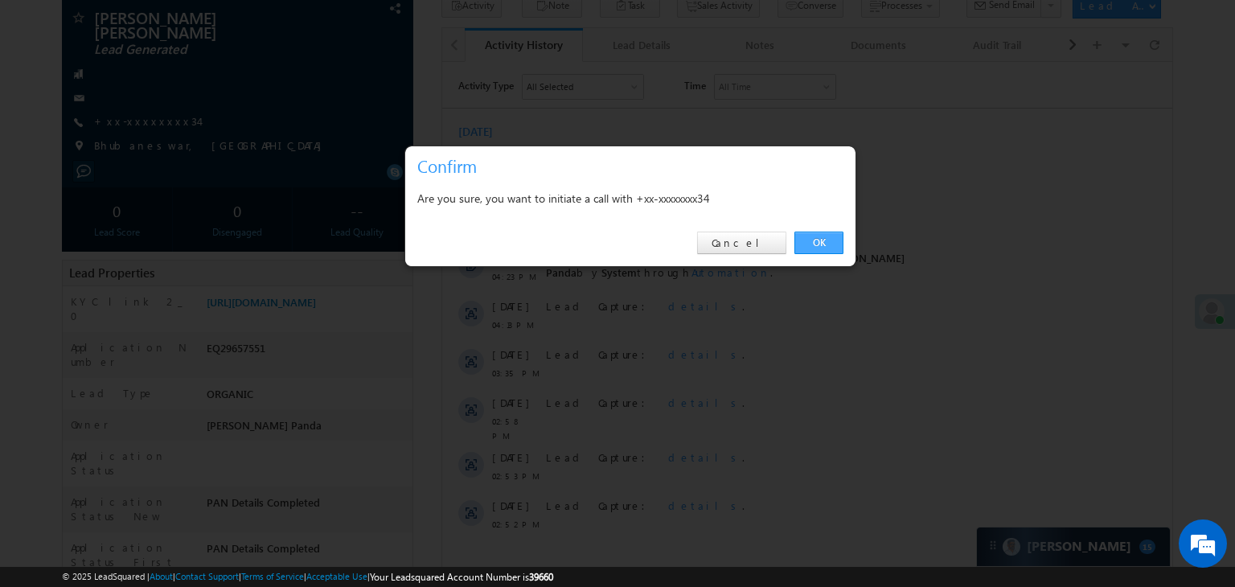
click at [807, 247] on link "OK" at bounding box center [818, 243] width 49 height 23
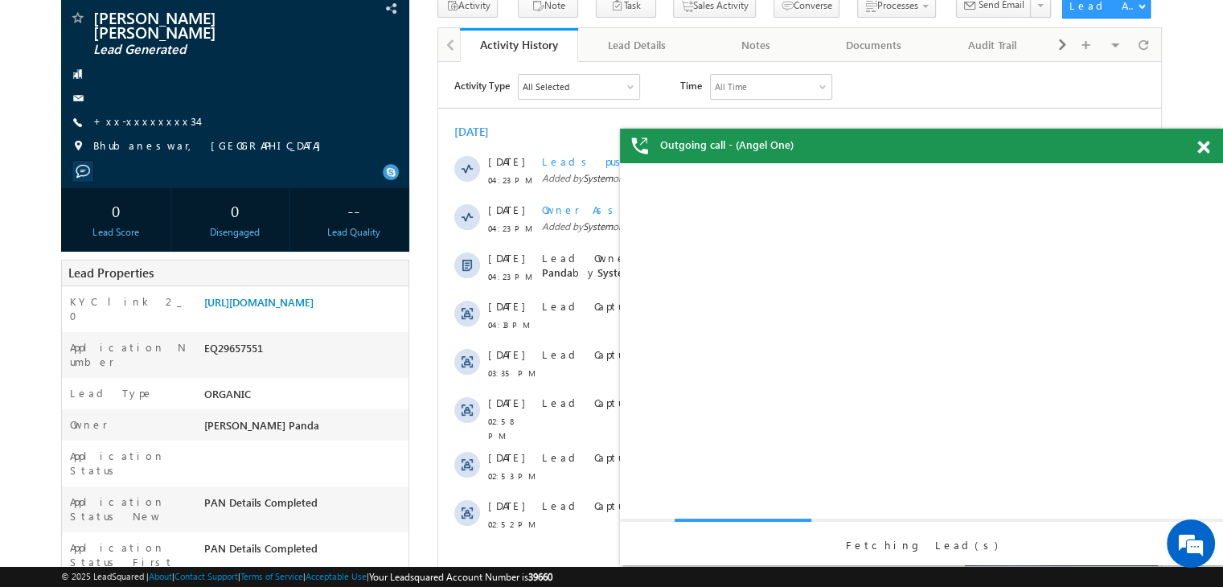
scroll to position [0, 0]
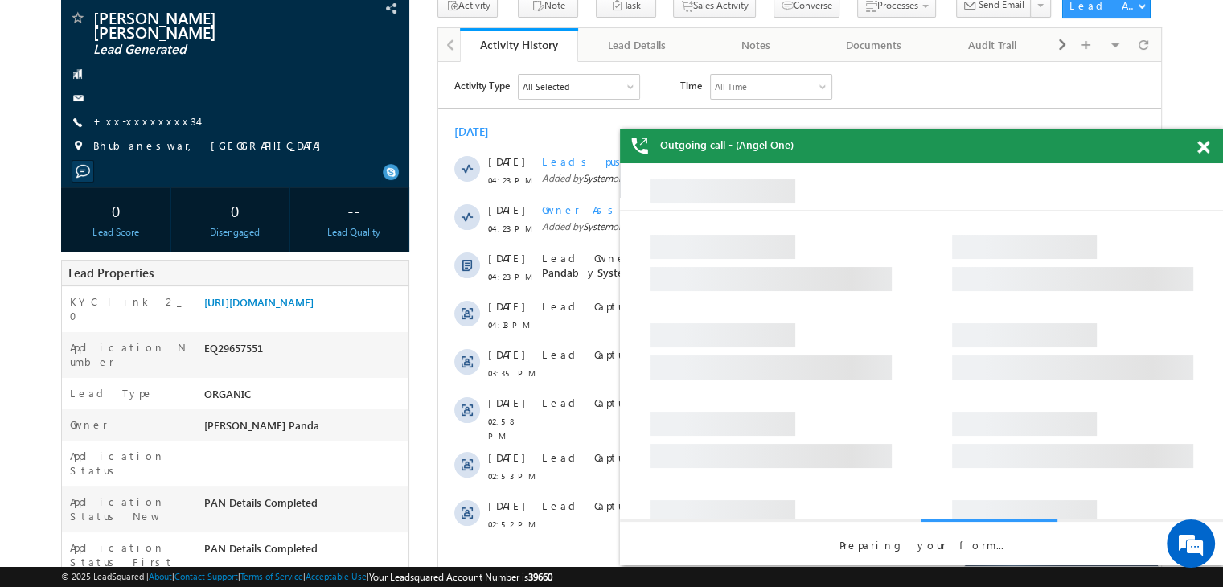
click at [1206, 146] on span at bounding box center [1203, 148] width 12 height 14
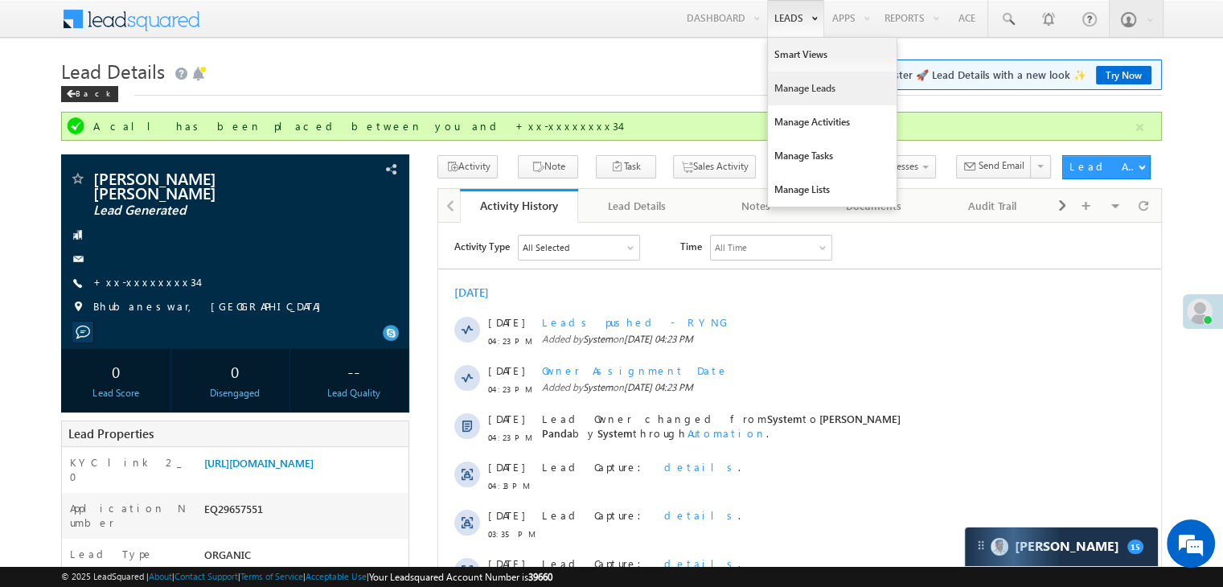
click at [785, 93] on link "Manage Leads" at bounding box center [832, 89] width 129 height 34
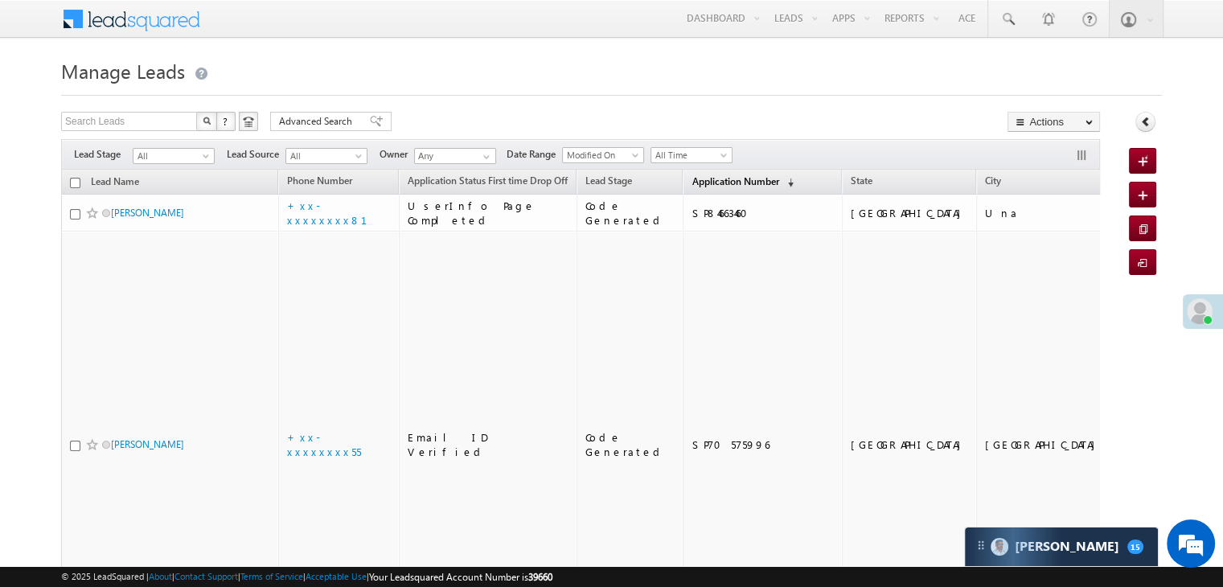
click at [696, 180] on span "Application Number" at bounding box center [734, 181] width 87 height 12
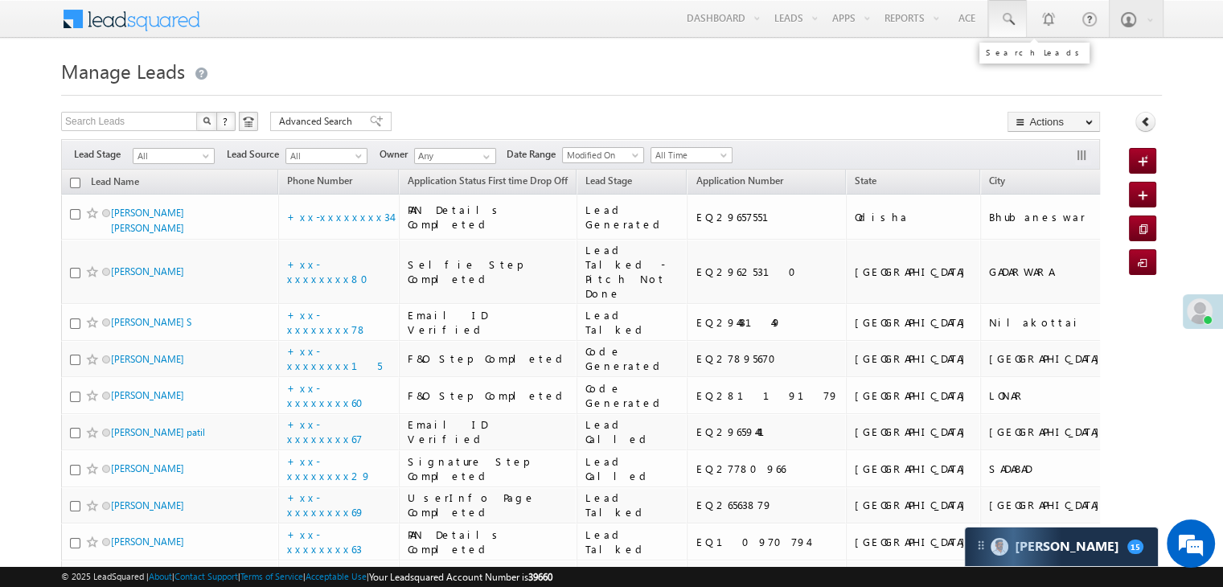
click at [1004, 19] on span at bounding box center [1007, 19] width 16 height 16
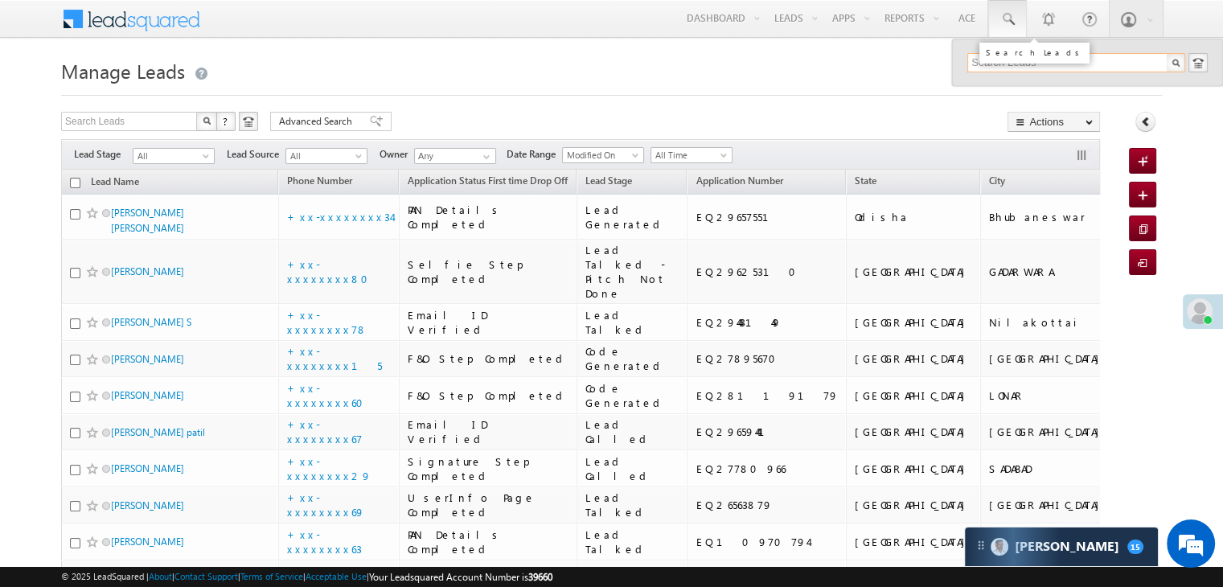
paste input "9914339336"
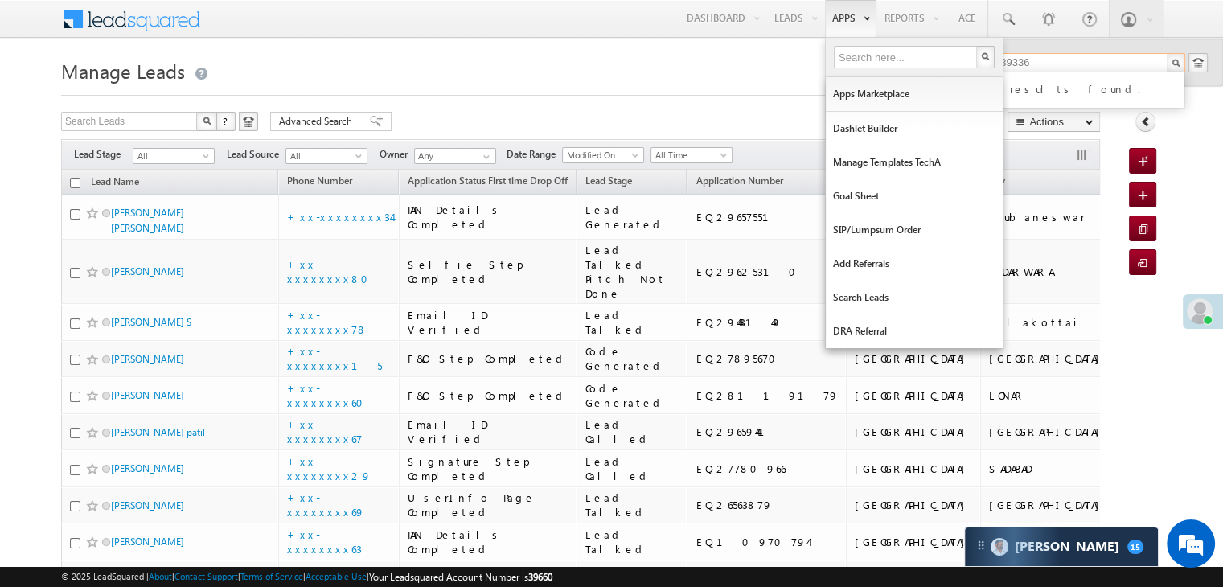
type input "9914339336"
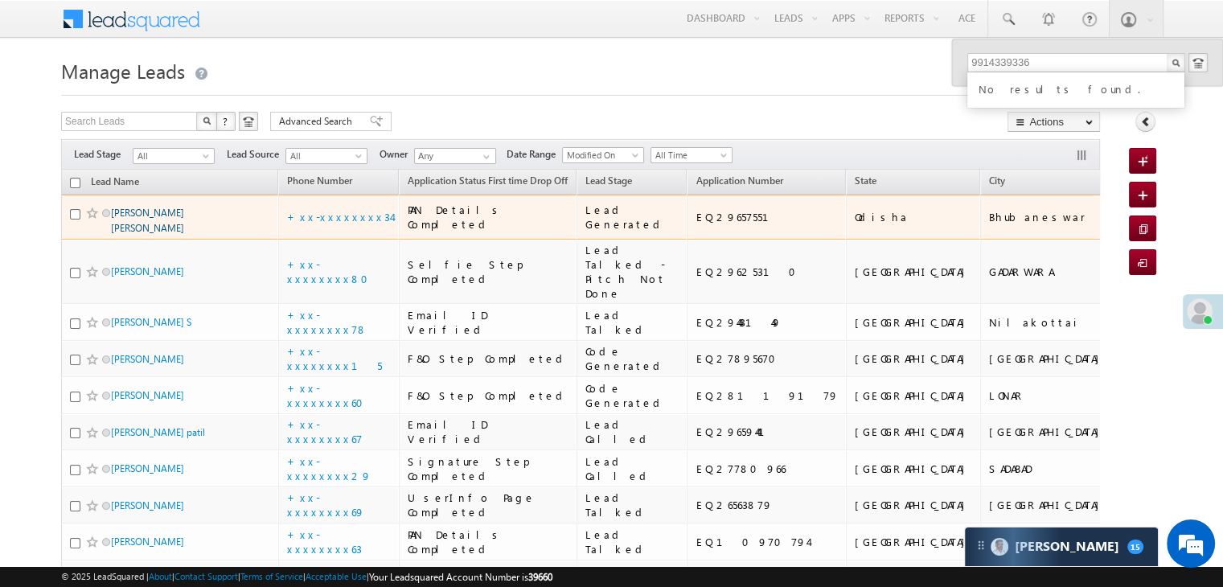
click at [158, 234] on link "manas ranjan rauta" at bounding box center [147, 220] width 73 height 27
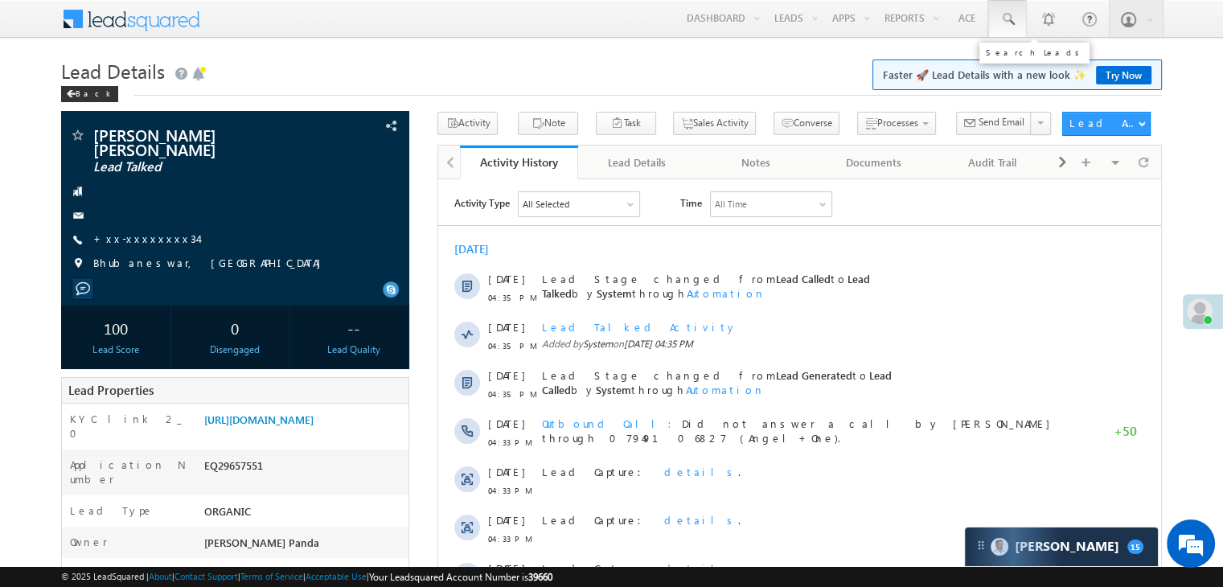
click at [1007, 15] on span at bounding box center [1007, 19] width 16 height 16
click at [1009, 17] on span at bounding box center [1007, 19] width 16 height 16
paste input "9075645635"
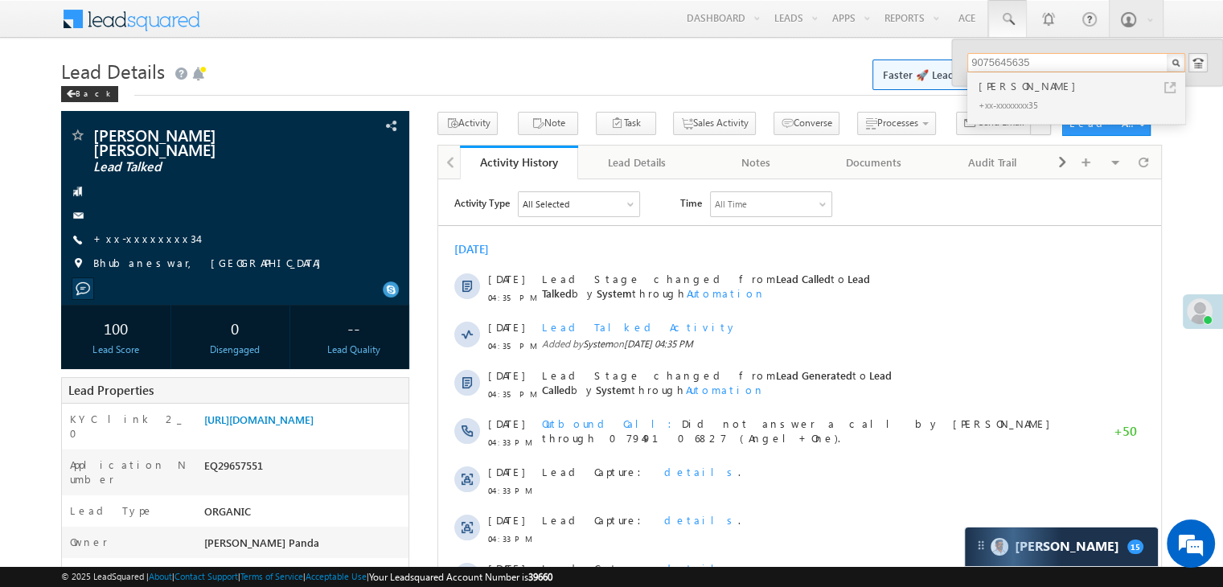
click at [998, 63] on input "9075645635" at bounding box center [1076, 62] width 218 height 19
paste input "328405656"
type input "9328405656"
click at [1016, 82] on div "ARUN PANDEY HUF" at bounding box center [1082, 86] width 215 height 18
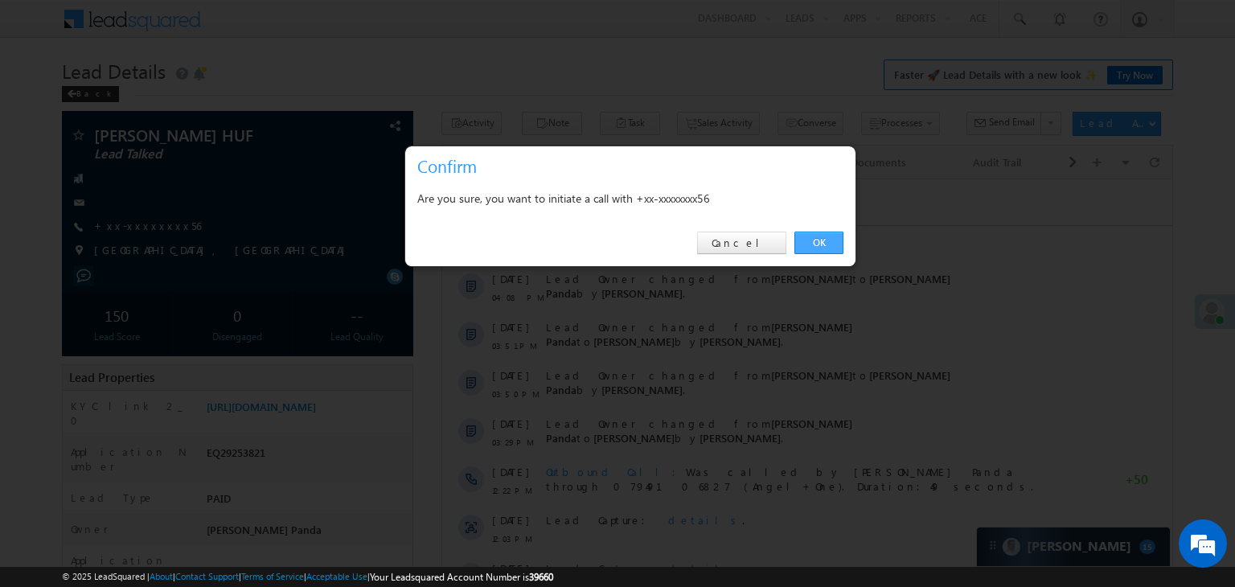
drag, startPoint x: 820, startPoint y: 242, endPoint x: 347, endPoint y: 69, distance: 503.3
click at [820, 242] on link "OK" at bounding box center [818, 243] width 49 height 23
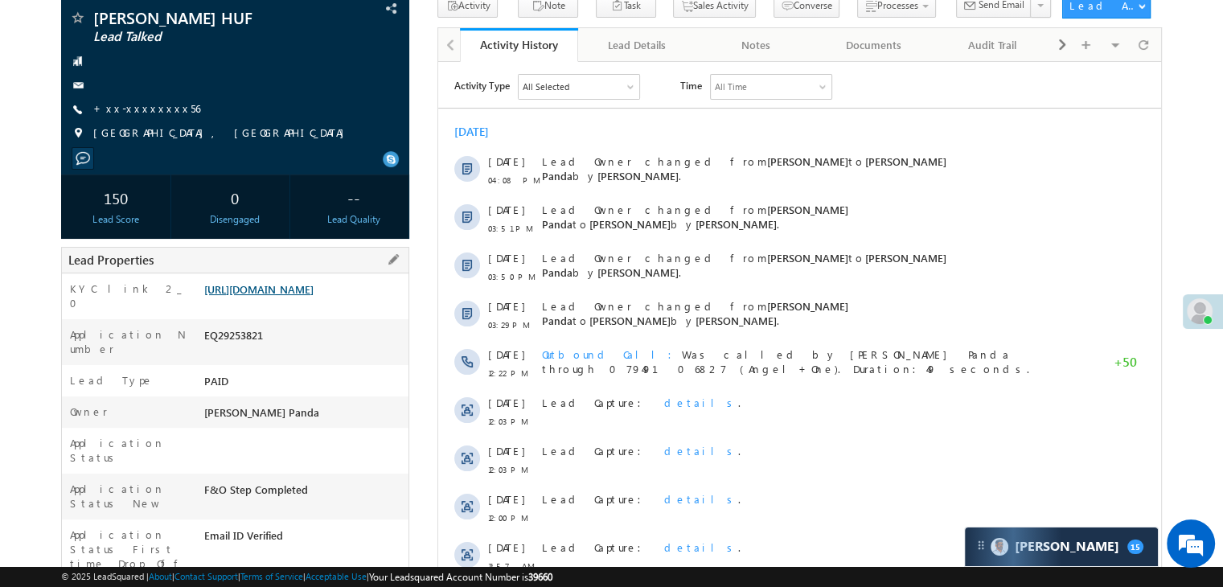
scroll to position [203, 0]
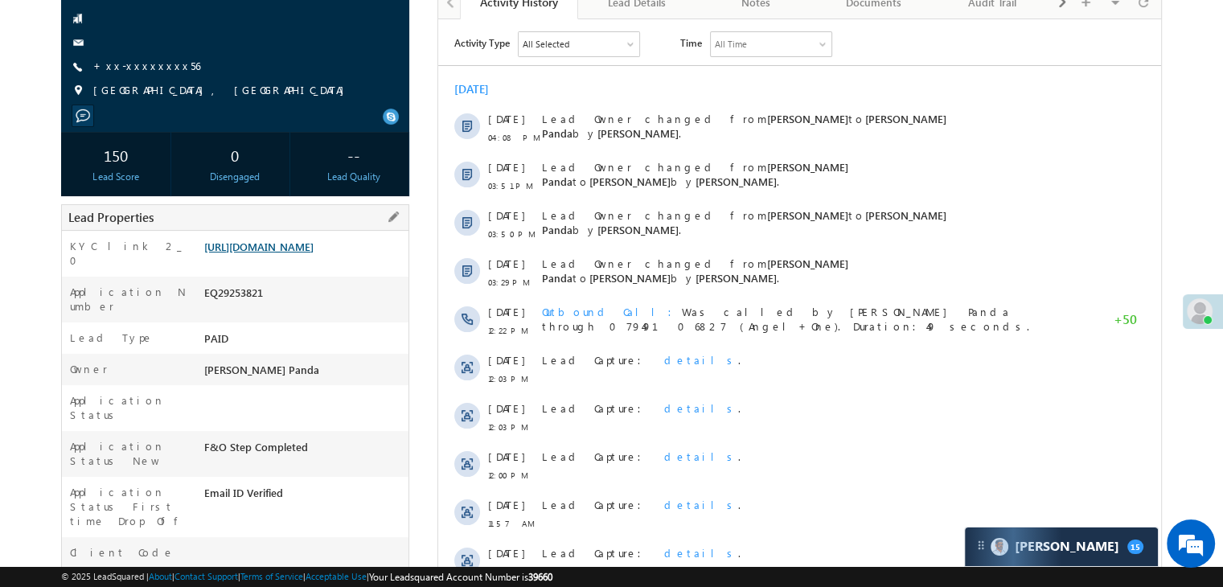
click at [273, 253] on link "[URL][DOMAIN_NAME]" at bounding box center [258, 247] width 109 height 14
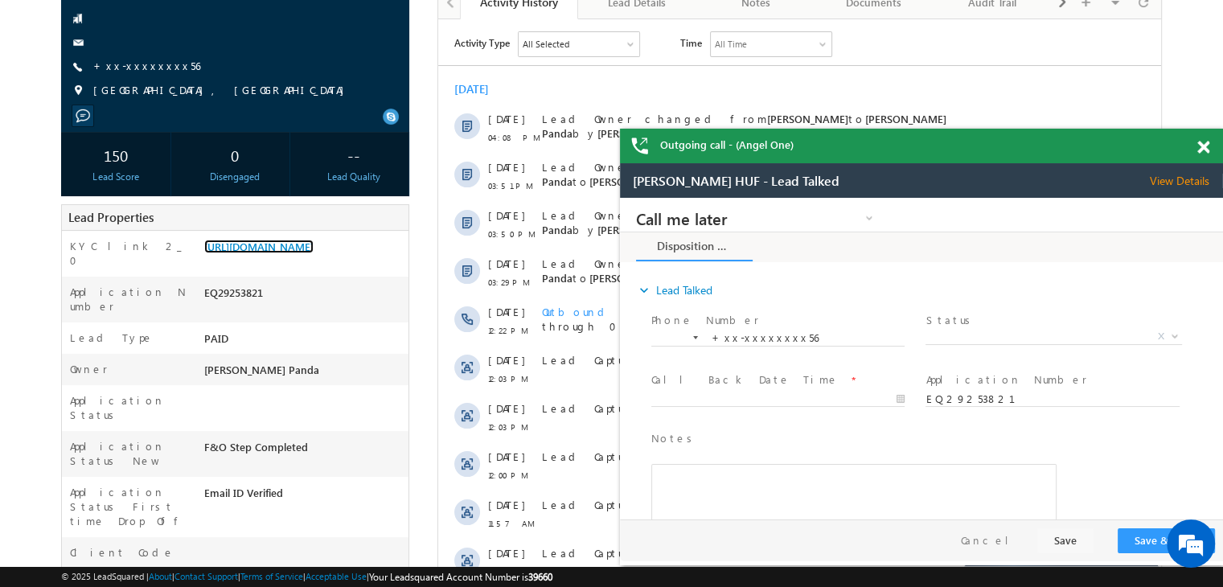
scroll to position [0, 0]
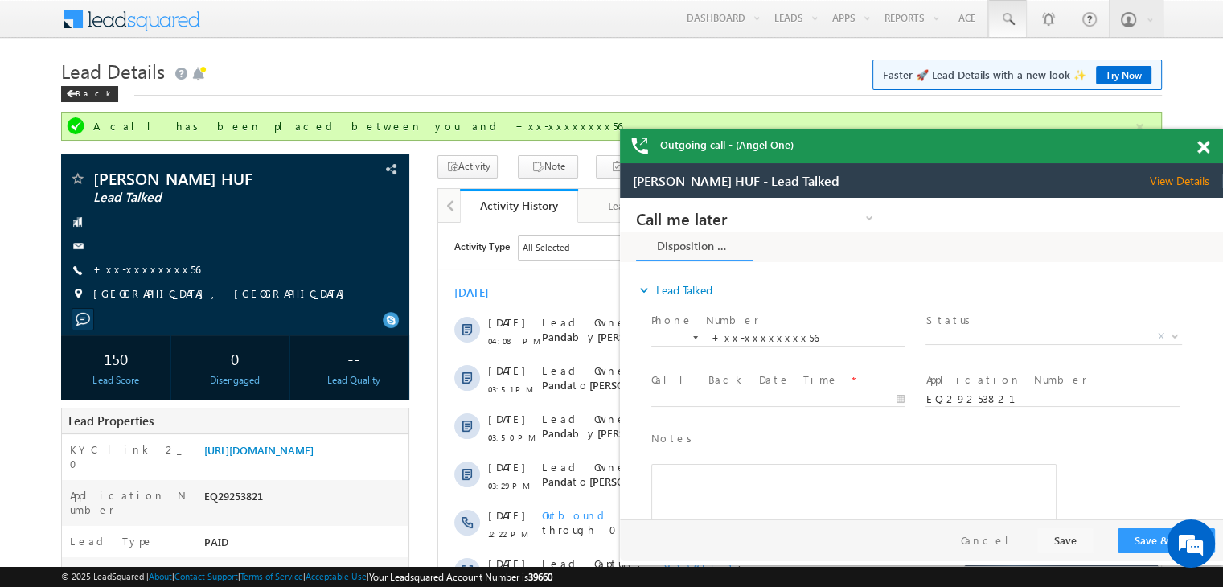
click at [1010, 18] on span at bounding box center [1007, 19] width 16 height 16
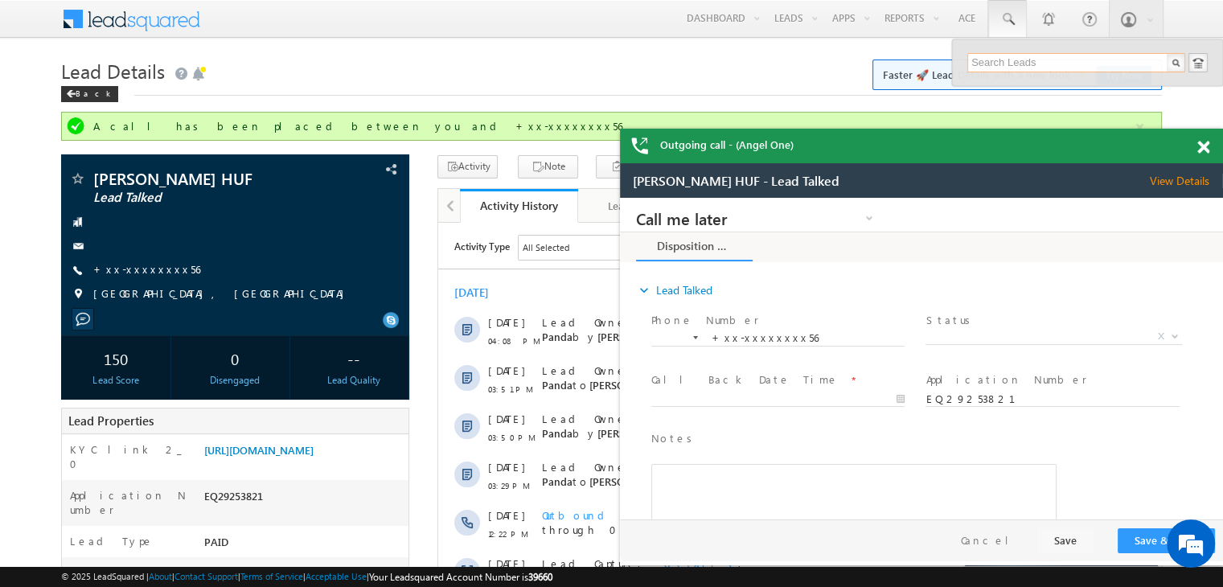
paste input "9031877095"
click at [986, 57] on input "9031877095" at bounding box center [1076, 62] width 218 height 19
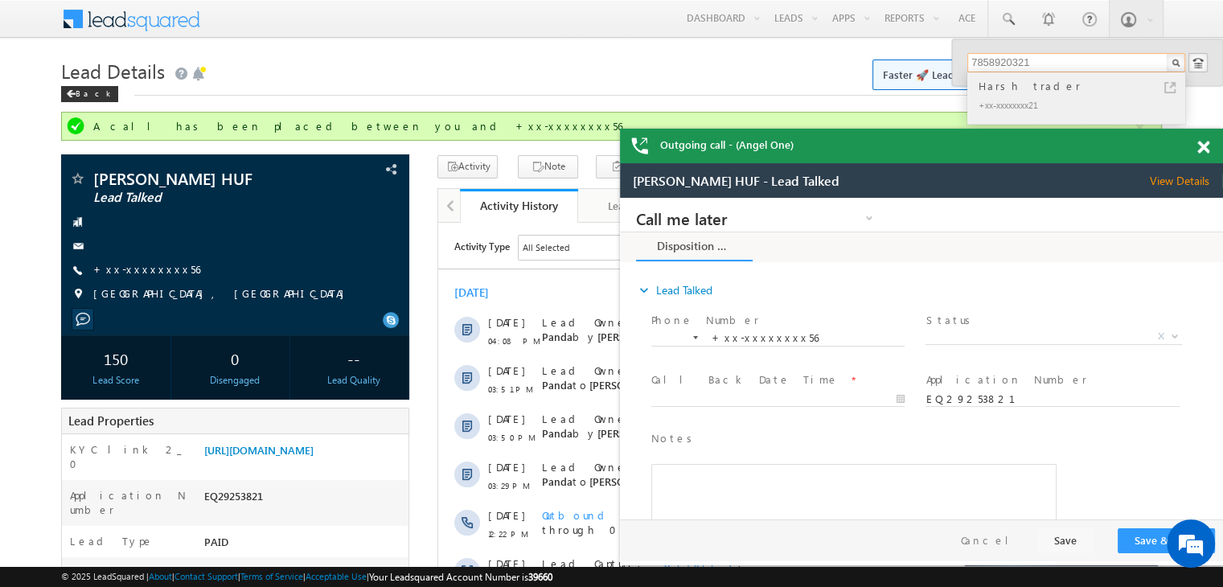
type input "7858920321"
click at [1002, 84] on div "Harsh trader" at bounding box center [1082, 86] width 215 height 18
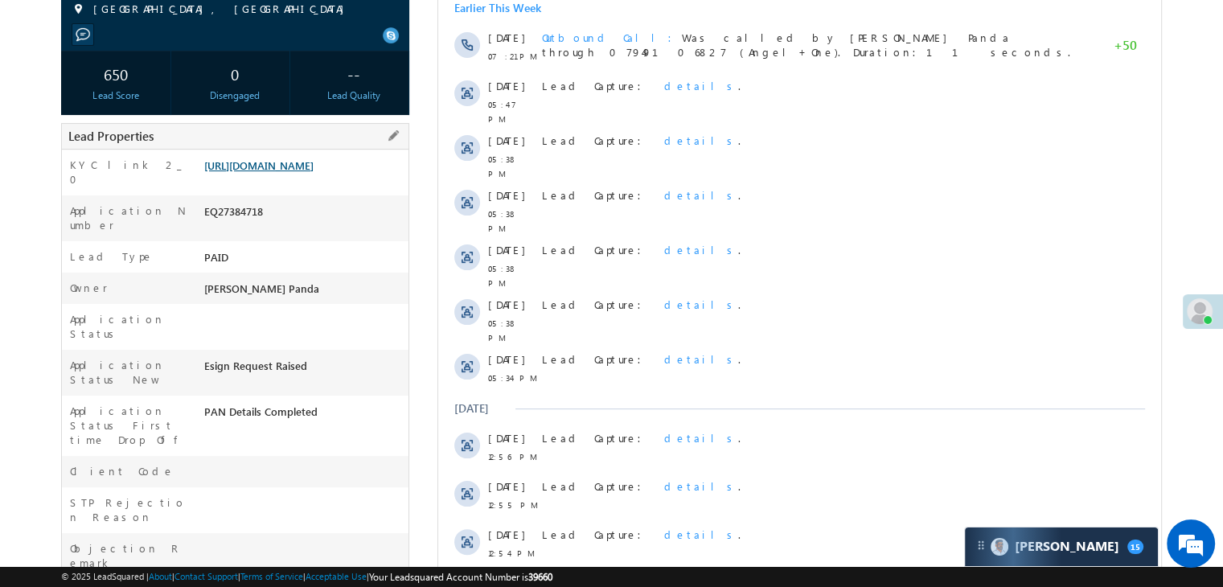
click at [313, 172] on link "[URL][DOMAIN_NAME]" at bounding box center [258, 165] width 109 height 14
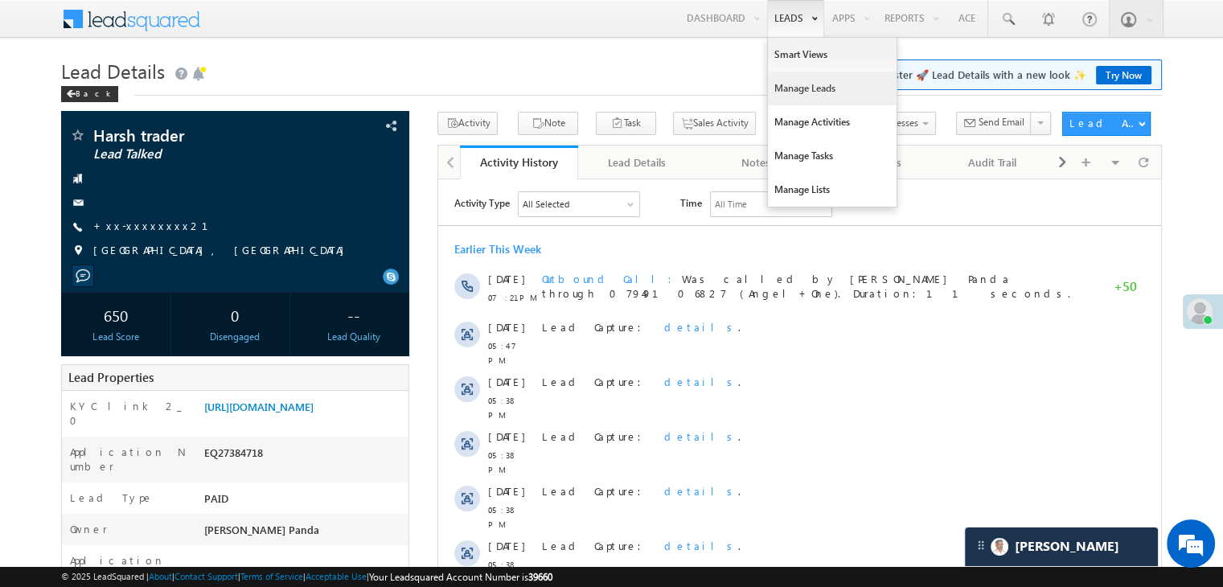
click at [785, 86] on link "Manage Leads" at bounding box center [832, 89] width 129 height 34
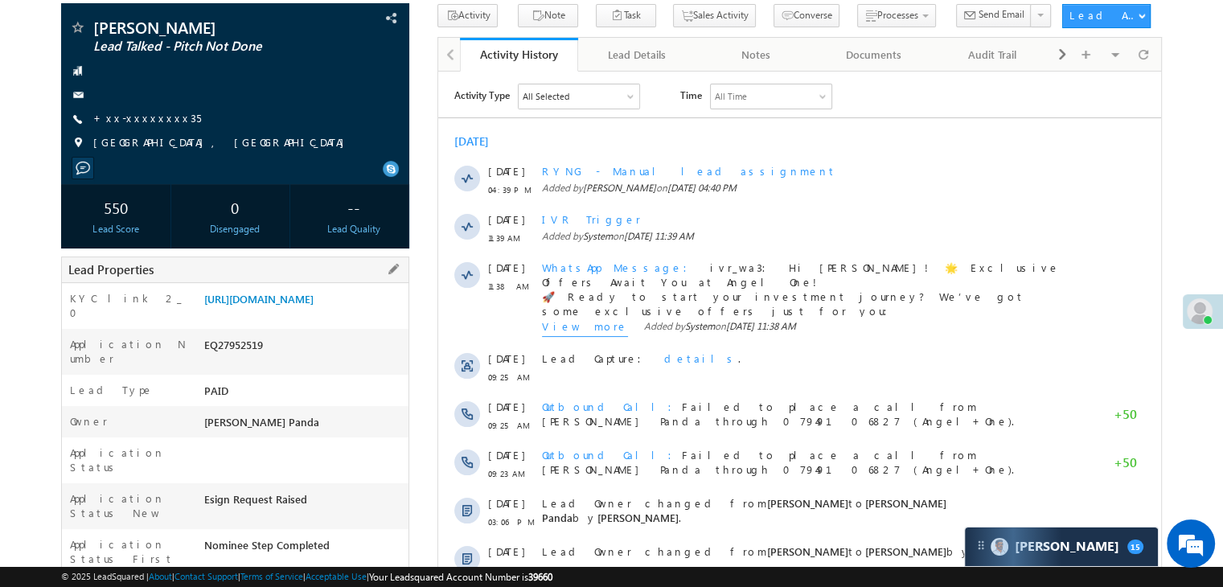
scroll to position [80, 0]
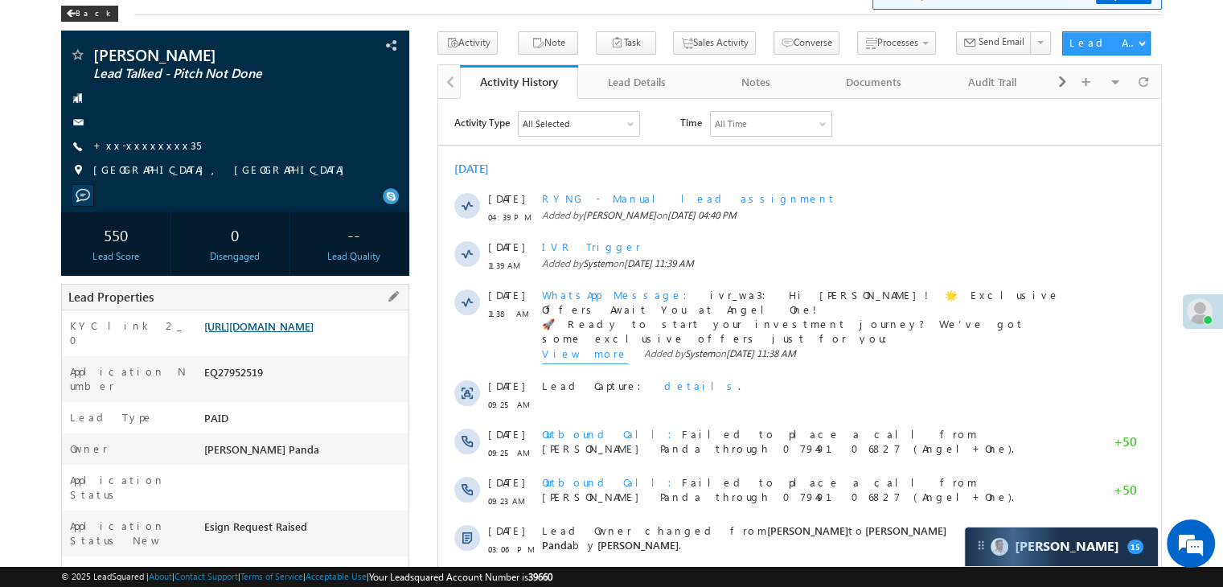
click at [298, 333] on link "https://angelbroking1-pk3em7sa.customui-test.leadsquared.com?leadId=31b8b850-d9…" at bounding box center [258, 326] width 109 height 14
click at [150, 145] on link "+xx-xxxxxxxx35" at bounding box center [147, 145] width 108 height 14
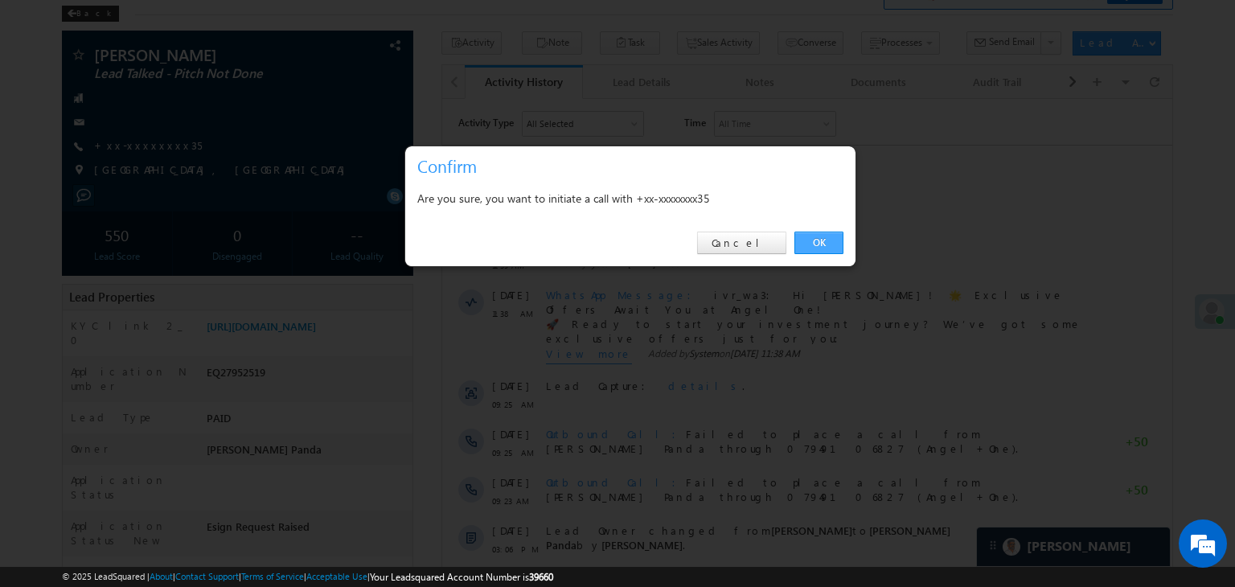
click at [821, 239] on link "OK" at bounding box center [818, 243] width 49 height 23
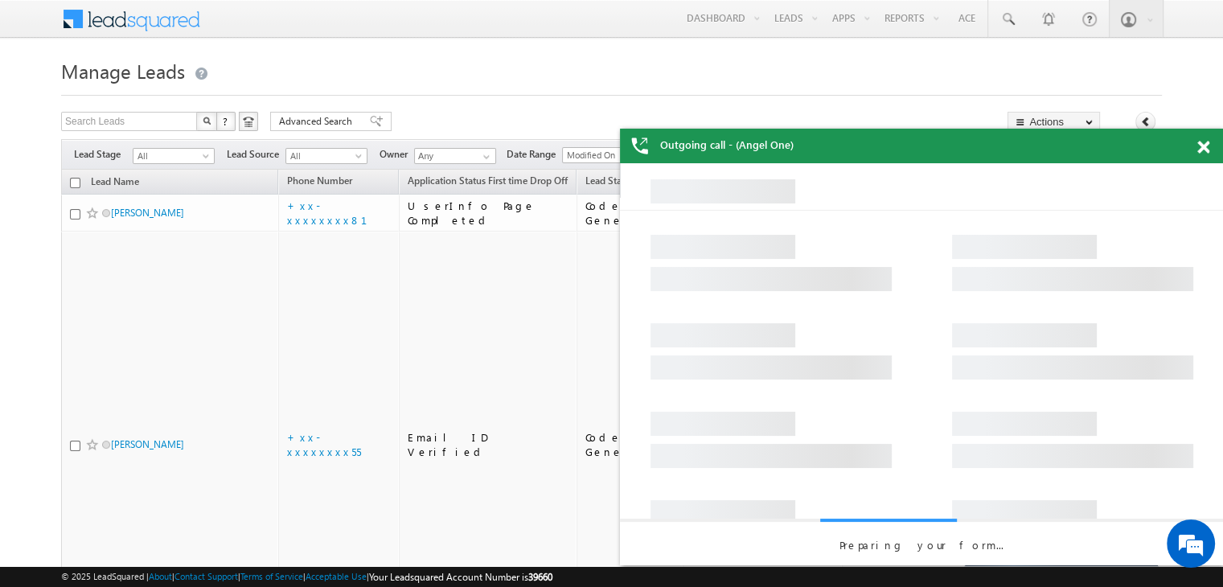
click at [1206, 150] on span at bounding box center [1203, 148] width 12 height 14
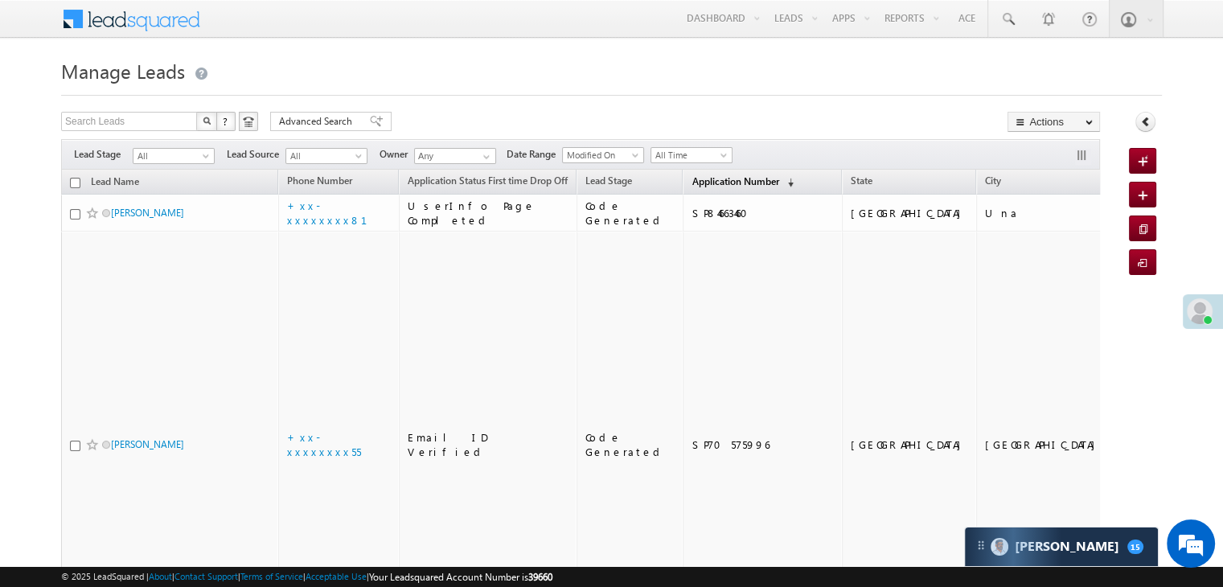
click at [682, 171] on th "Application Number (sorted descending)" at bounding box center [761, 182] width 159 height 25
click at [694, 178] on span "Application Number" at bounding box center [734, 181] width 87 height 12
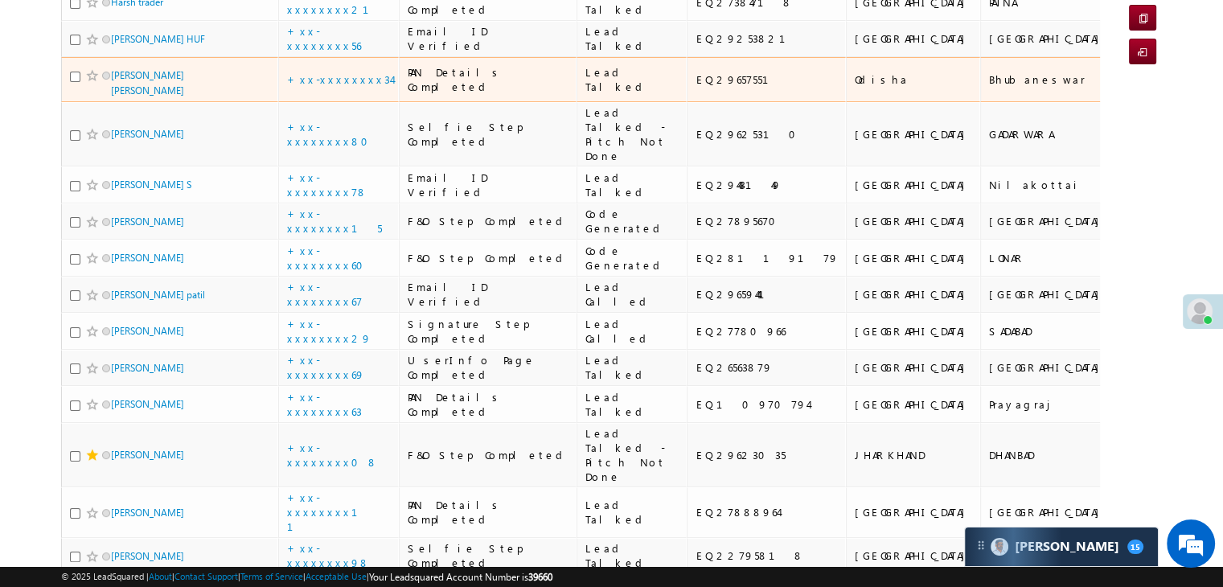
scroll to position [241, 0]
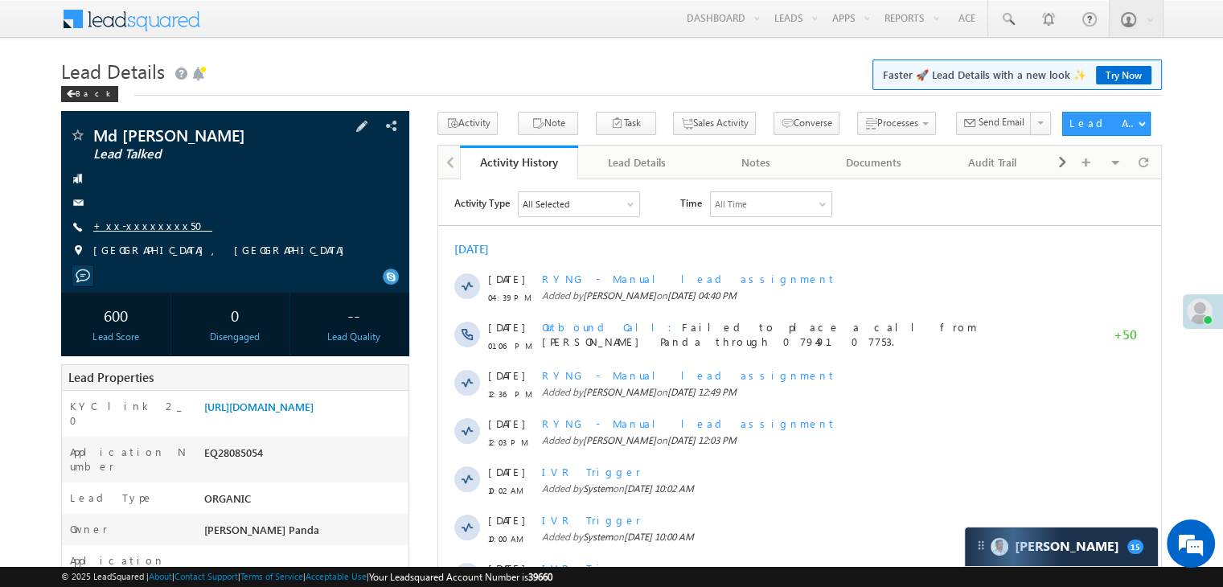
click at [145, 223] on link "+xx-xxxxxxxx50" at bounding box center [152, 226] width 119 height 14
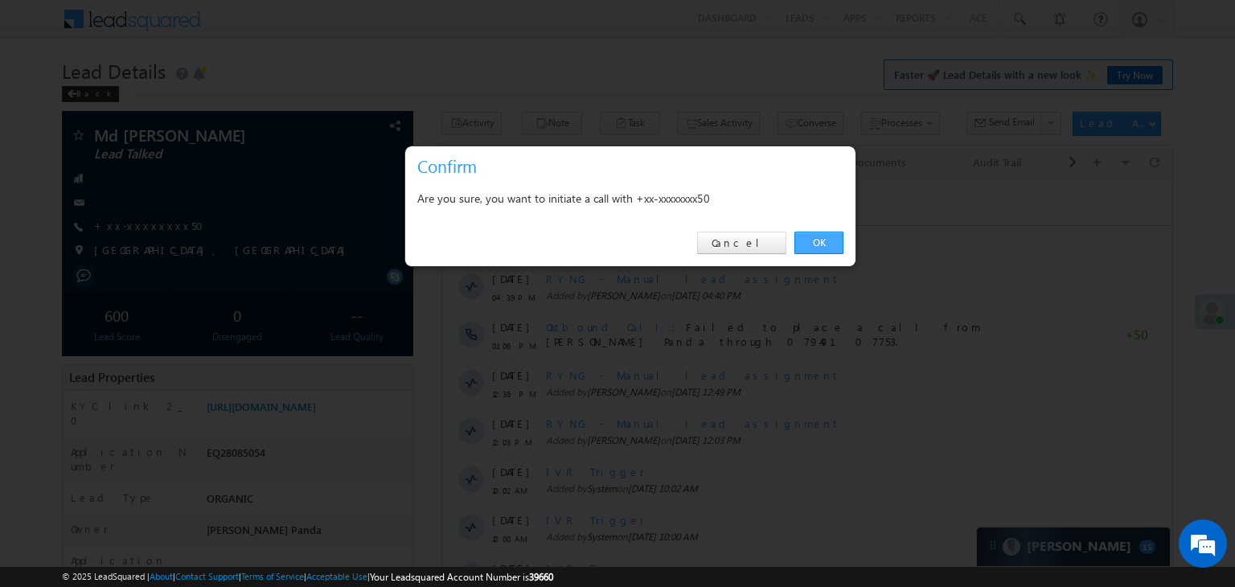
click at [813, 242] on link "OK" at bounding box center [818, 243] width 49 height 23
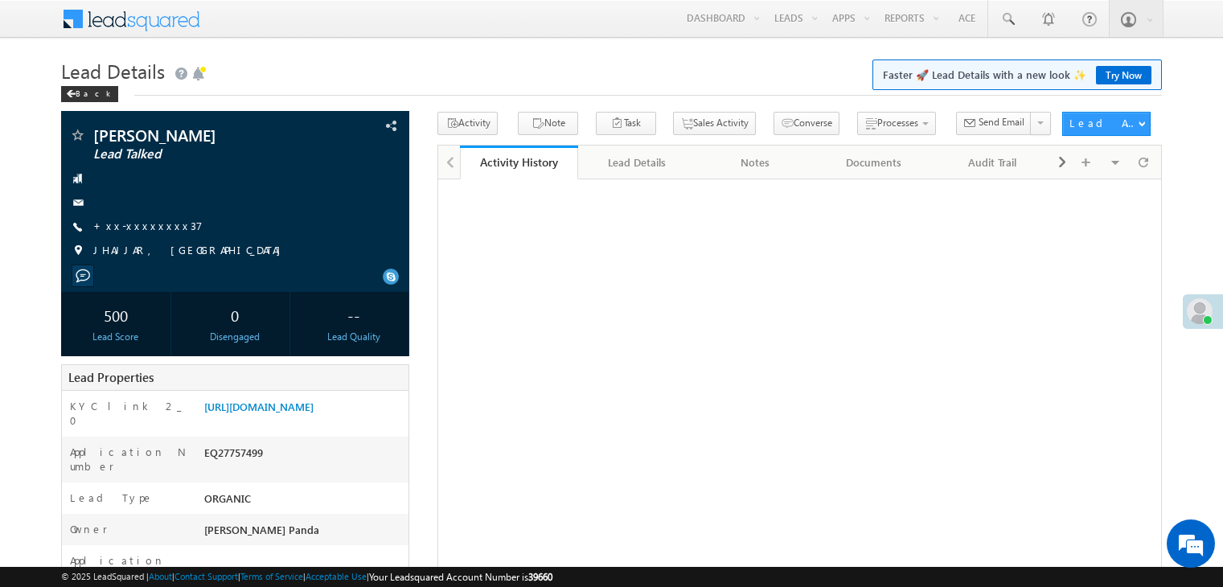
click at [113, 227] on link "+xx-xxxxxxxx37" at bounding box center [147, 226] width 109 height 14
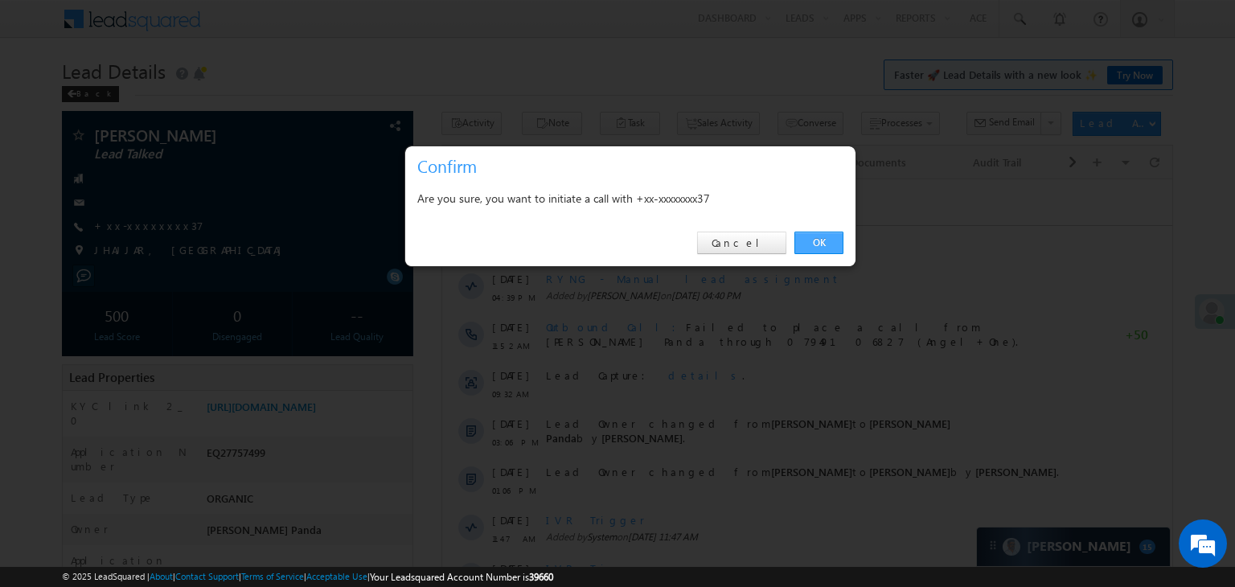
click at [813, 244] on link "OK" at bounding box center [818, 243] width 49 height 23
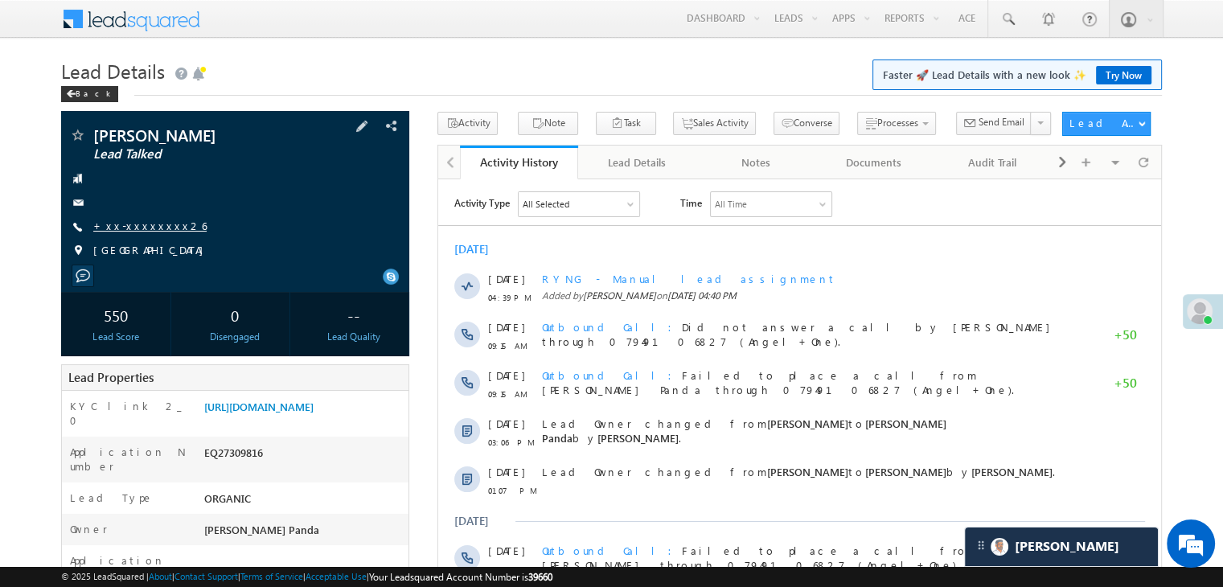
click at [154, 225] on link "+xx-xxxxxxxx26" at bounding box center [149, 226] width 113 height 14
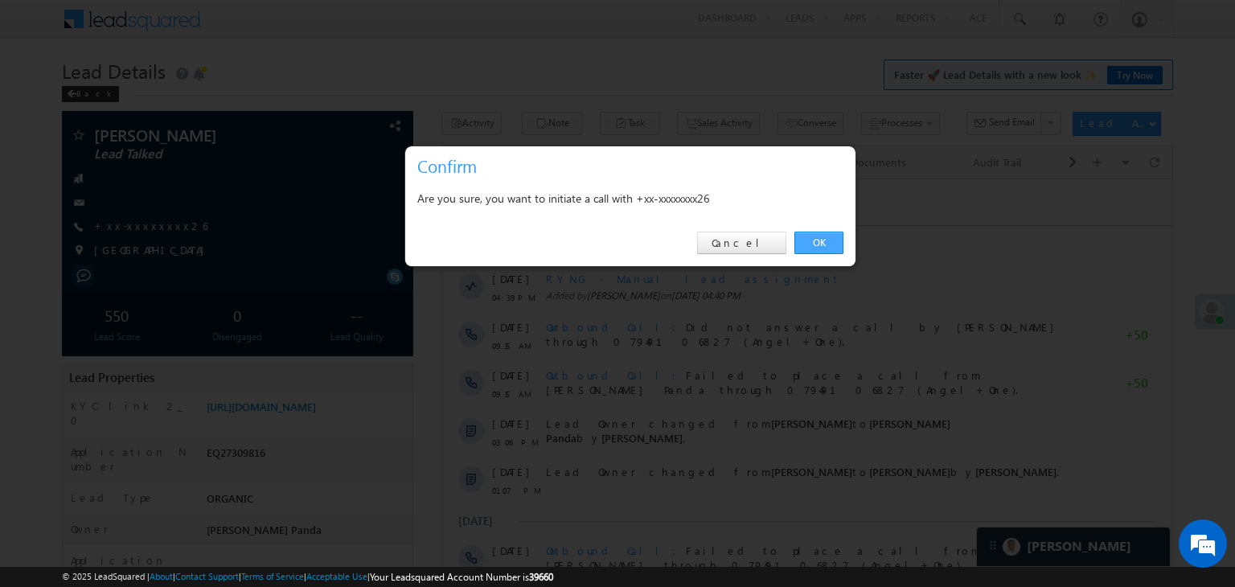
click at [815, 238] on link "OK" at bounding box center [818, 243] width 49 height 23
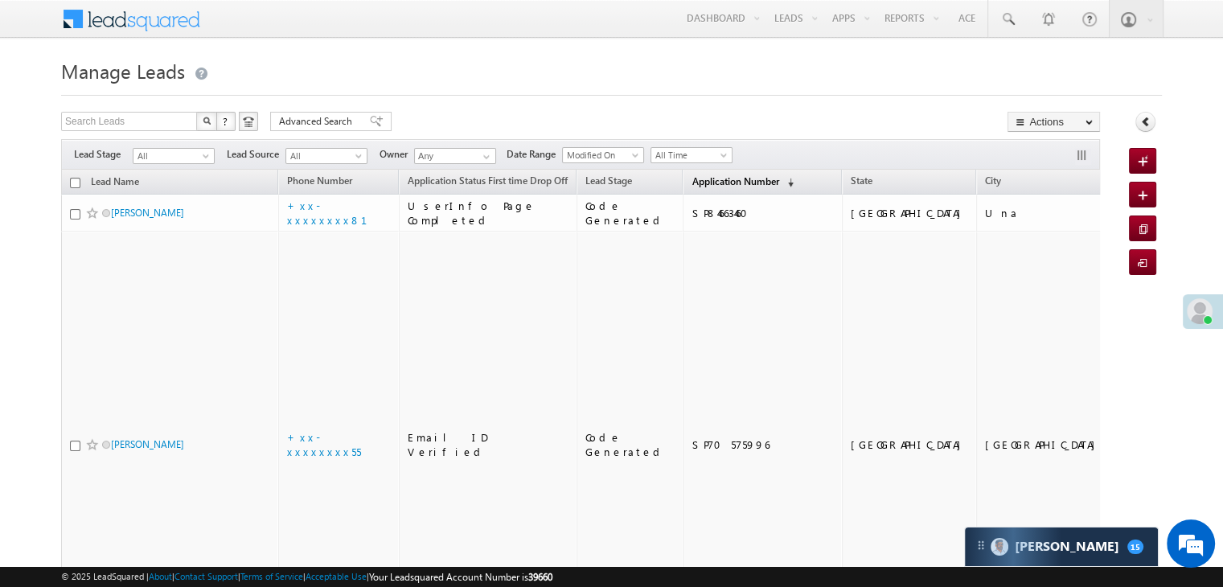
click at [716, 175] on span "Application Number" at bounding box center [734, 181] width 87 height 12
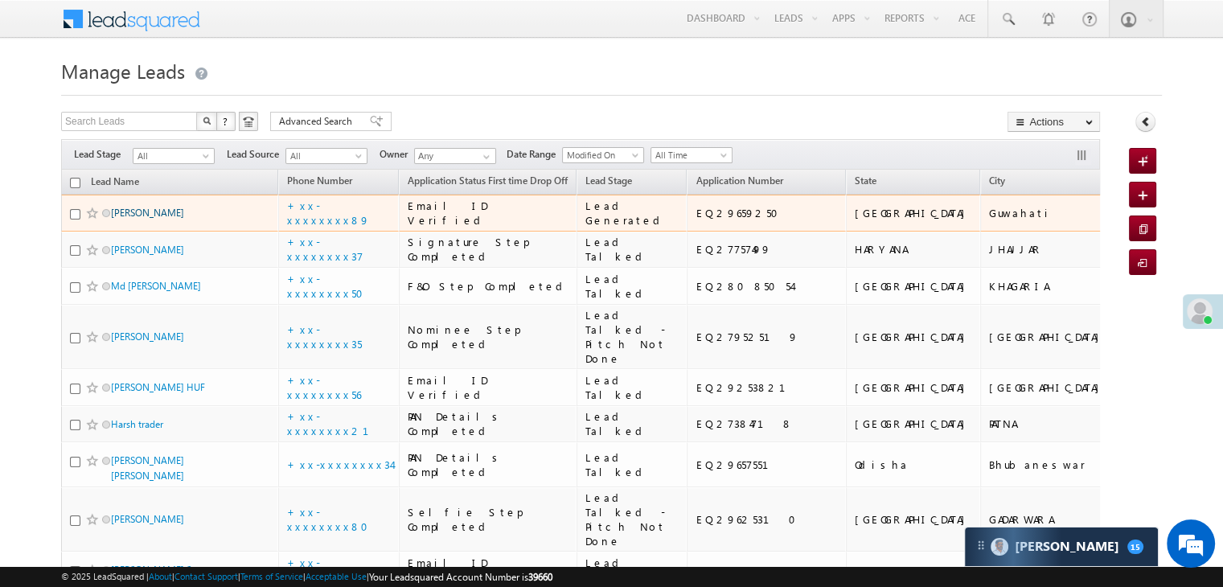
click at [158, 219] on link "Rajat Kaushik" at bounding box center [147, 213] width 73 height 12
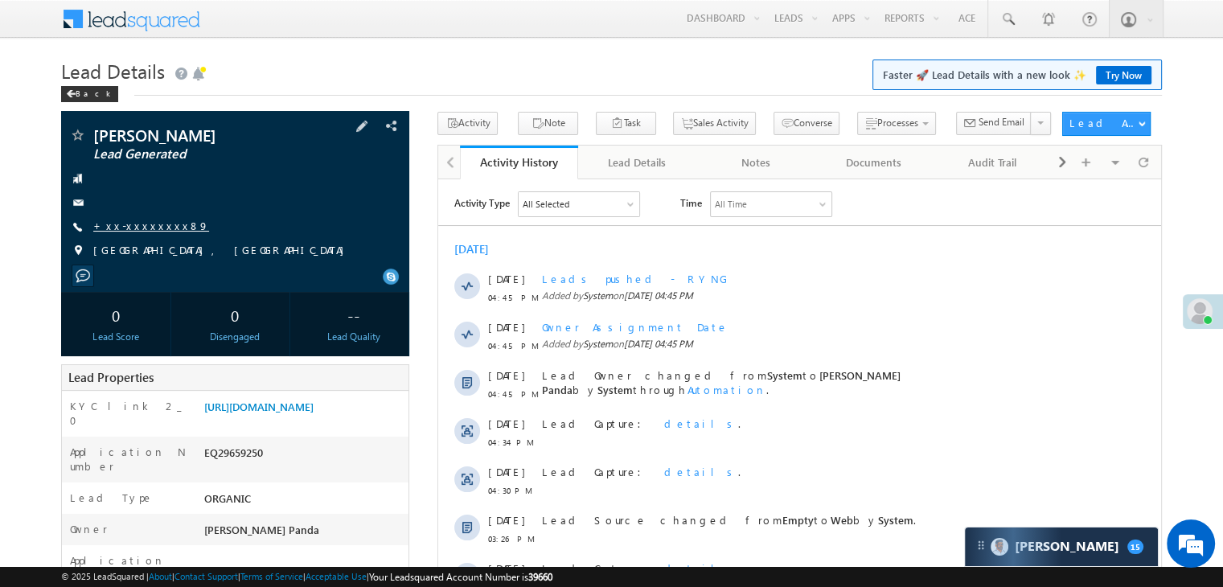
click at [155, 226] on link "+xx-xxxxxxxx89" at bounding box center [151, 226] width 116 height 14
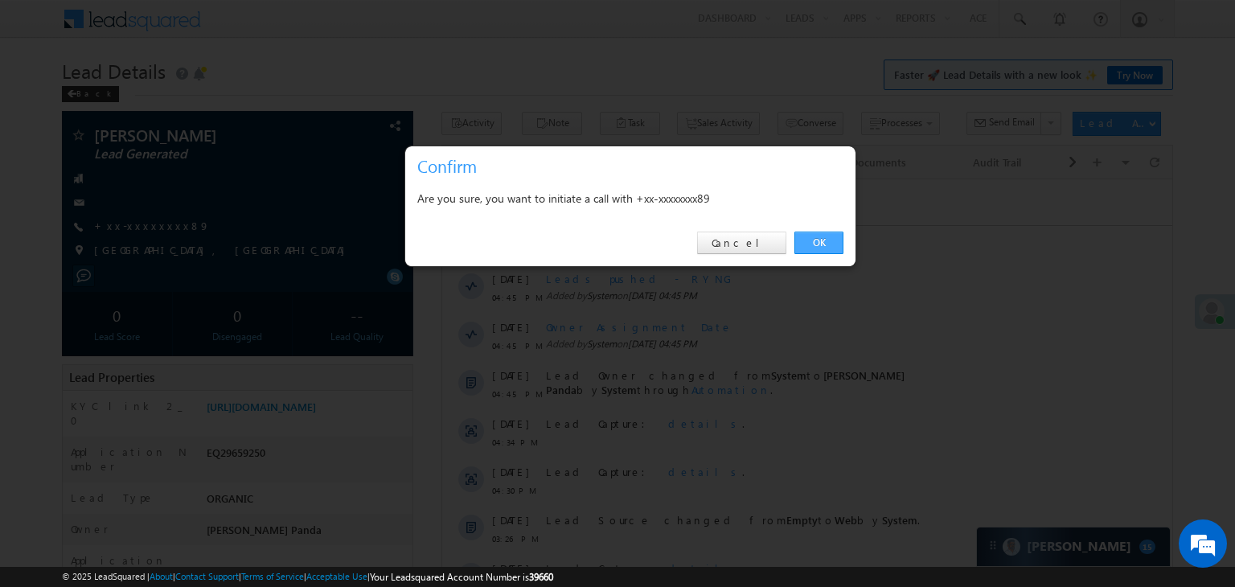
click at [823, 241] on link "OK" at bounding box center [818, 243] width 49 height 23
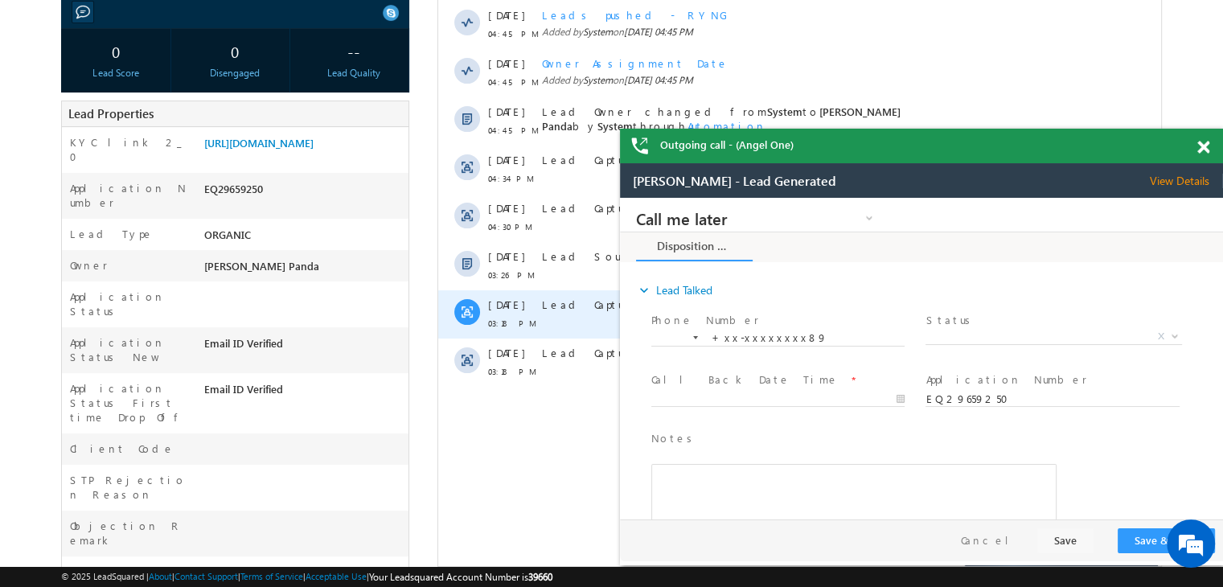
scroll to position [322, 0]
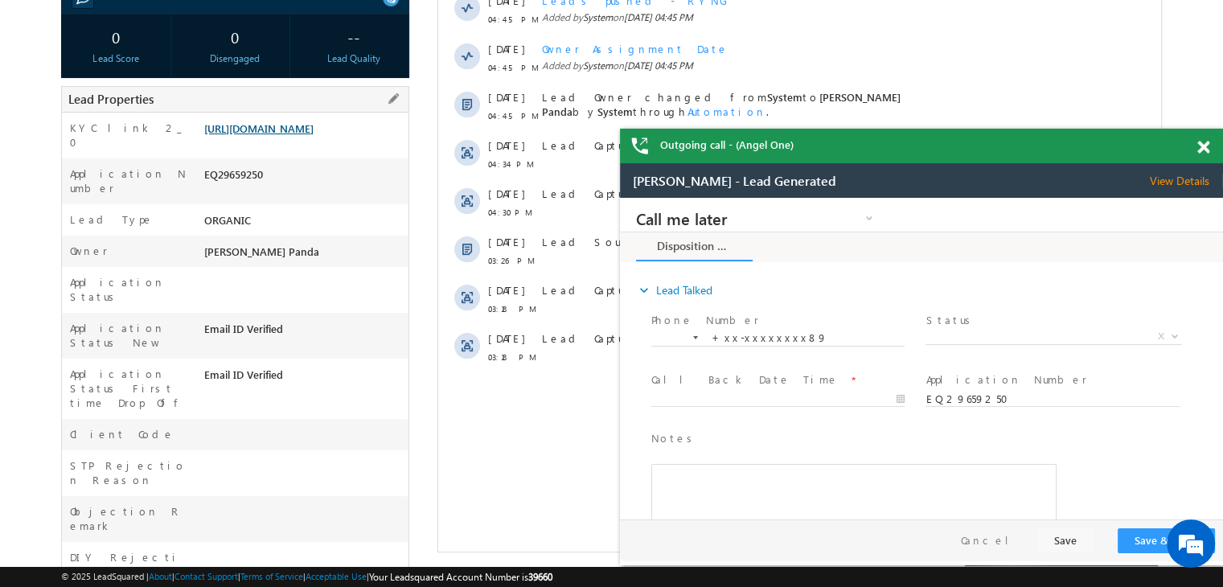
click at [305, 135] on link "[URL][DOMAIN_NAME]" at bounding box center [258, 128] width 109 height 14
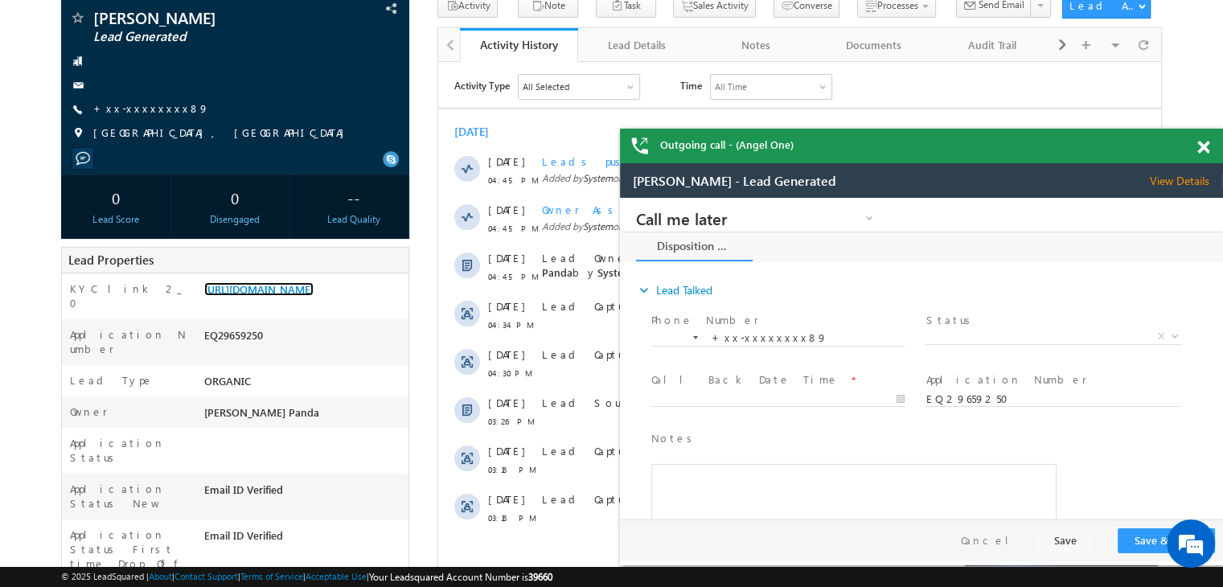
scroll to position [161, 0]
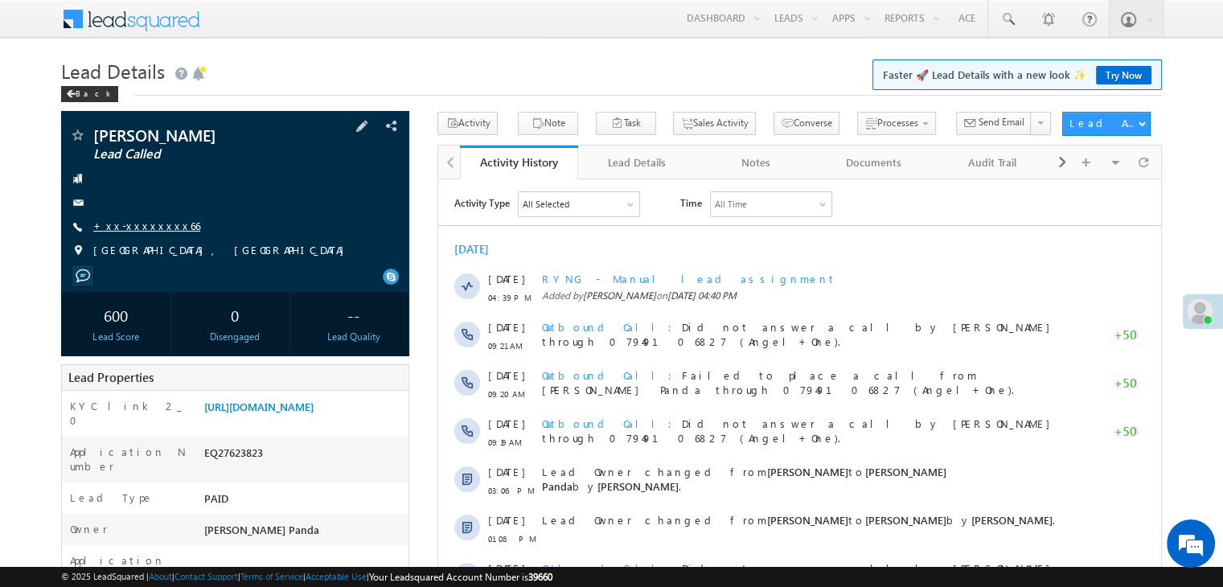
click at [123, 226] on link "+xx-xxxxxxxx66" at bounding box center [146, 226] width 107 height 14
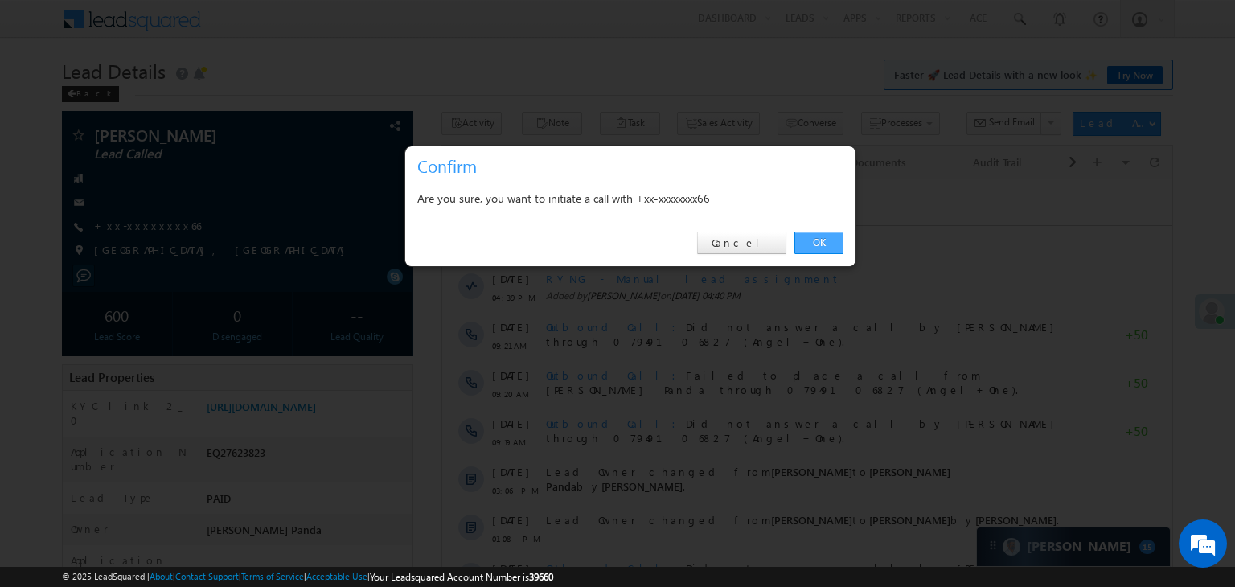
click at [815, 240] on link "OK" at bounding box center [818, 243] width 49 height 23
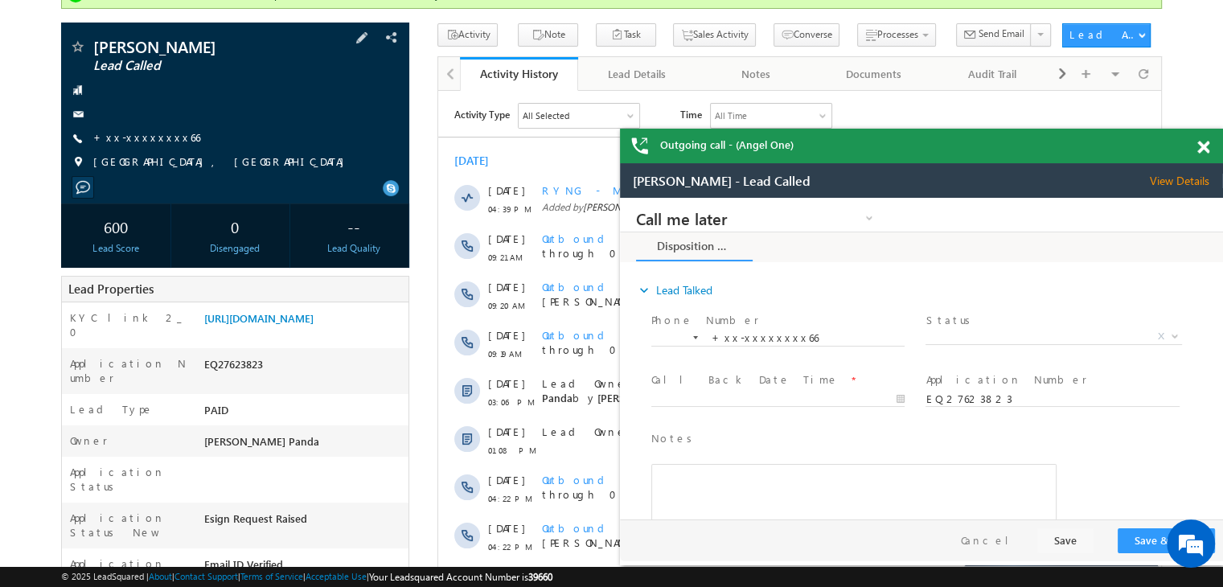
scroll to position [241, 0]
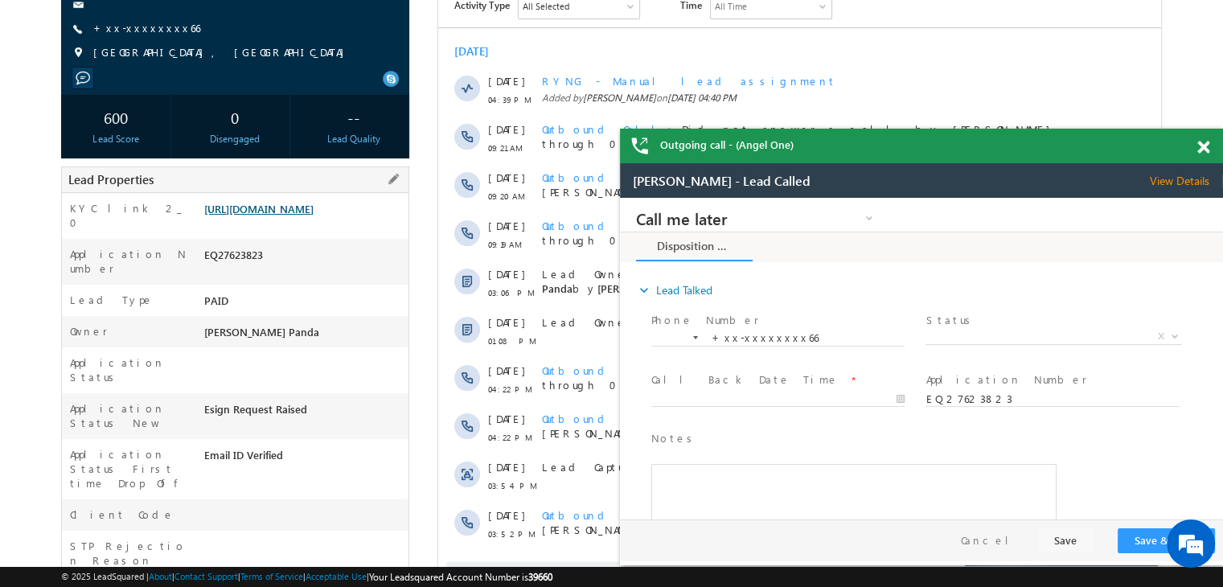
click at [301, 215] on link "https://angelbroking1-pk3em7sa.customui-test.leadsquared.com?leadId=4641ff1a-9e…" at bounding box center [258, 209] width 109 height 14
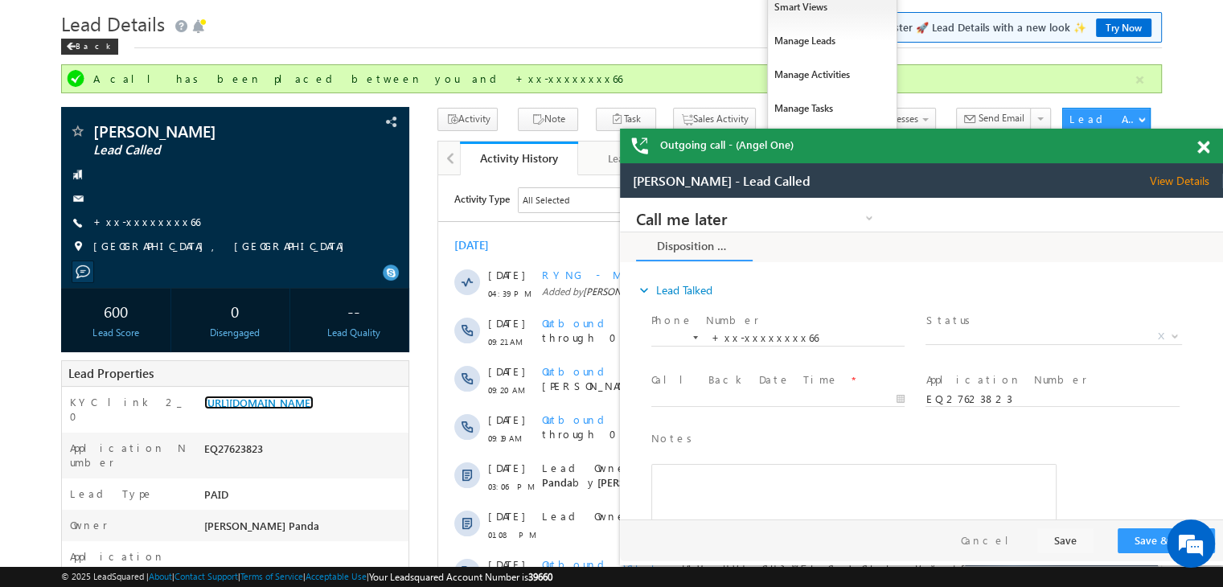
scroll to position [0, 0]
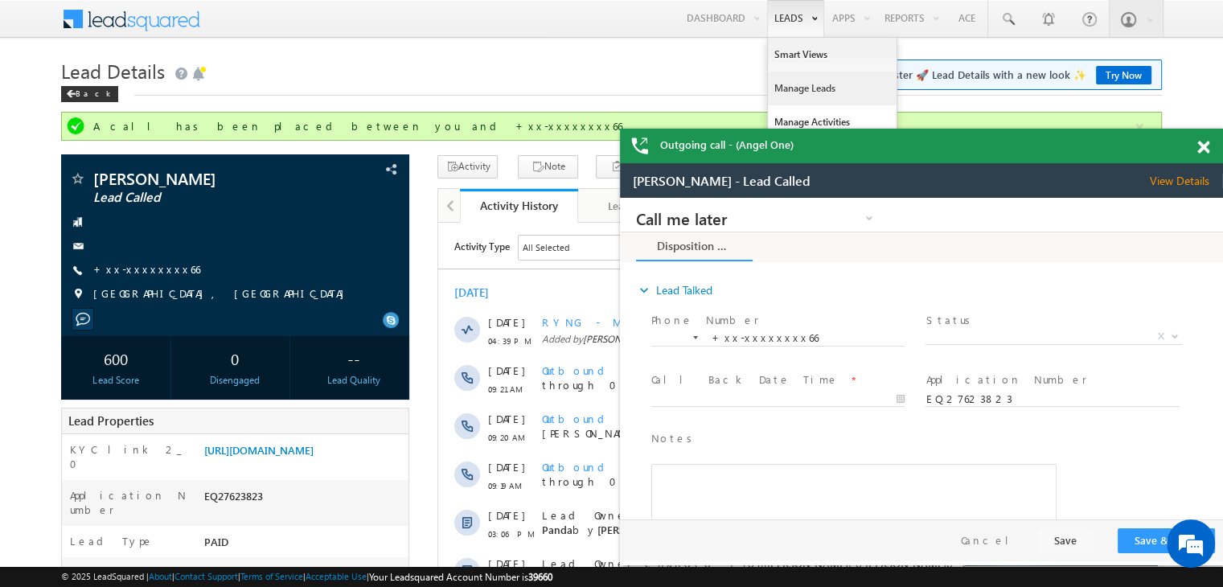
drag, startPoint x: 794, startPoint y: 91, endPoint x: 788, endPoint y: 81, distance: 11.6
click at [794, 91] on link "Manage Leads" at bounding box center [832, 89] width 129 height 34
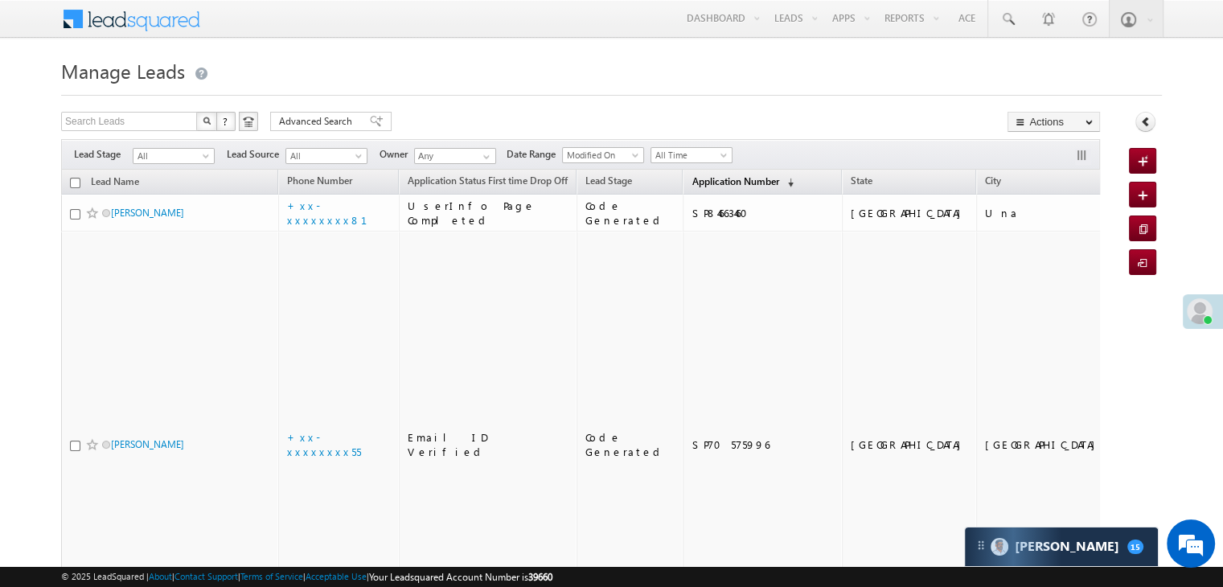
click at [692, 181] on span "Application Number" at bounding box center [734, 181] width 87 height 12
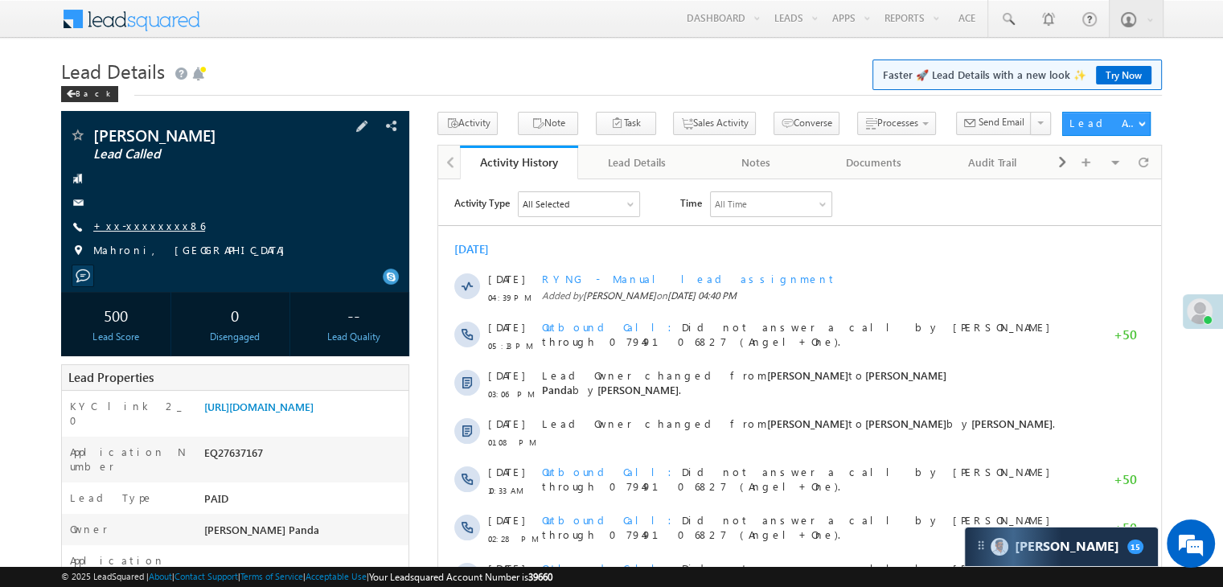
click at [147, 223] on link "+xx-xxxxxxxx86" at bounding box center [149, 226] width 112 height 14
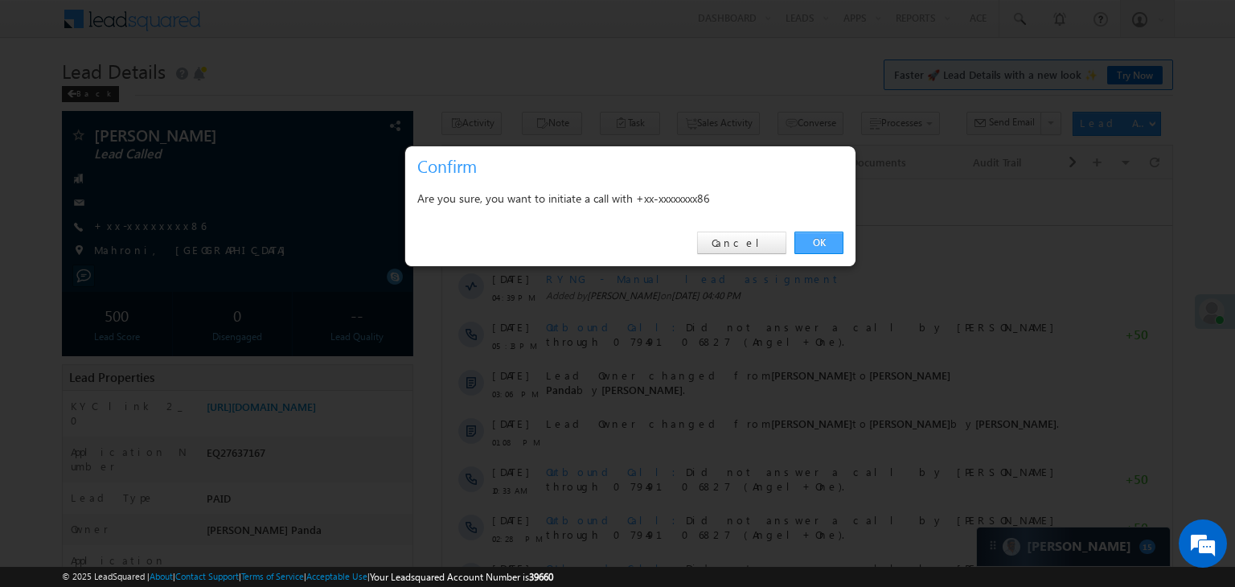
click at [820, 245] on link "OK" at bounding box center [818, 243] width 49 height 23
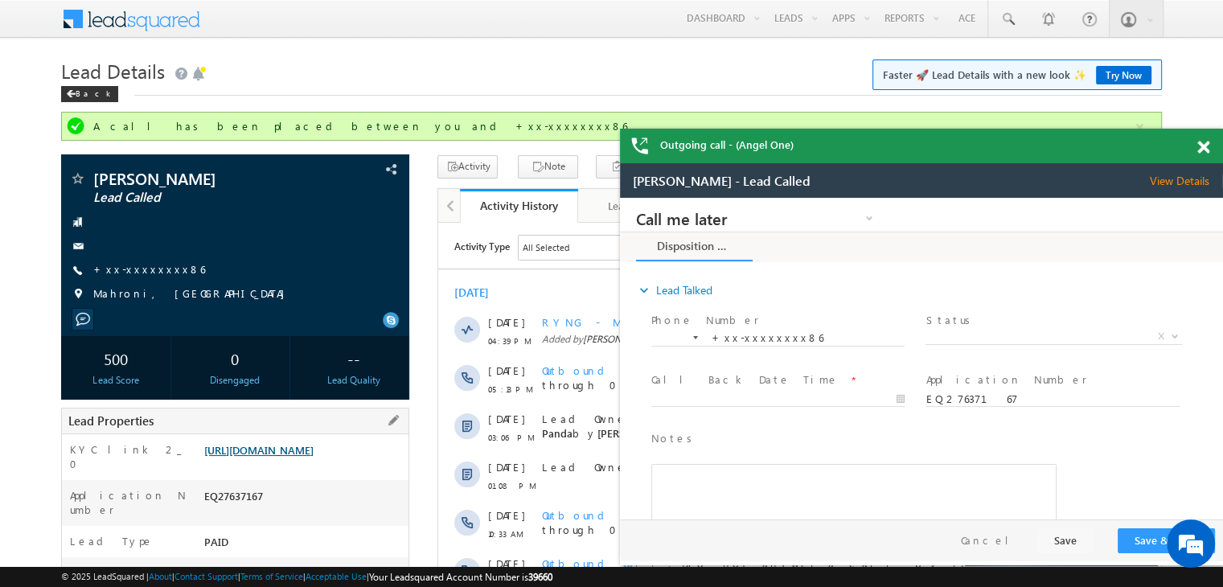
click at [292, 457] on link "[URL][DOMAIN_NAME]" at bounding box center [258, 450] width 109 height 14
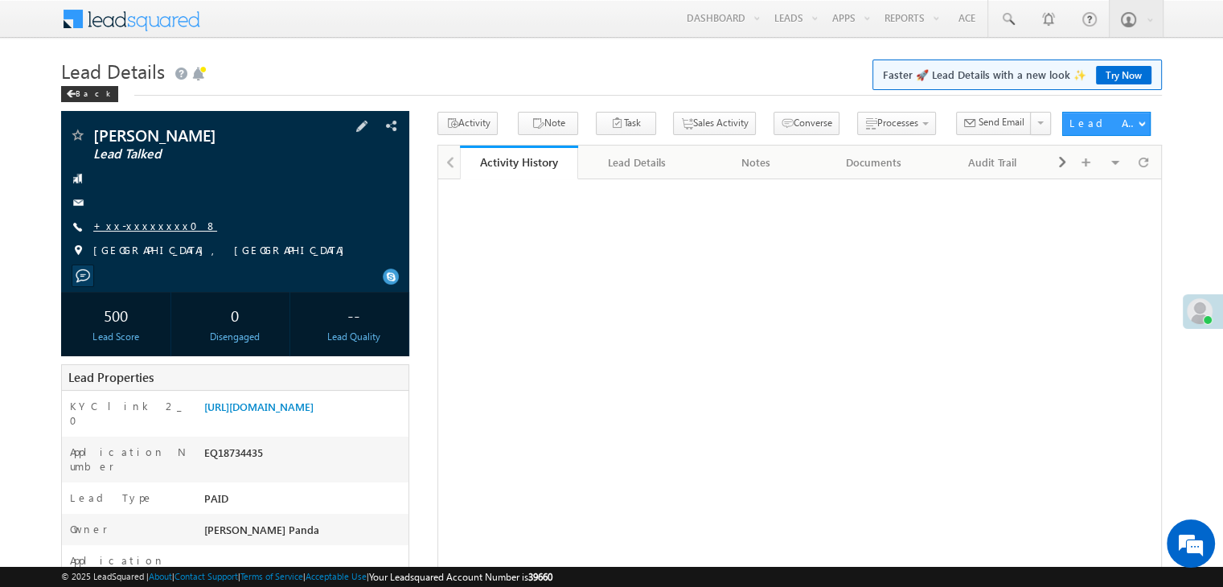
click at [148, 226] on link "+xx-xxxxxxxx08" at bounding box center [155, 226] width 124 height 14
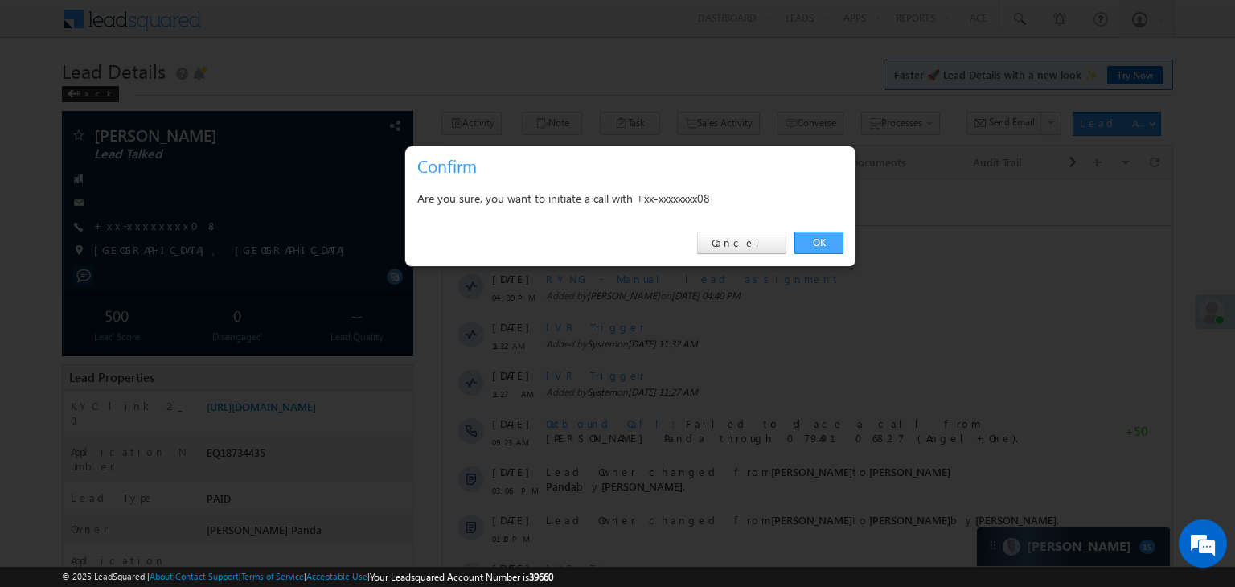
click at [817, 239] on link "OK" at bounding box center [818, 243] width 49 height 23
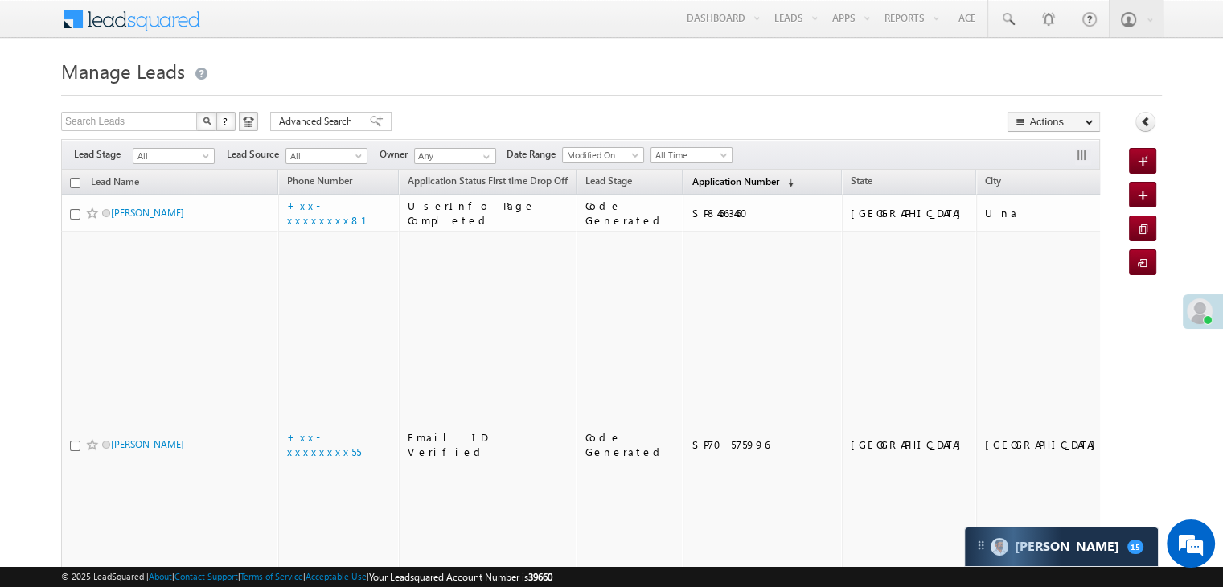
click at [695, 175] on span "Application Number" at bounding box center [734, 181] width 87 height 12
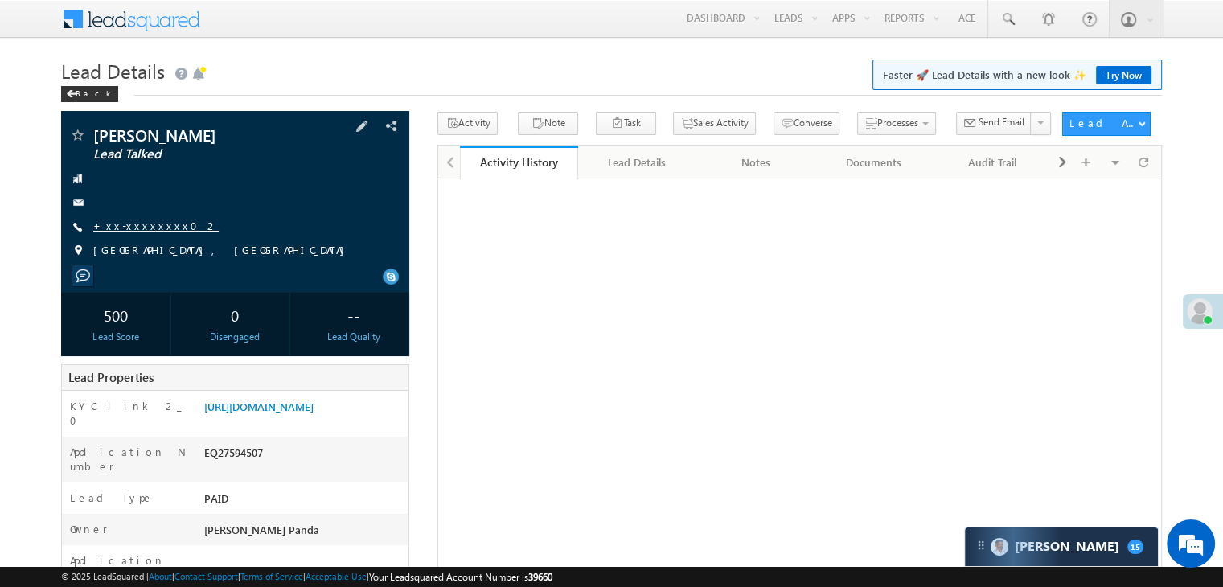
click at [133, 226] on link "+xx-xxxxxxxx02" at bounding box center [155, 226] width 125 height 14
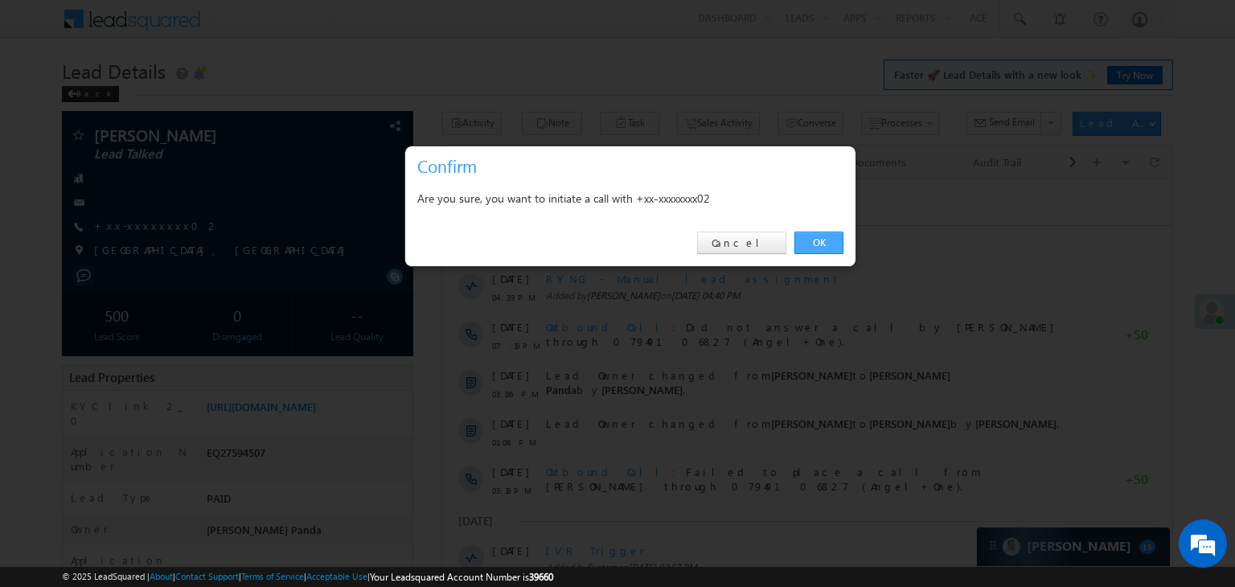
click at [826, 246] on link "OK" at bounding box center [818, 243] width 49 height 23
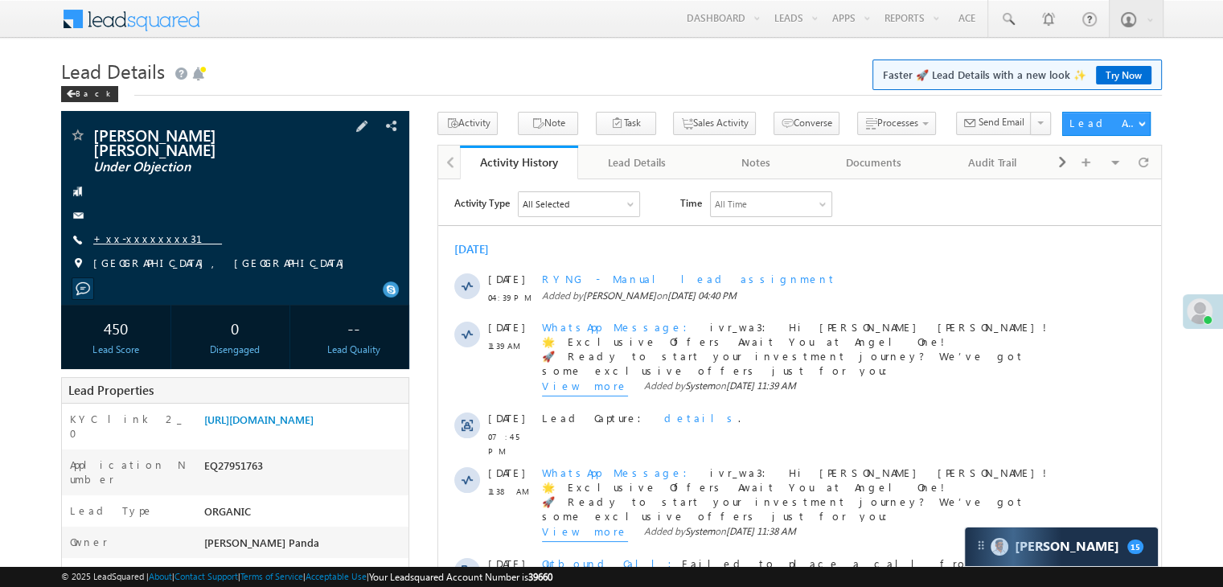
click at [143, 232] on link "+xx-xxxxxxxx31" at bounding box center [157, 239] width 129 height 14
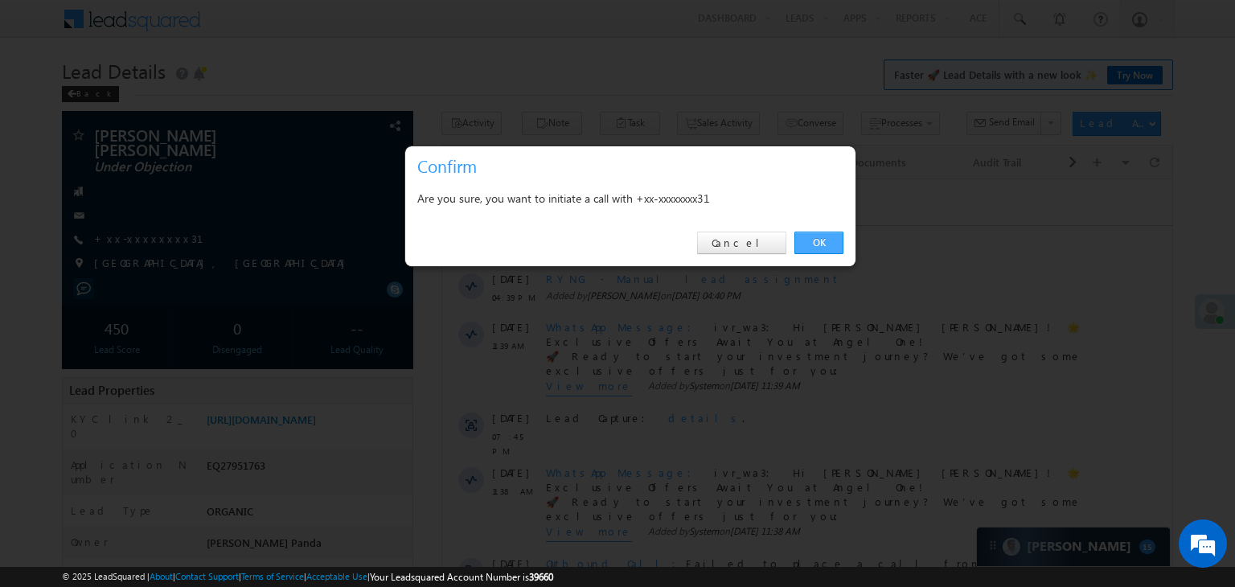
click at [825, 236] on link "OK" at bounding box center [818, 243] width 49 height 23
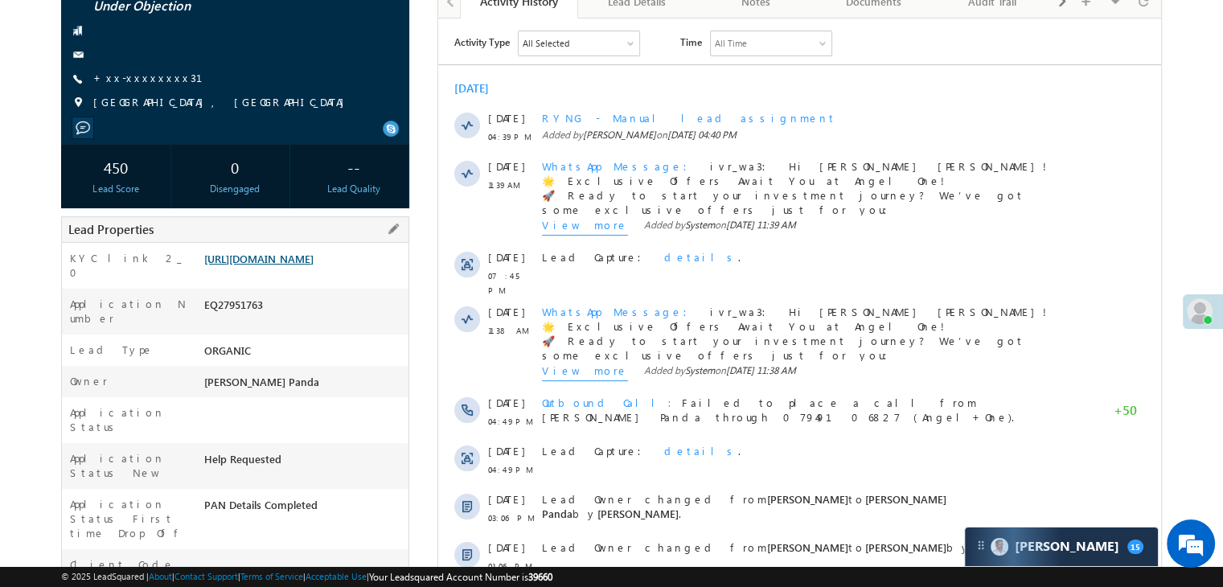
scroll to position [203, 0]
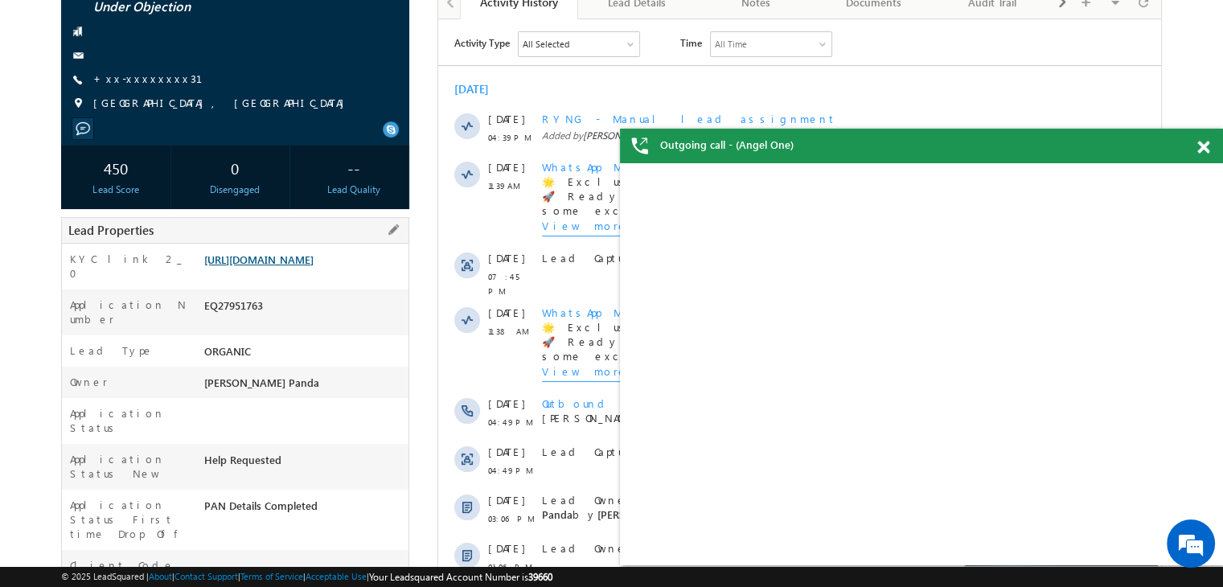
click at [289, 261] on link "https://angelbroking1-pk3em7sa.customui-test.leadsquared.com?leadId=89ff6327-ce…" at bounding box center [258, 259] width 109 height 14
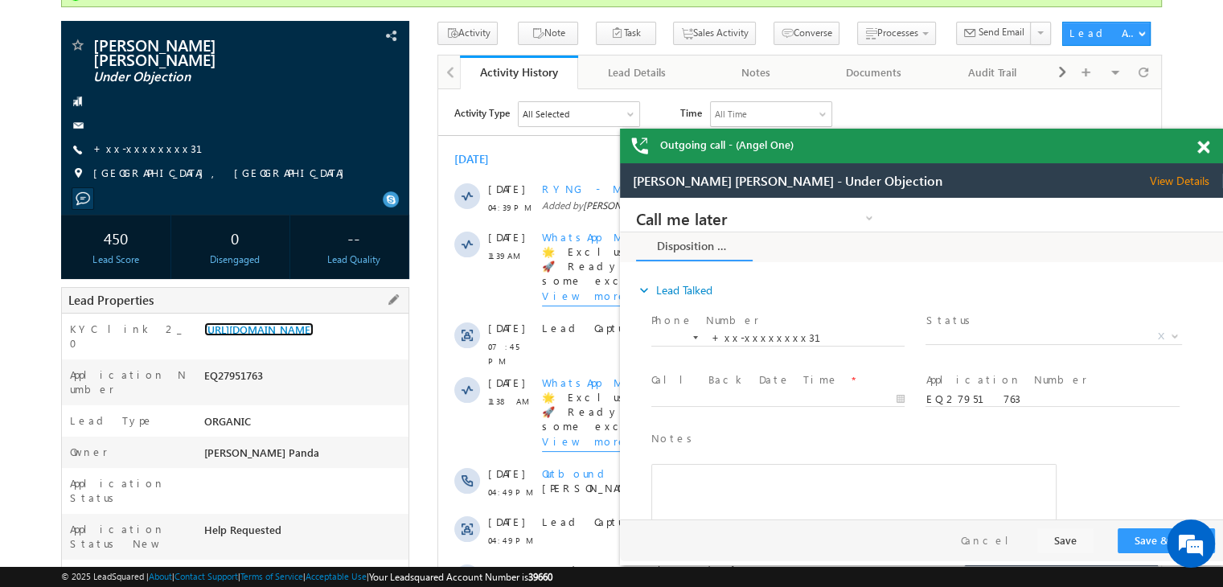
scroll to position [43, 0]
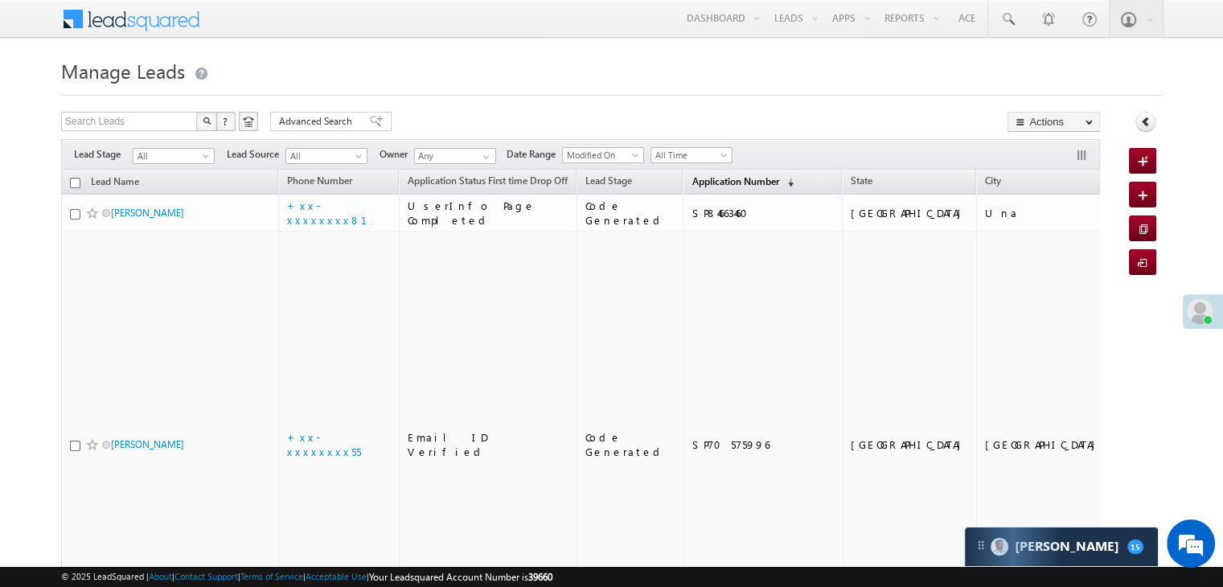
click at [699, 178] on span "Application Number" at bounding box center [734, 181] width 87 height 12
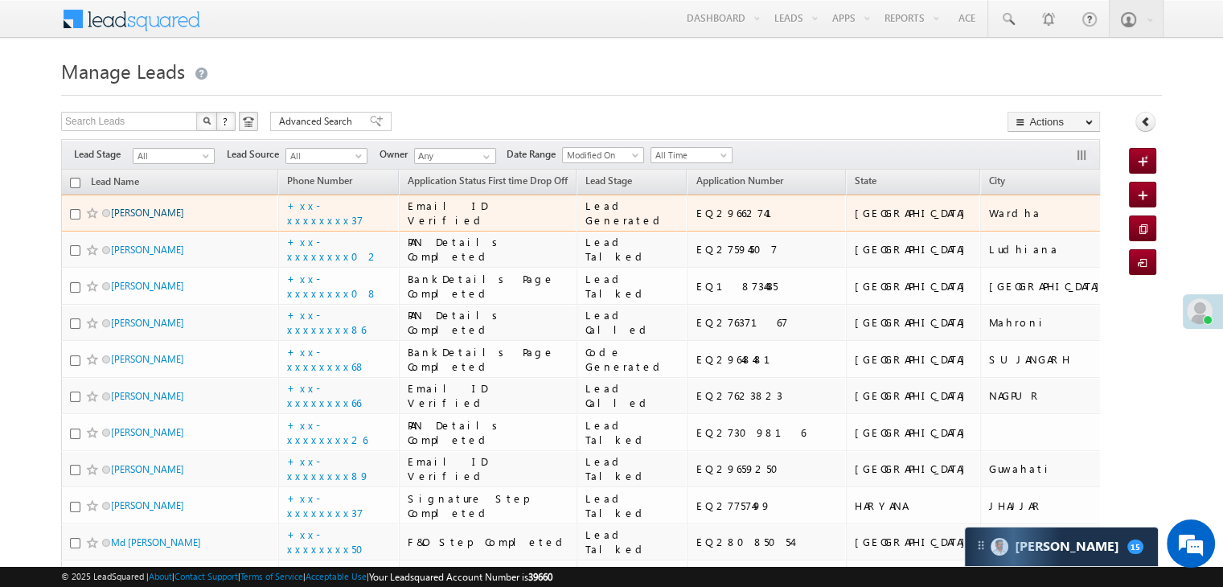
click at [145, 219] on link "[PERSON_NAME]" at bounding box center [147, 213] width 73 height 12
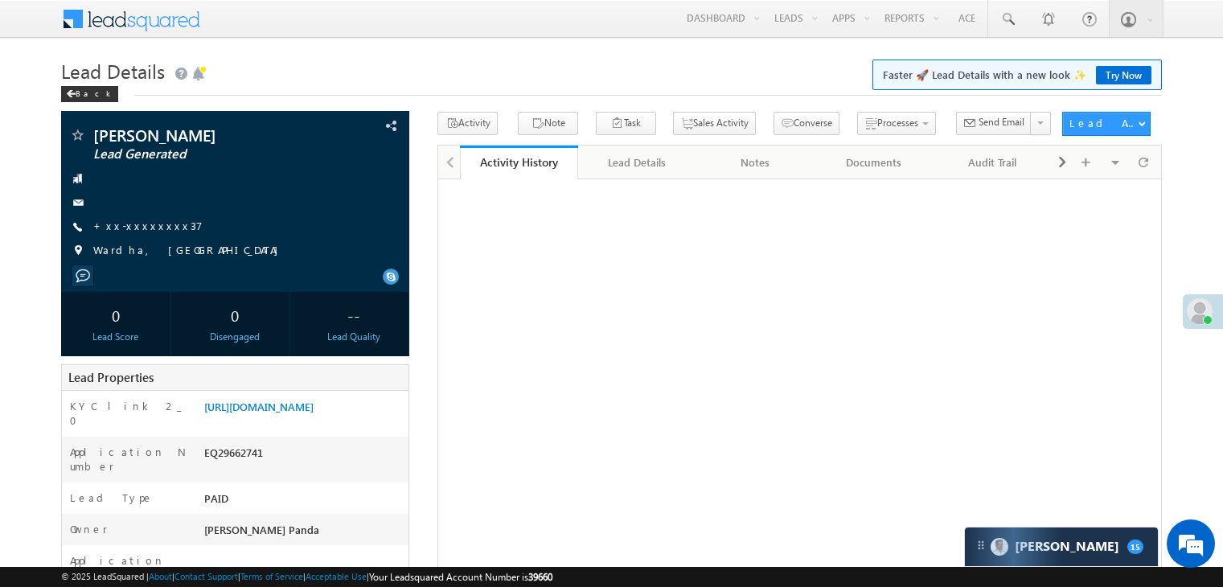
click at [138, 227] on link "+xx-xxxxxxxx37" at bounding box center [147, 226] width 109 height 14
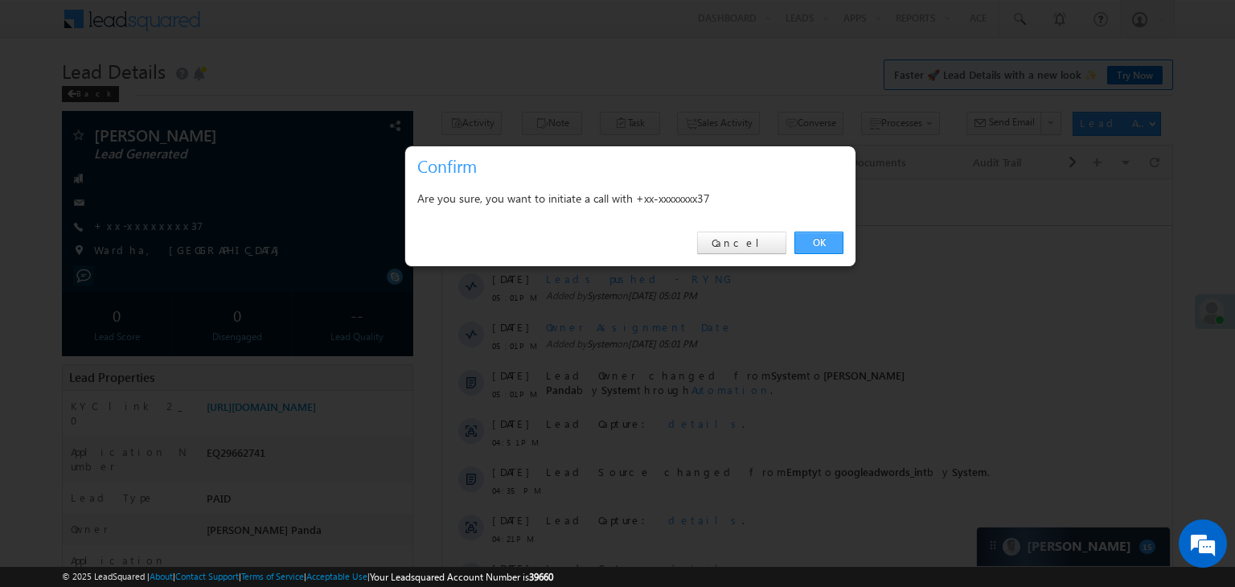
click at [821, 238] on link "OK" at bounding box center [818, 243] width 49 height 23
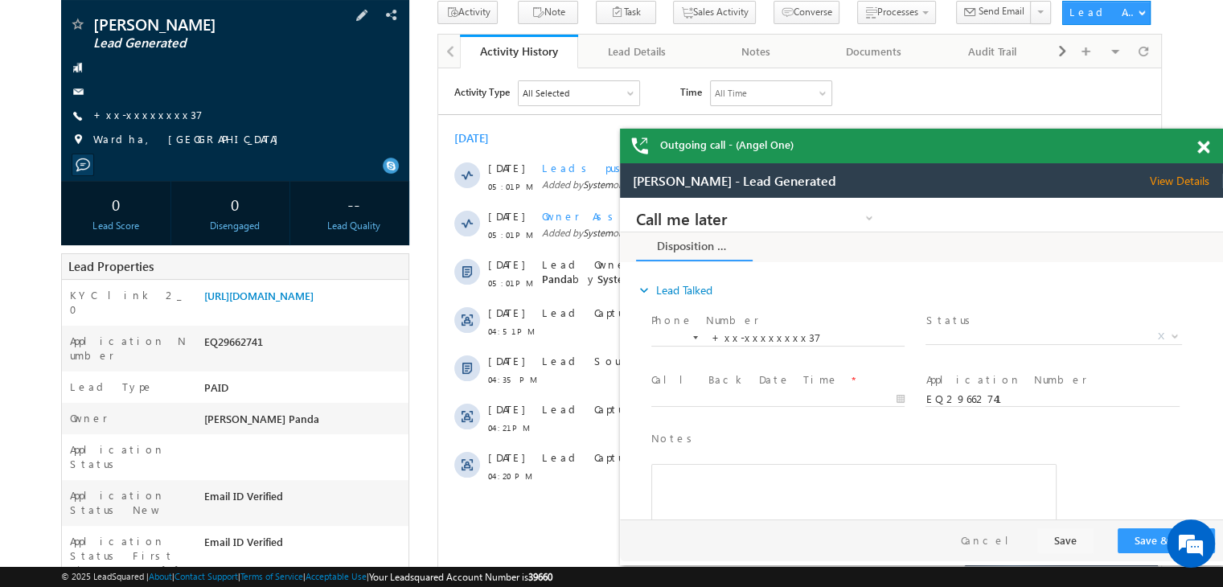
scroll to position [241, 0]
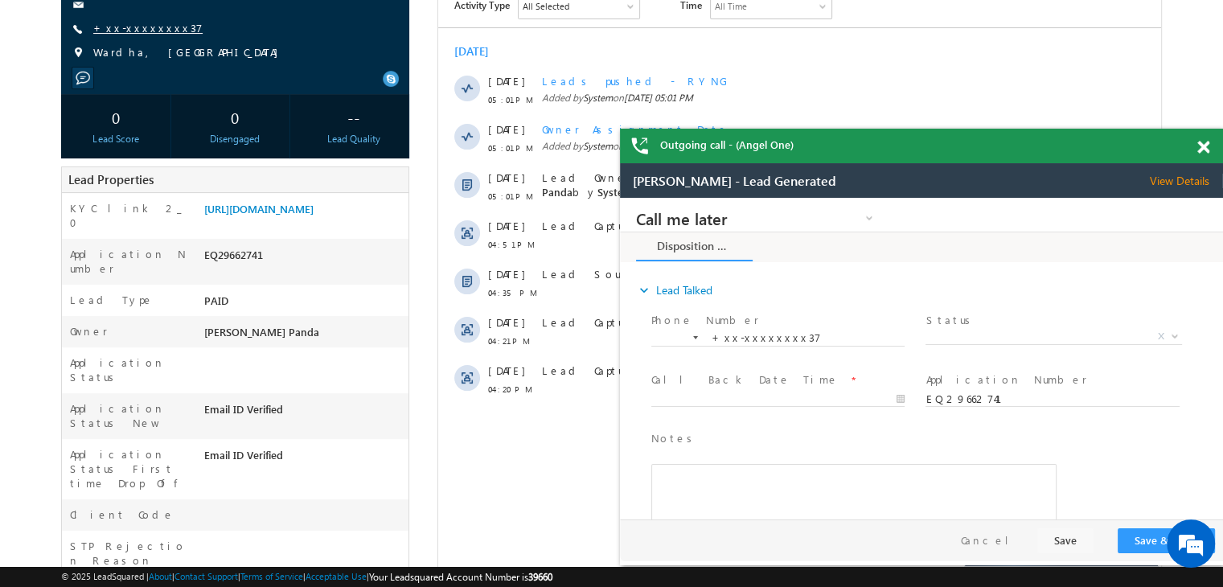
click at [132, 30] on link "+xx-xxxxxxxx37" at bounding box center [147, 28] width 109 height 14
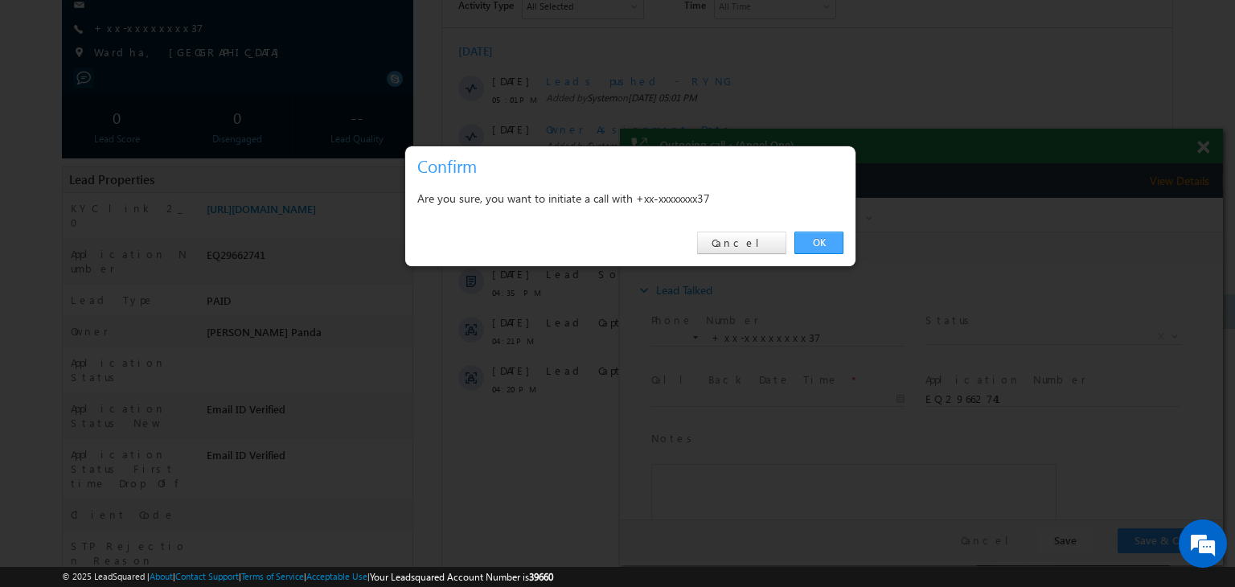
click at [814, 238] on link "OK" at bounding box center [818, 243] width 49 height 23
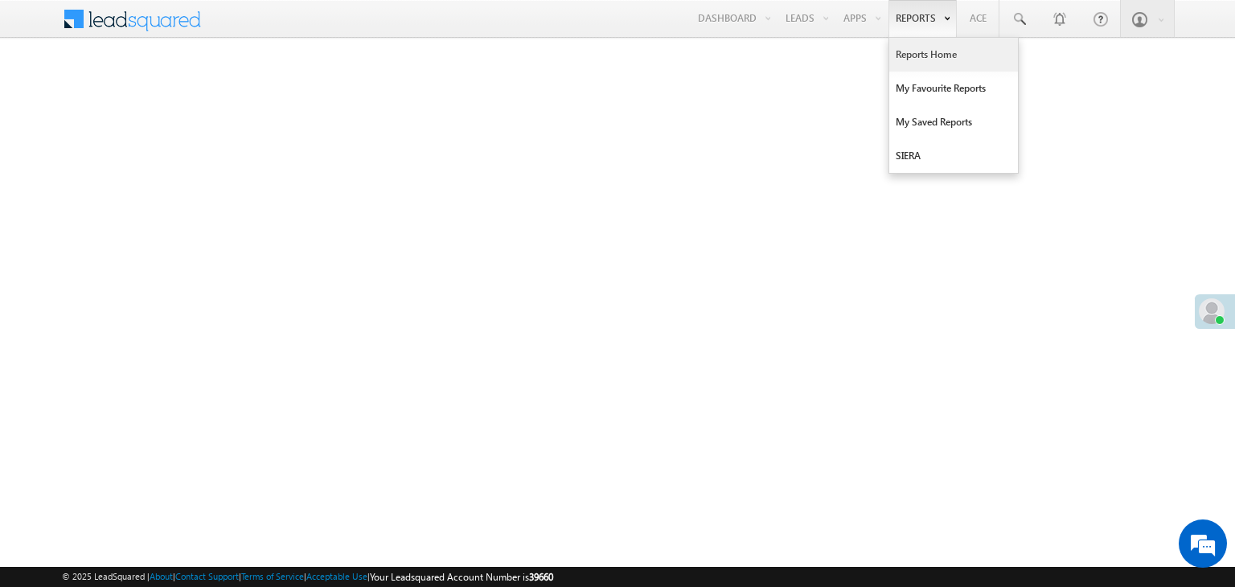
click at [923, 51] on link "Reports Home" at bounding box center [953, 55] width 129 height 34
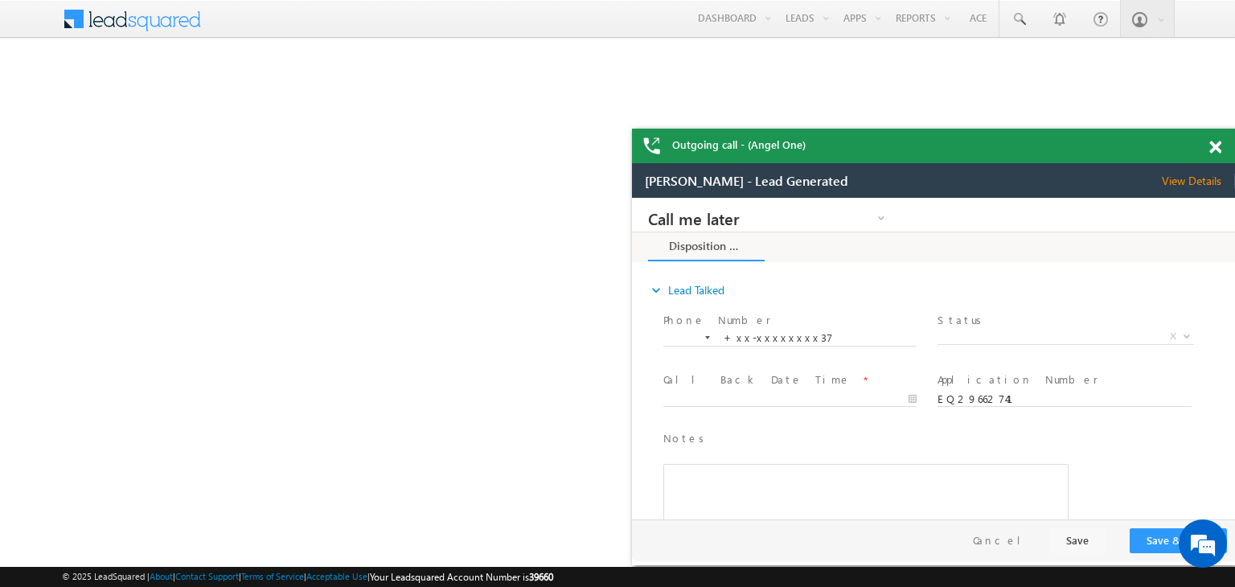
drag, startPoint x: 1209, startPoint y: 149, endPoint x: 245, endPoint y: 22, distance: 972.1
click at [1209, 149] on span at bounding box center [1215, 148] width 12 height 14
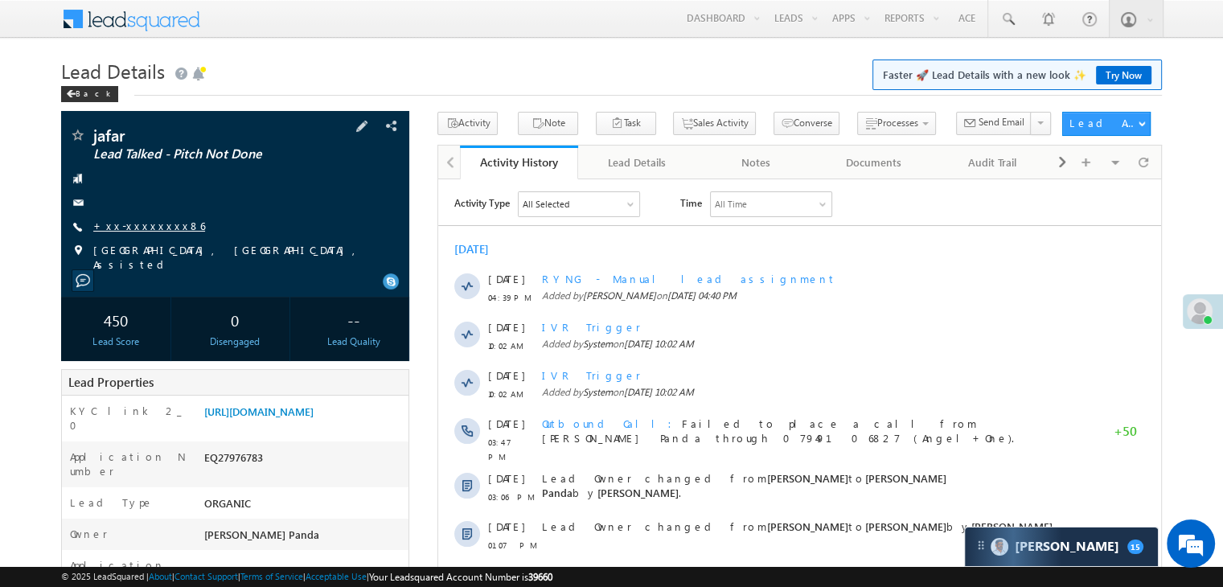
click at [133, 226] on link "+xx-xxxxxxxx86" at bounding box center [149, 226] width 112 height 14
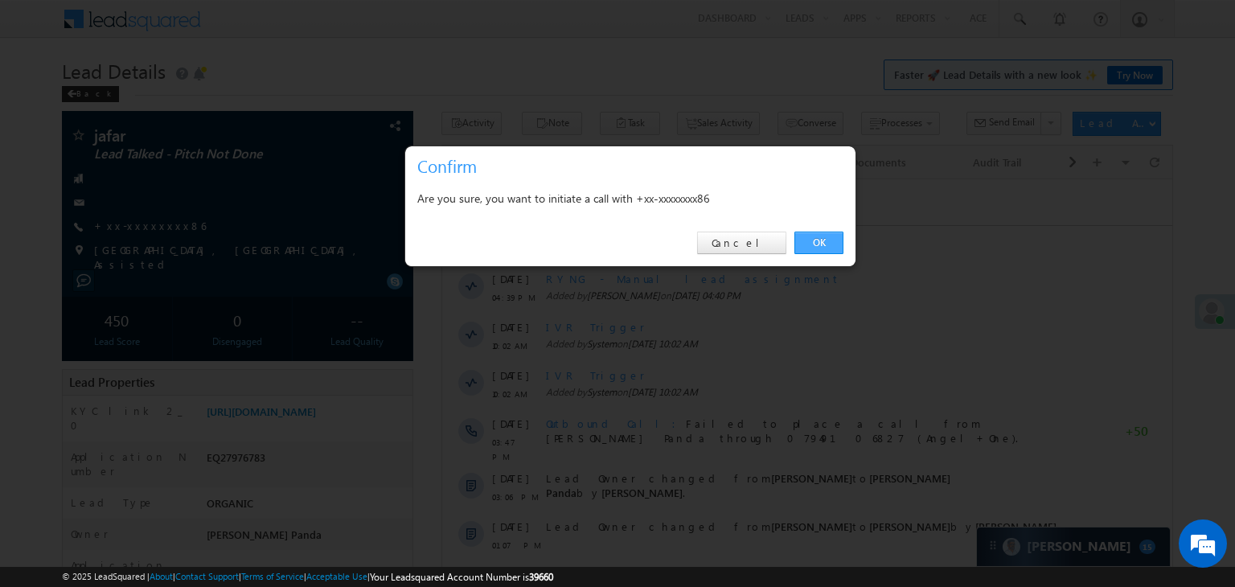
click at [822, 239] on link "OK" at bounding box center [818, 243] width 49 height 23
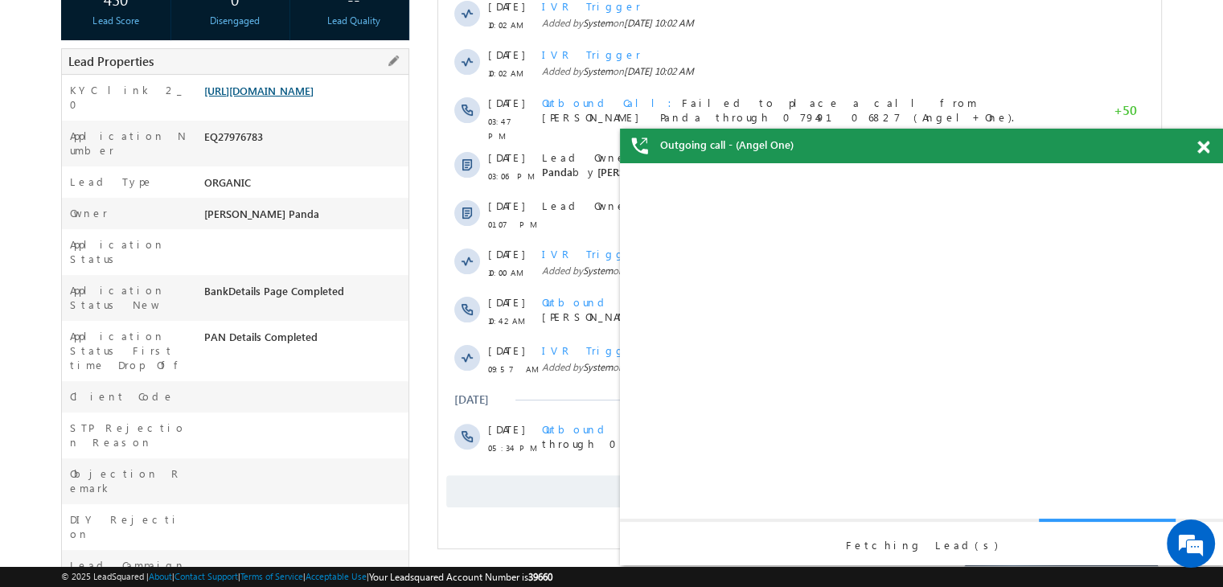
click at [313, 97] on link "https://angelbroking1-pk3em7sa.customui-test.leadsquared.com?leadId=8fa3a8b9-ed…" at bounding box center [258, 91] width 109 height 14
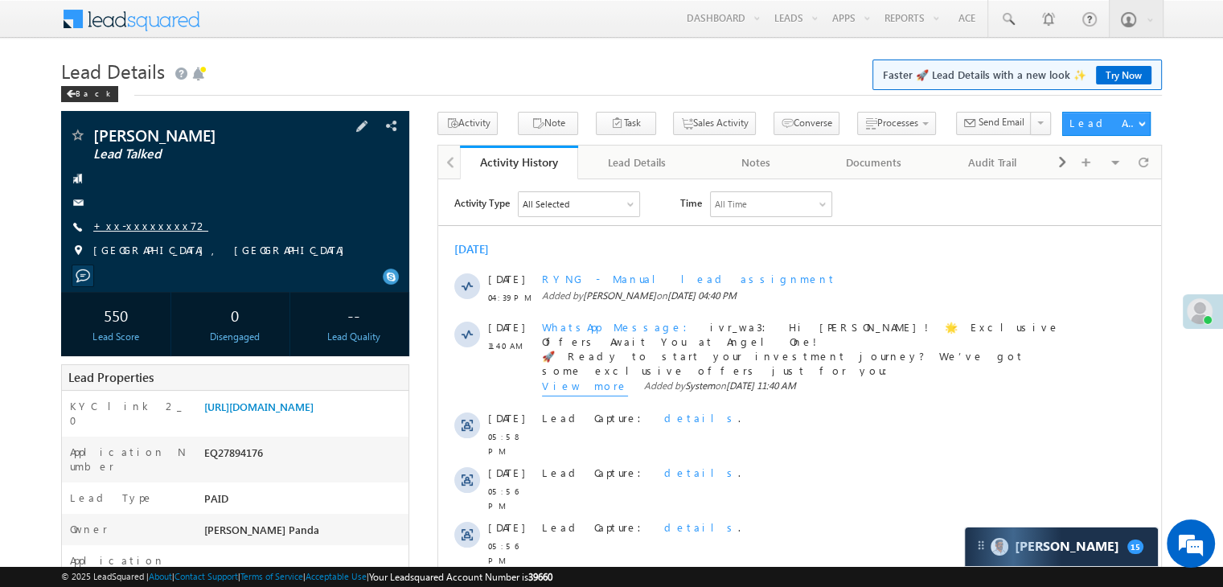
click at [141, 232] on link "+xx-xxxxxxxx72" at bounding box center [150, 226] width 115 height 14
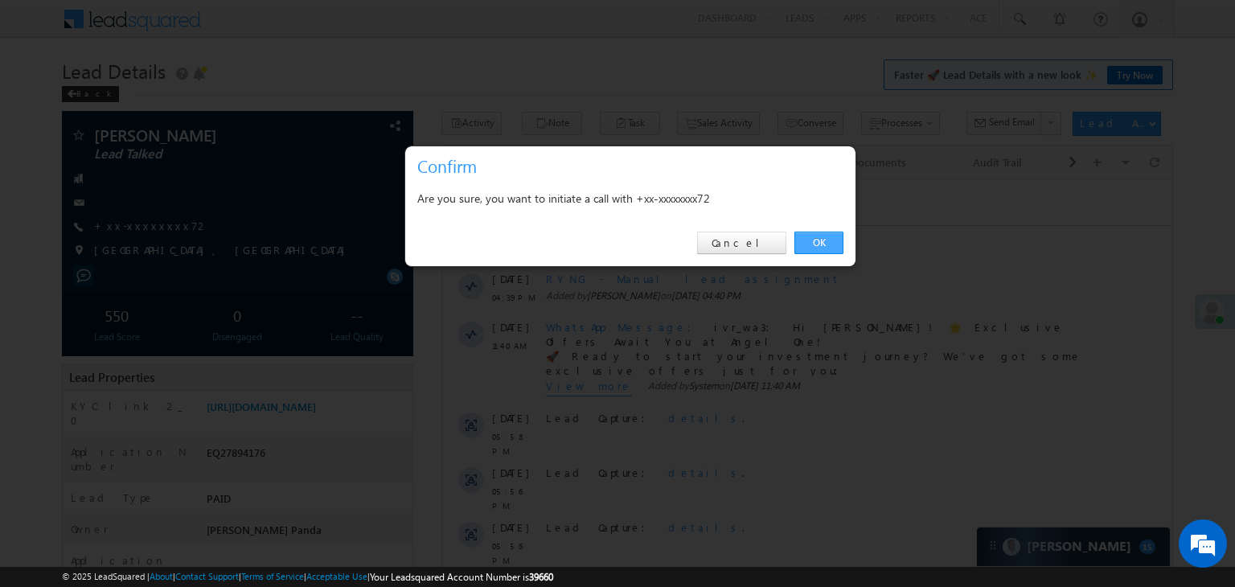
click at [820, 239] on link "OK" at bounding box center [818, 243] width 49 height 23
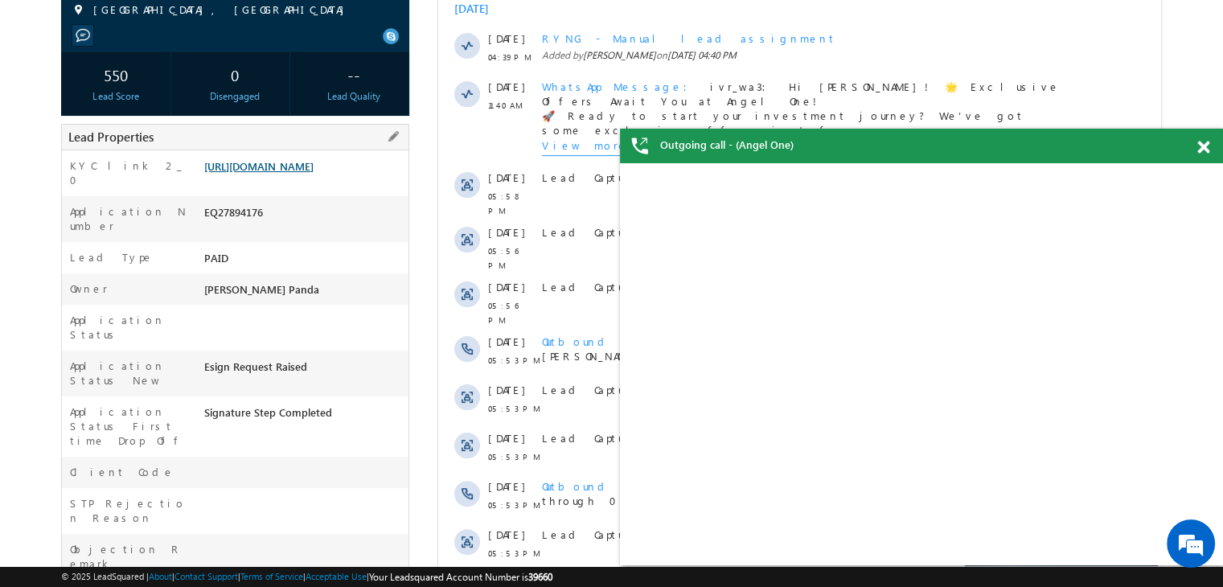
click at [313, 173] on link "https://angelbroking1-pk3em7sa.customui-test.leadsquared.com?leadId=903b5c76-67…" at bounding box center [258, 166] width 109 height 14
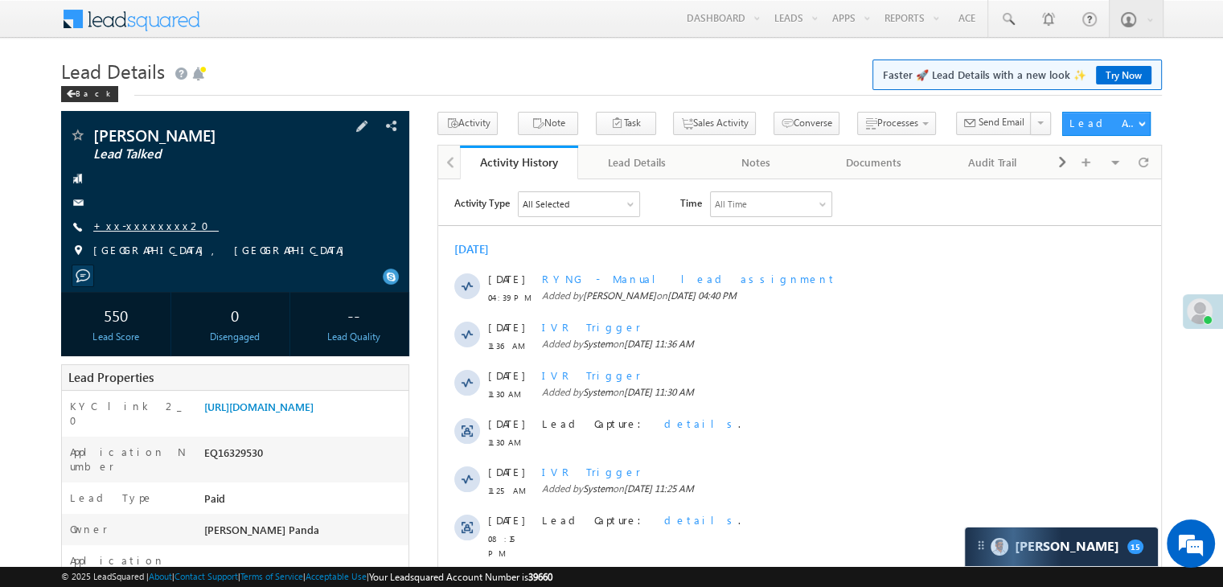
click at [141, 227] on link "+xx-xxxxxxxx20" at bounding box center [155, 226] width 125 height 14
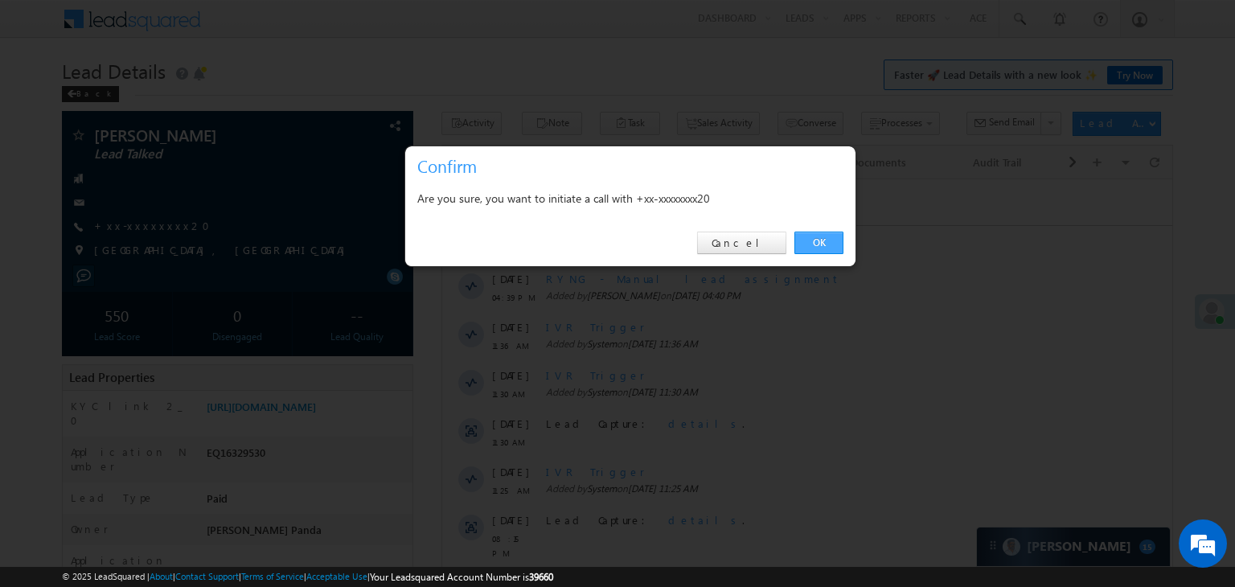
drag, startPoint x: 822, startPoint y: 241, endPoint x: 379, endPoint y: 62, distance: 477.1
click at [822, 241] on link "OK" at bounding box center [818, 243] width 49 height 23
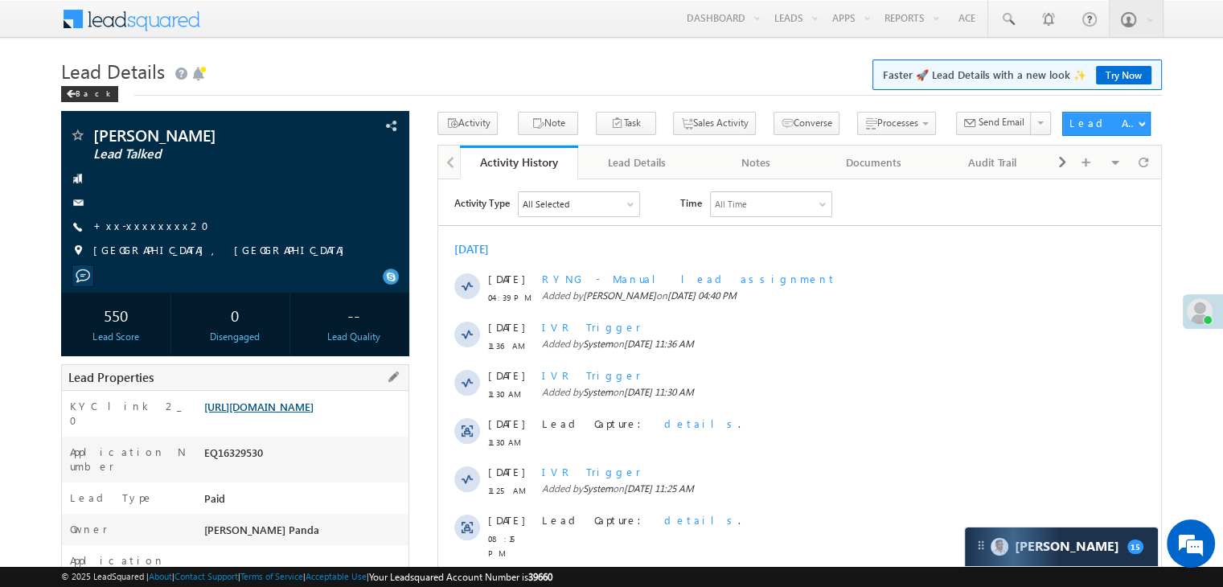
click at [313, 413] on link "[URL][DOMAIN_NAME]" at bounding box center [258, 407] width 109 height 14
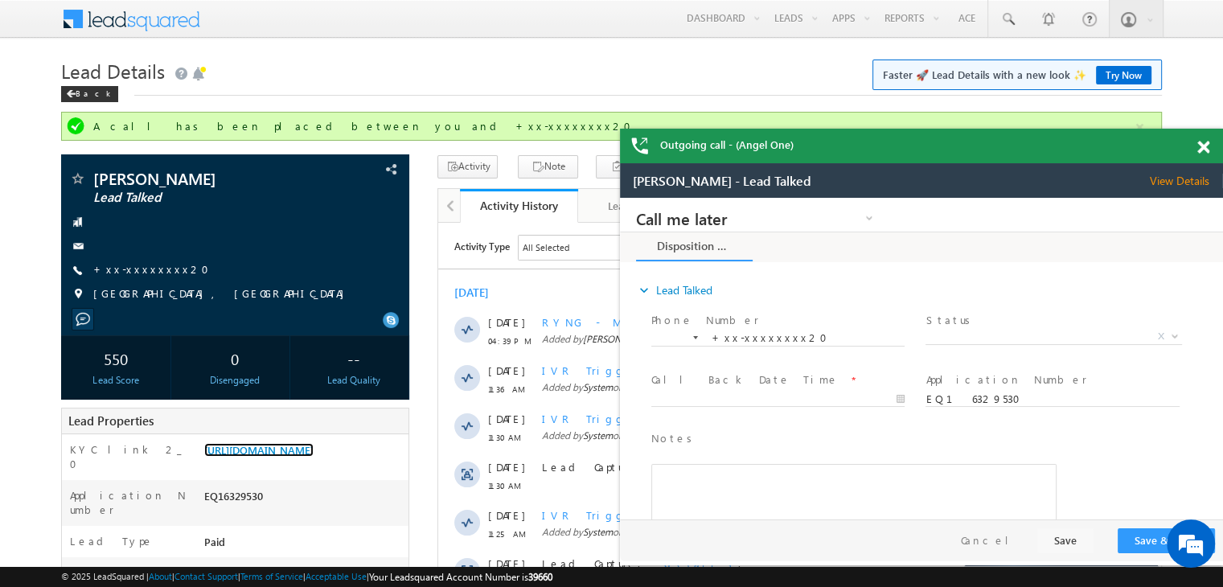
click at [1204, 145] on span at bounding box center [1203, 148] width 12 height 14
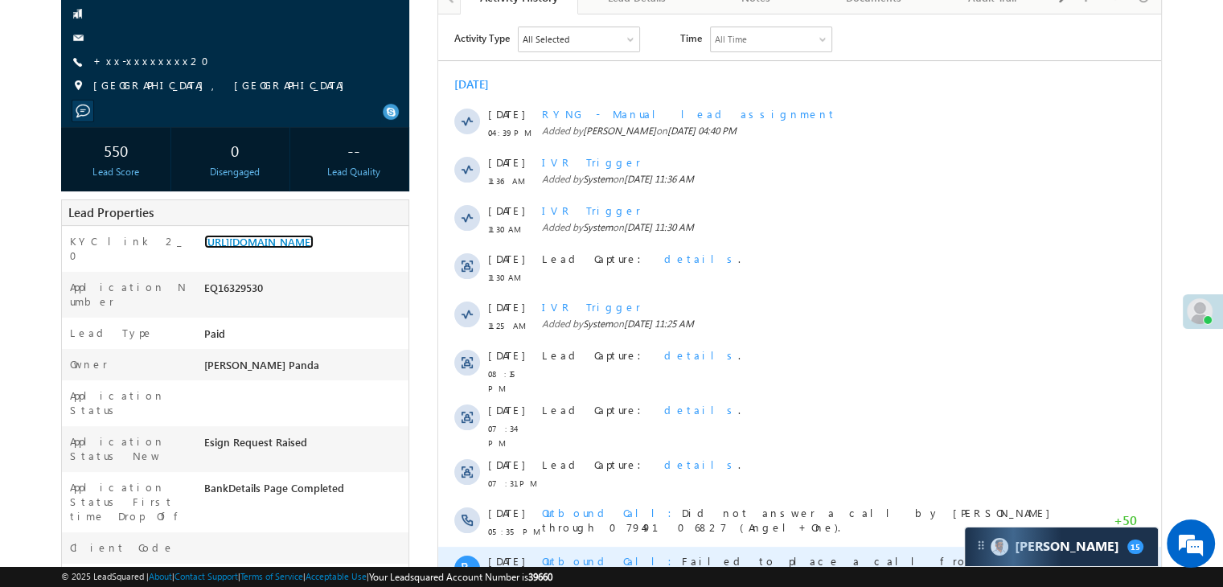
scroll to position [402, 0]
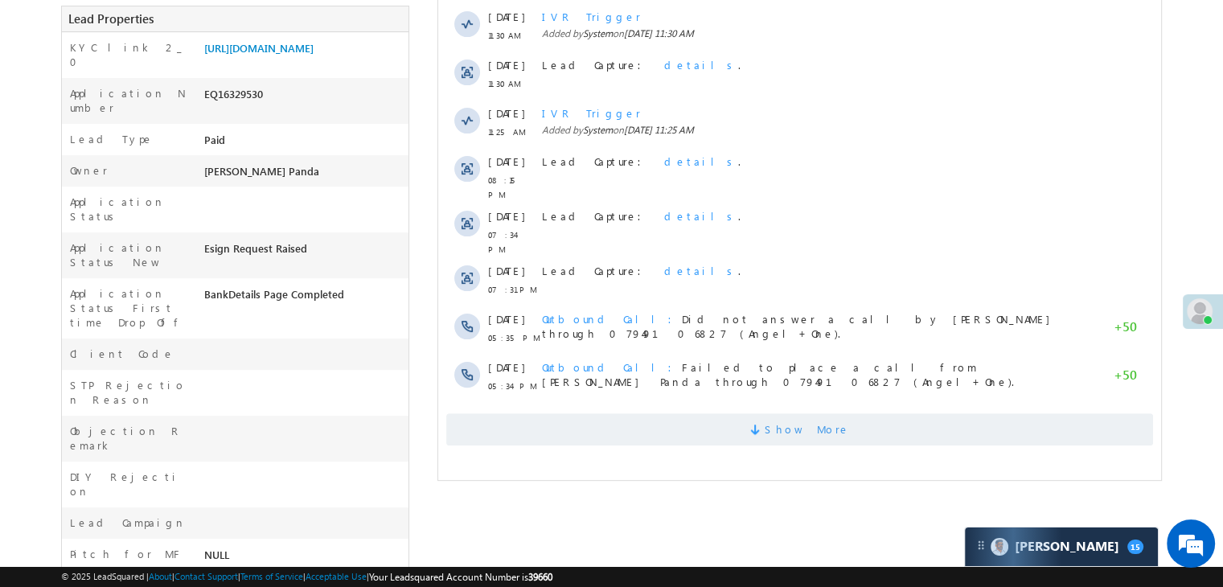
click at [795, 413] on span "Show More" at bounding box center [806, 429] width 85 height 32
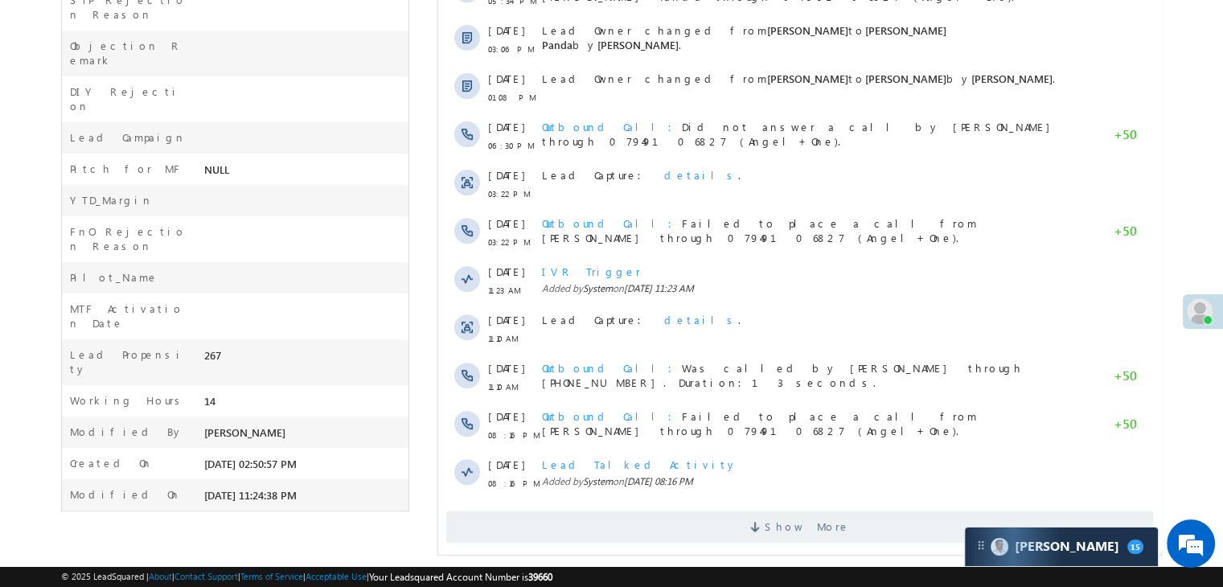
scroll to position [795, 0]
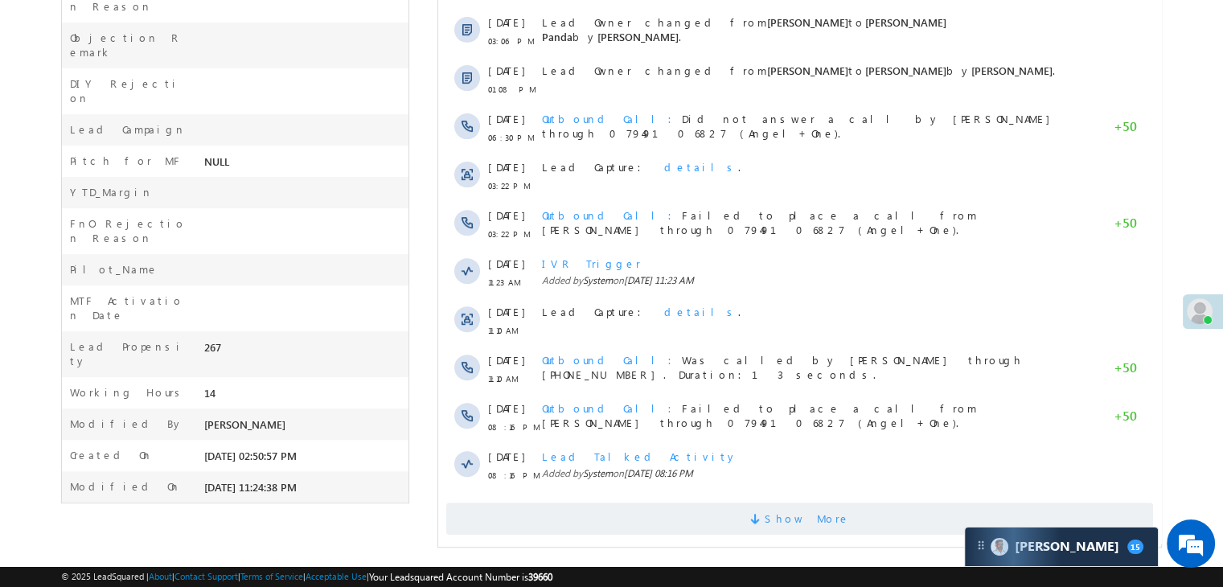
click at [813, 510] on span "Show More" at bounding box center [806, 518] width 85 height 32
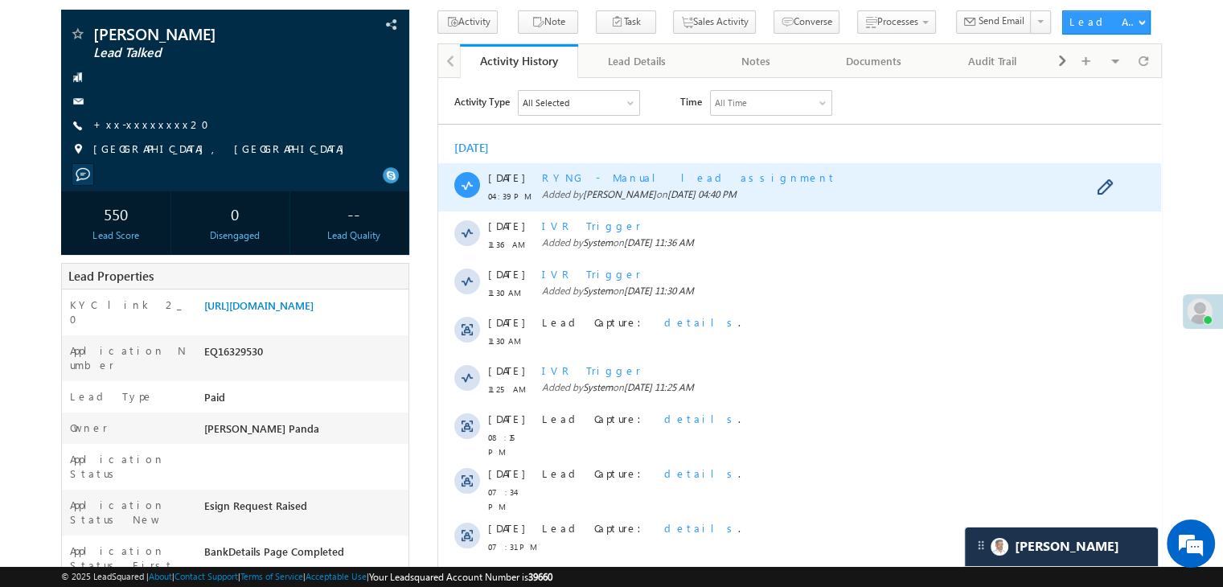
scroll to position [0, 0]
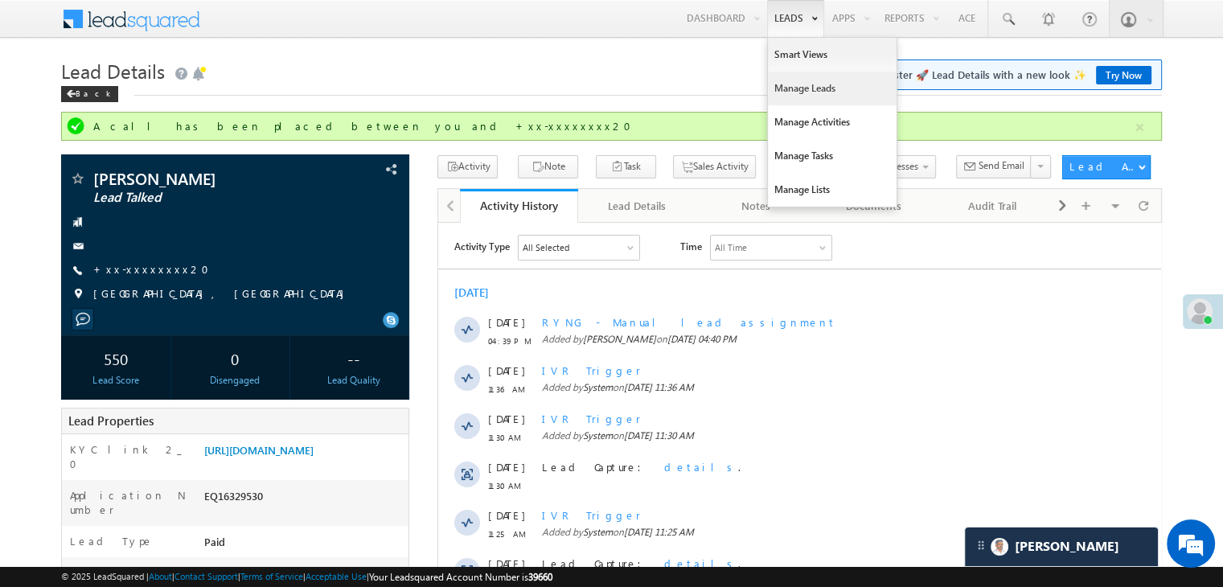
click at [790, 81] on link "Manage Leads" at bounding box center [832, 89] width 129 height 34
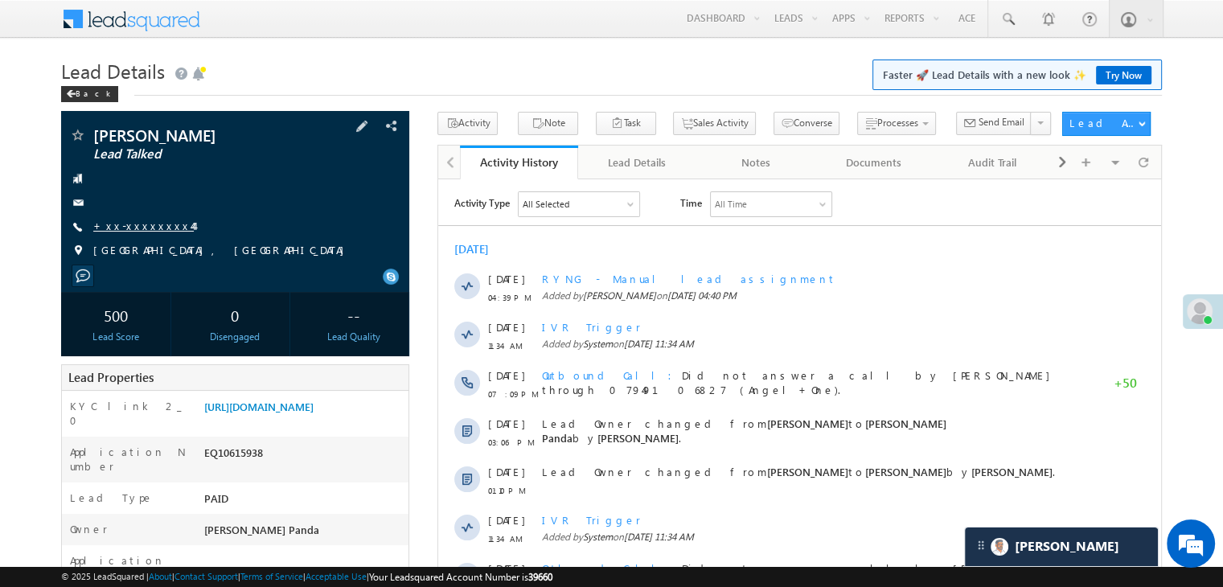
click at [138, 223] on link "+xx-xxxxxxxx44" at bounding box center [143, 226] width 100 height 14
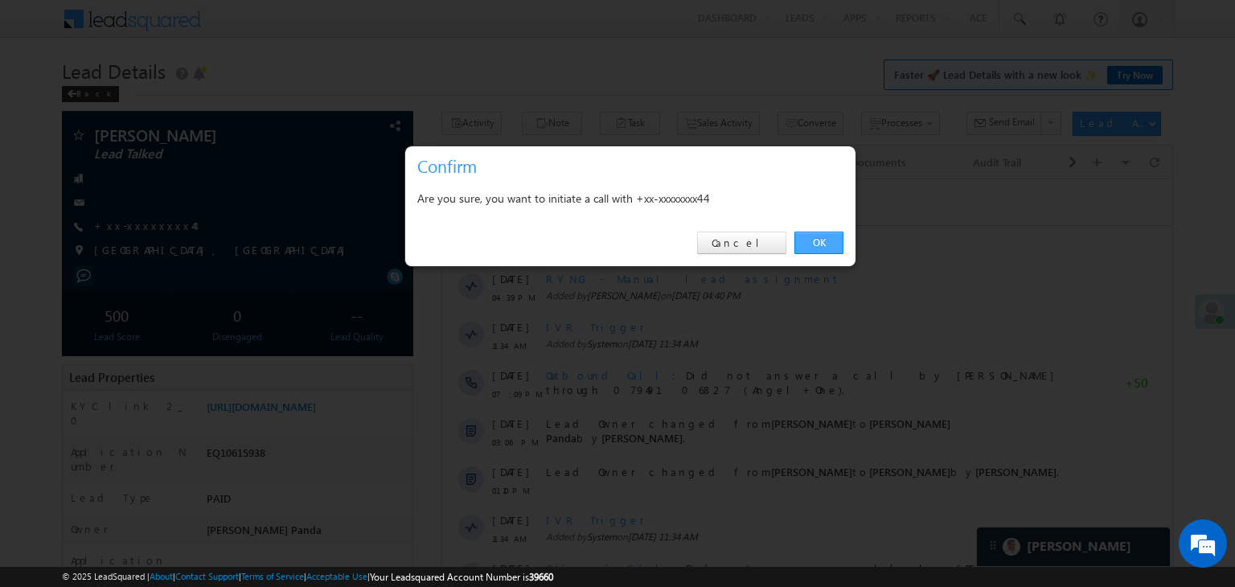
click at [816, 239] on link "OK" at bounding box center [818, 243] width 49 height 23
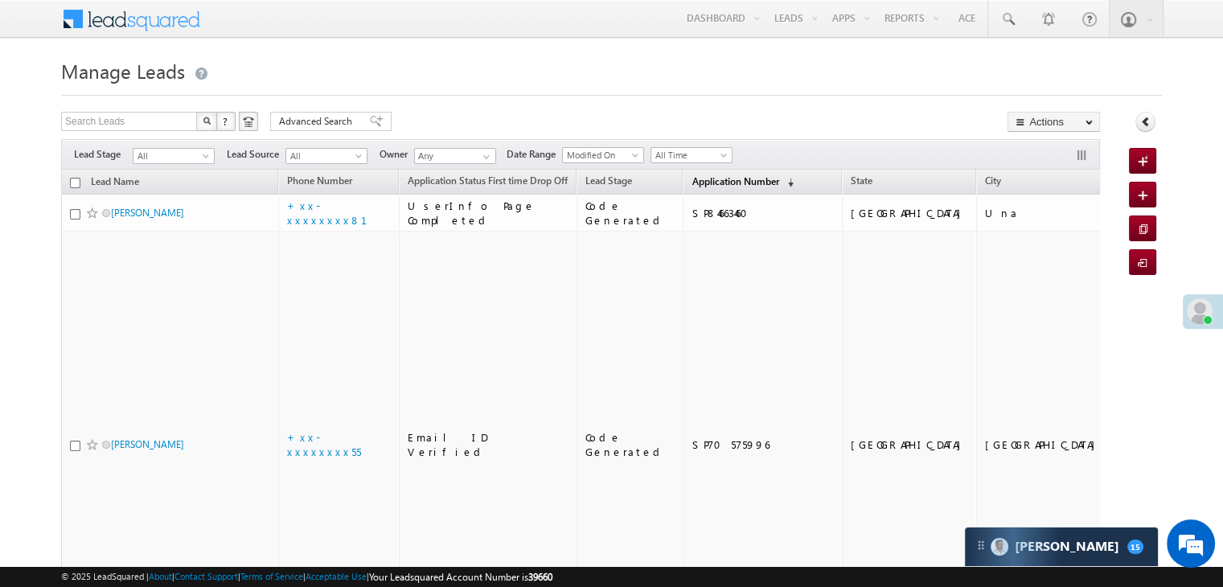
click at [695, 182] on span "Application Number" at bounding box center [734, 181] width 87 height 12
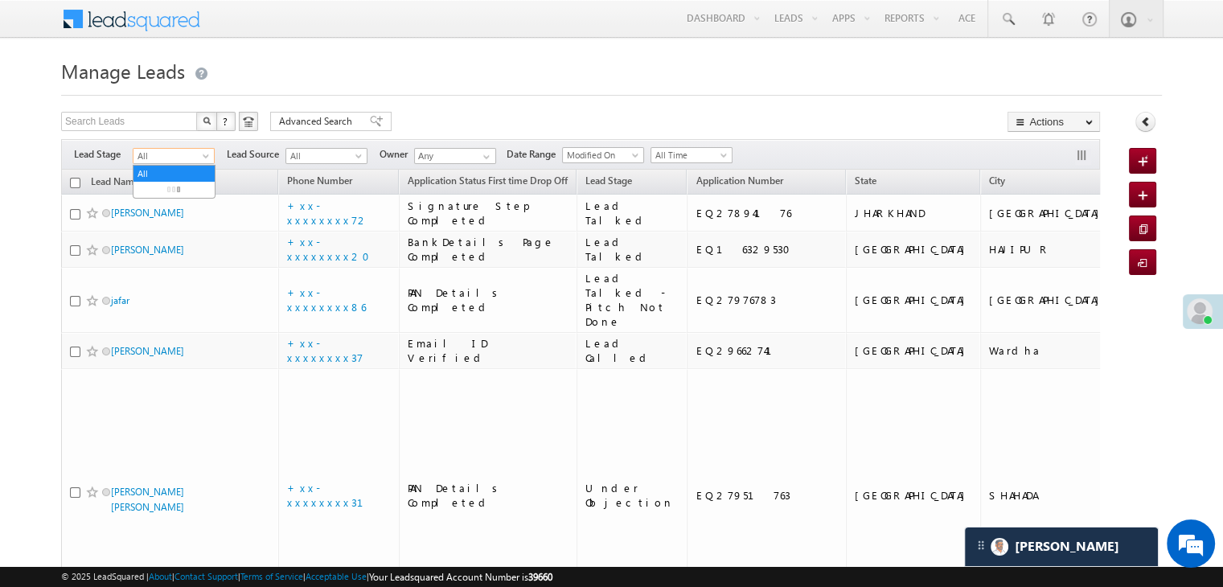
click at [207, 158] on span at bounding box center [207, 159] width 13 height 13
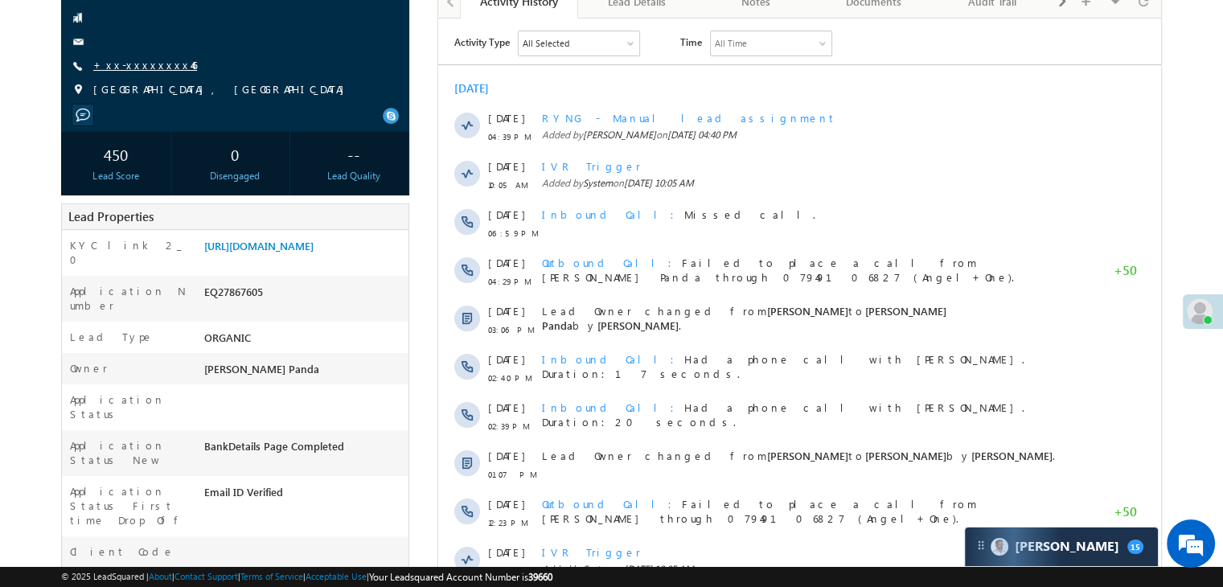
click at [132, 70] on link "+xx-xxxxxxxx46" at bounding box center [145, 65] width 104 height 14
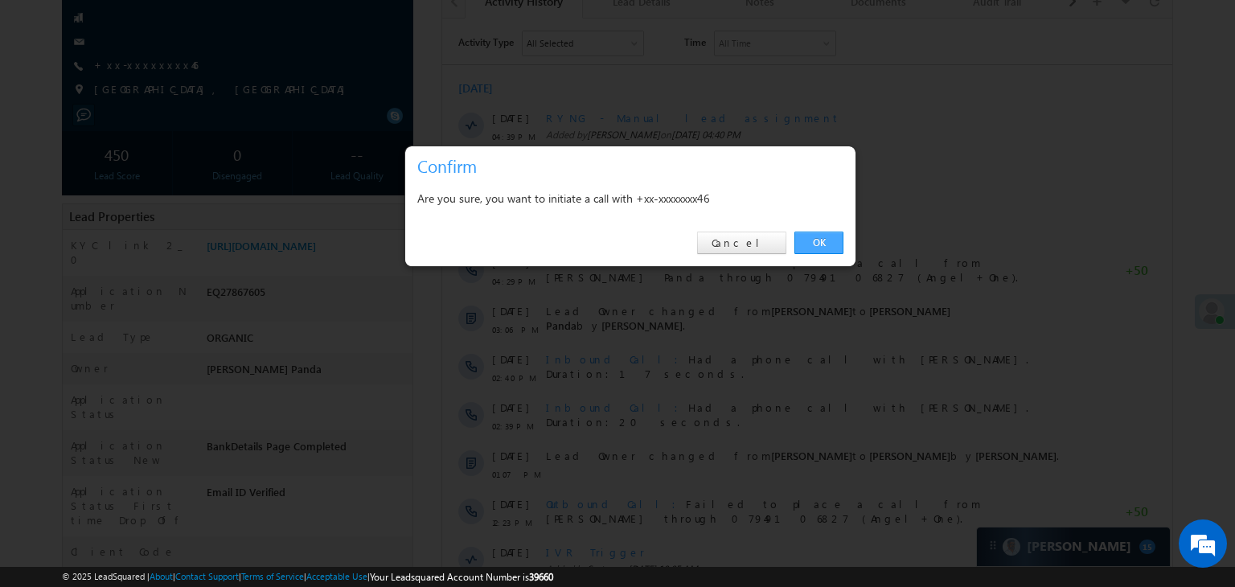
click at [820, 243] on link "OK" at bounding box center [818, 243] width 49 height 23
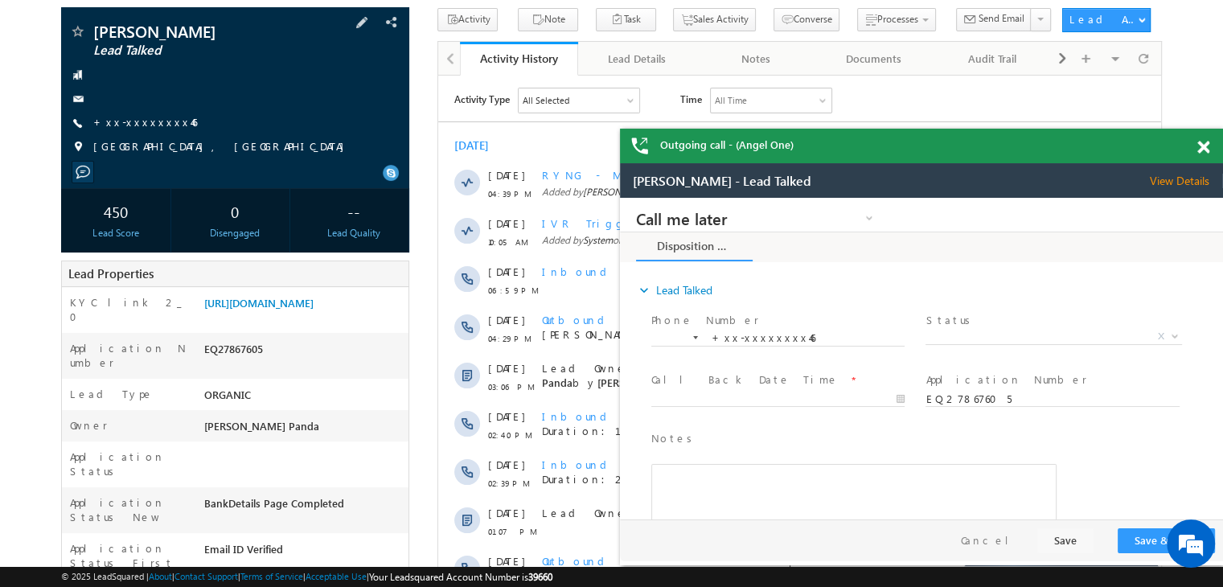
scroll to position [123, 0]
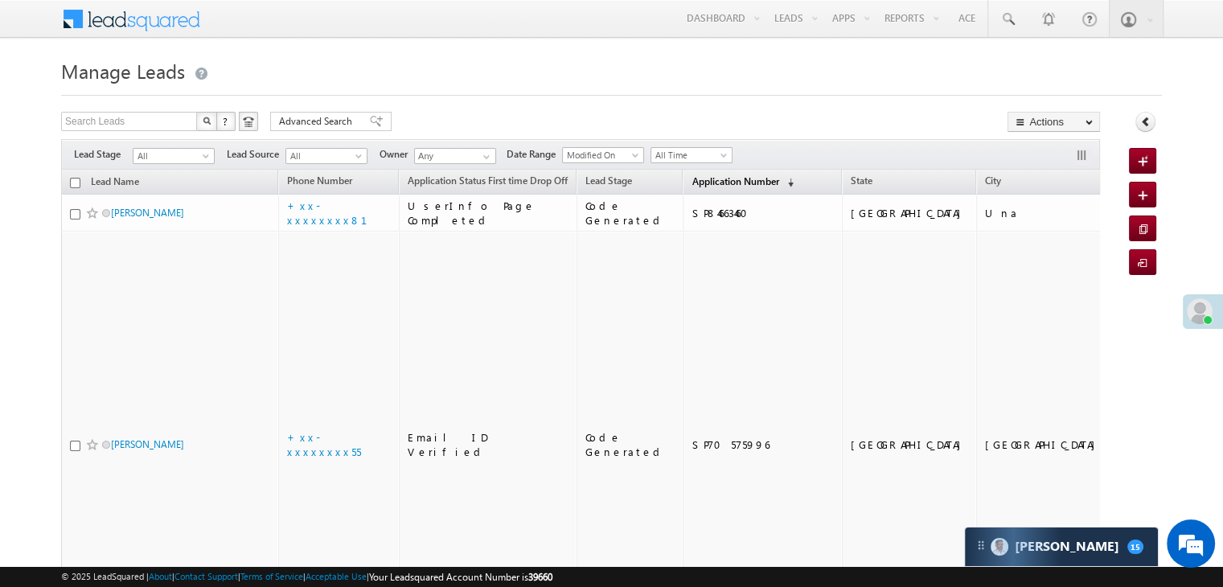
click at [697, 177] on span "Application Number" at bounding box center [734, 181] width 87 height 12
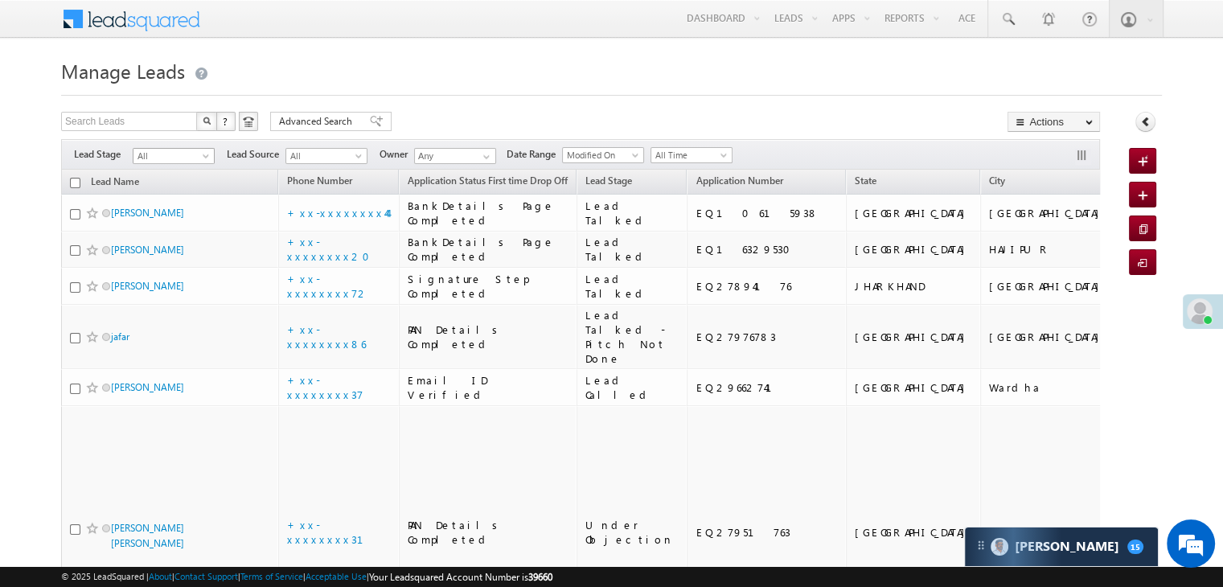
click at [198, 155] on span "All" at bounding box center [171, 156] width 76 height 14
click at [171, 194] on link "Lead Generated" at bounding box center [173, 189] width 81 height 14
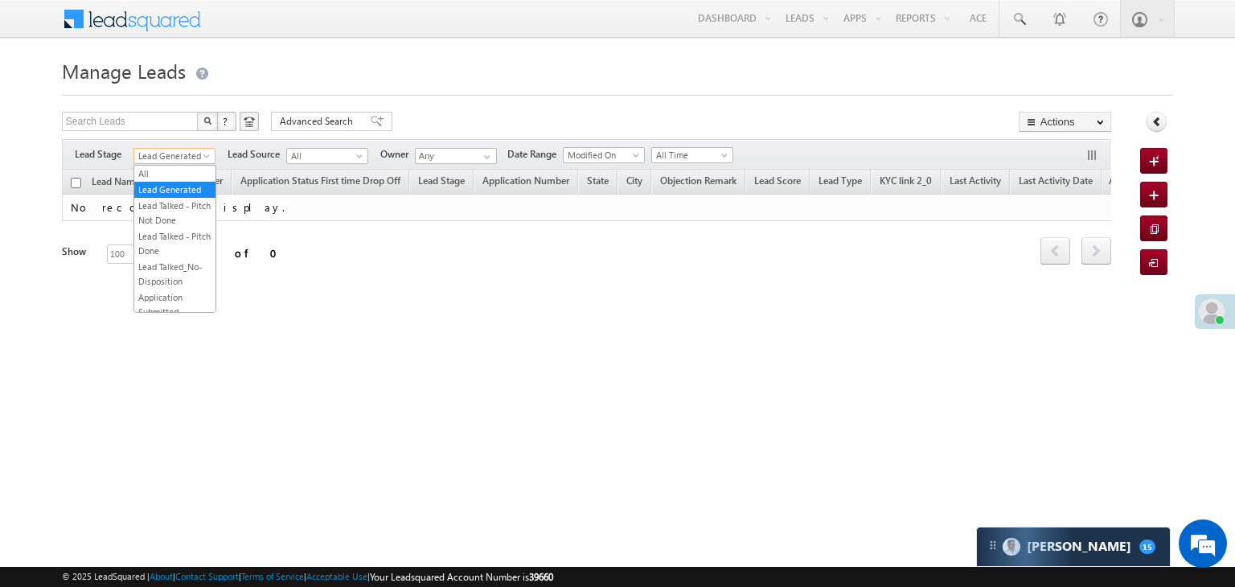
click at [206, 158] on span at bounding box center [208, 159] width 13 height 13
click at [178, 170] on link "All" at bounding box center [174, 173] width 81 height 14
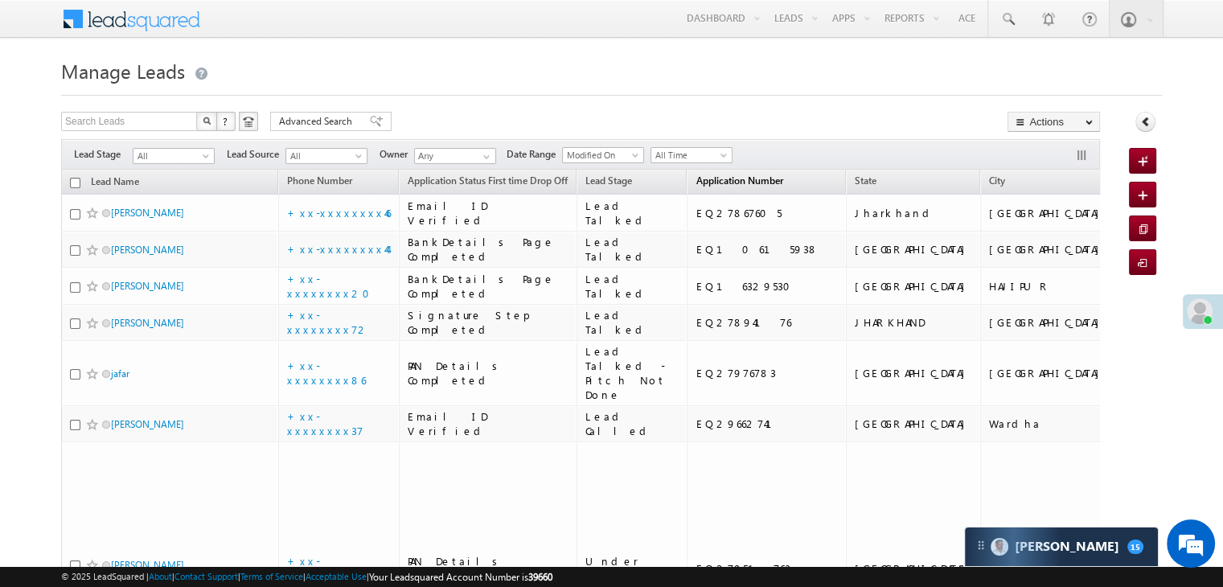
click at [695, 177] on span "Application Number" at bounding box center [738, 180] width 87 height 12
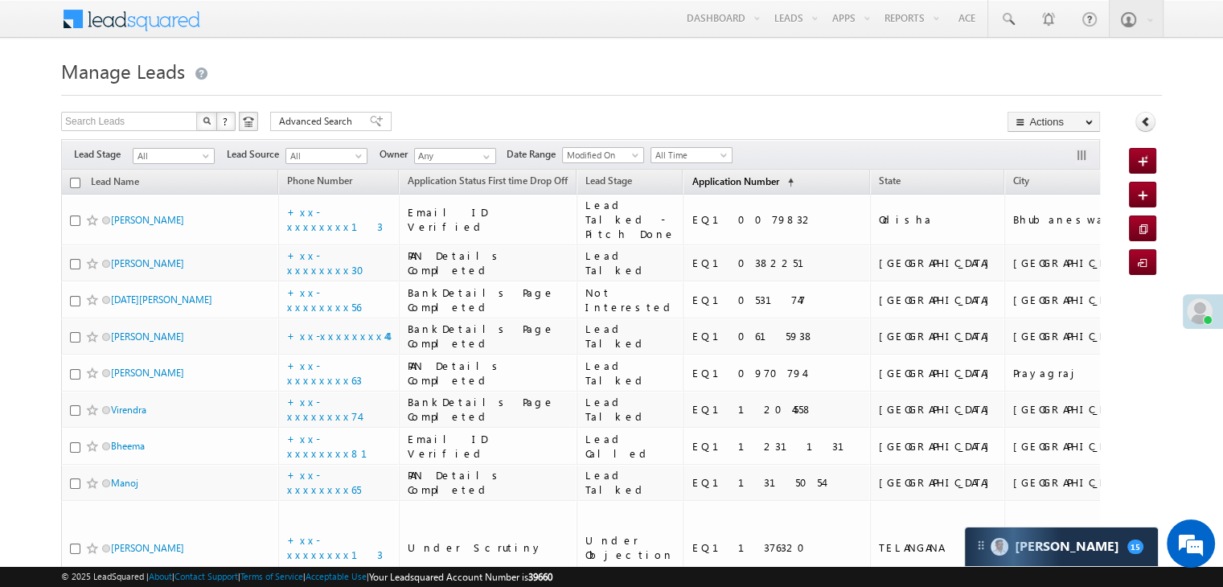
click at [706, 178] on span "Application Number" at bounding box center [734, 181] width 87 height 12
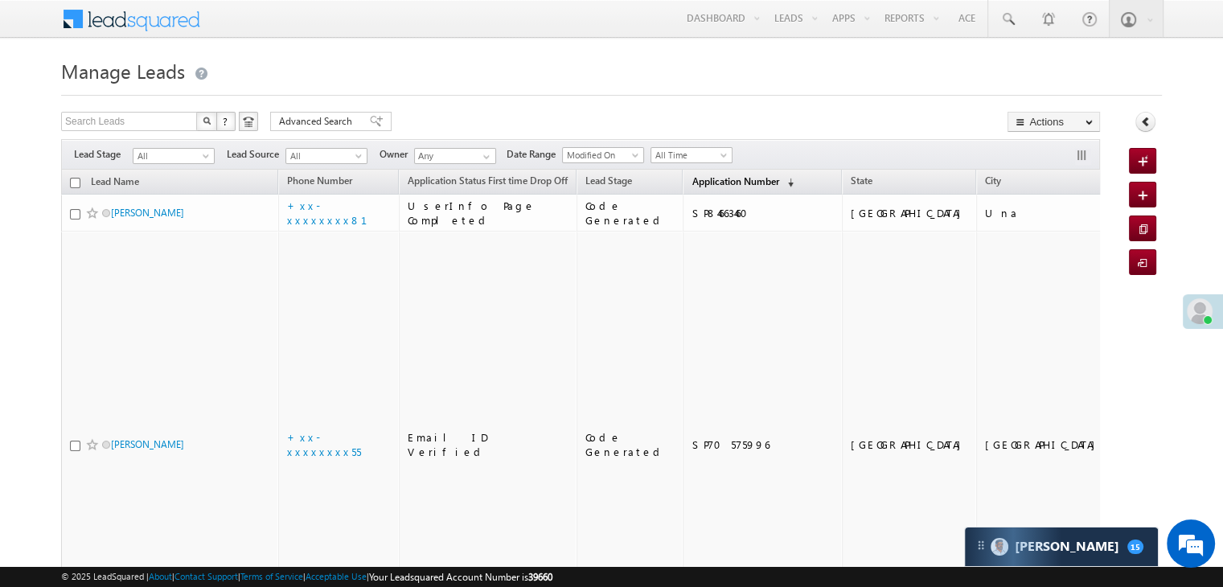
click at [699, 180] on span "Application Number" at bounding box center [734, 181] width 87 height 12
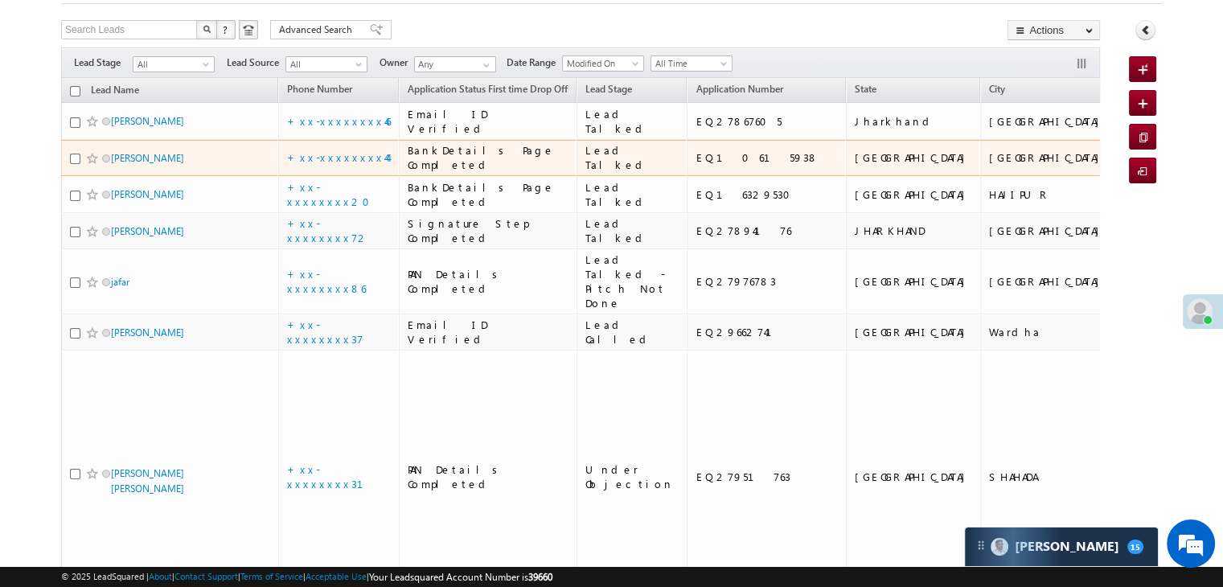
scroll to position [161, 0]
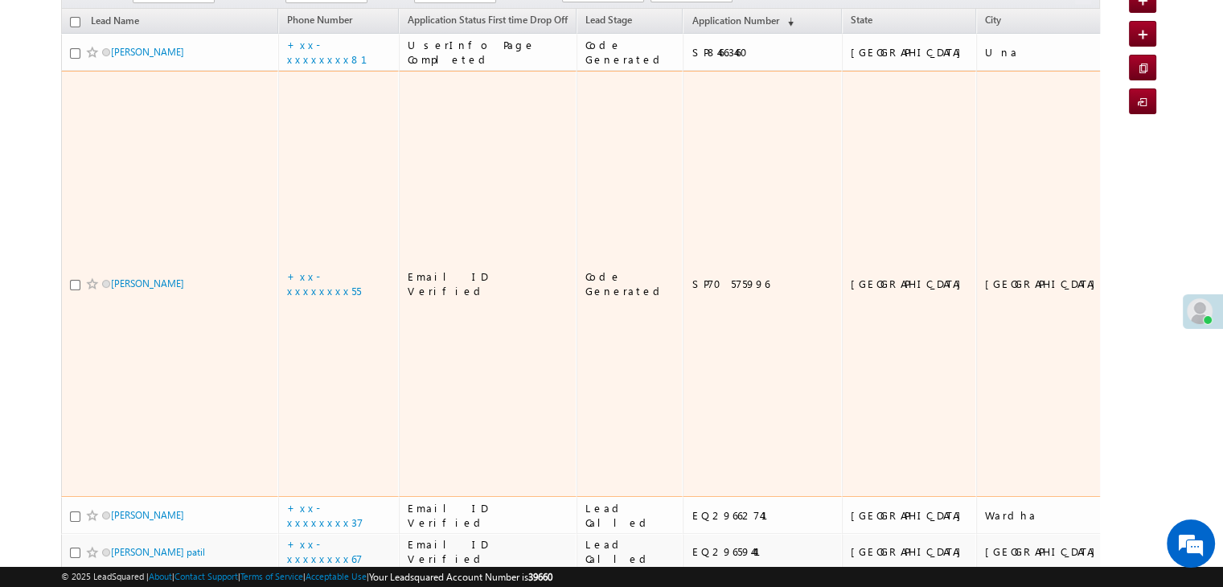
scroll to position [161, 0]
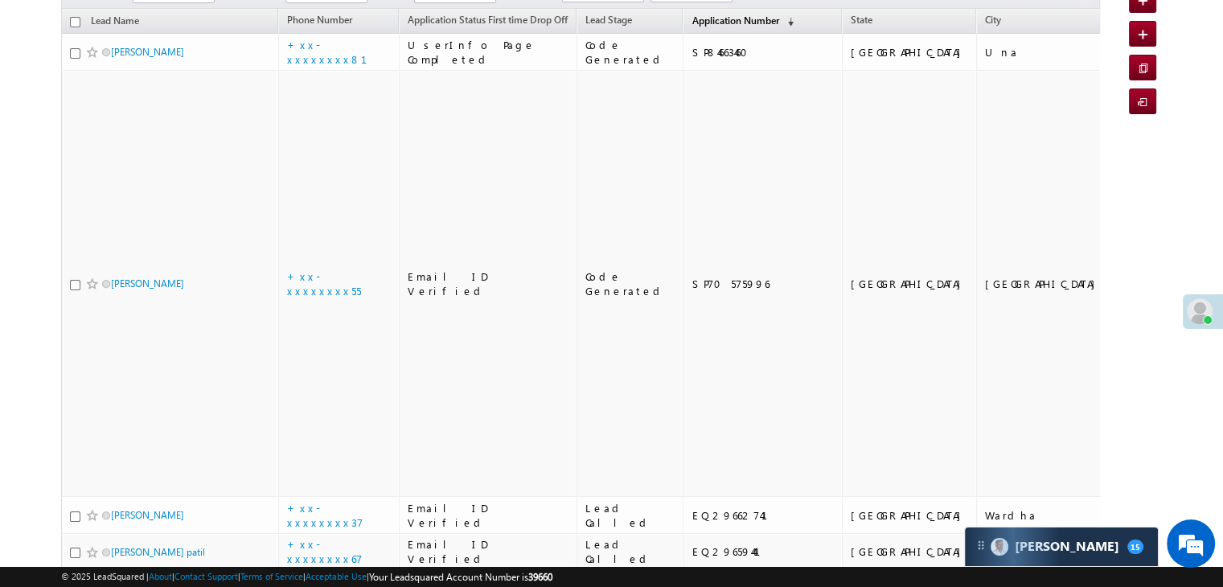
click at [695, 15] on span "Application Number" at bounding box center [734, 20] width 87 height 12
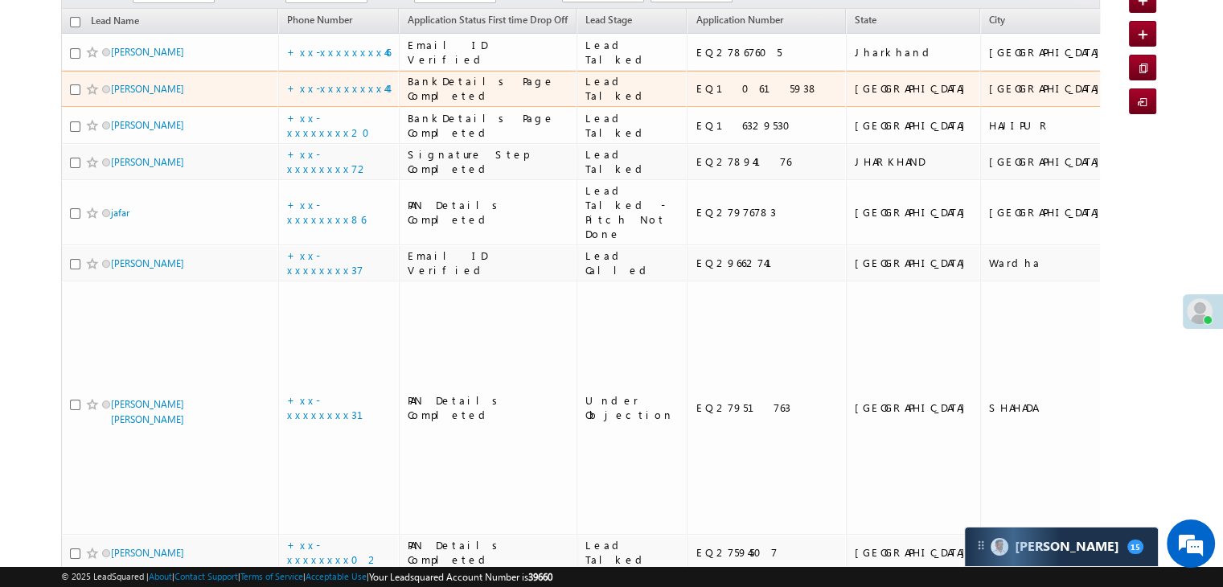
scroll to position [0, 0]
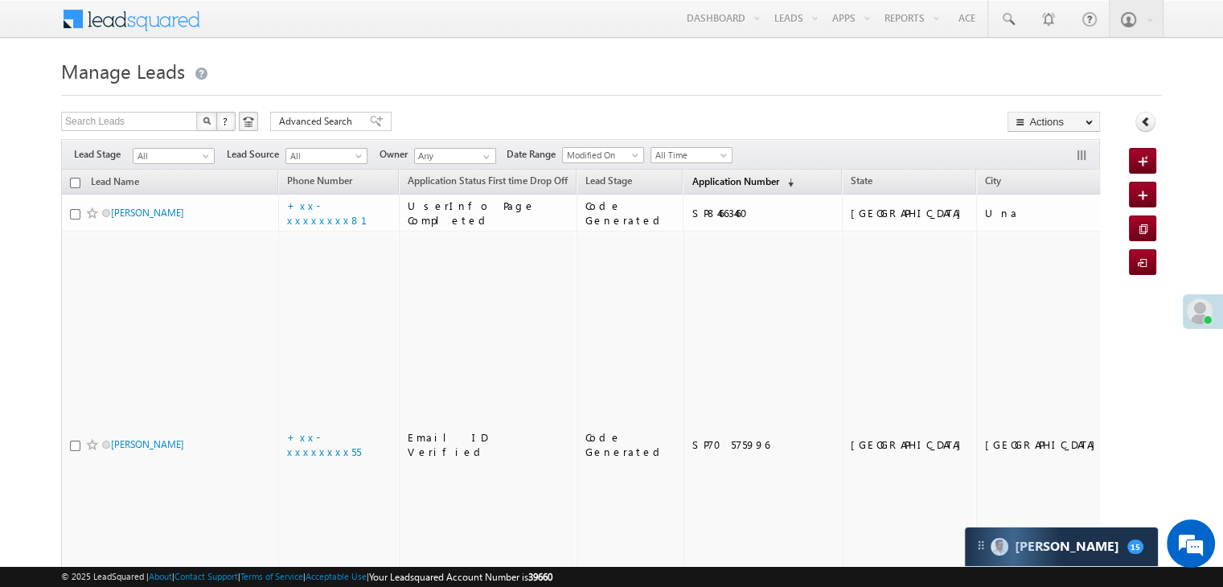
click at [691, 179] on span "Application Number" at bounding box center [734, 181] width 87 height 12
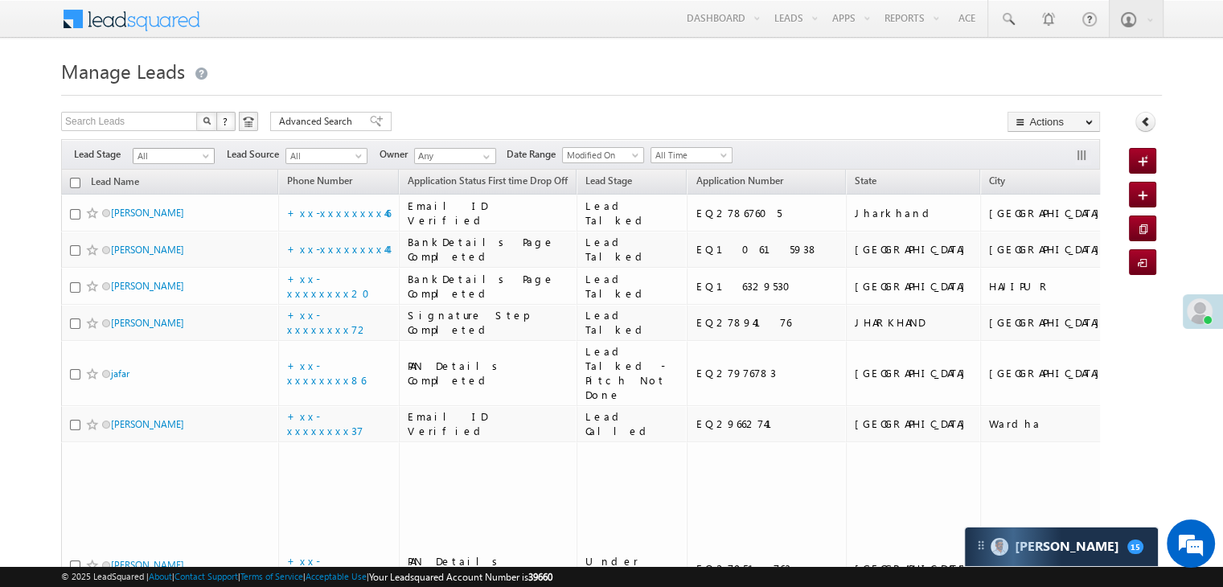
click at [206, 158] on span at bounding box center [207, 159] width 13 height 13
click at [186, 191] on link "Lead Generated" at bounding box center [173, 189] width 81 height 14
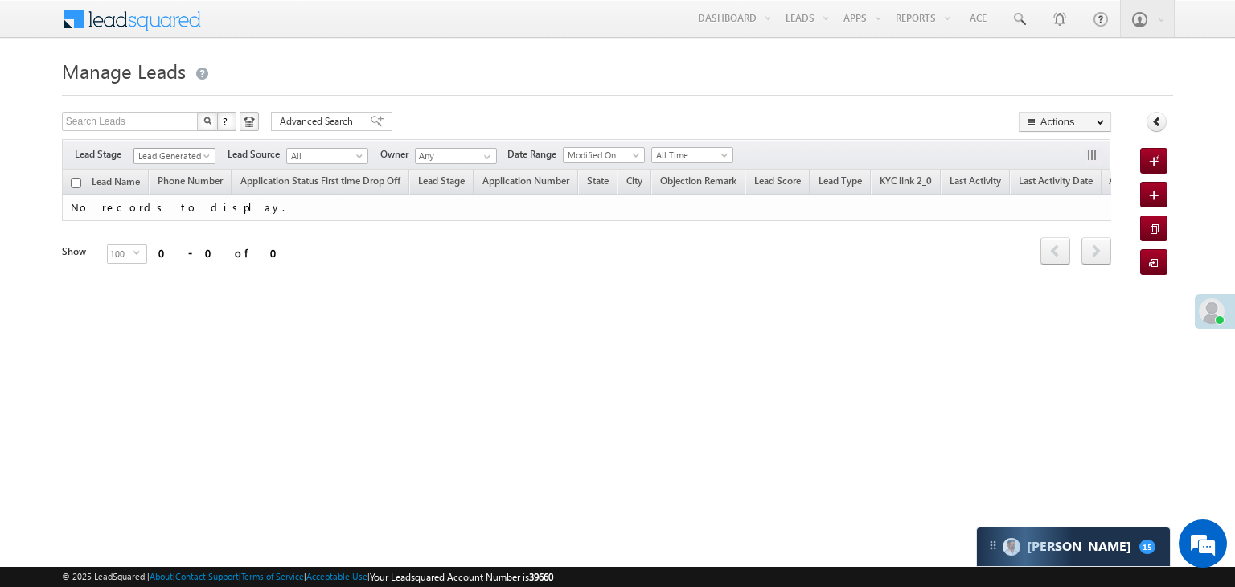
click at [206, 162] on span at bounding box center [208, 159] width 13 height 13
click at [174, 172] on link "All" at bounding box center [174, 173] width 81 height 14
